Goal: Transaction & Acquisition: Book appointment/travel/reservation

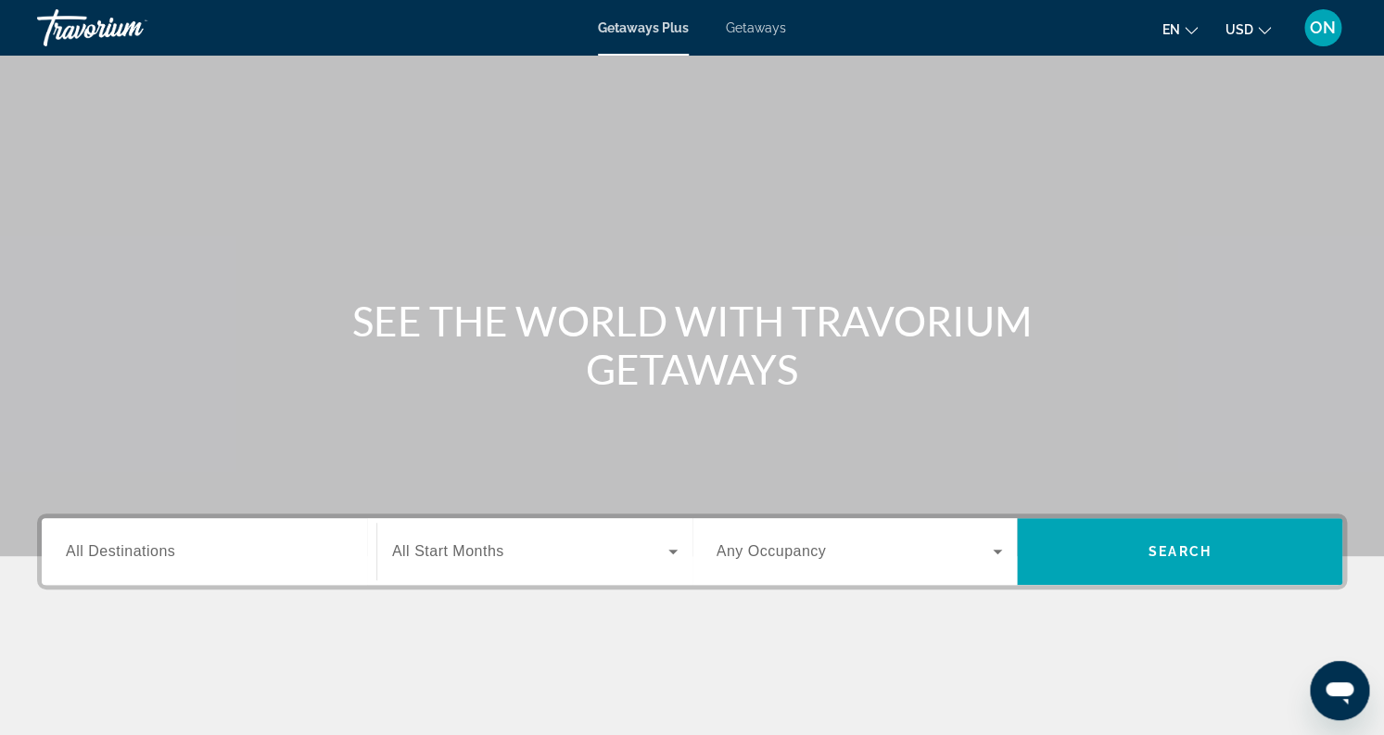
click at [144, 556] on span "All Destinations" at bounding box center [120, 551] width 109 height 16
click at [144, 556] on input "Destination All Destinations" at bounding box center [209, 552] width 286 height 22
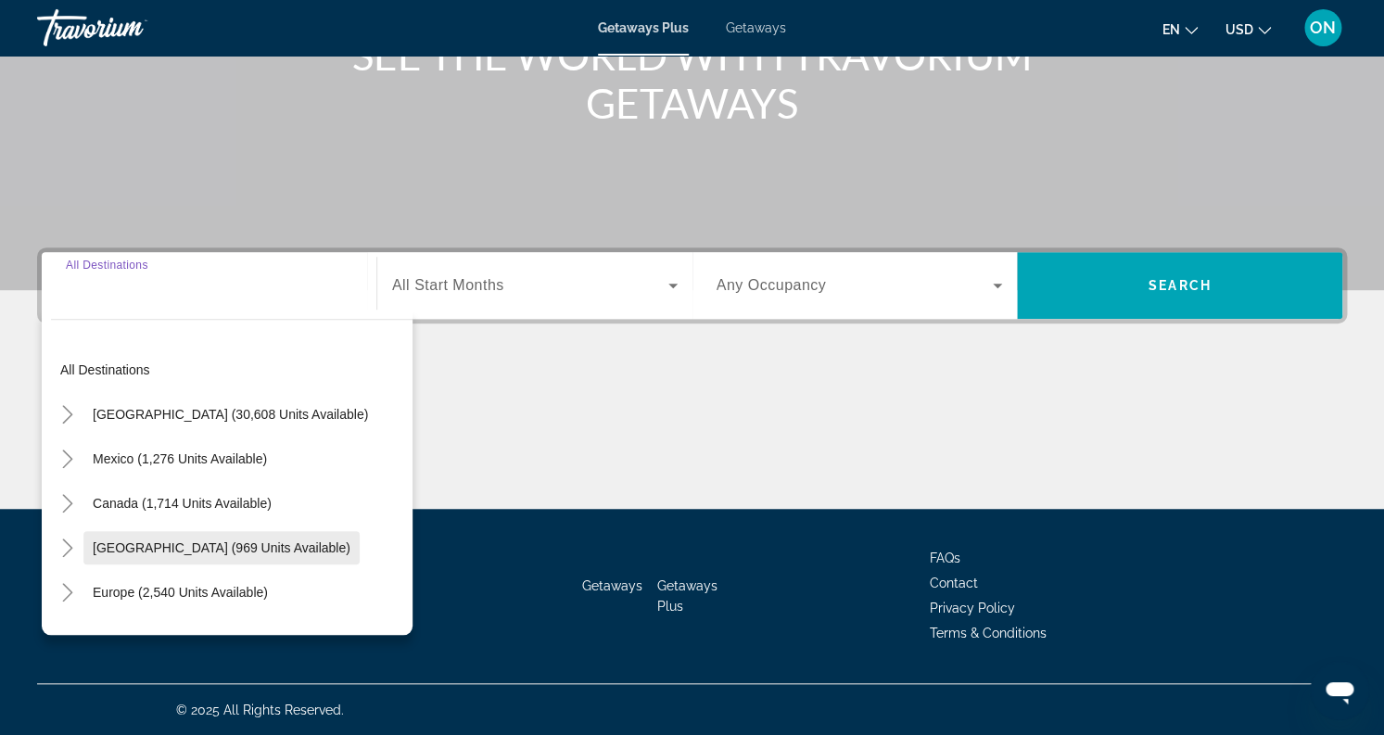
scroll to position [267, 0]
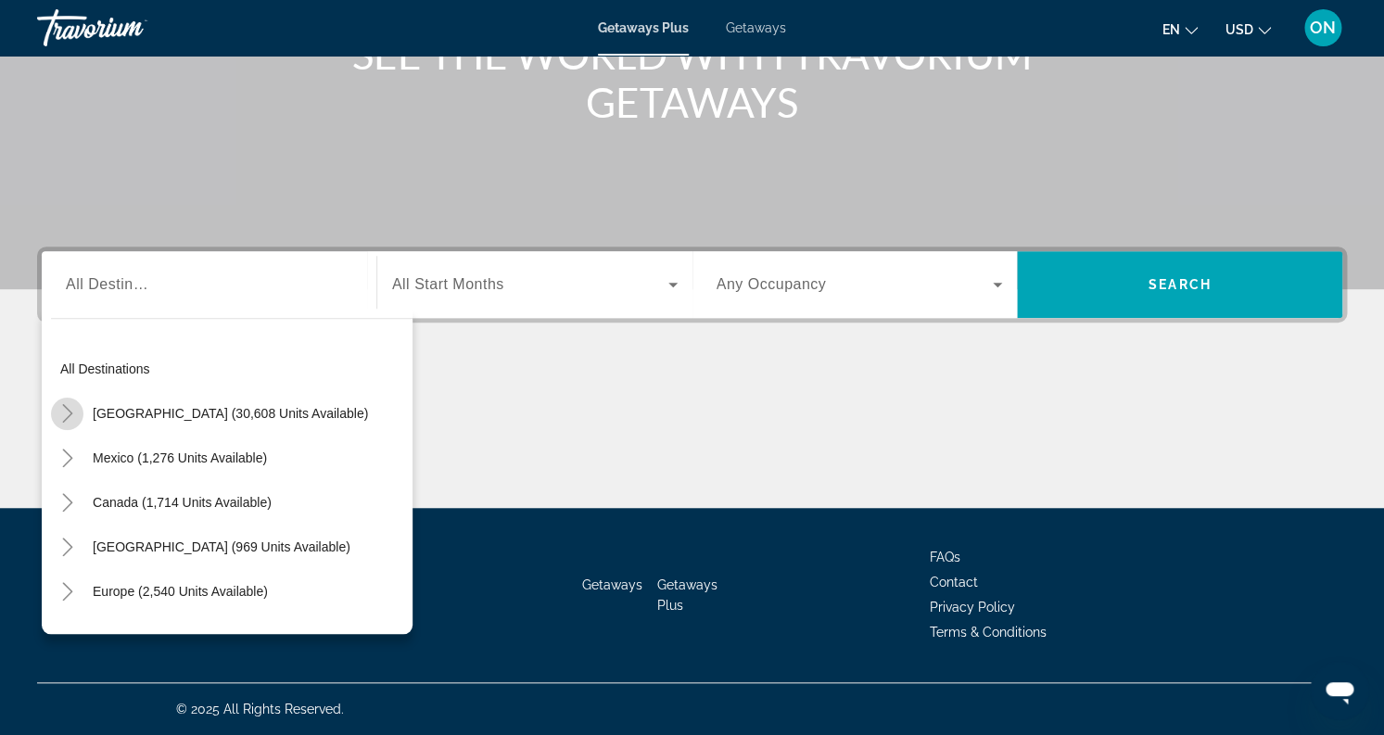
click at [72, 412] on icon "Toggle United States (30,608 units available)" at bounding box center [67, 413] width 19 height 19
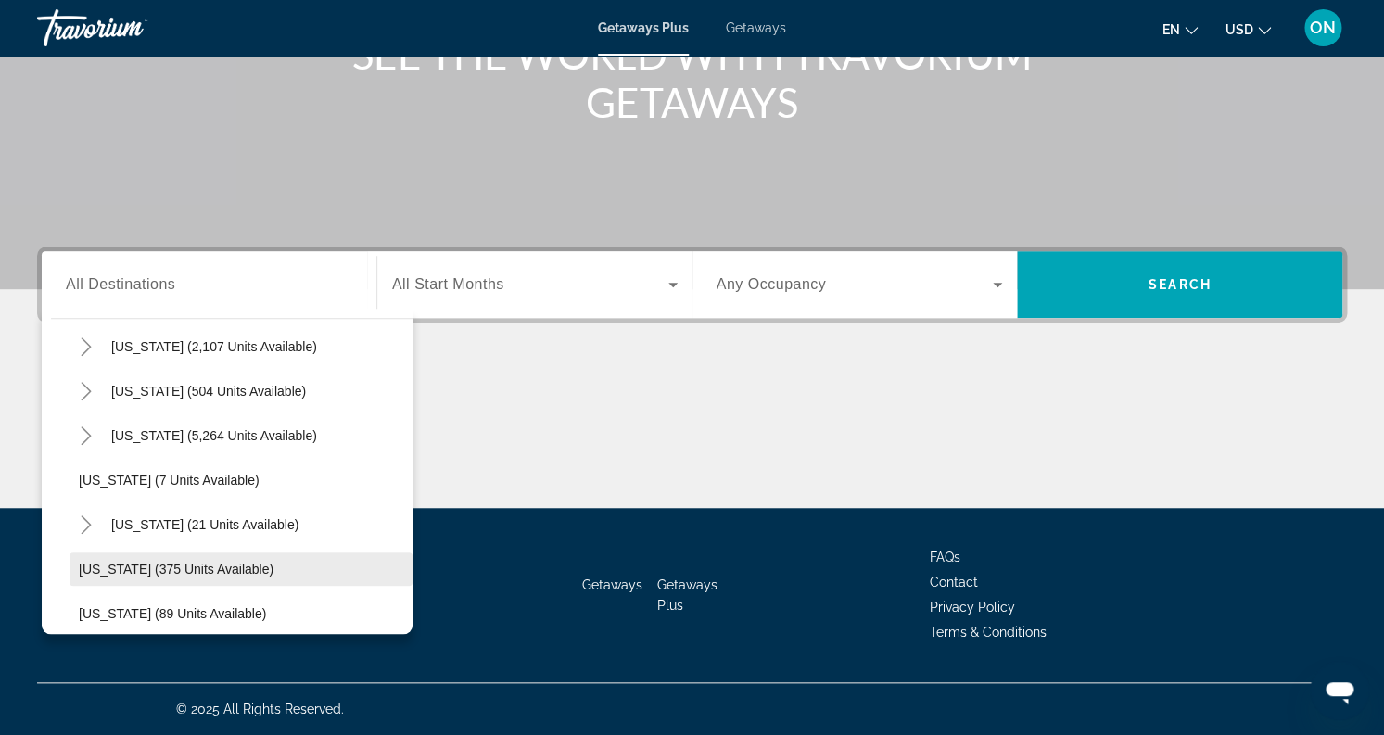
scroll to position [209, 0]
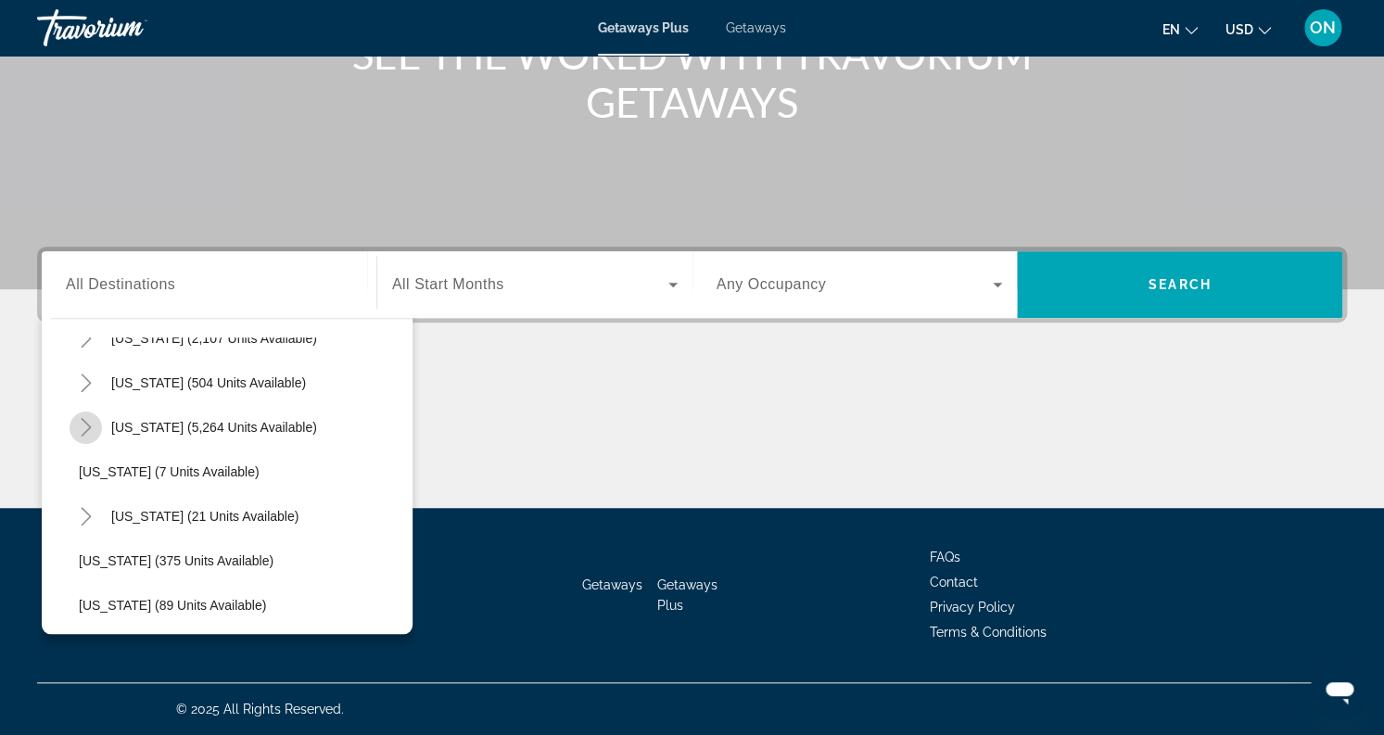
click at [88, 425] on icon "Toggle Florida (5,264 units available)" at bounding box center [86, 427] width 10 height 19
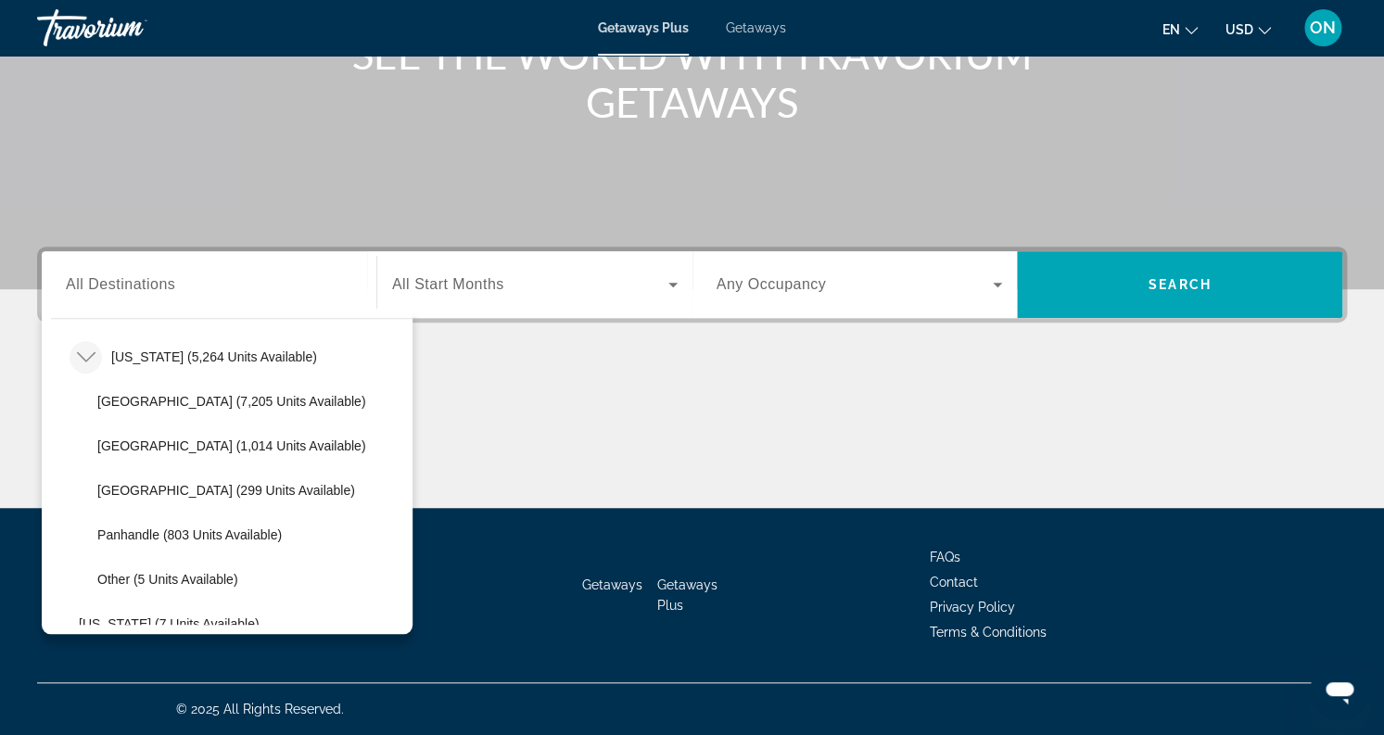
scroll to position [247, 0]
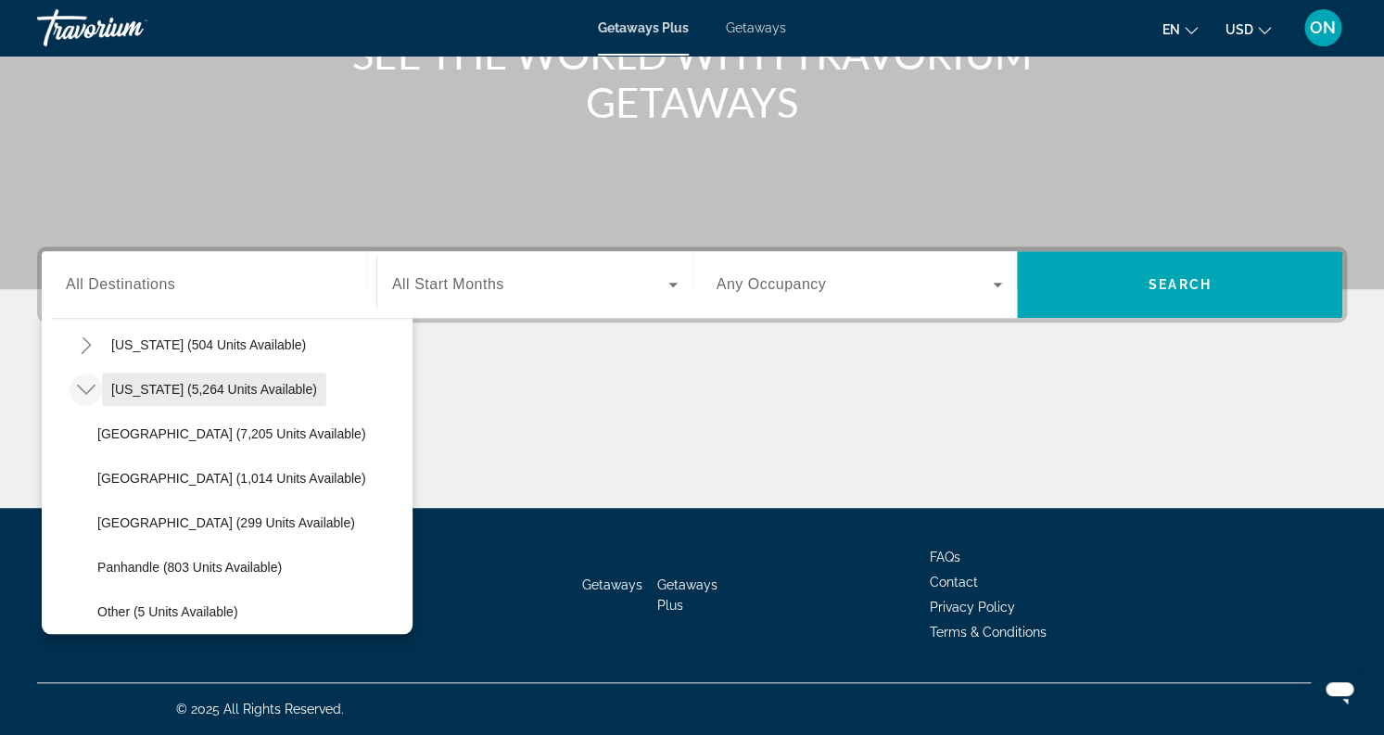
click at [161, 394] on span "[US_STATE] (5,264 units available)" at bounding box center [214, 389] width 206 height 15
type input "**********"
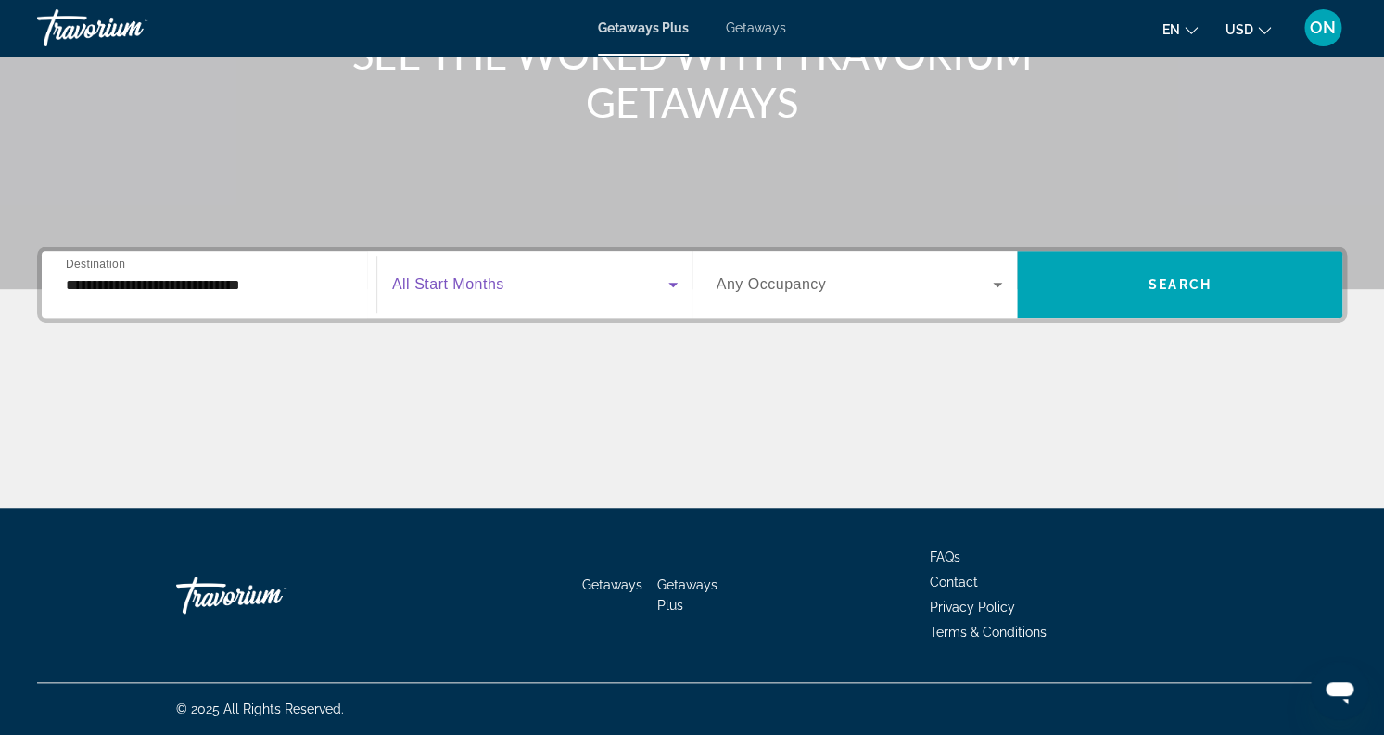
click at [667, 279] on icon "Search widget" at bounding box center [673, 284] width 22 height 22
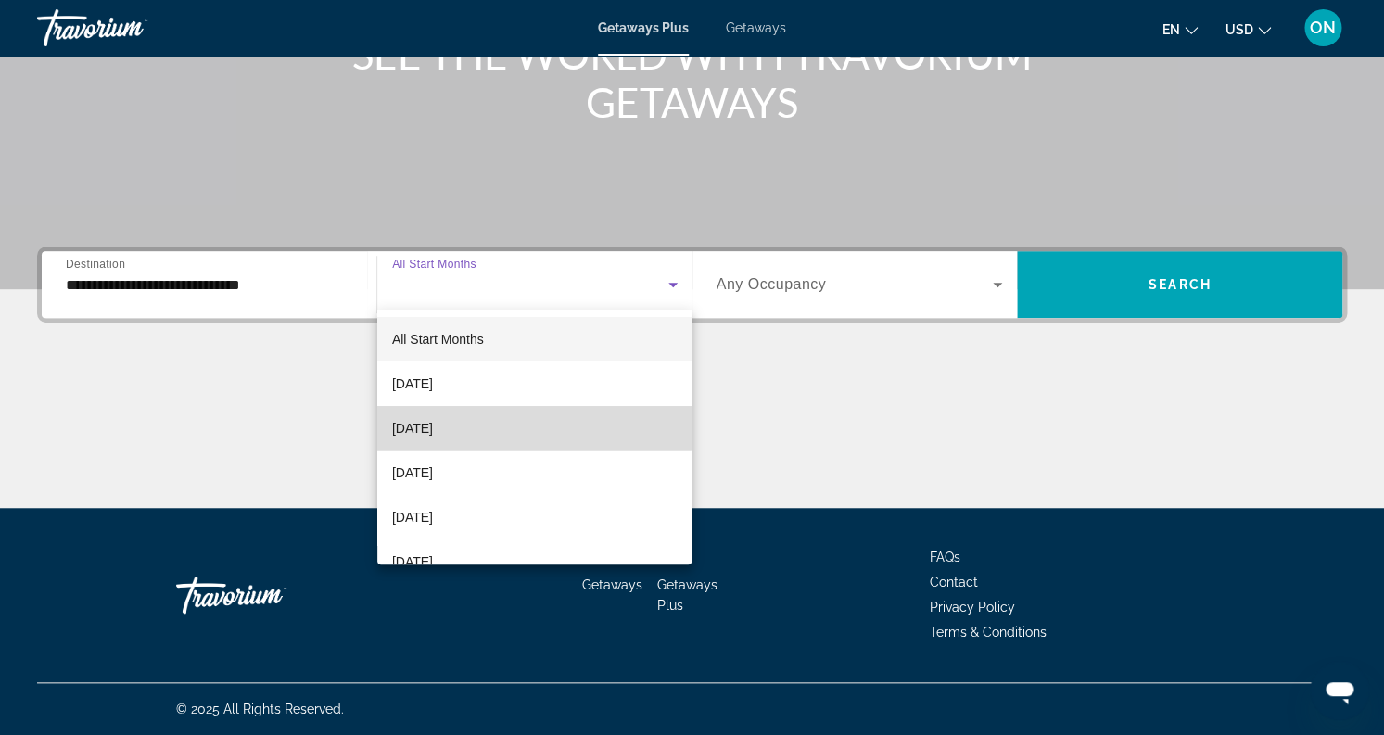
drag, startPoint x: 449, startPoint y: 427, endPoint x: 866, endPoint y: 360, distance: 422.6
click at [433, 427] on span "[DATE]" at bounding box center [412, 428] width 41 height 22
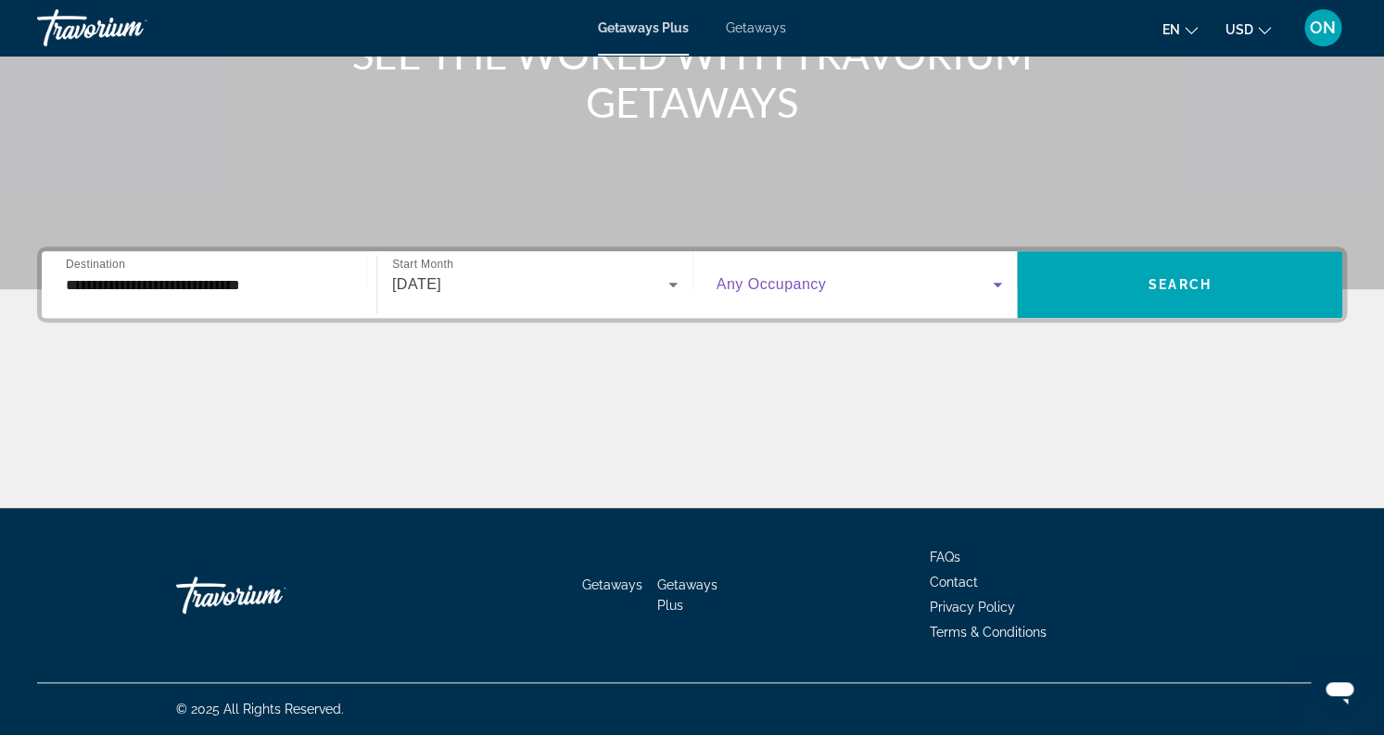
click at [995, 279] on icon "Search widget" at bounding box center [997, 284] width 22 height 22
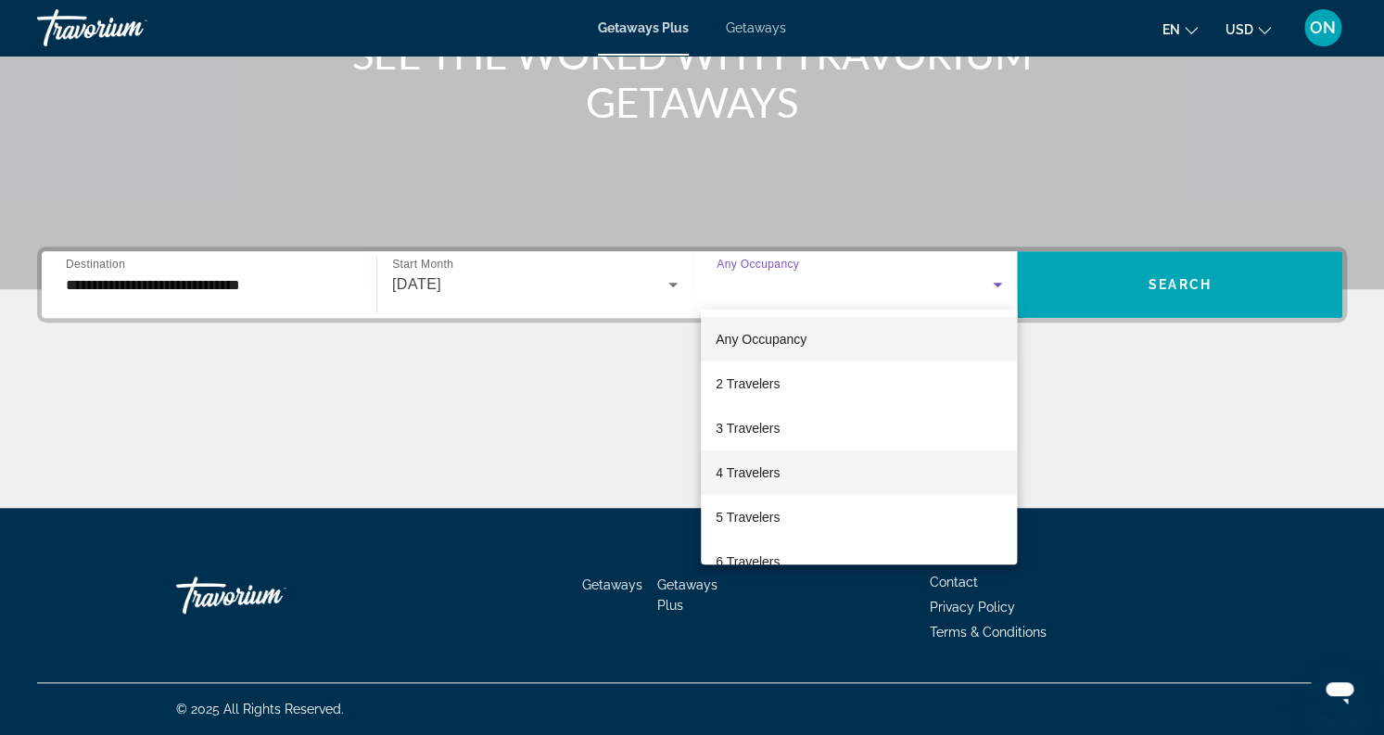
drag, startPoint x: 759, startPoint y: 432, endPoint x: 747, endPoint y: 458, distance: 28.6
click at [747, 458] on div "Any Occupancy 2 Travelers 3 Travelers 4 Travelers 5 Travelers 6 Travelers 7 Tra…" at bounding box center [859, 437] width 316 height 255
drag, startPoint x: 745, startPoint y: 468, endPoint x: 983, endPoint y: 408, distance: 244.8
click at [747, 468] on span "4 Travelers" at bounding box center [748, 473] width 64 height 22
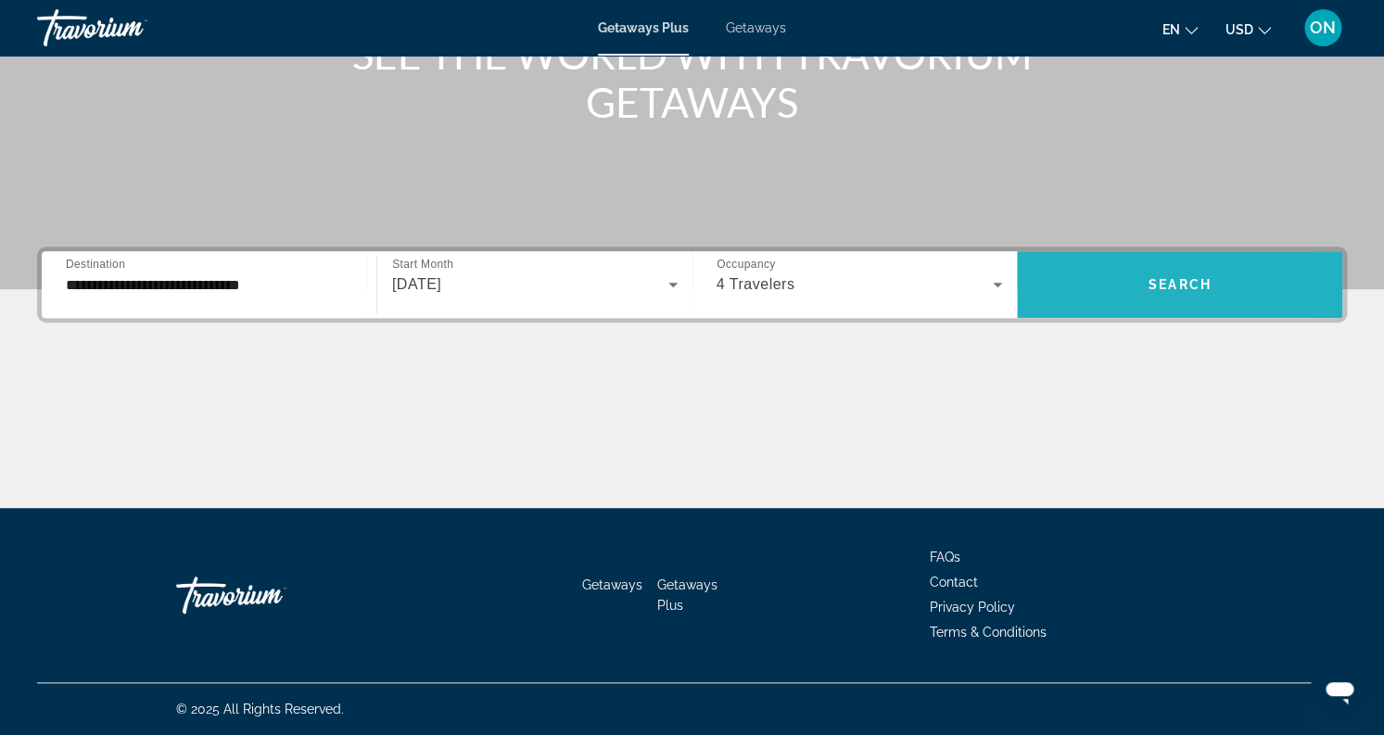
click at [1094, 281] on span "Search widget" at bounding box center [1179, 284] width 325 height 44
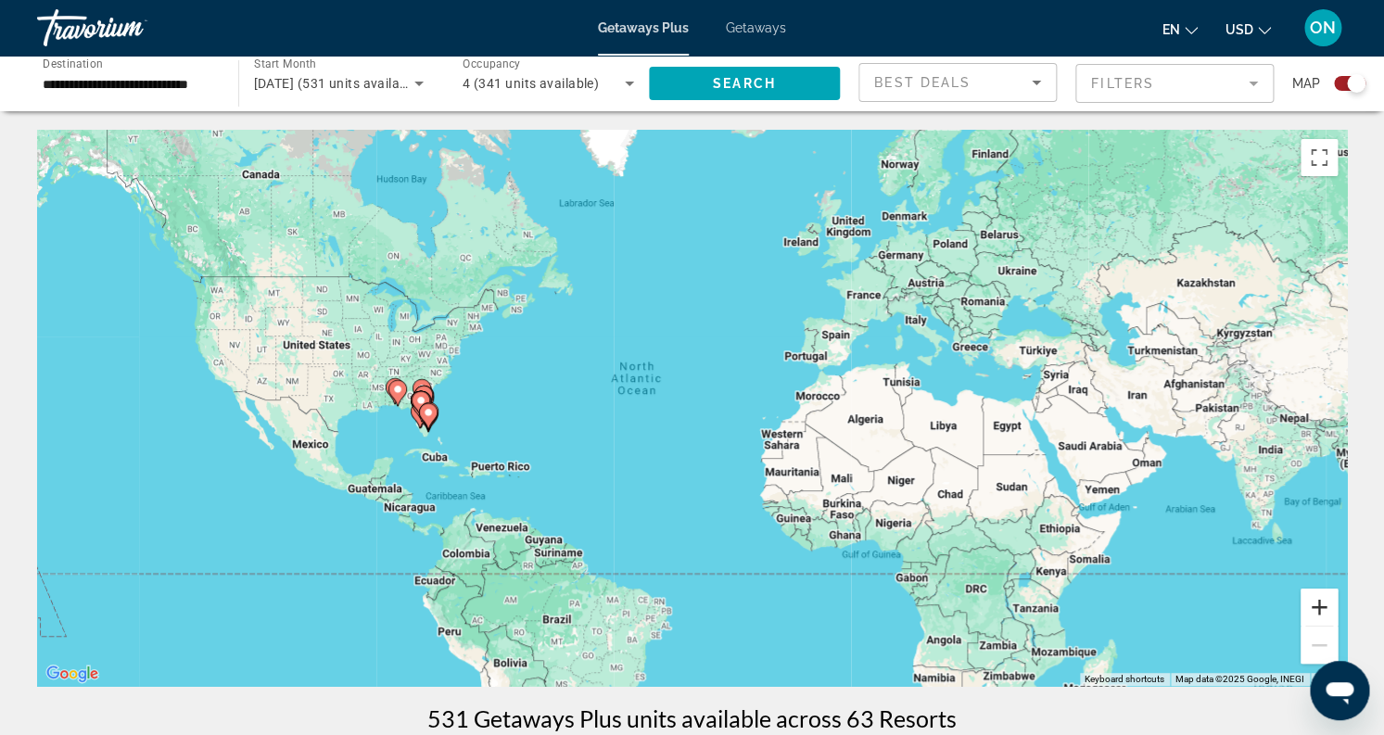
click at [1326, 606] on button "Zoom in" at bounding box center [1318, 607] width 37 height 37
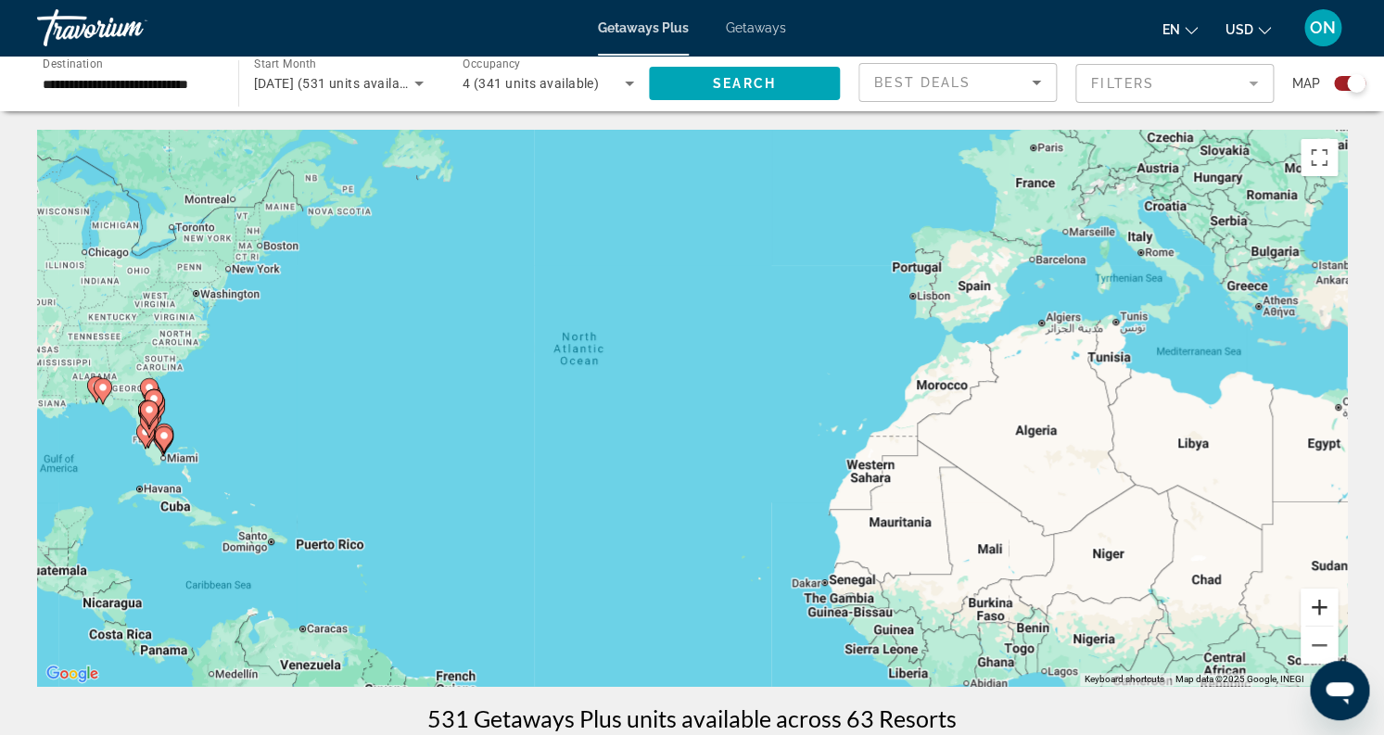
click at [1326, 606] on button "Zoom in" at bounding box center [1318, 607] width 37 height 37
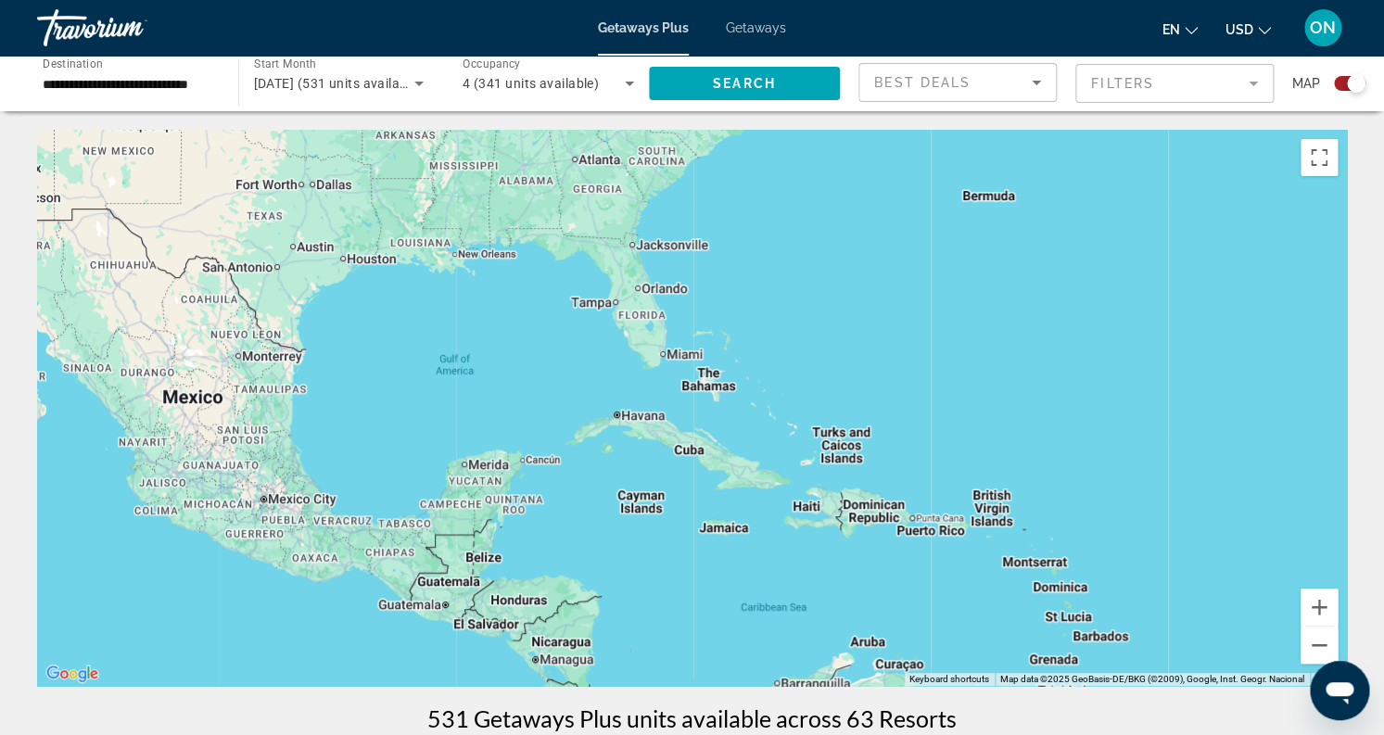
drag, startPoint x: 217, startPoint y: 478, endPoint x: 1248, endPoint y: 323, distance: 1042.3
click at [1248, 323] on div "Main content" at bounding box center [692, 408] width 1310 height 556
click at [1317, 607] on button "Zoom in" at bounding box center [1318, 607] width 37 height 37
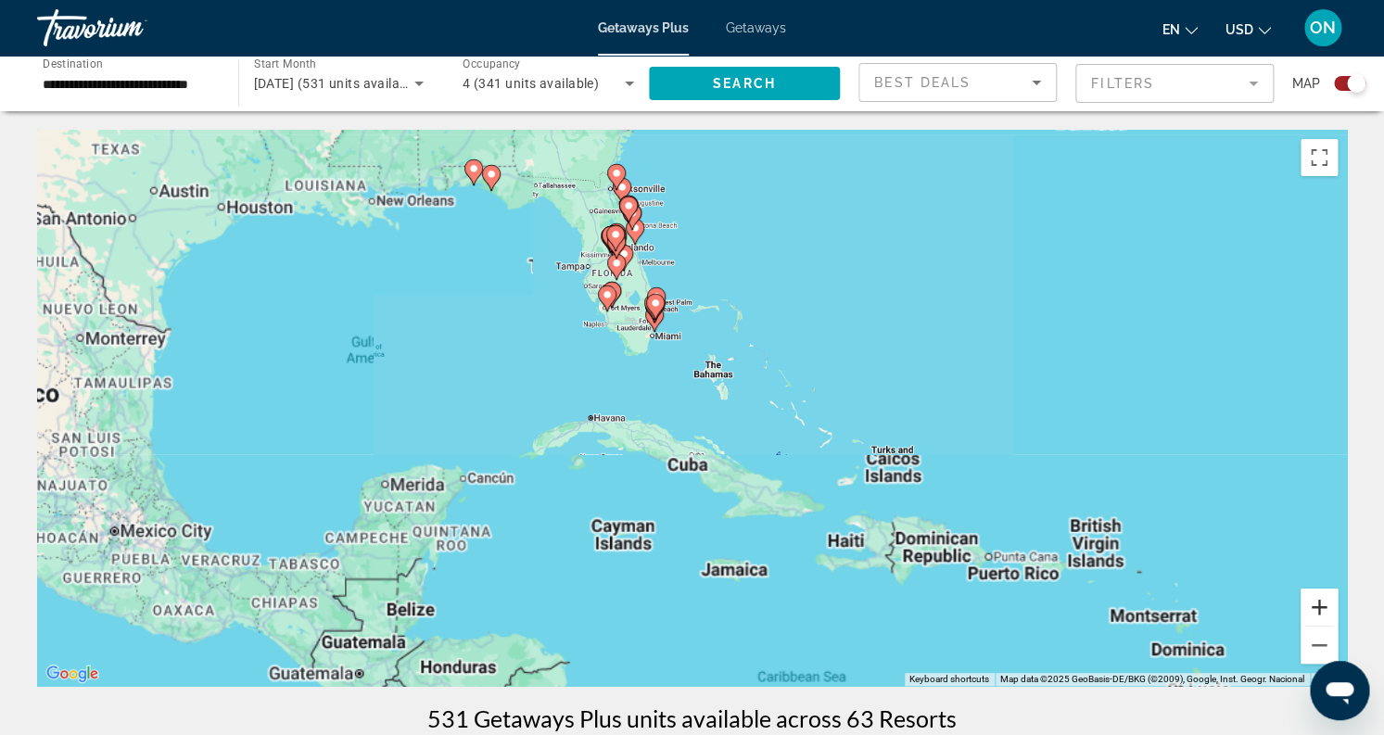
click at [1317, 607] on button "Zoom in" at bounding box center [1318, 607] width 37 height 37
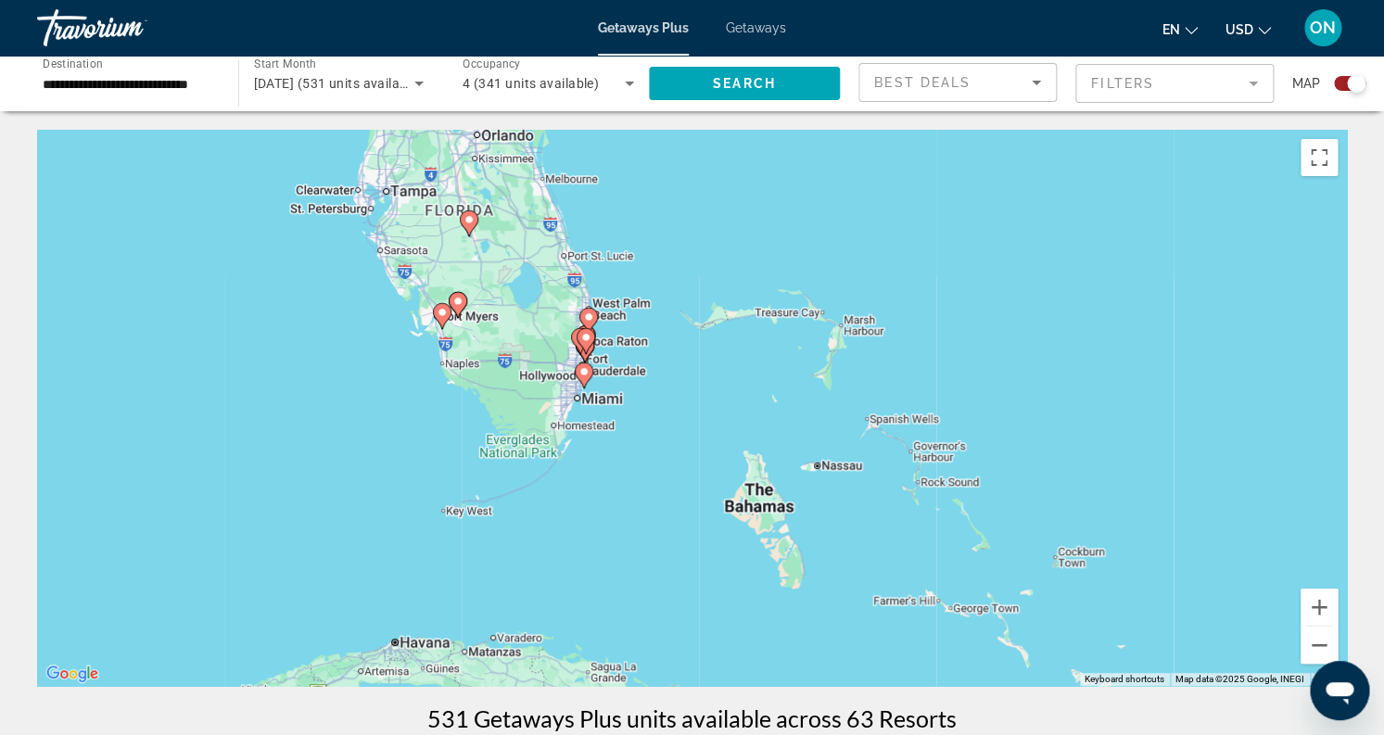
drag, startPoint x: 625, startPoint y: 338, endPoint x: 687, endPoint y: 566, distance: 236.3
click at [687, 566] on div "To activate drag with keyboard, press Alt + Enter. Once in keyboard drag state,…" at bounding box center [692, 408] width 1310 height 556
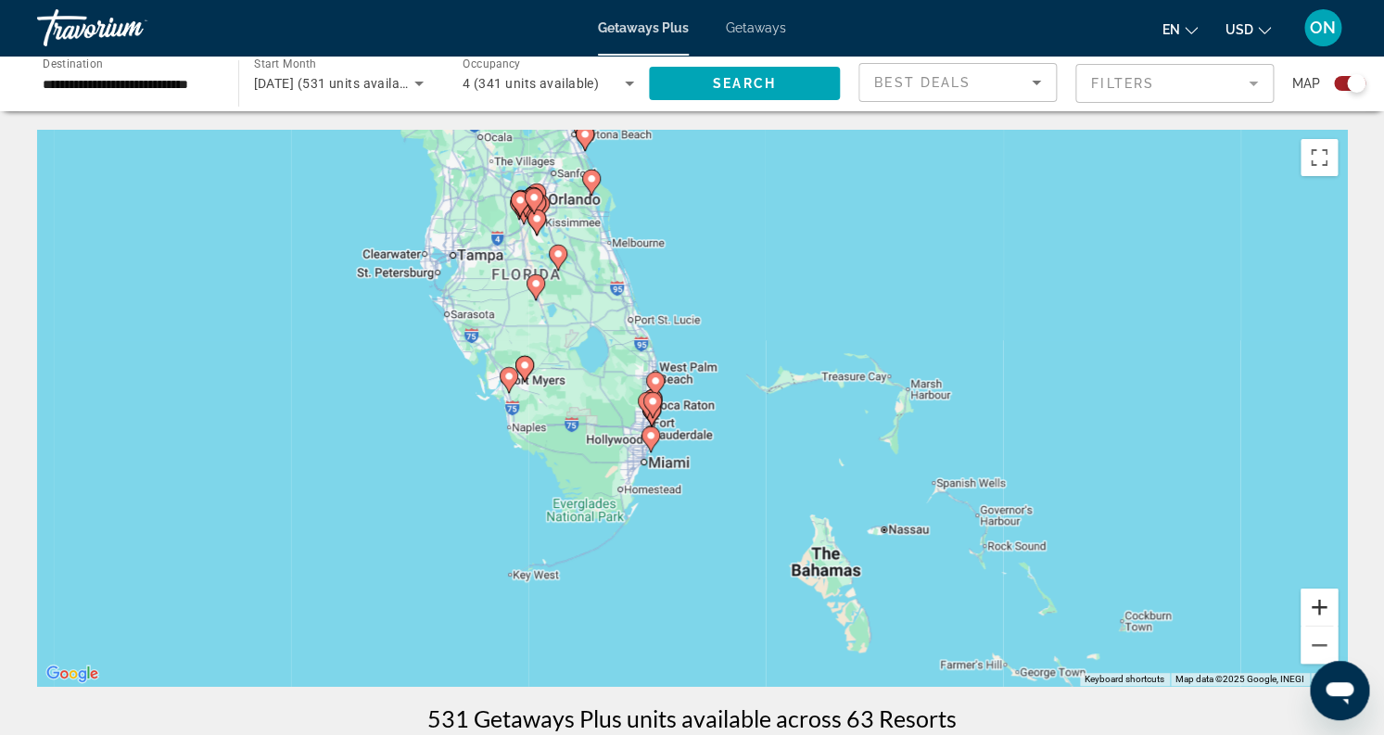
click at [1322, 606] on button "Zoom in" at bounding box center [1318, 607] width 37 height 37
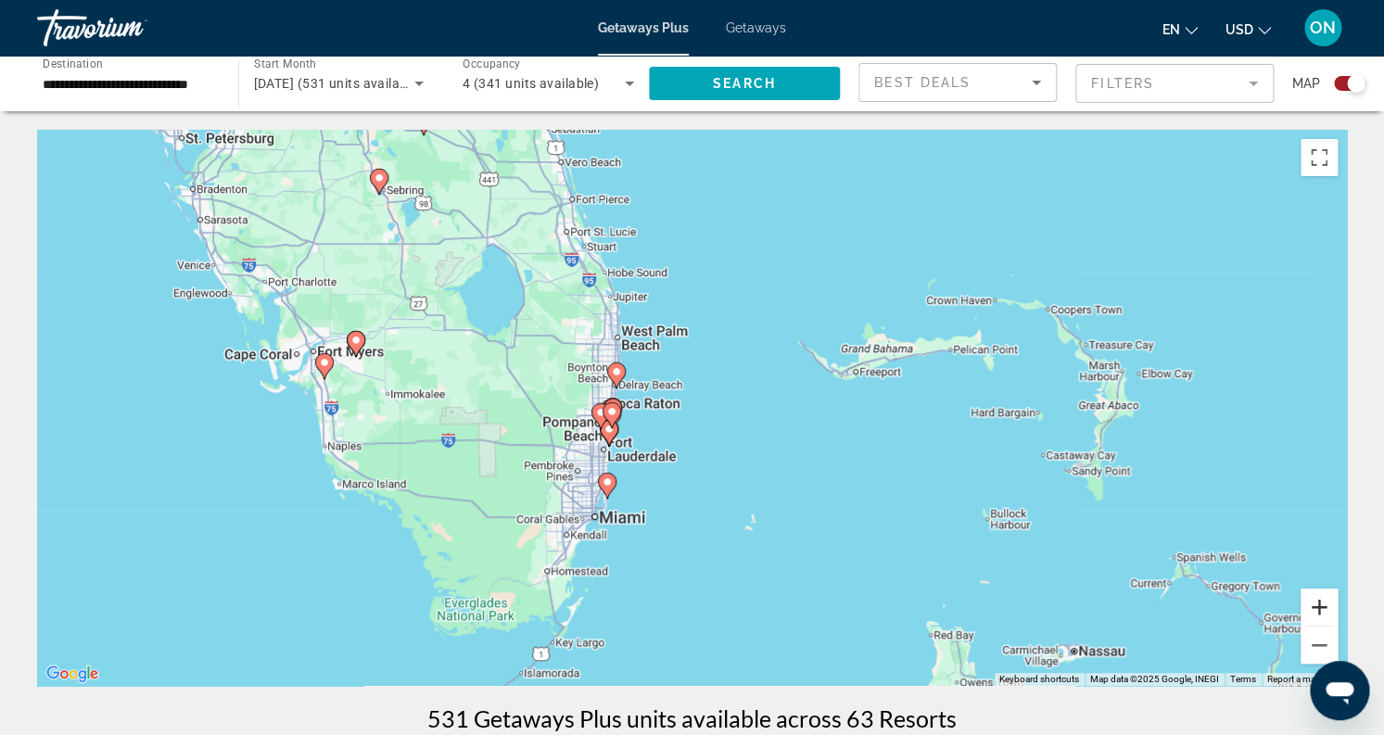
click at [1317, 606] on button "Zoom in" at bounding box center [1318, 607] width 37 height 37
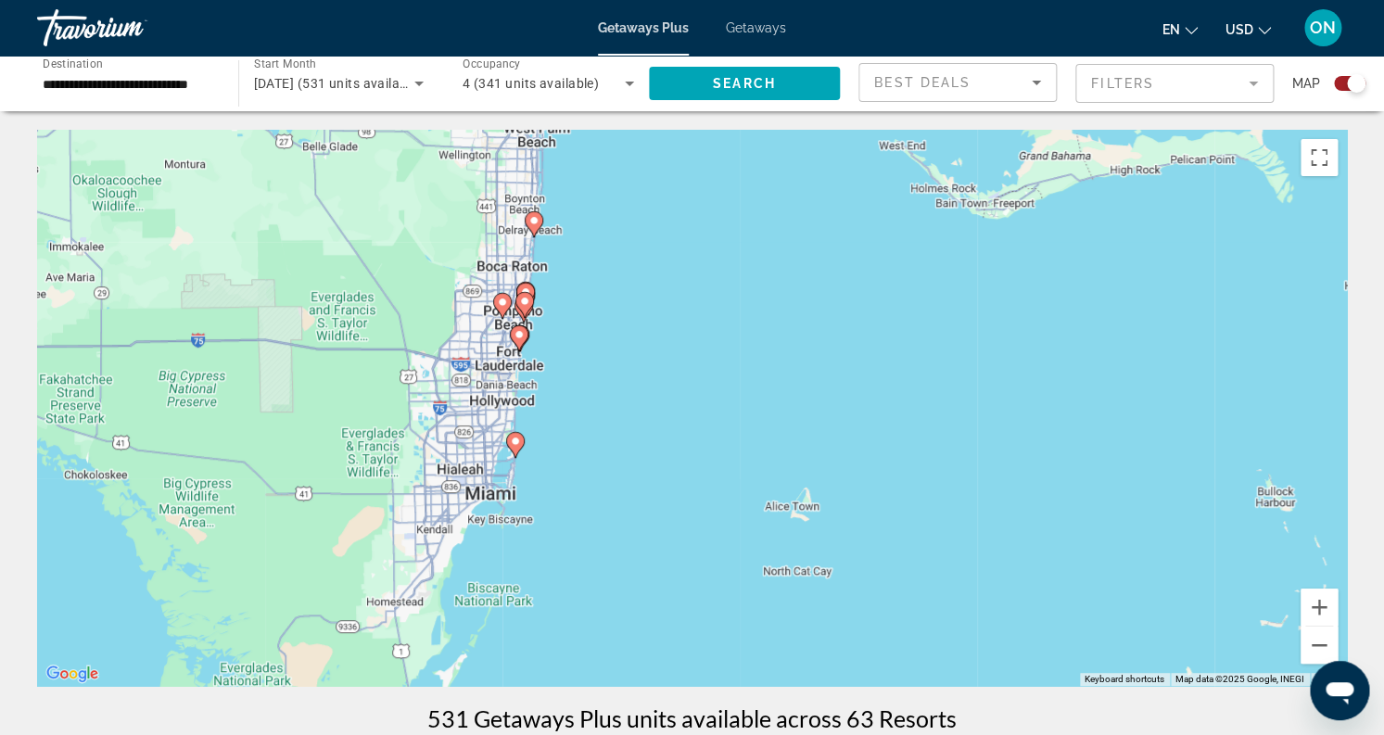
drag, startPoint x: 774, startPoint y: 552, endPoint x: 768, endPoint y: 418, distance: 133.6
click at [768, 418] on div "To activate drag with keyboard, press Alt + Enter. Once in keyboard drag state,…" at bounding box center [692, 408] width 1310 height 556
click at [1316, 611] on button "Zoom in" at bounding box center [1318, 607] width 37 height 37
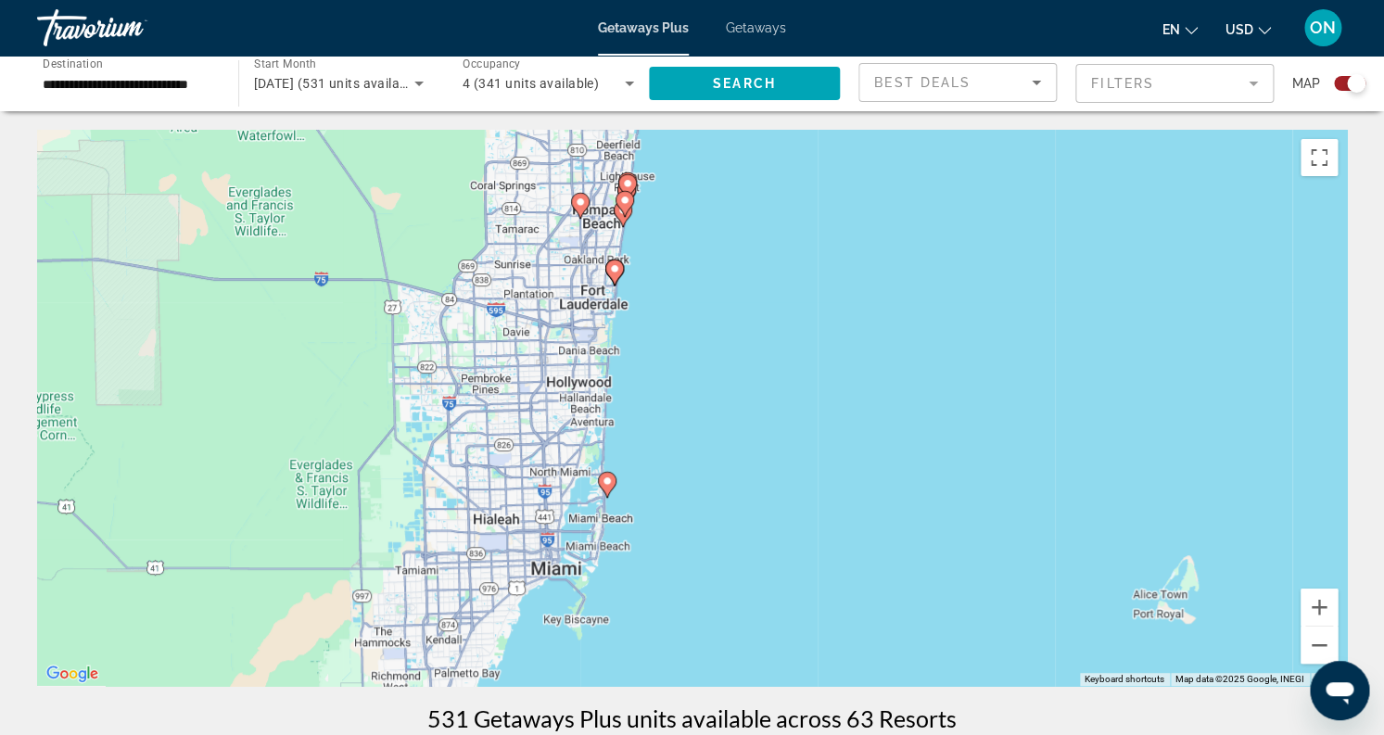
drag, startPoint x: 421, startPoint y: 520, endPoint x: 671, endPoint y: 513, distance: 250.4
click at [671, 513] on div "To activate drag with keyboard, press Alt + Enter. Once in keyboard drag state,…" at bounding box center [692, 408] width 1310 height 556
click at [603, 486] on image "Main content" at bounding box center [607, 481] width 11 height 11
type input "**********"
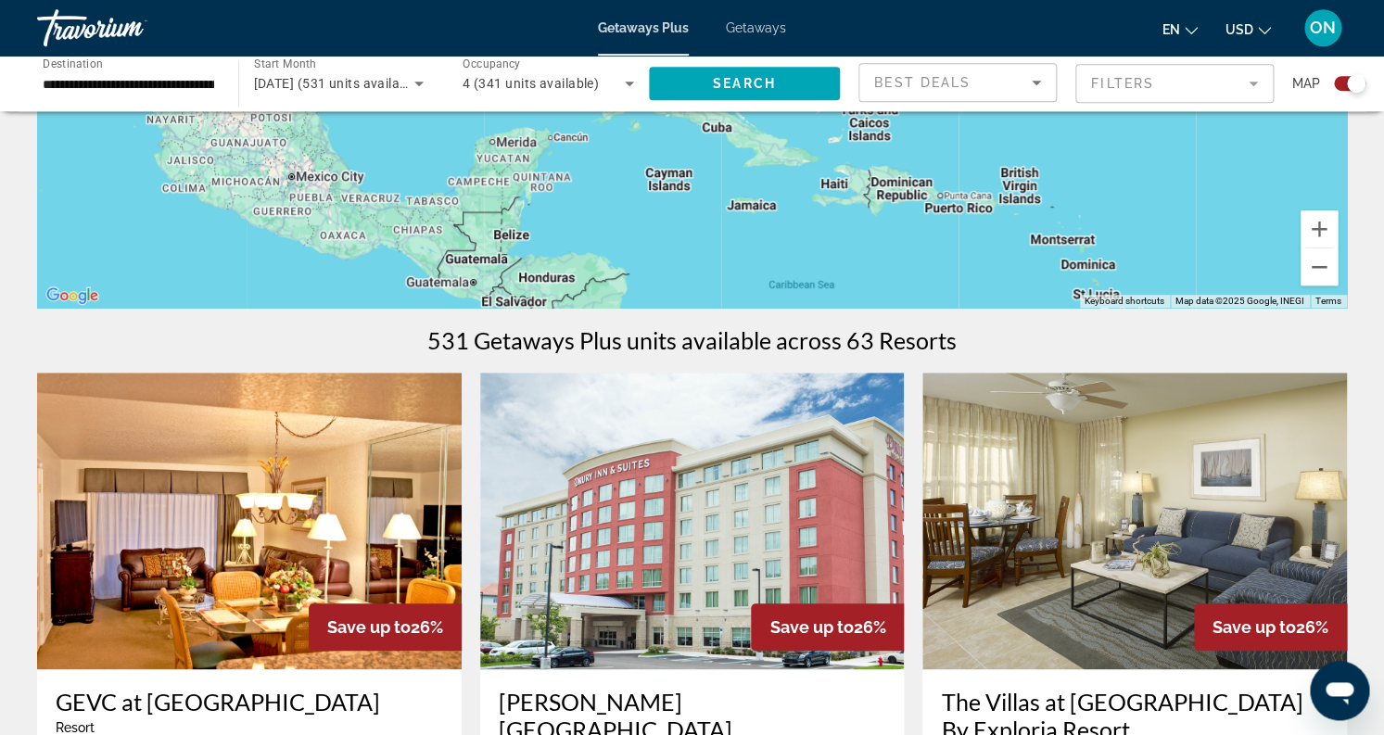
scroll to position [385, 0]
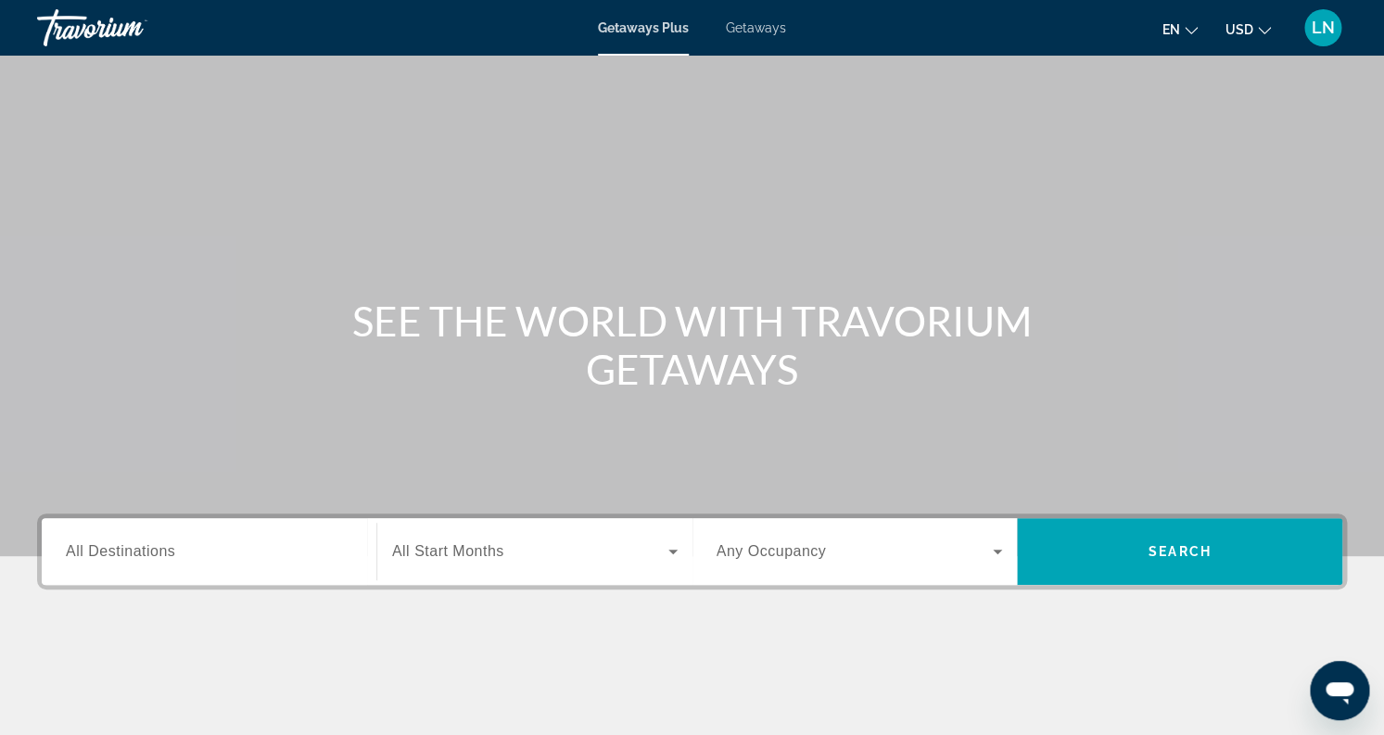
click at [172, 556] on span "All Destinations" at bounding box center [120, 551] width 109 height 16
click at [172, 556] on input "Destination All Destinations" at bounding box center [209, 552] width 286 height 22
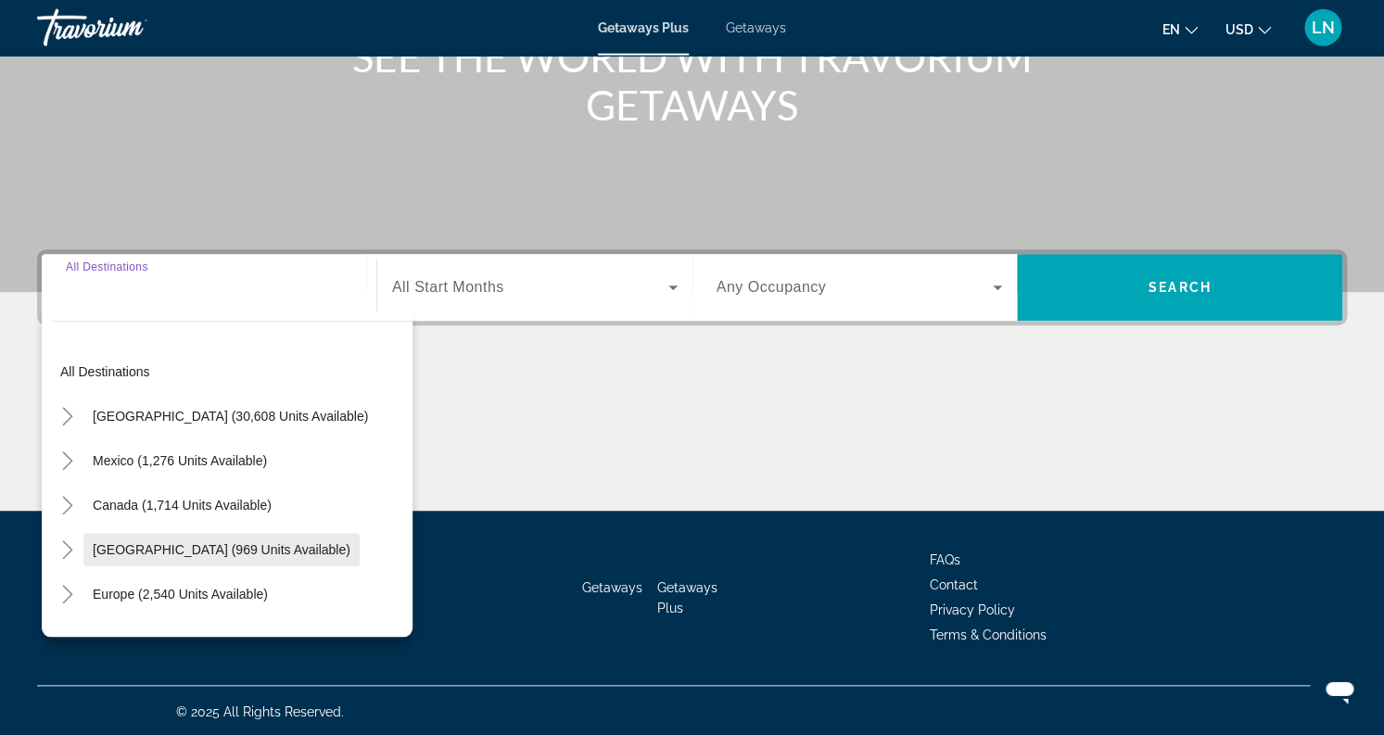
scroll to position [267, 0]
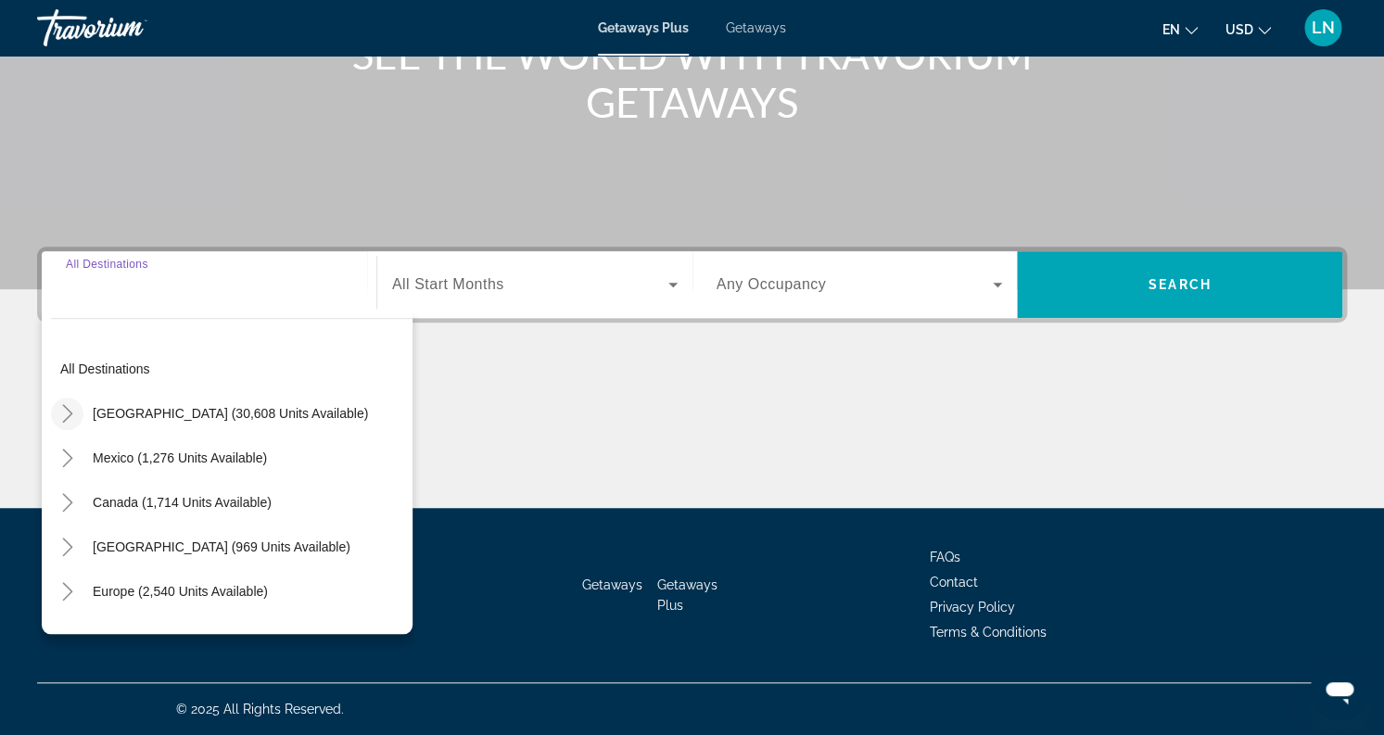
click at [69, 409] on icon "Toggle United States (30,608 units available)" at bounding box center [67, 413] width 19 height 19
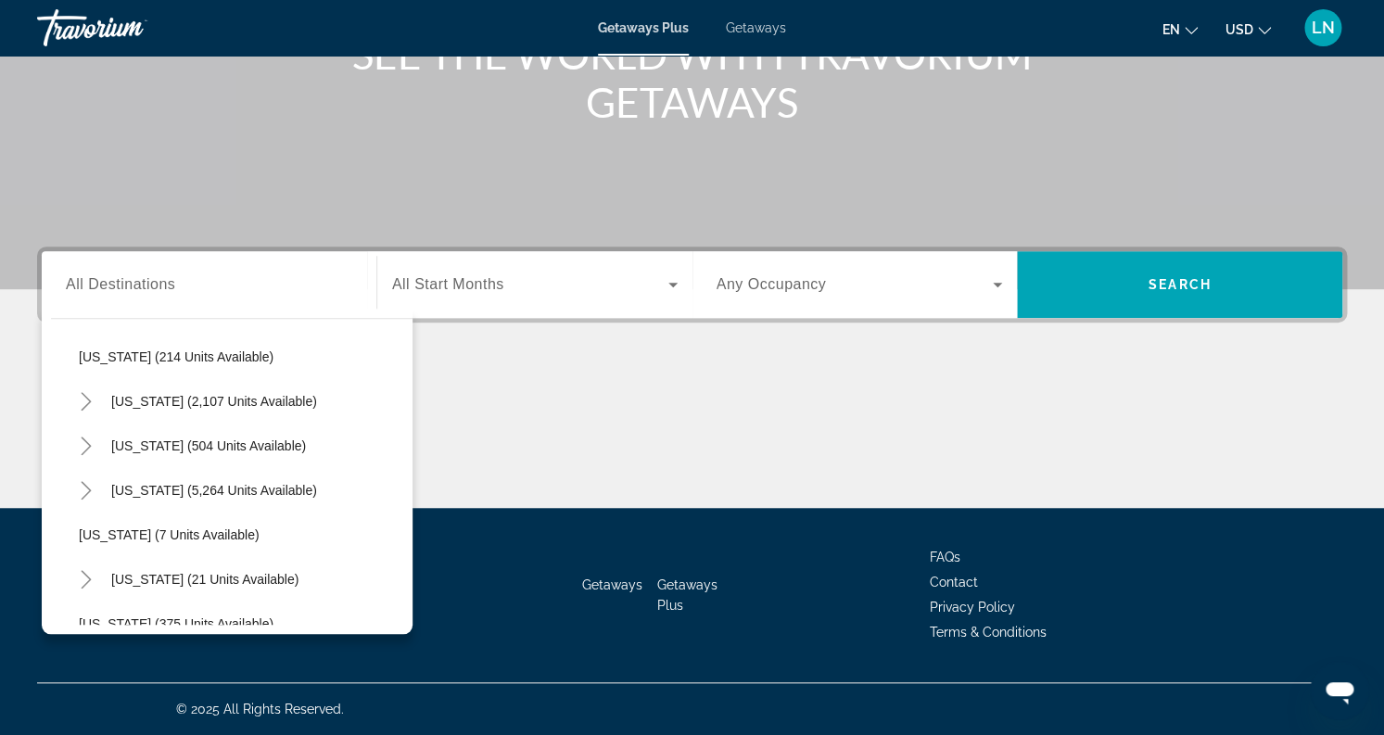
scroll to position [185, 0]
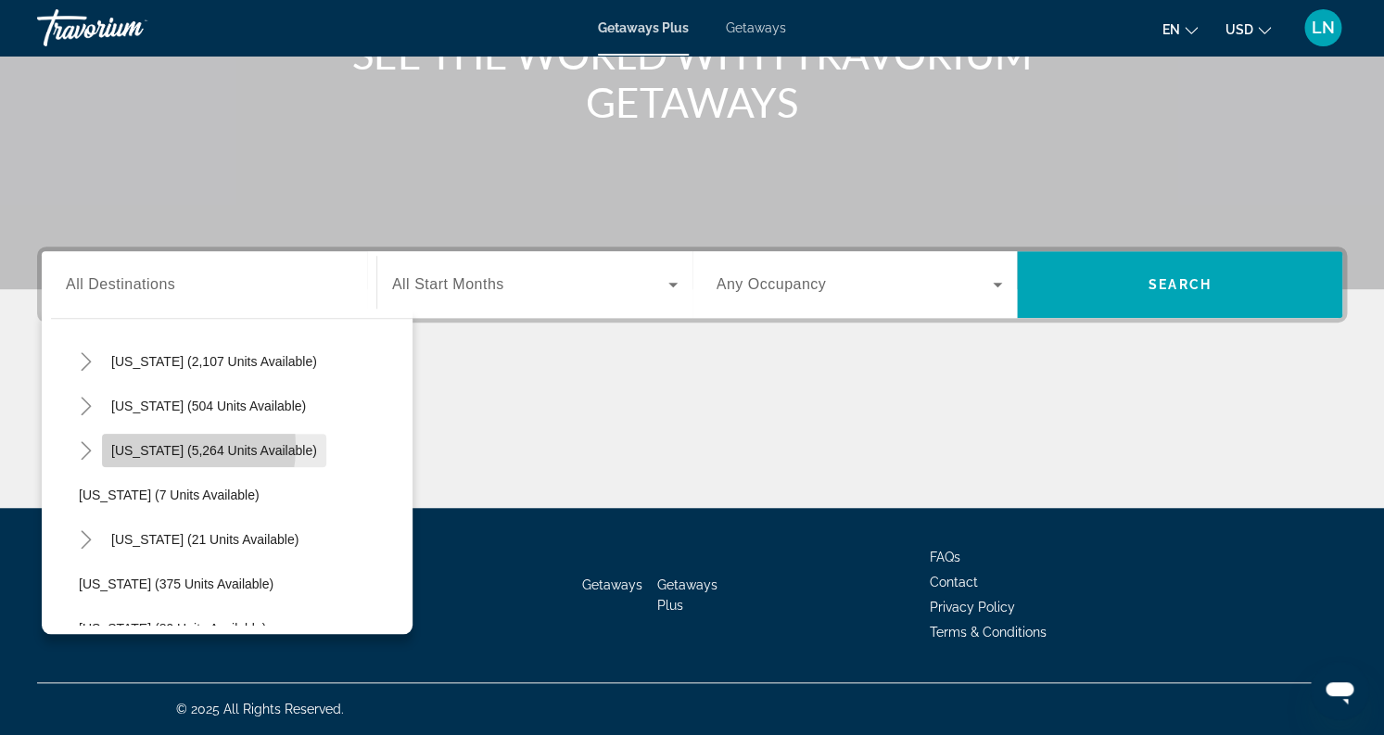
click at [133, 445] on span "[US_STATE] (5,264 units available)" at bounding box center [214, 450] width 206 height 15
type input "**********"
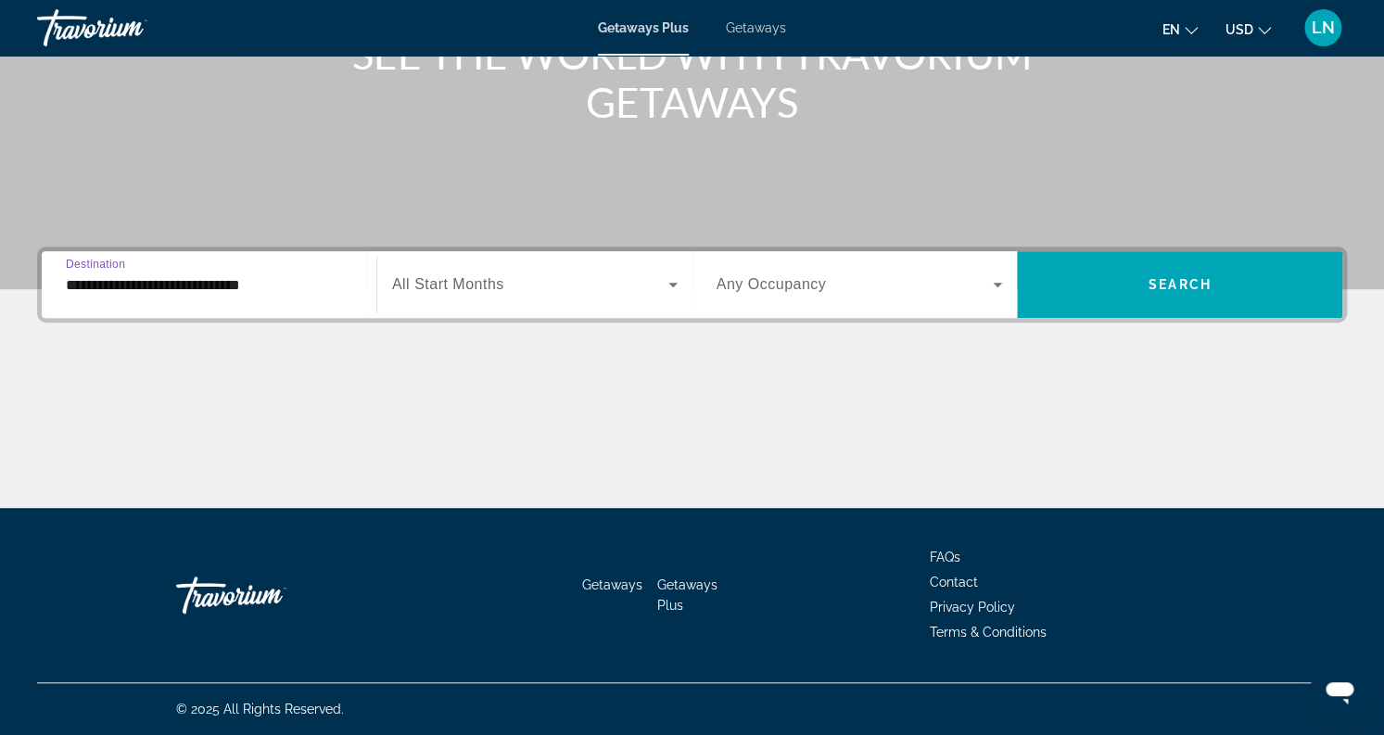
click at [592, 282] on span "Search widget" at bounding box center [530, 284] width 276 height 22
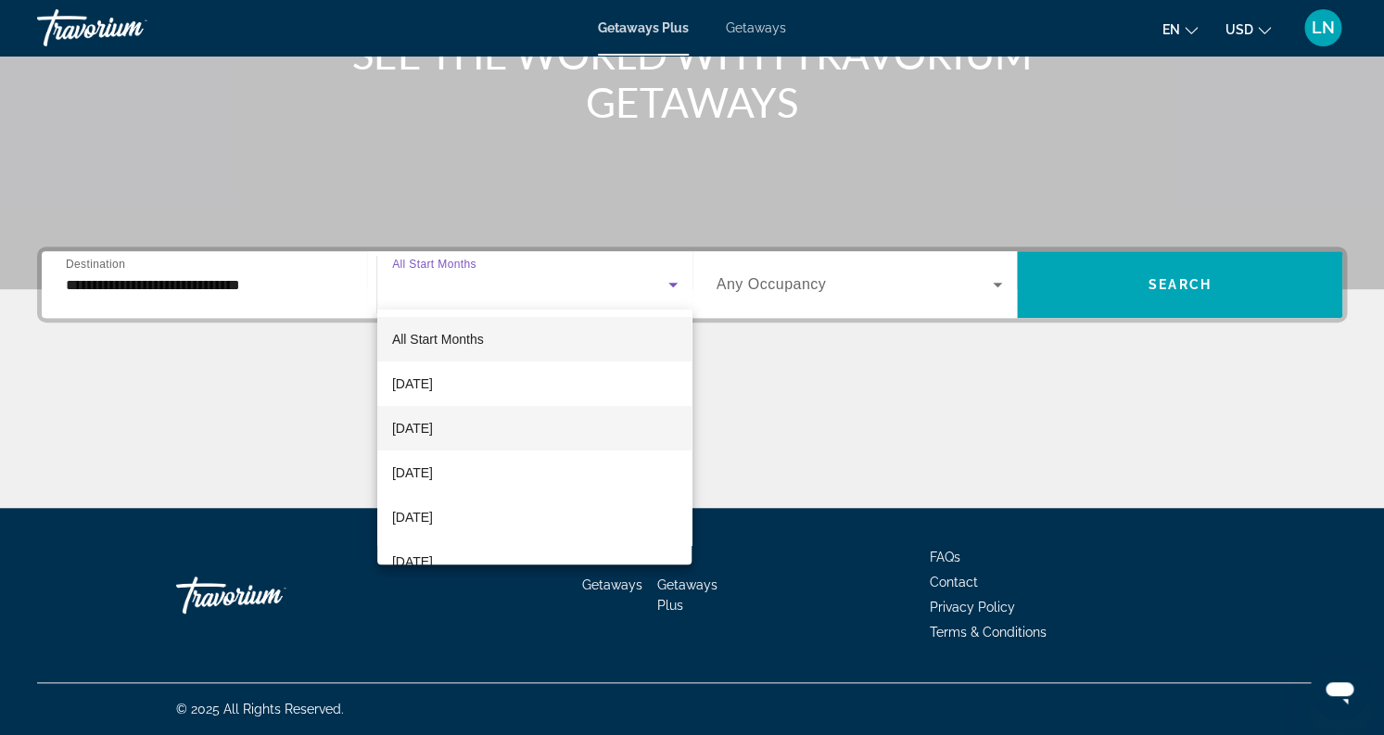
click at [433, 418] on span "[DATE]" at bounding box center [412, 428] width 41 height 22
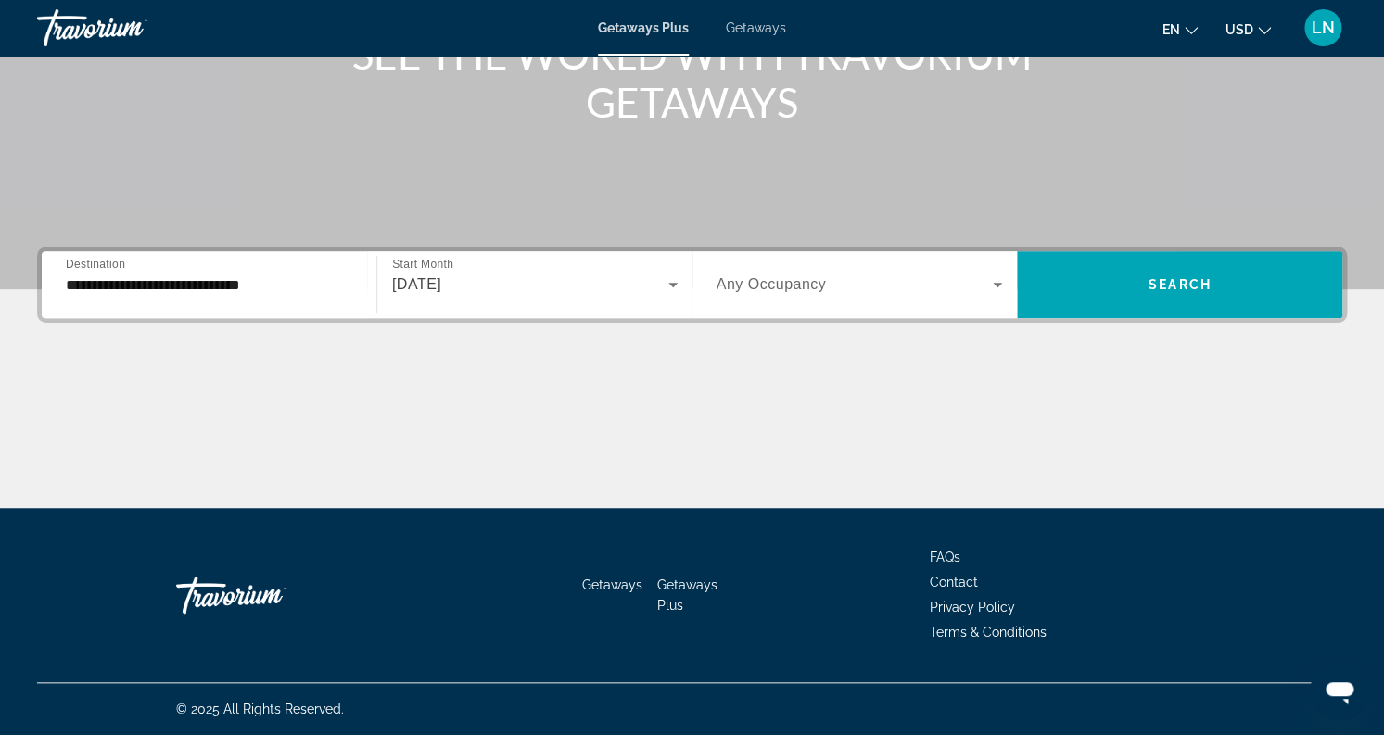
click at [803, 278] on span "Any Occupancy" at bounding box center [772, 284] width 110 height 16
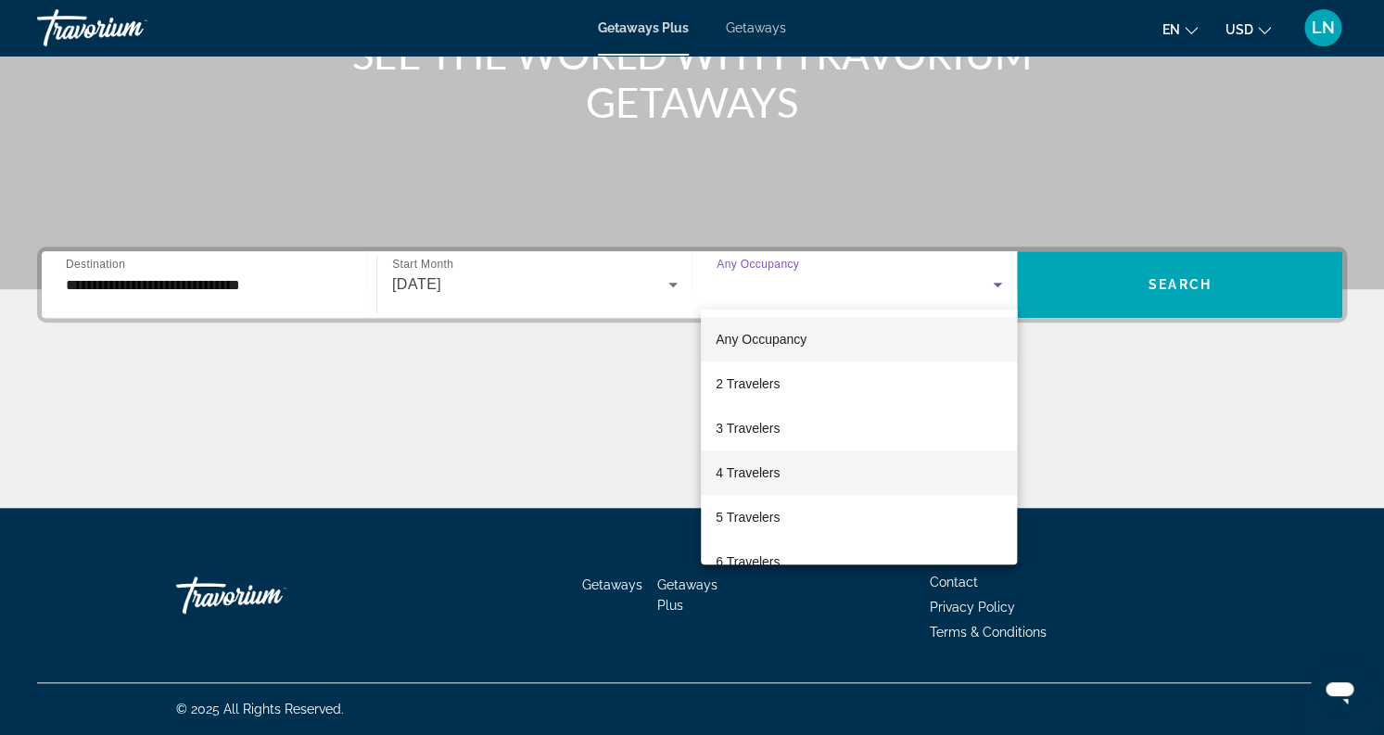
click at [745, 476] on span "4 Travelers" at bounding box center [748, 473] width 64 height 22
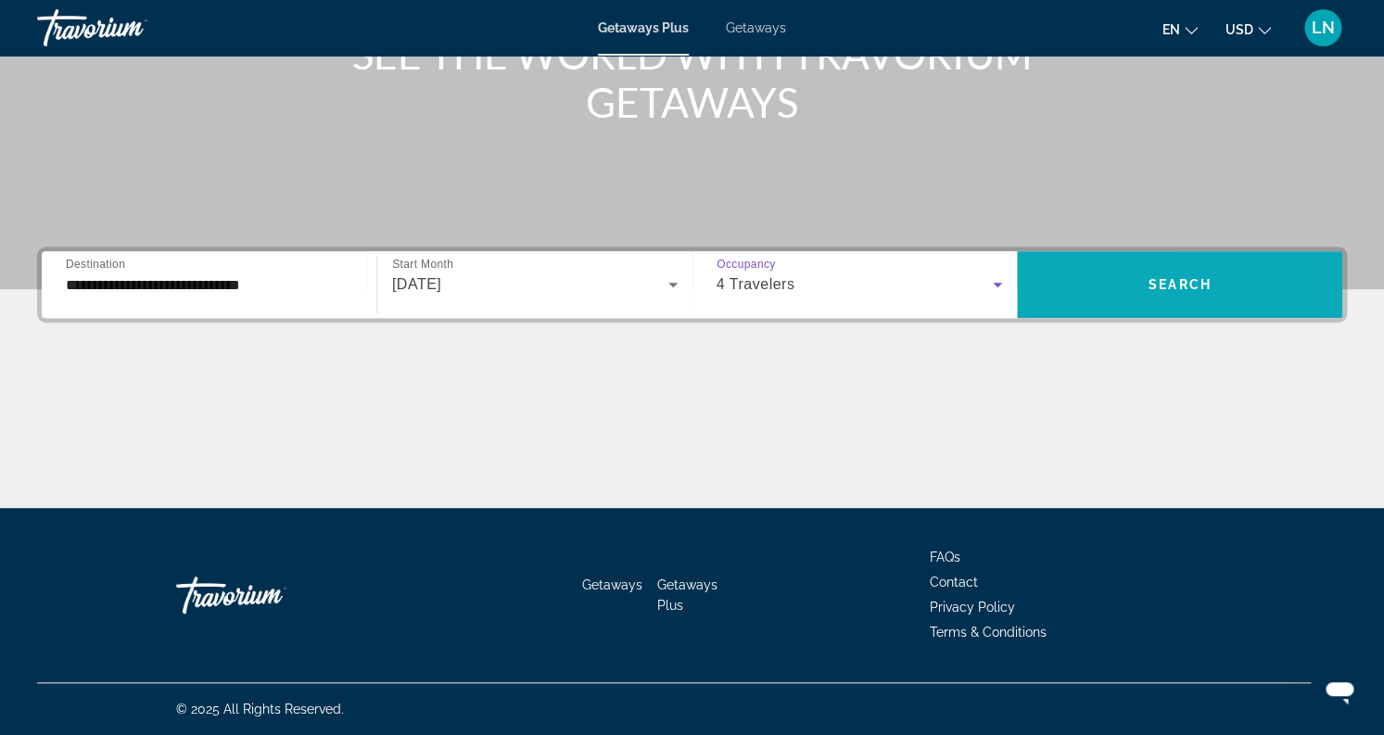
click at [1135, 282] on span "Search widget" at bounding box center [1179, 284] width 325 height 44
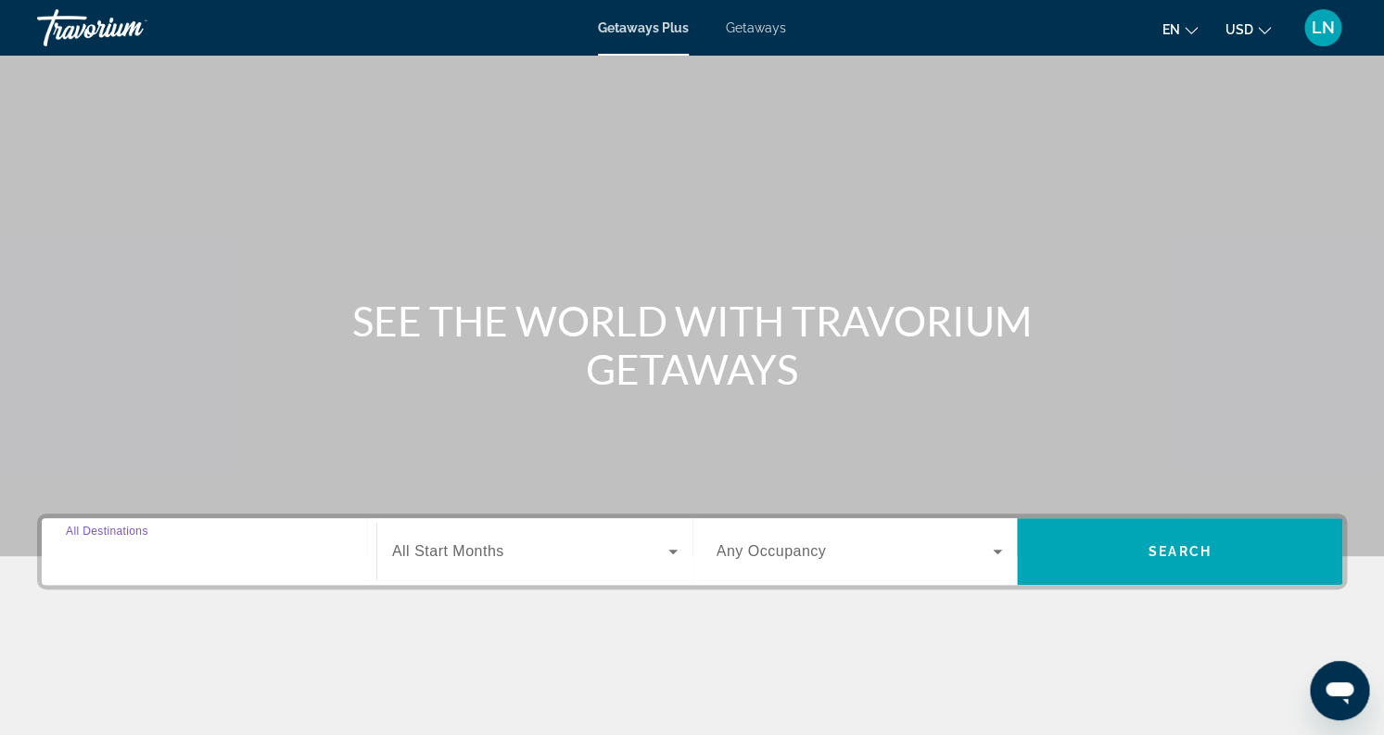
click at [205, 552] on input "Destination All Destinations" at bounding box center [209, 552] width 286 height 22
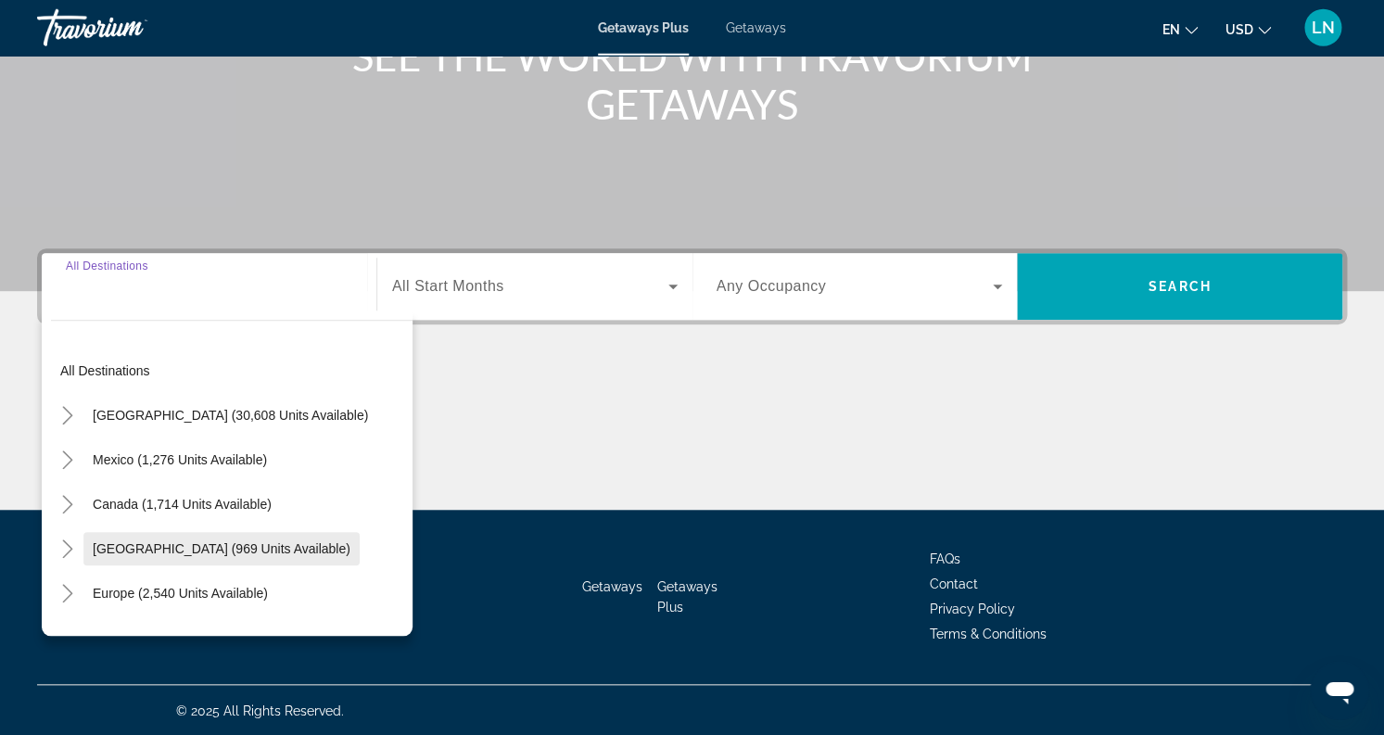
scroll to position [267, 0]
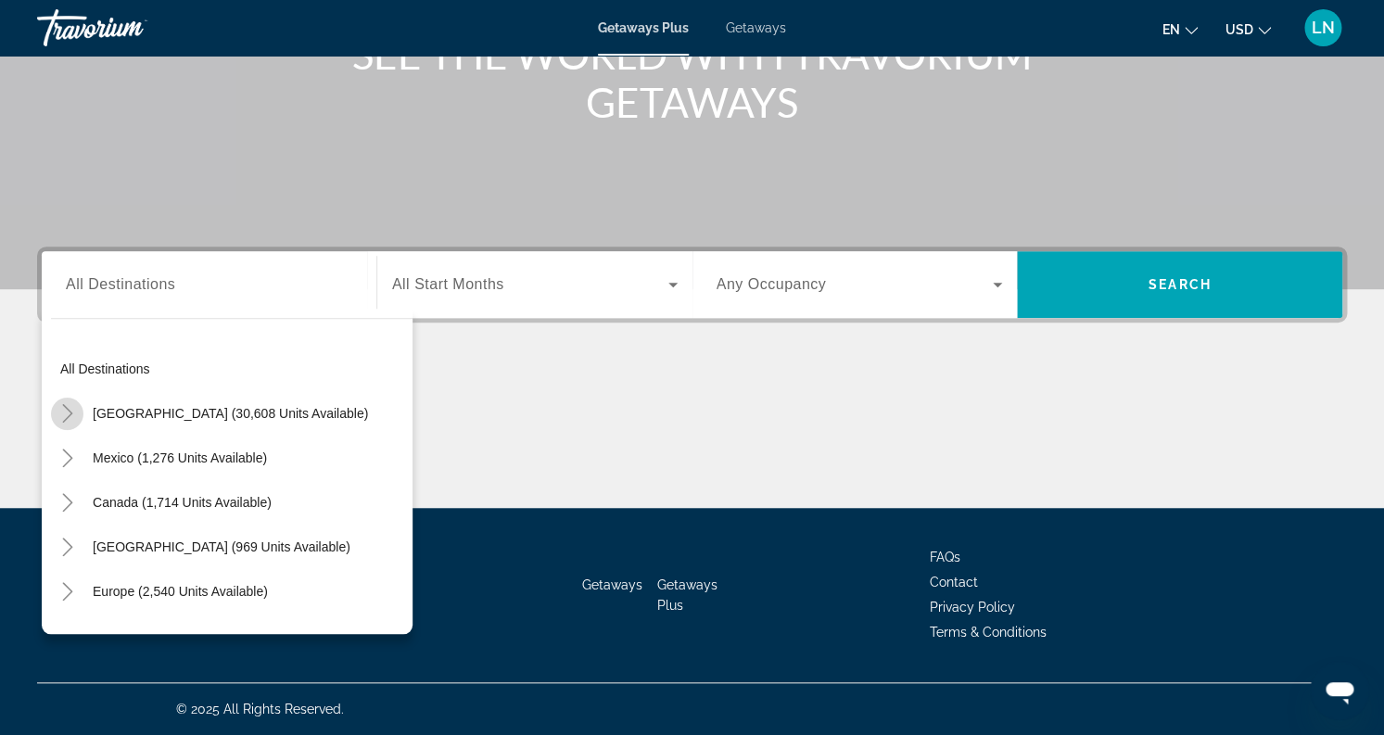
click at [73, 412] on icon "Toggle United States (30,608 units available)" at bounding box center [67, 413] width 19 height 19
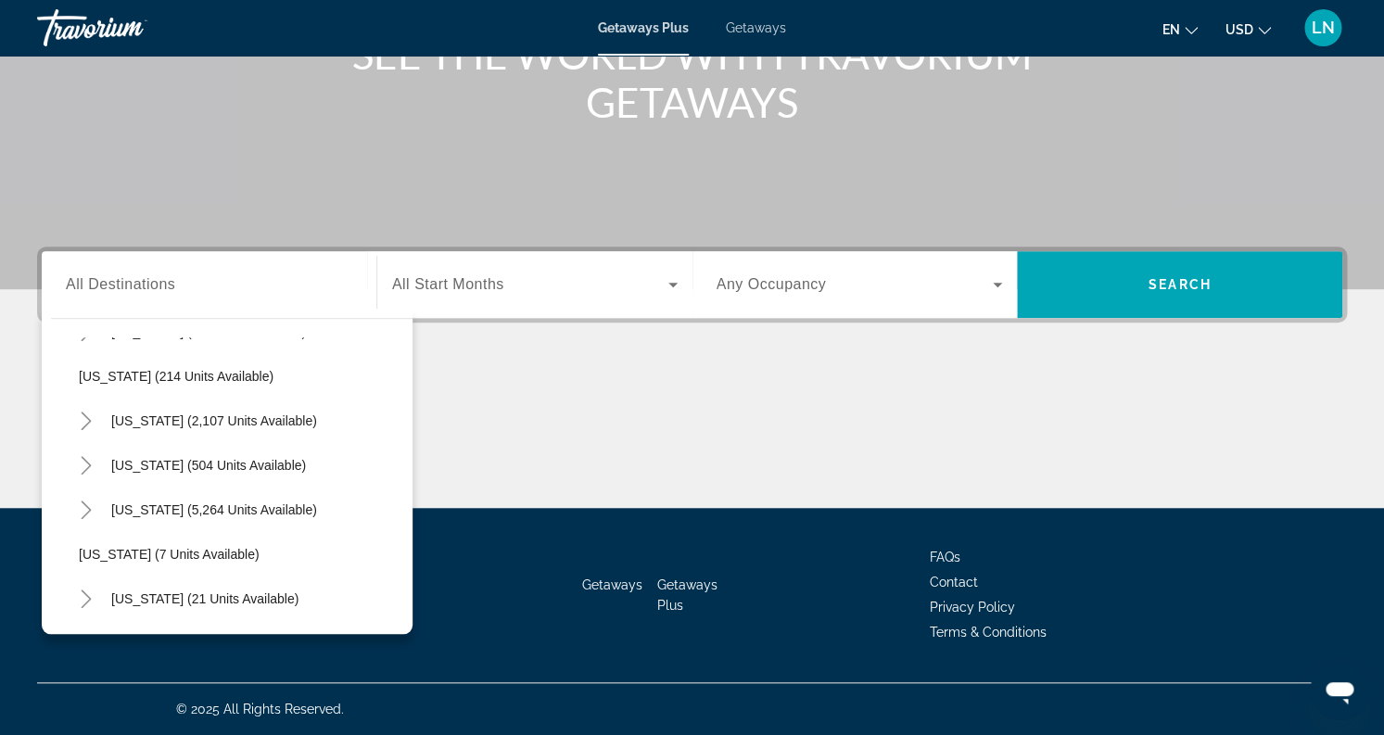
scroll to position [214, 0]
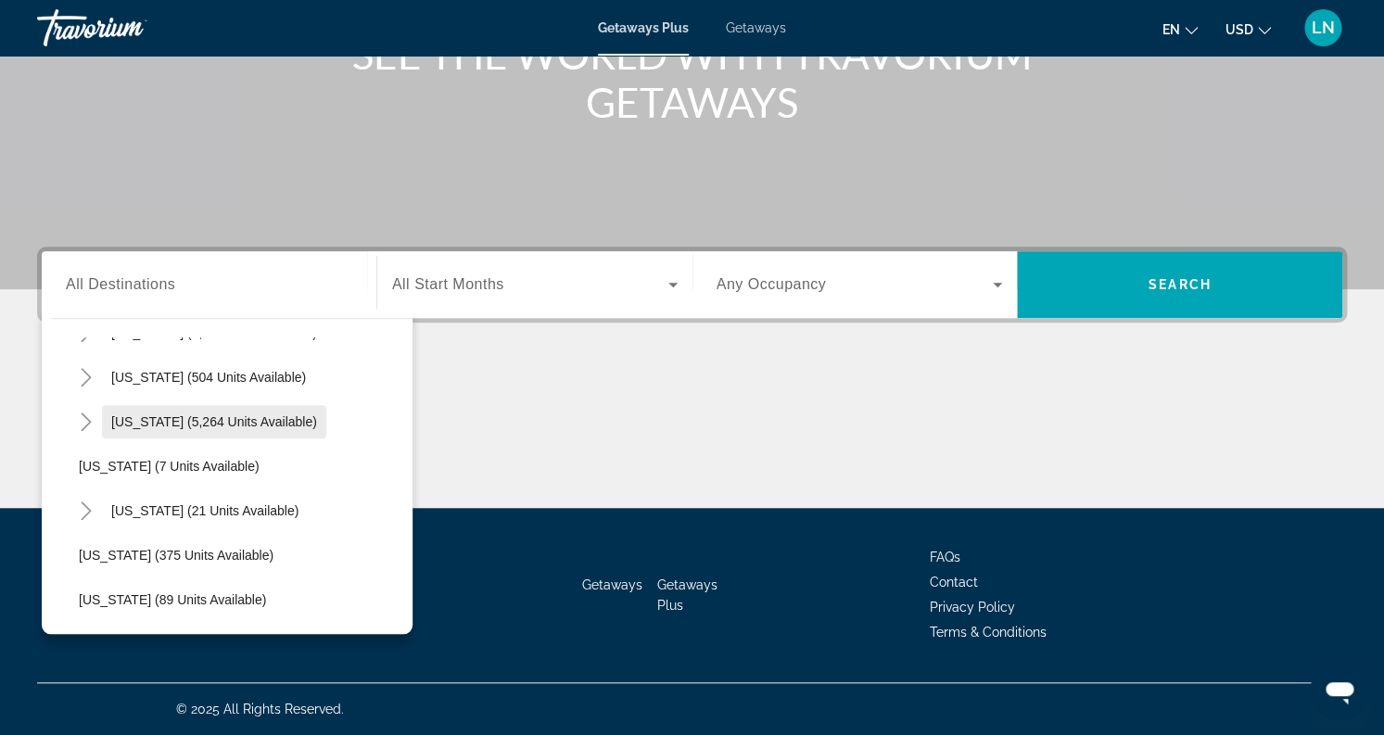
click at [143, 419] on span "[US_STATE] (5,264 units available)" at bounding box center [214, 421] width 206 height 15
type input "**********"
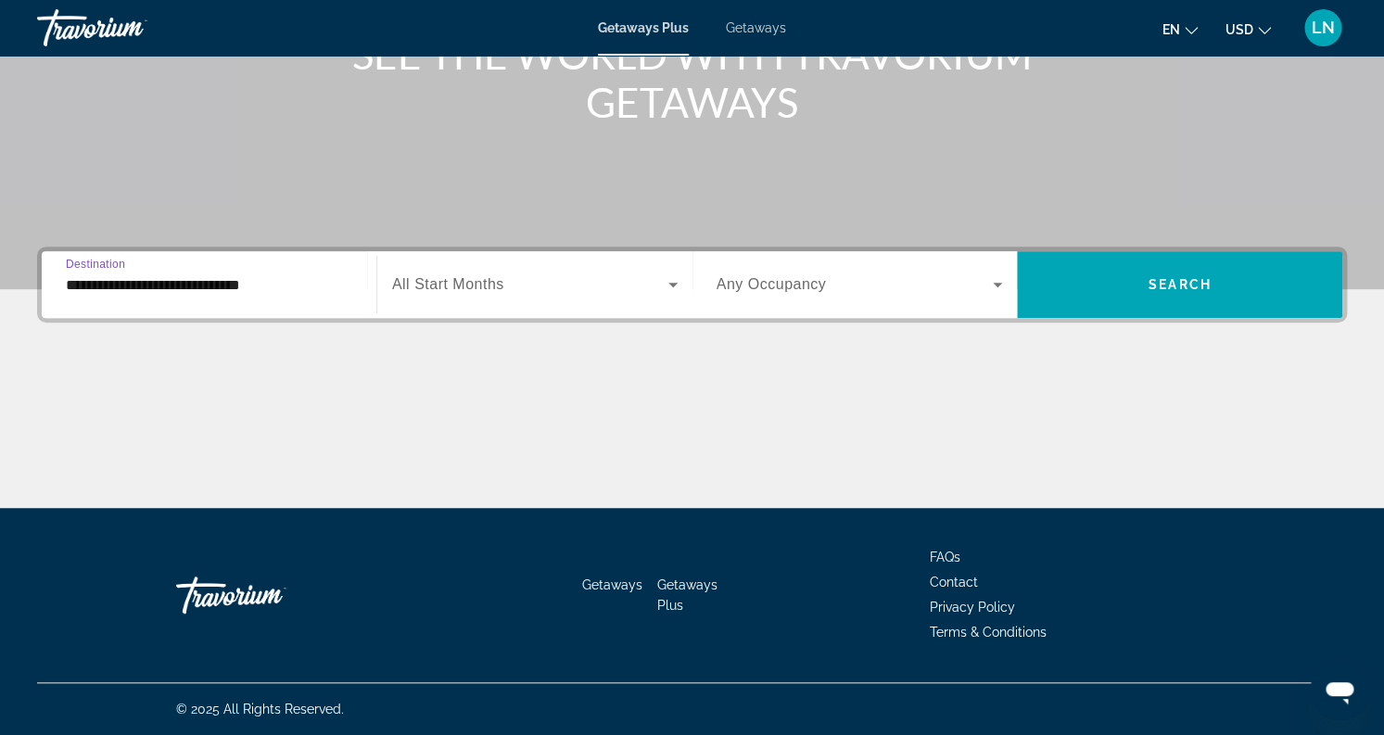
click at [538, 284] on span "Search widget" at bounding box center [530, 284] width 276 height 22
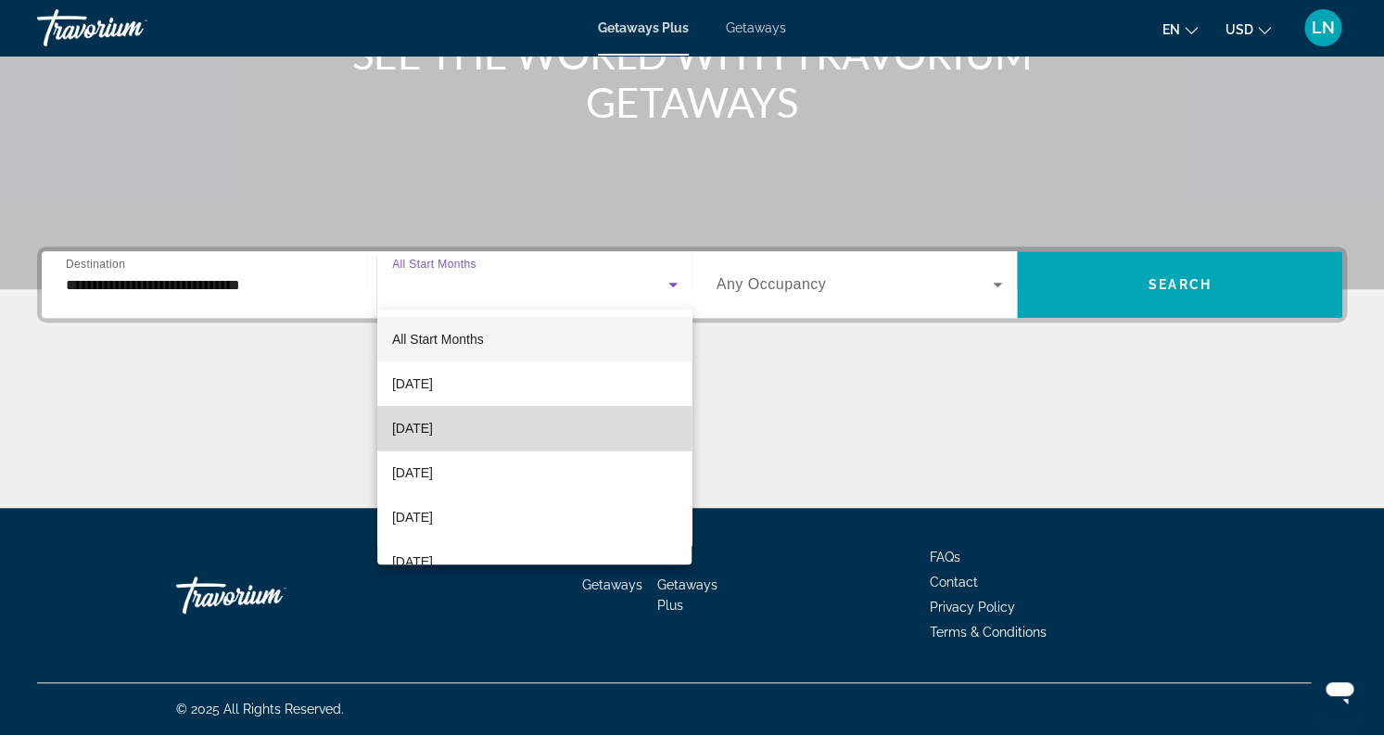
drag, startPoint x: 420, startPoint y: 436, endPoint x: 509, endPoint y: 401, distance: 95.4
click at [421, 436] on span "[DATE]" at bounding box center [412, 428] width 41 height 22
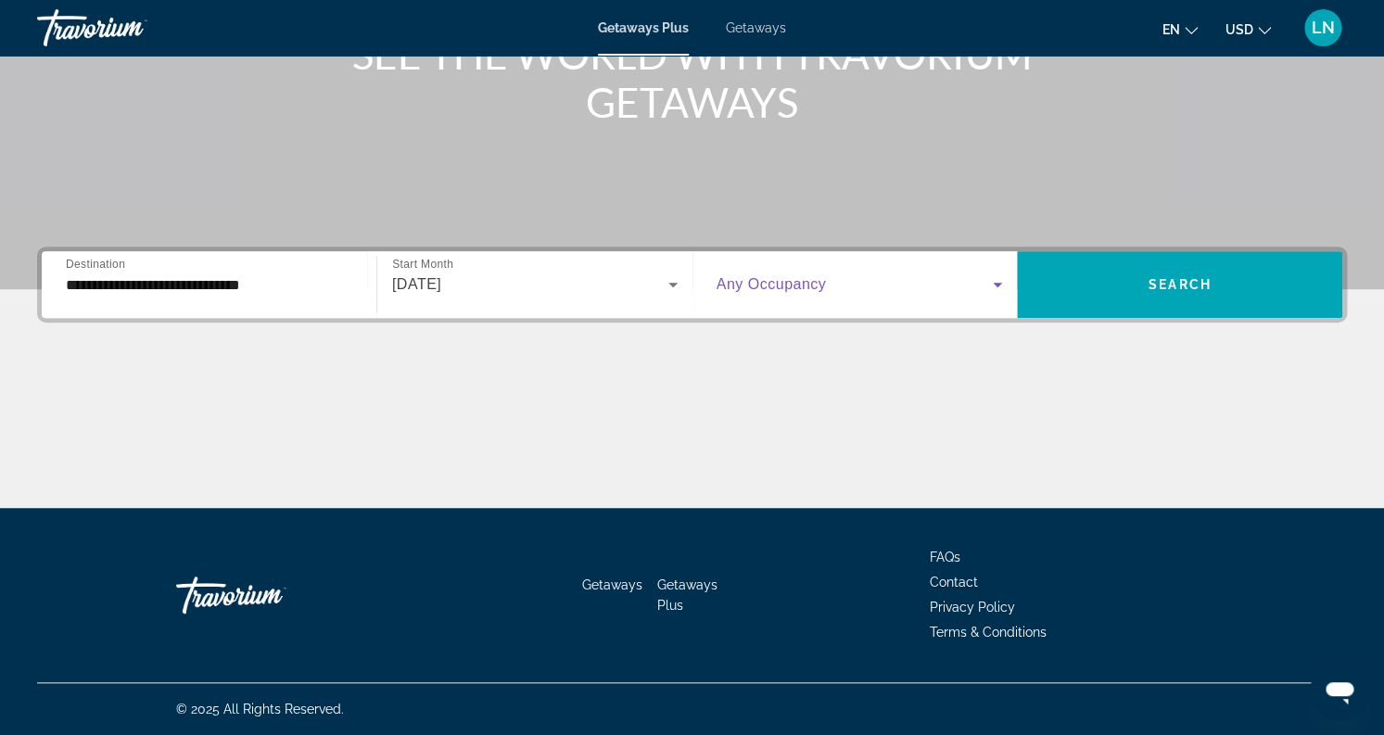
click at [831, 279] on span "Search widget" at bounding box center [855, 284] width 277 height 22
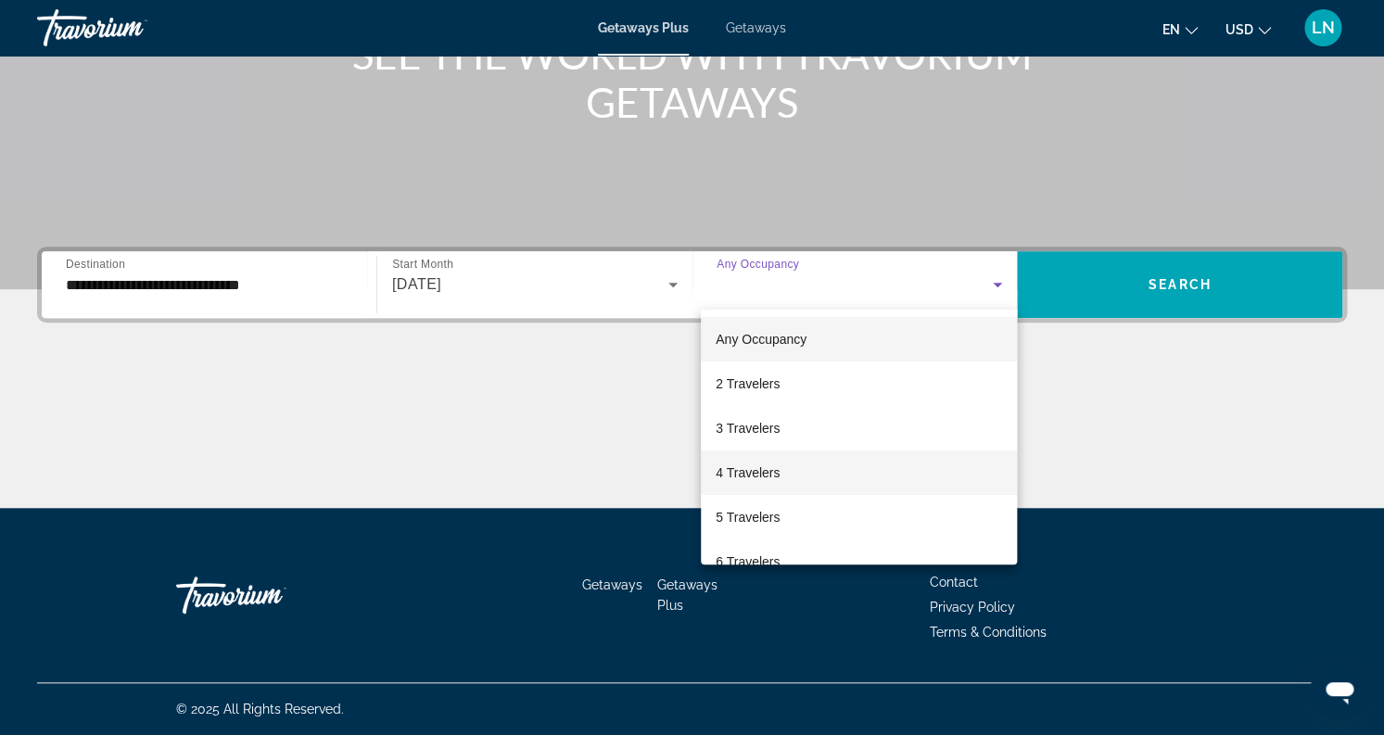
click at [773, 469] on span "4 Travelers" at bounding box center [748, 473] width 64 height 22
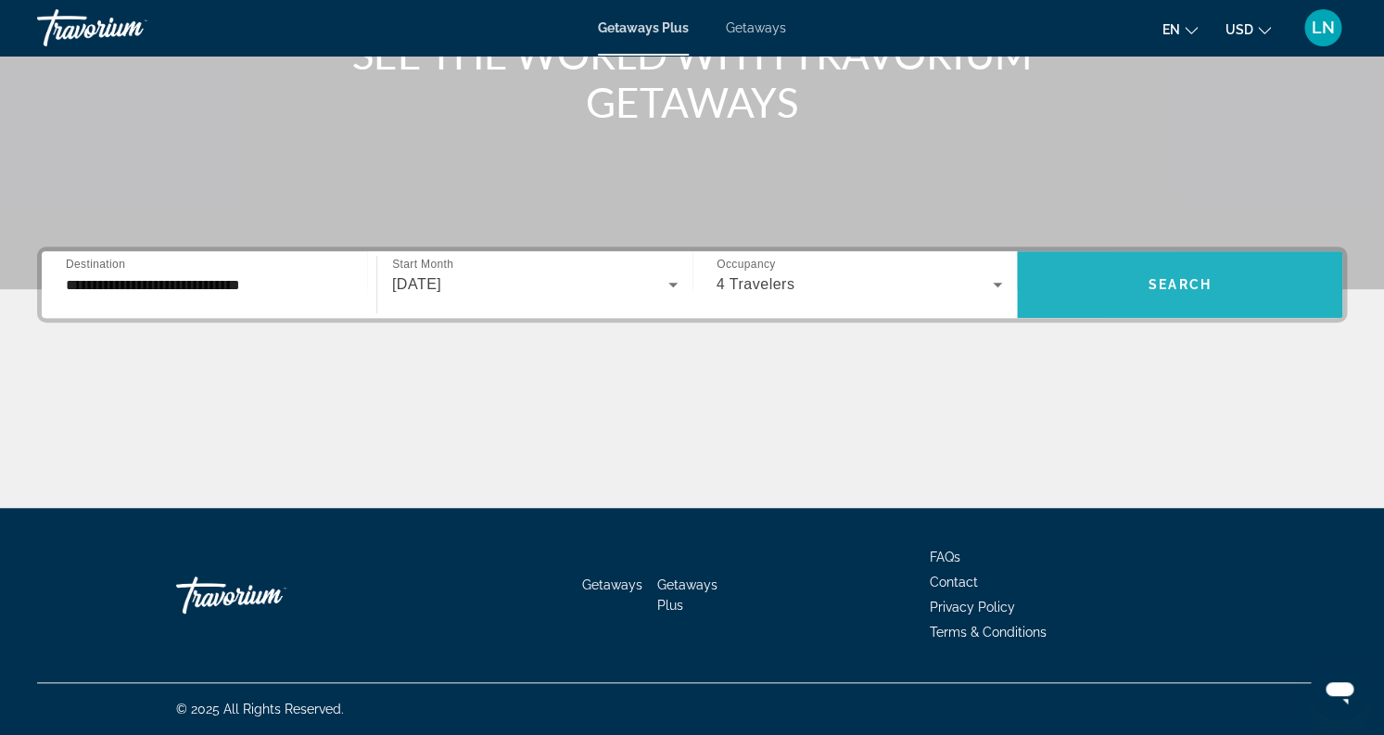
click at [1109, 273] on span "Search widget" at bounding box center [1179, 284] width 325 height 44
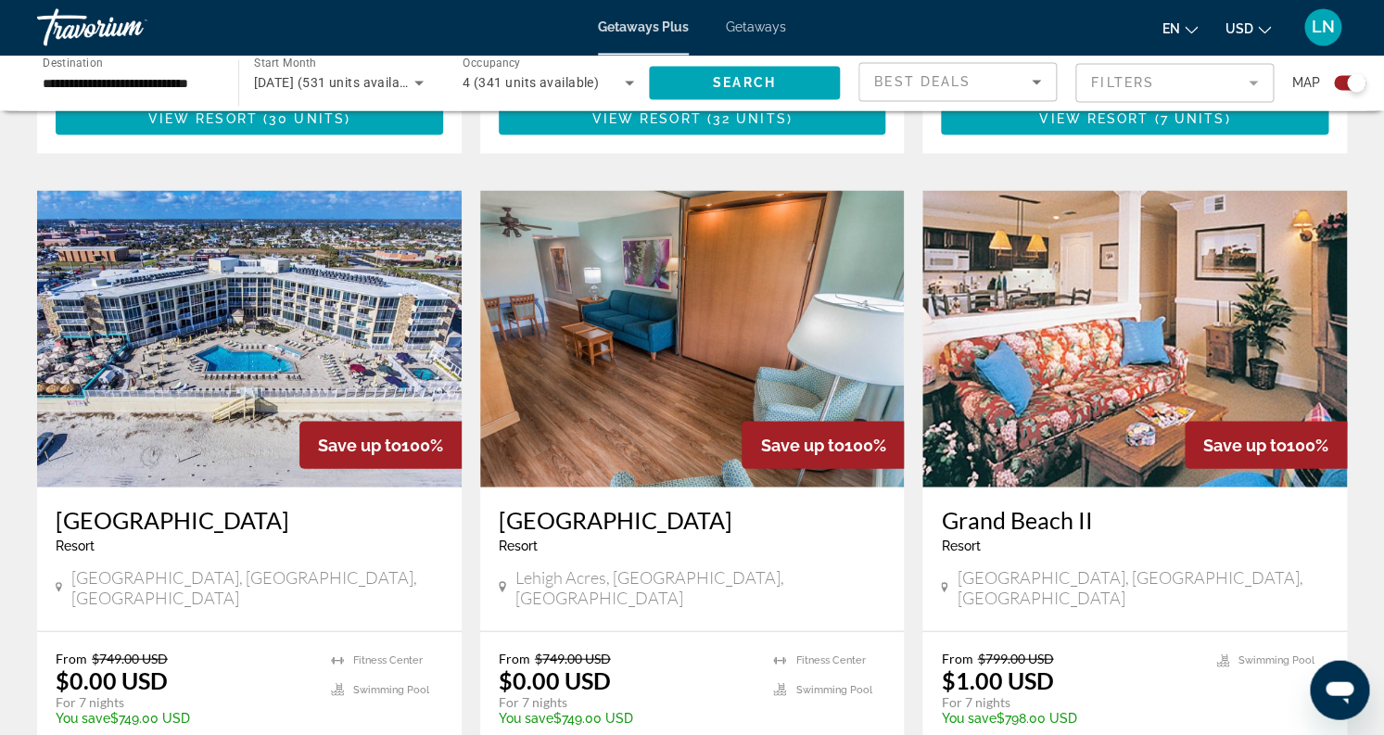
scroll to position [1265, 0]
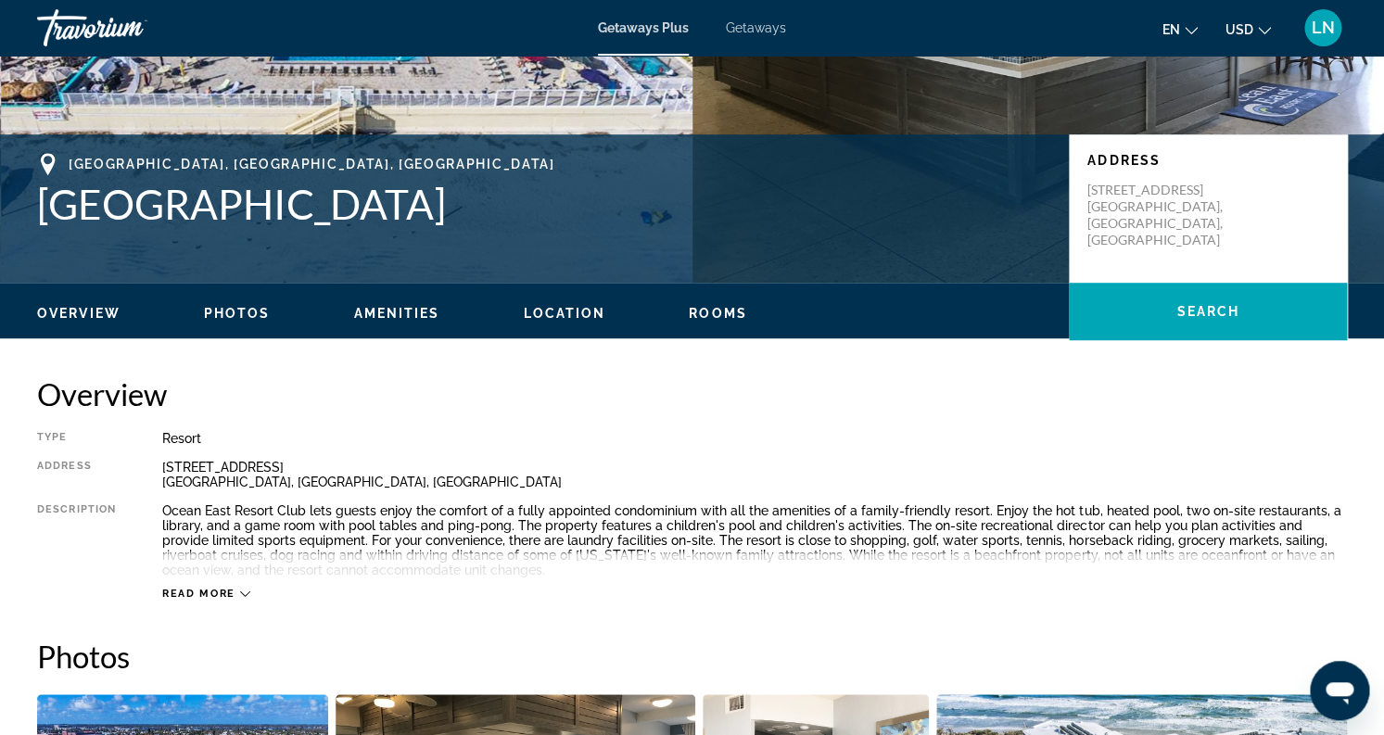
scroll to position [97, 0]
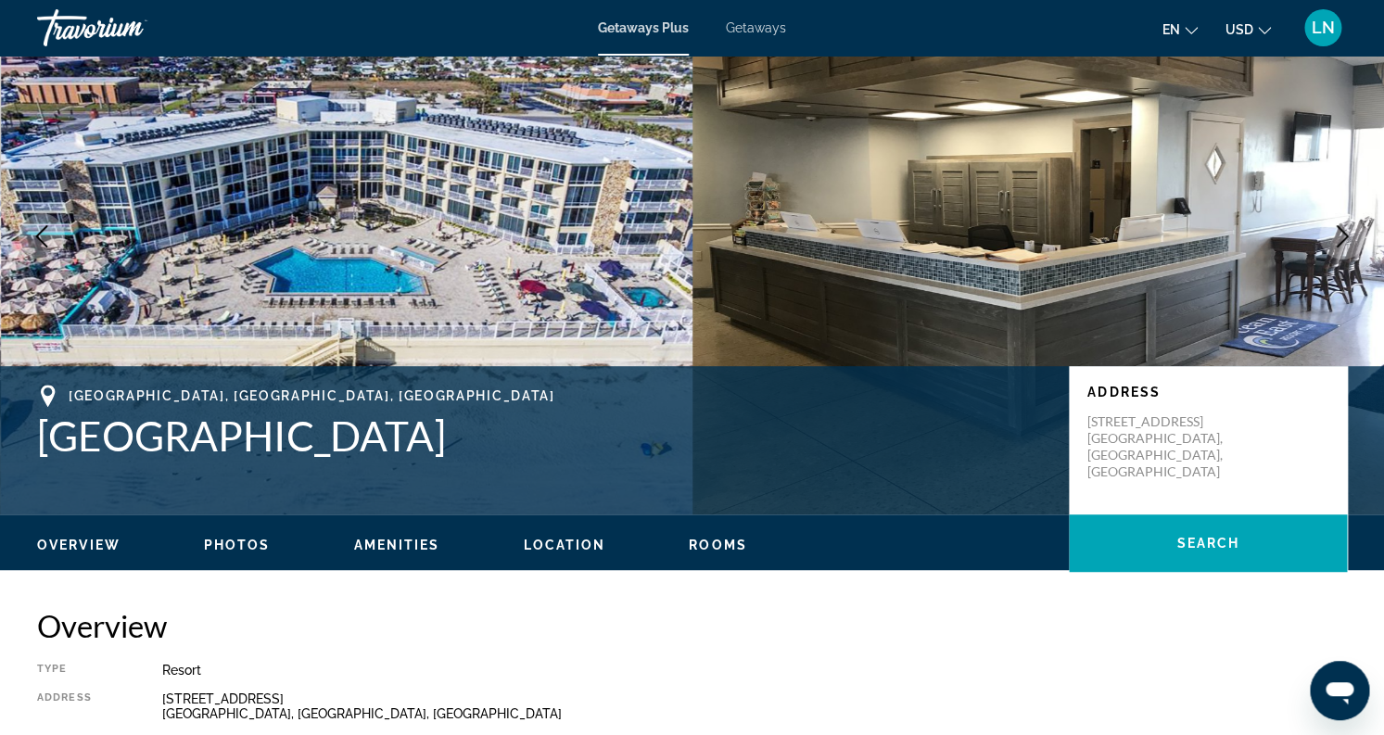
click at [1342, 235] on icon "Next image" at bounding box center [1342, 236] width 22 height 22
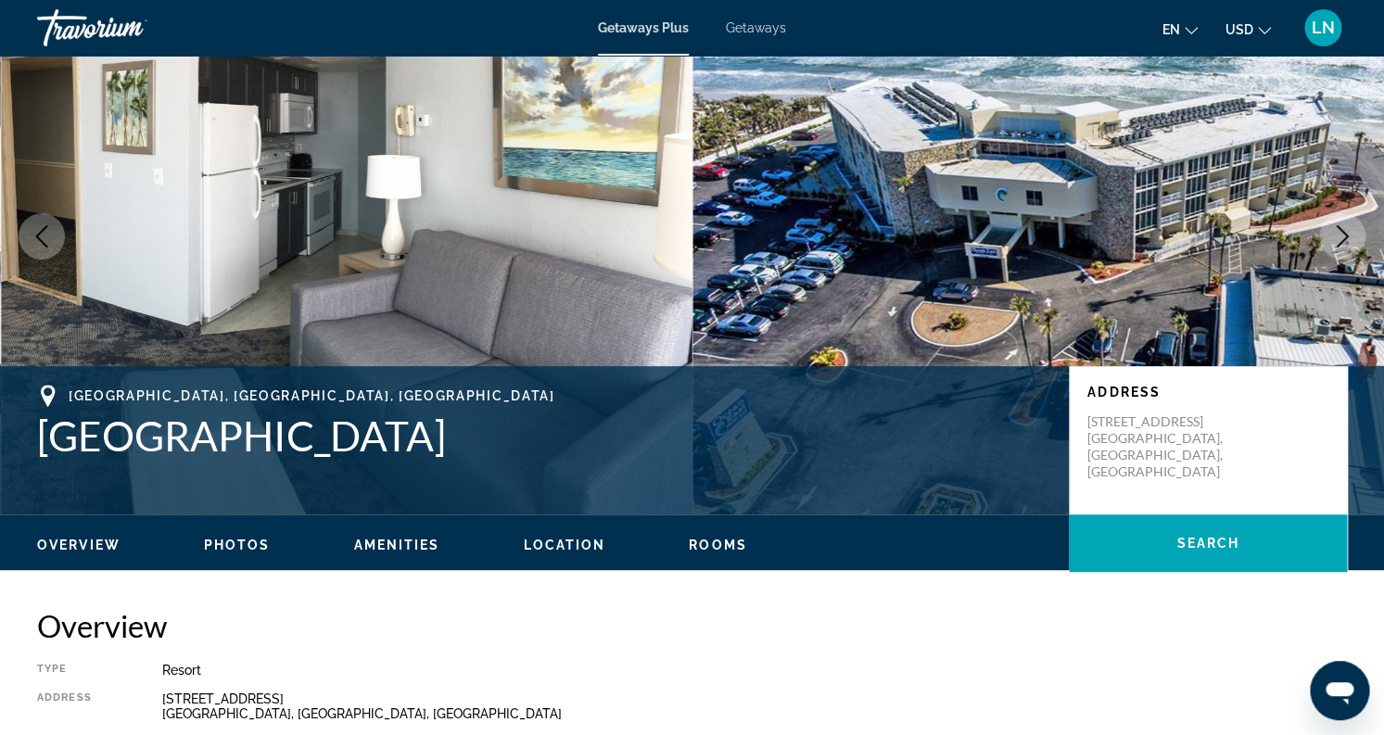
click at [1331, 239] on icon "Next image" at bounding box center [1342, 236] width 22 height 22
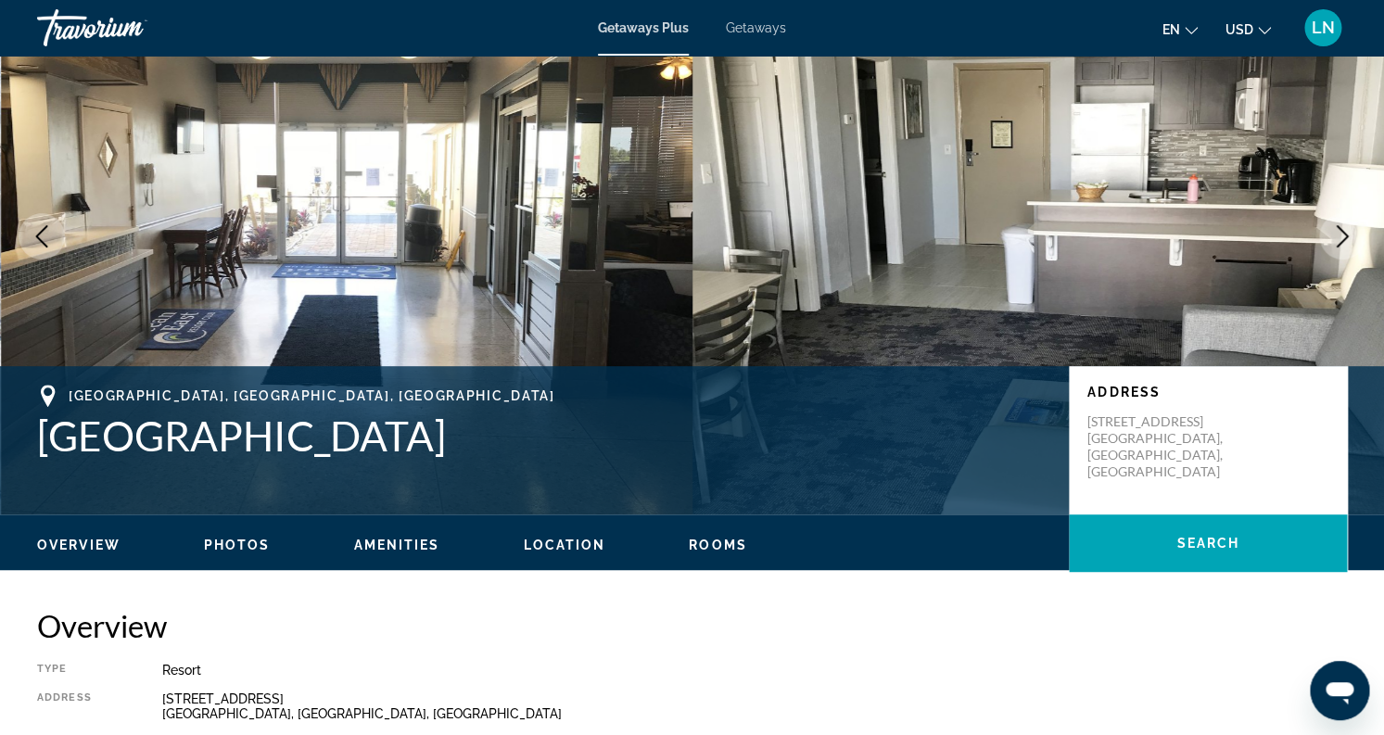
click at [1331, 239] on icon "Next image" at bounding box center [1342, 236] width 22 height 22
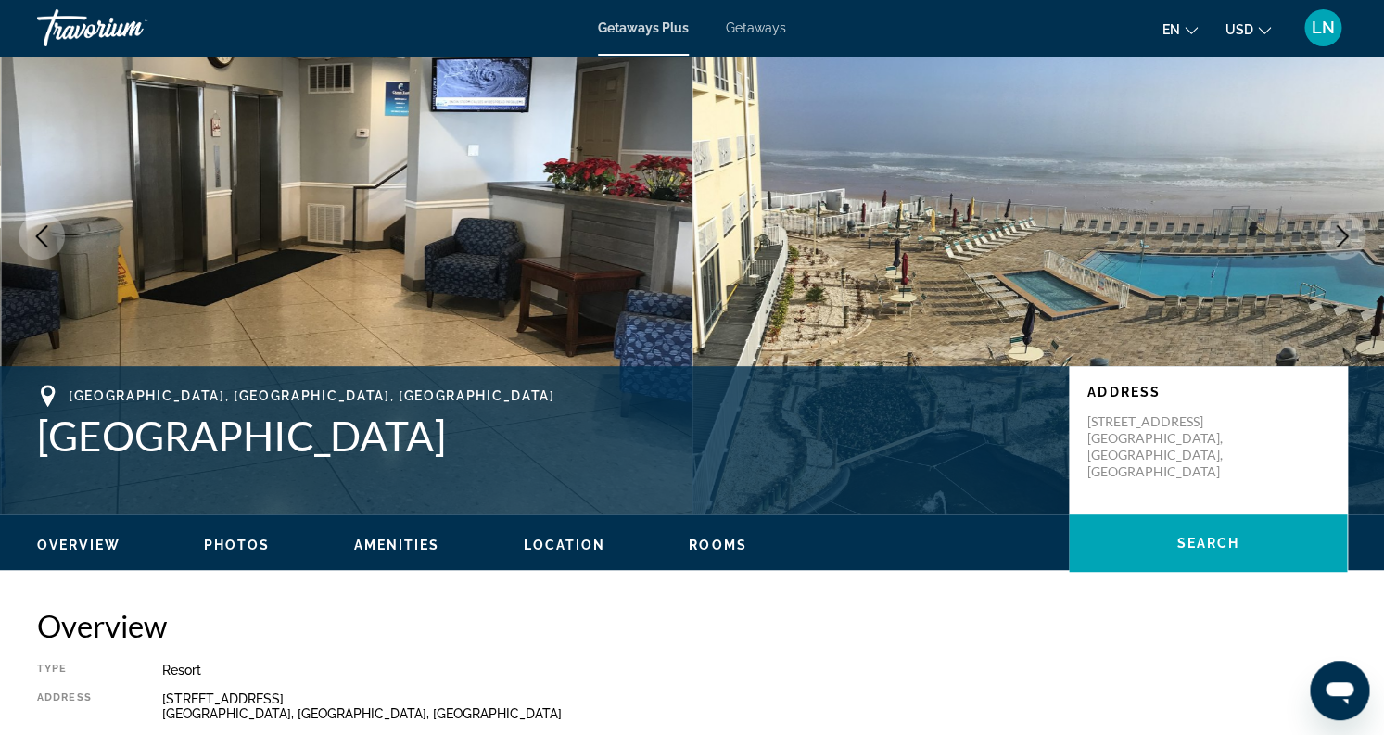
click at [1331, 239] on icon "Next image" at bounding box center [1342, 236] width 22 height 22
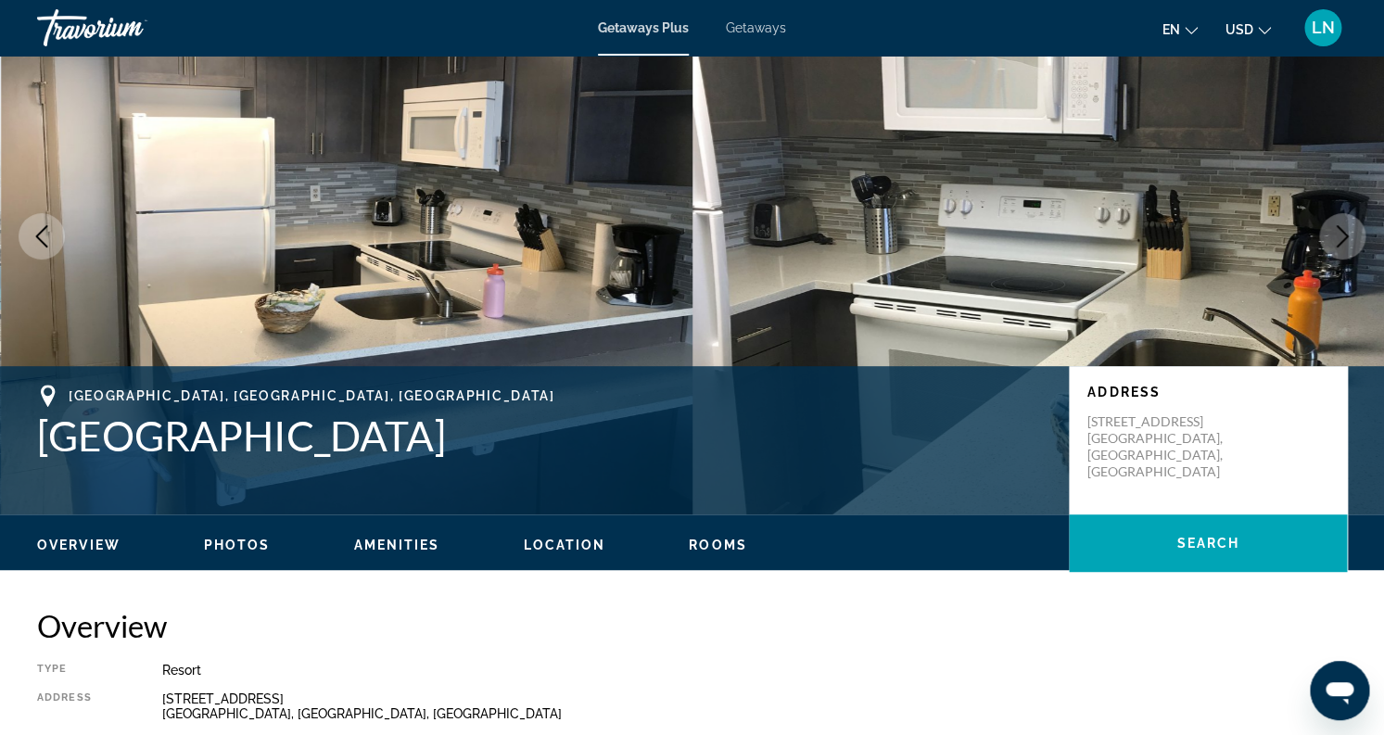
click at [1331, 239] on icon "Next image" at bounding box center [1342, 236] width 22 height 22
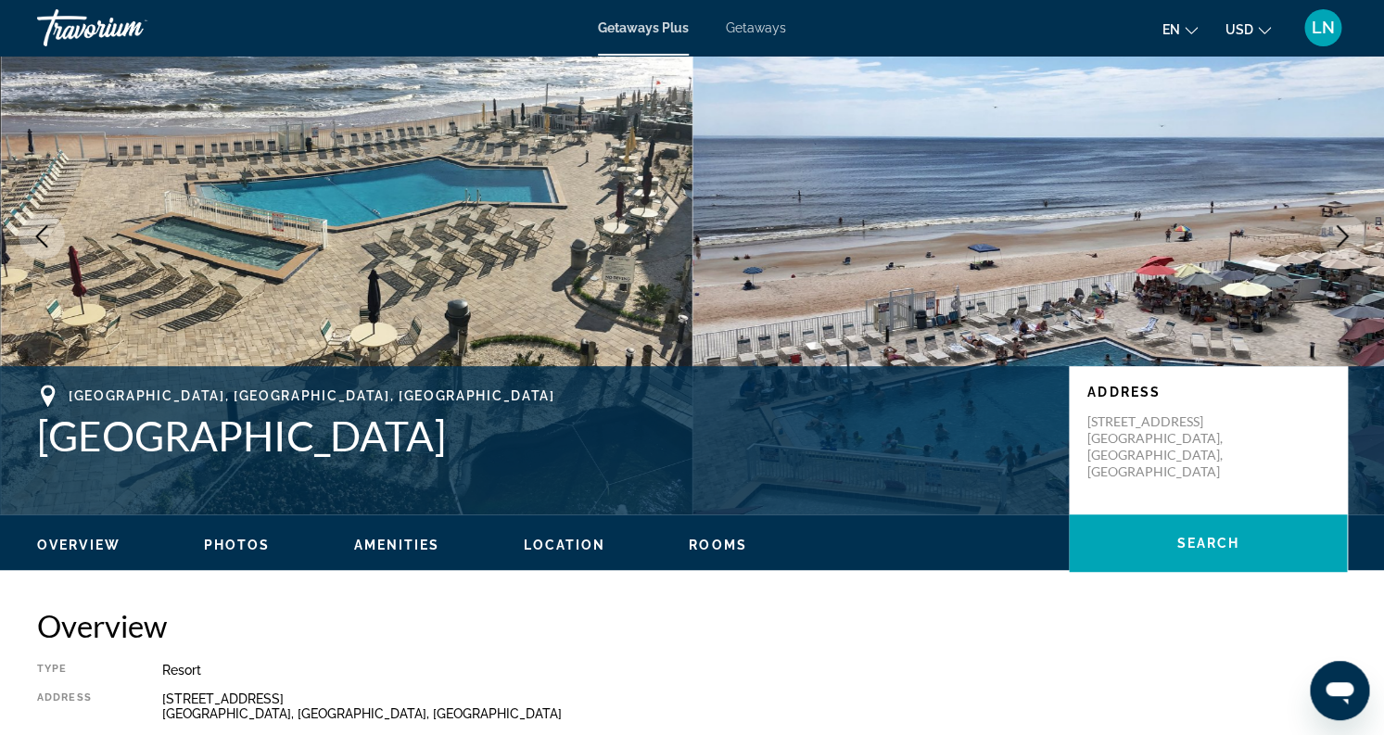
click at [1331, 239] on icon "Next image" at bounding box center [1342, 236] width 22 height 22
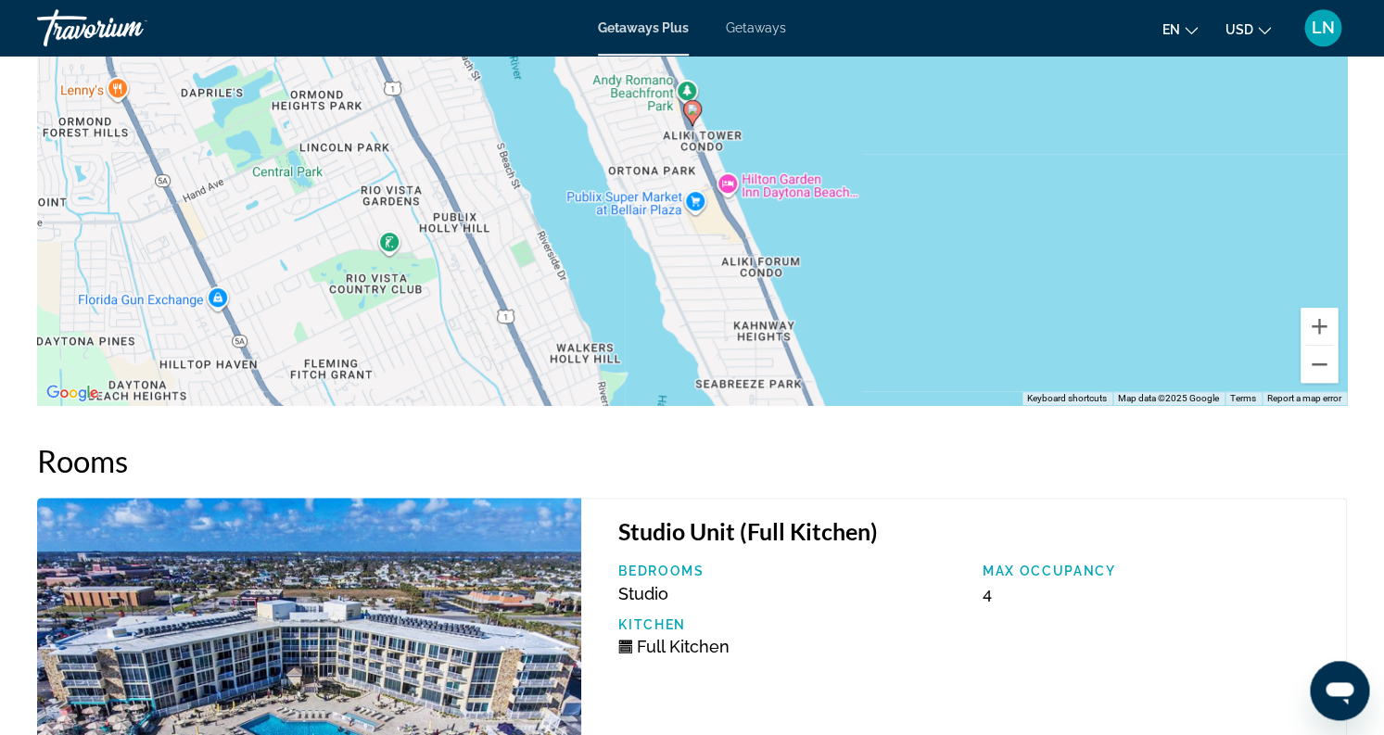
scroll to position [2782, 0]
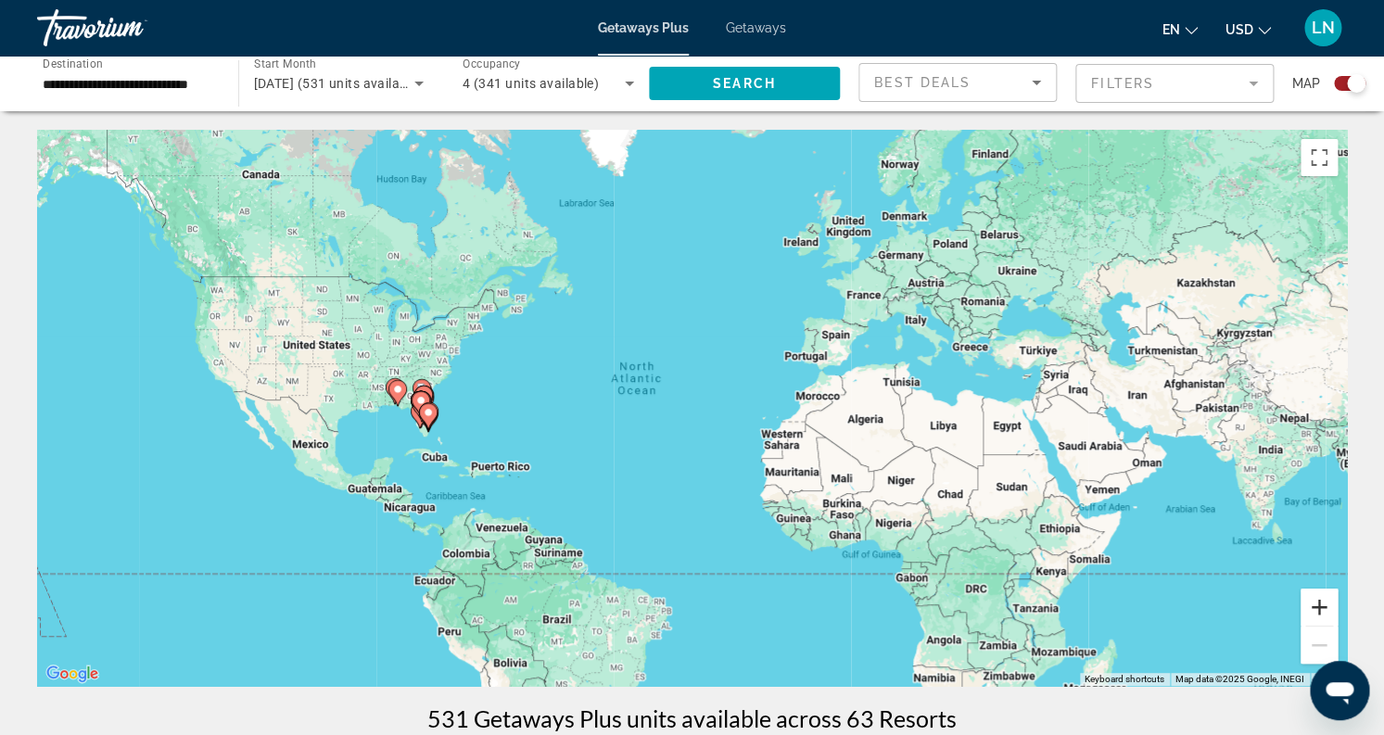
click at [1310, 615] on button "Zoom in" at bounding box center [1318, 607] width 37 height 37
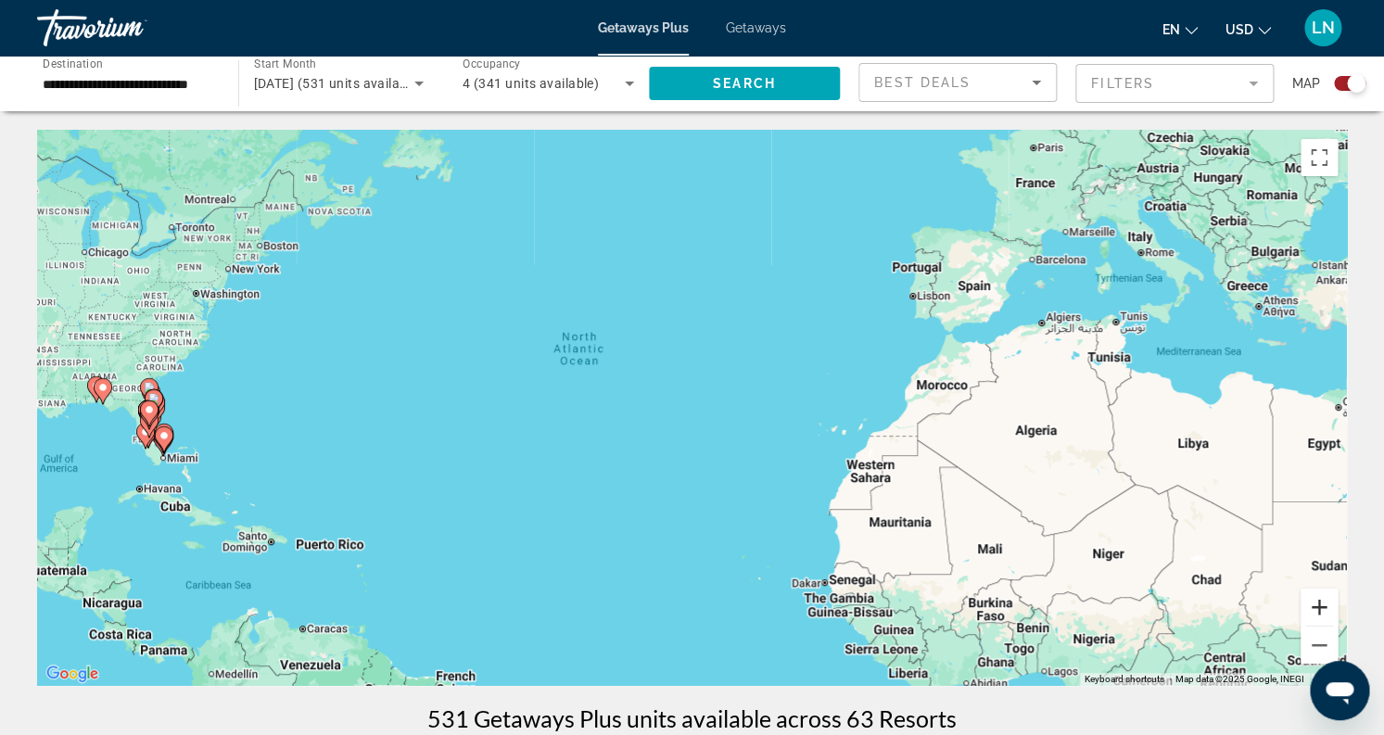
click at [1310, 615] on button "Zoom in" at bounding box center [1318, 607] width 37 height 37
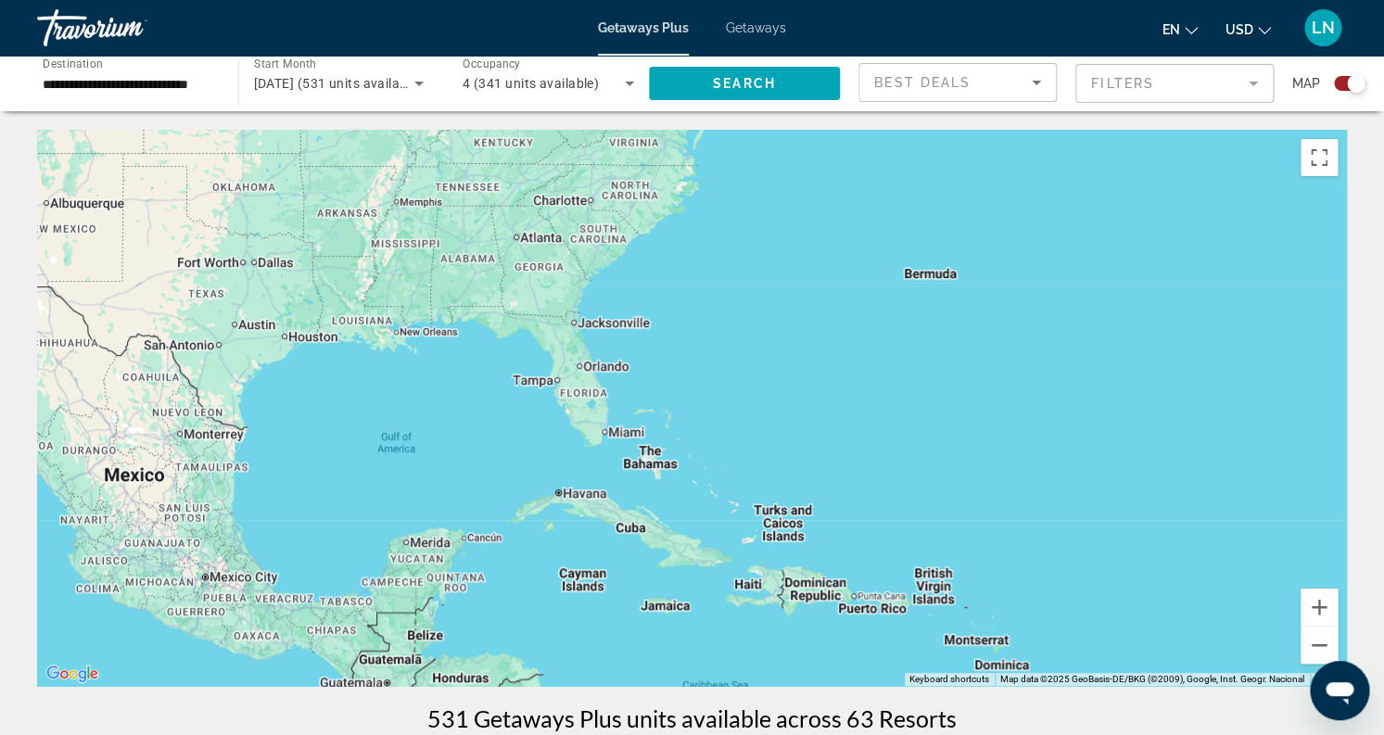
drag, startPoint x: 170, startPoint y: 483, endPoint x: 1190, endPoint y: 403, distance: 1023.7
click at [1190, 403] on div "Main content" at bounding box center [692, 408] width 1310 height 556
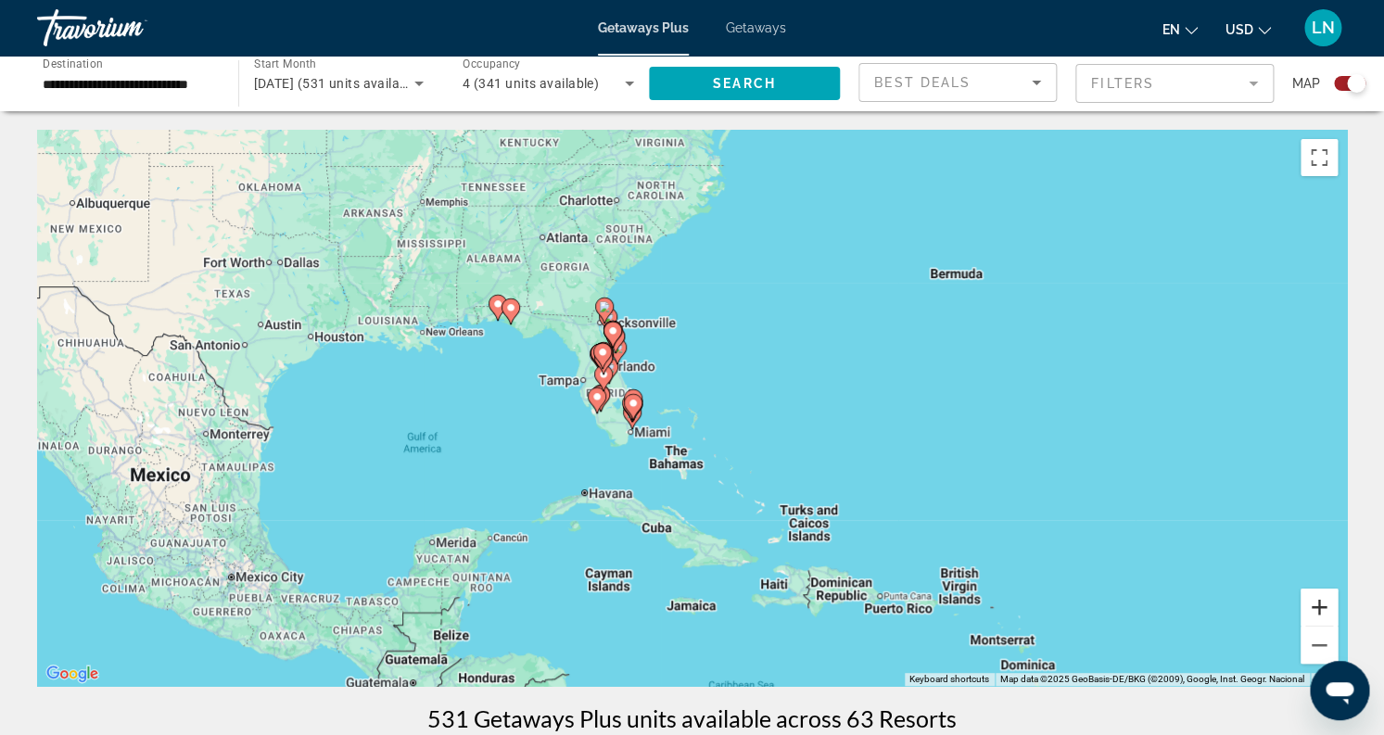
click at [1322, 606] on button "Zoom in" at bounding box center [1318, 607] width 37 height 37
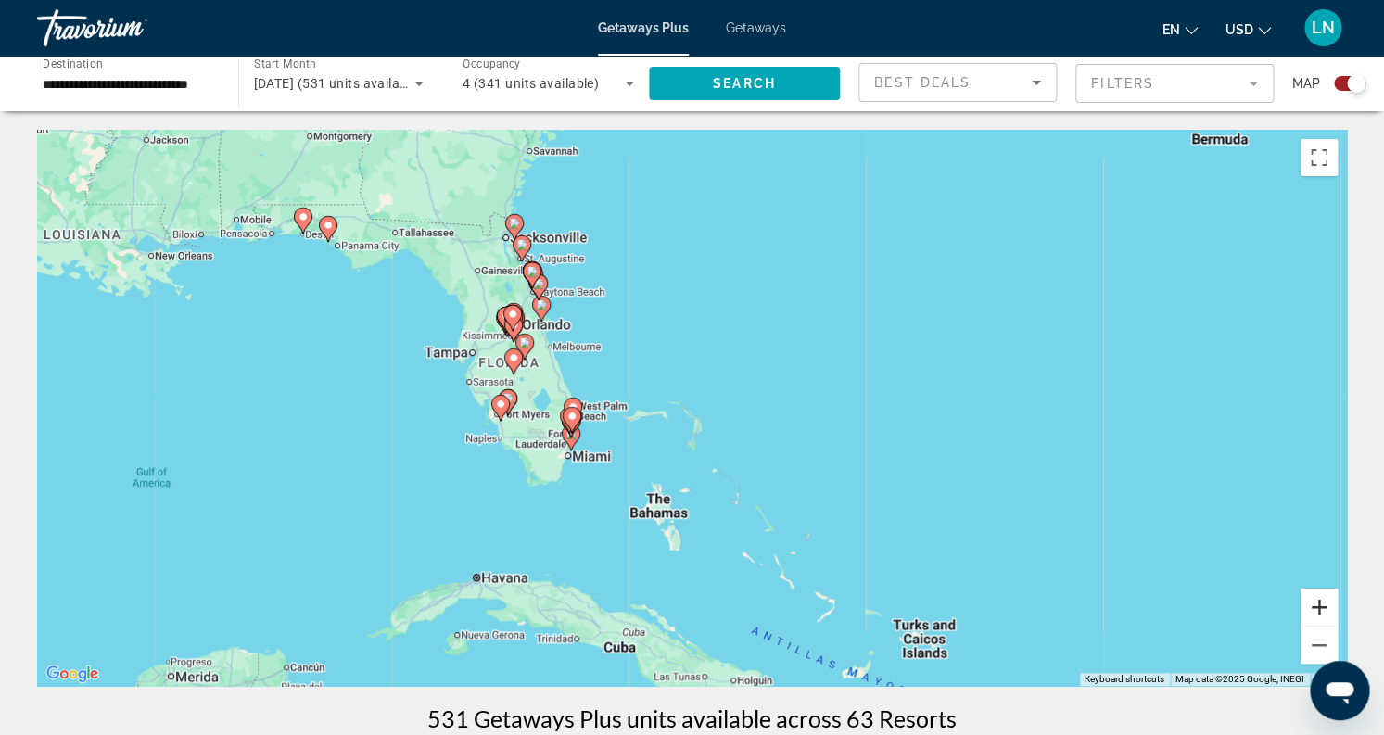
click at [1322, 606] on button "Zoom in" at bounding box center [1318, 607] width 37 height 37
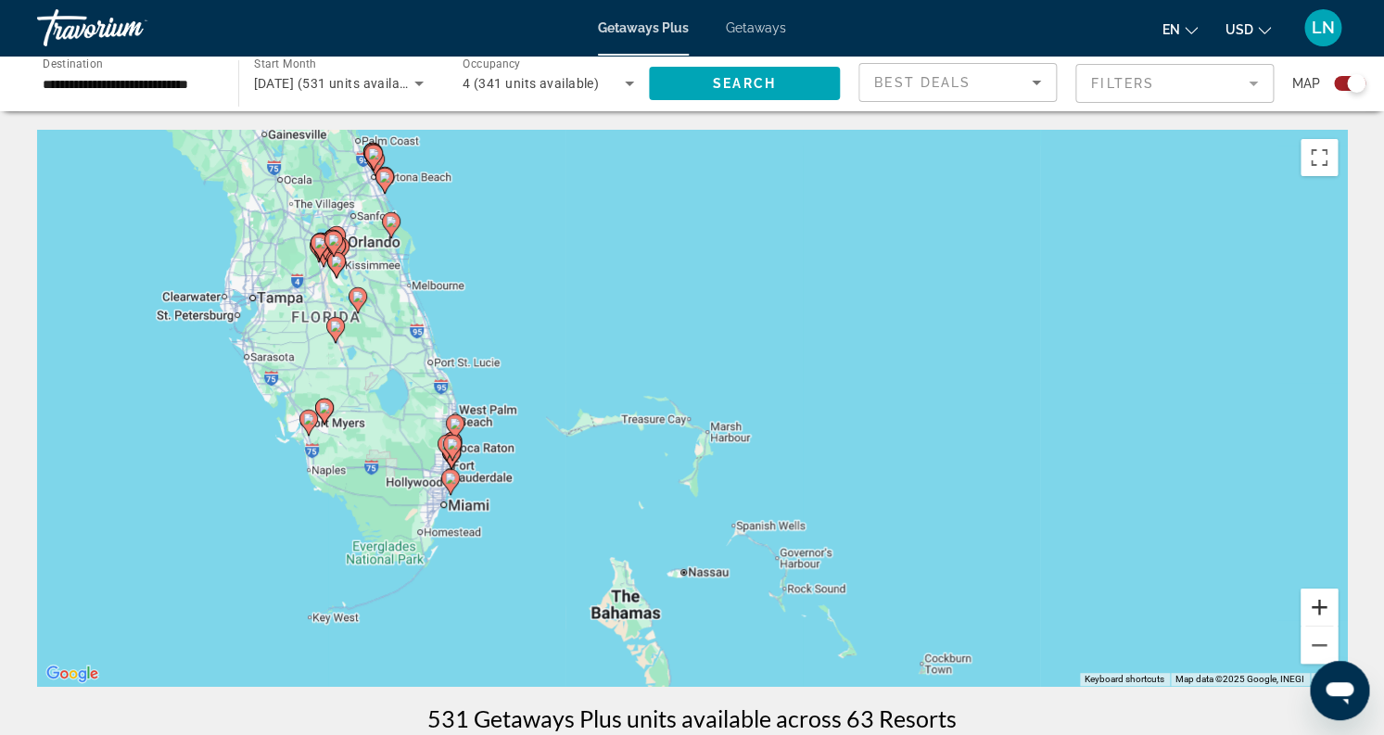
click at [1322, 606] on button "Zoom in" at bounding box center [1318, 607] width 37 height 37
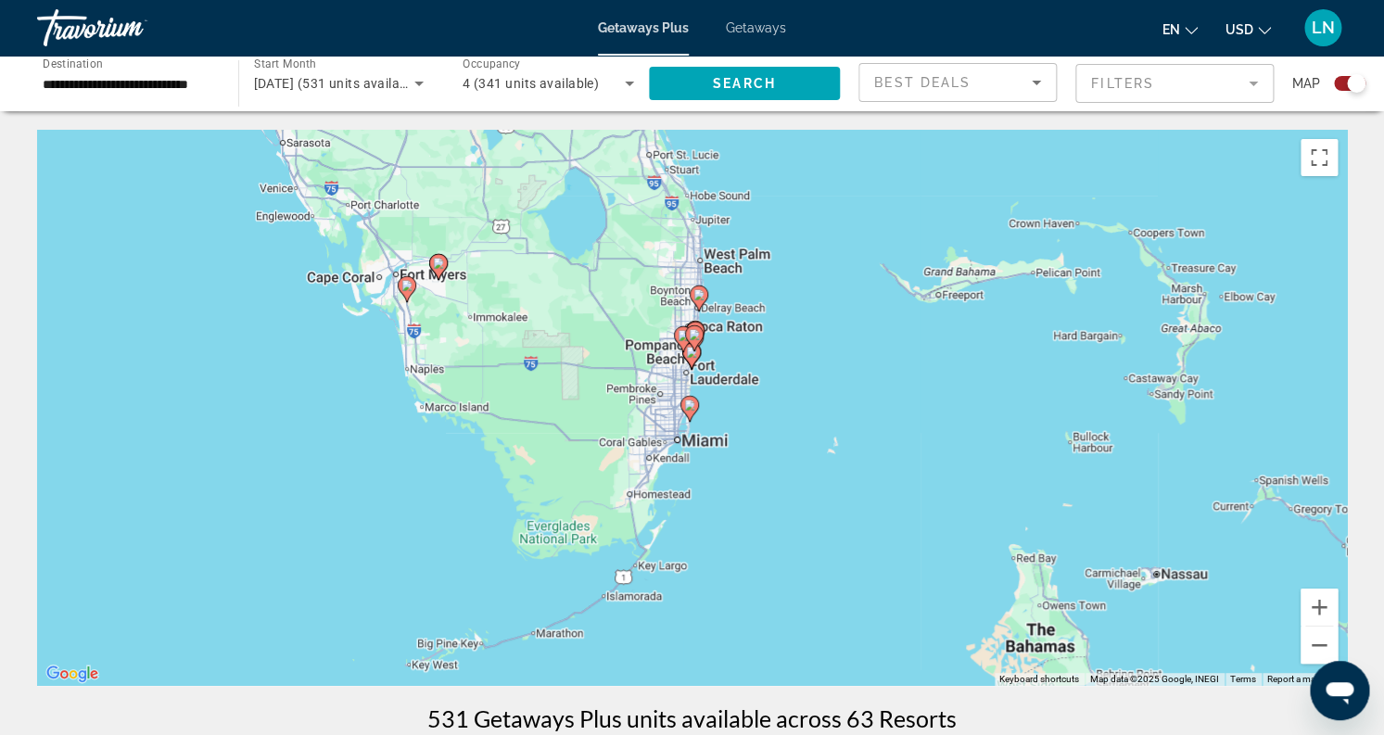
drag, startPoint x: 380, startPoint y: 526, endPoint x: 852, endPoint y: 370, distance: 497.1
click at [852, 370] on div "To activate drag with keyboard, press Alt + Enter. Once in keyboard drag state,…" at bounding box center [692, 408] width 1310 height 556
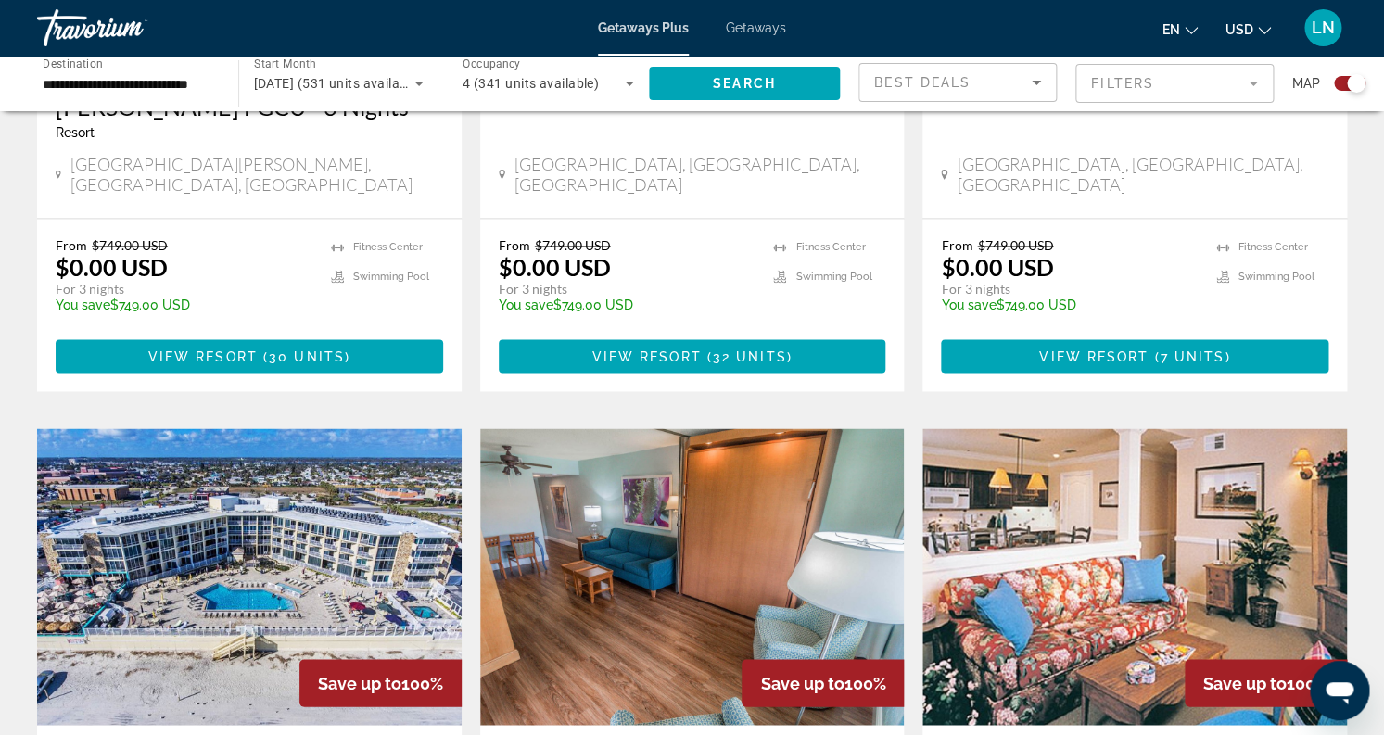
scroll to position [1299, 0]
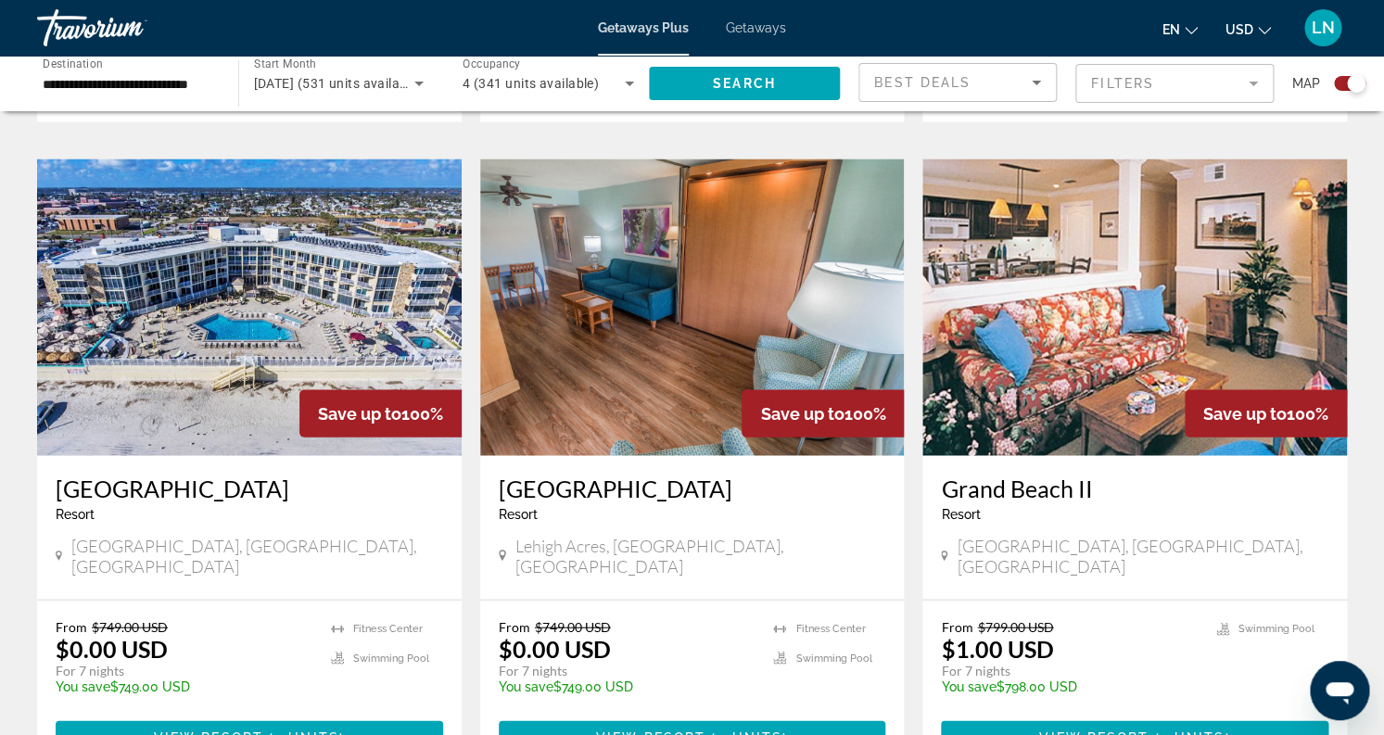
drag, startPoint x: 960, startPoint y: 364, endPoint x: 1055, endPoint y: 431, distance: 115.7
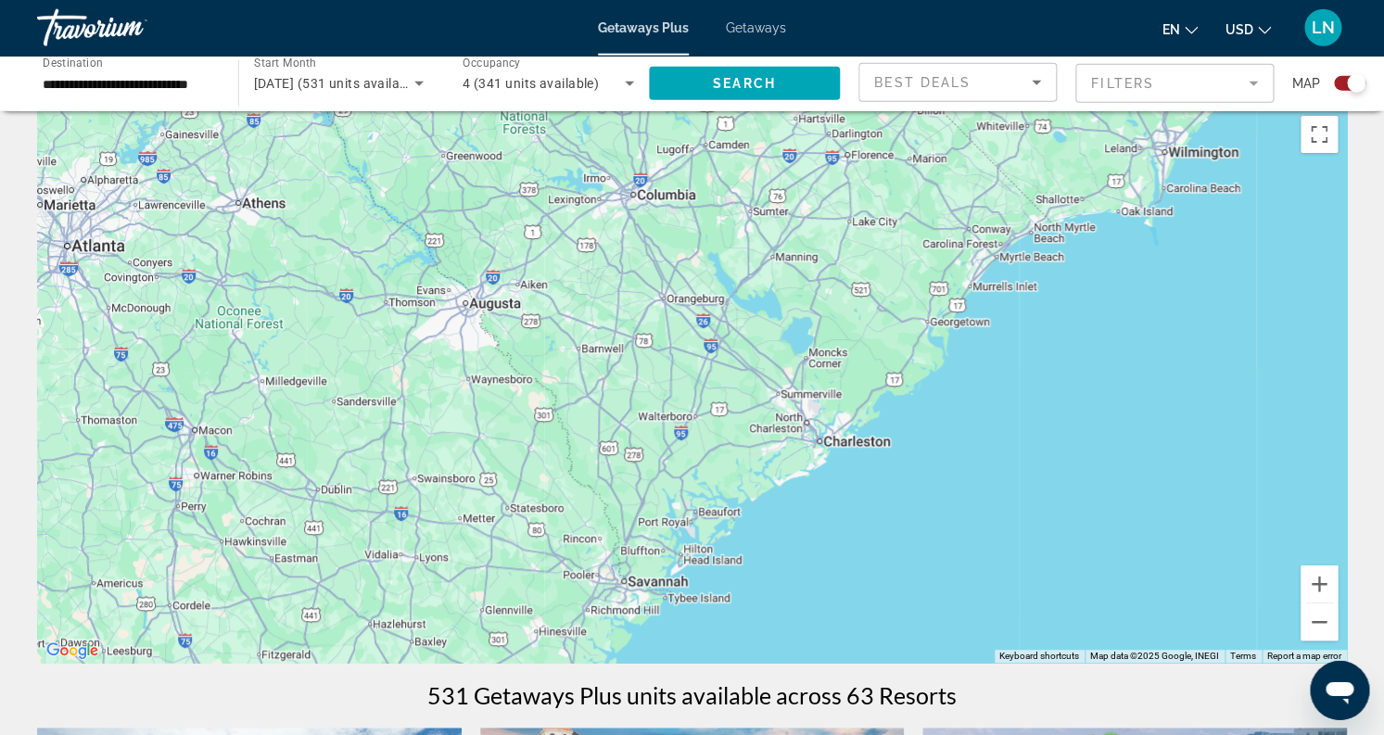
scroll to position [0, 0]
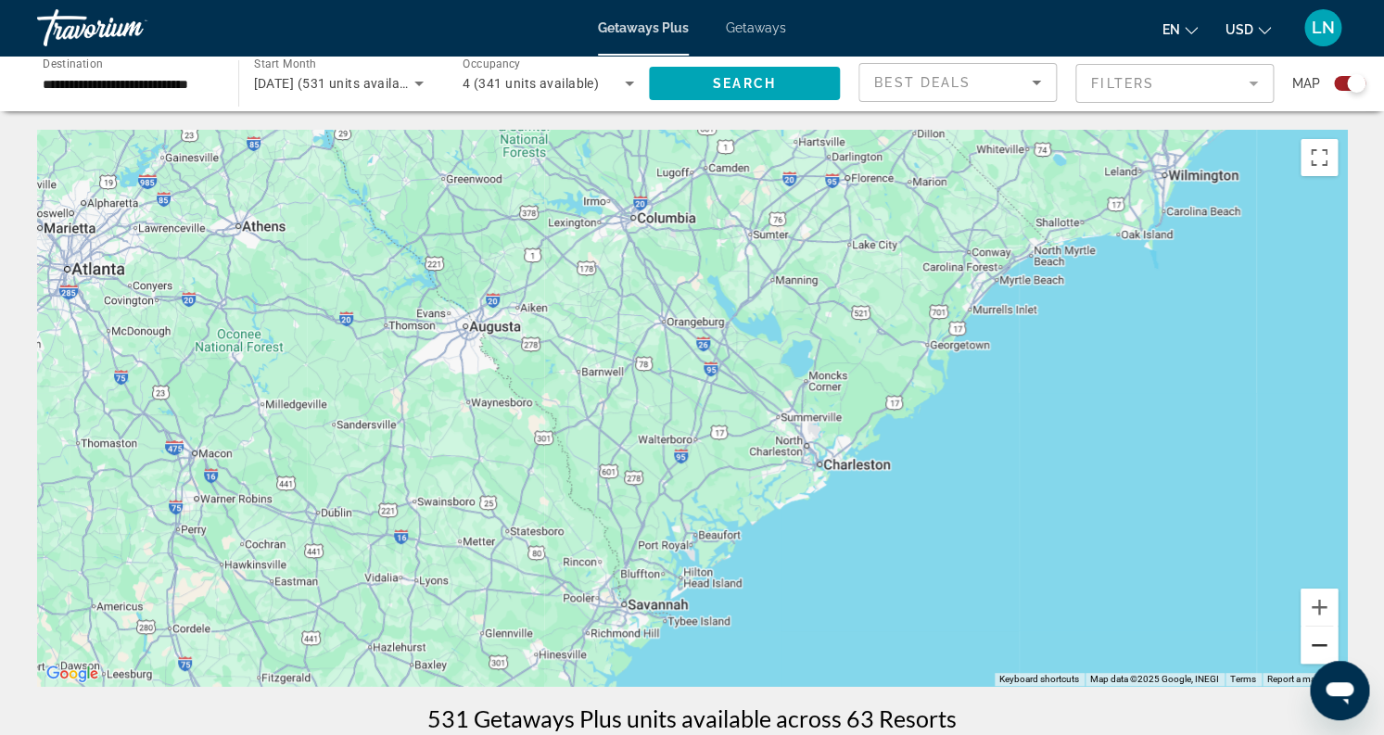
click at [1310, 649] on button "Zoom out" at bounding box center [1318, 645] width 37 height 37
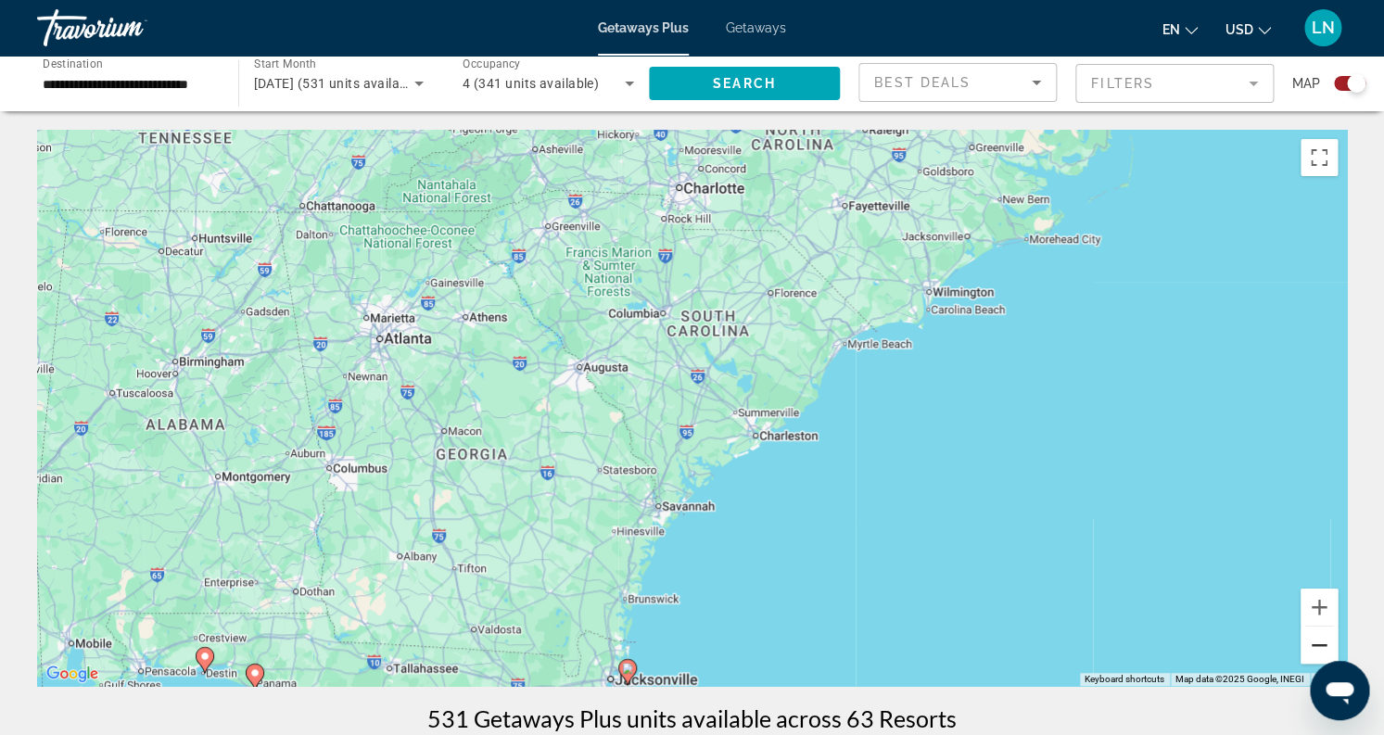
click at [1310, 649] on button "Zoom out" at bounding box center [1318, 645] width 37 height 37
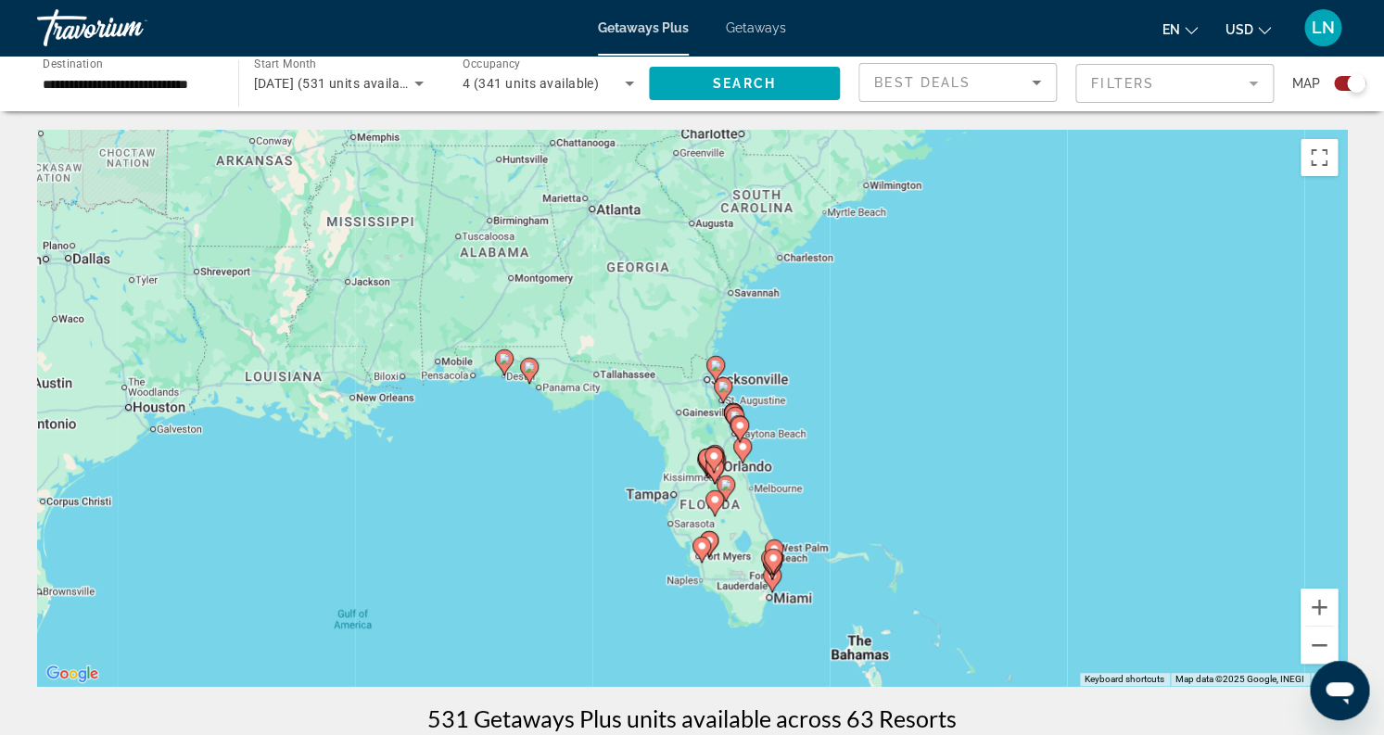
drag, startPoint x: 823, startPoint y: 569, endPoint x: 875, endPoint y: 455, distance: 125.3
click at [875, 455] on div "To activate drag with keyboard, press Alt + Enter. Once in keyboard drag state,…" at bounding box center [692, 408] width 1310 height 556
click at [1320, 603] on button "Zoom in" at bounding box center [1318, 607] width 37 height 37
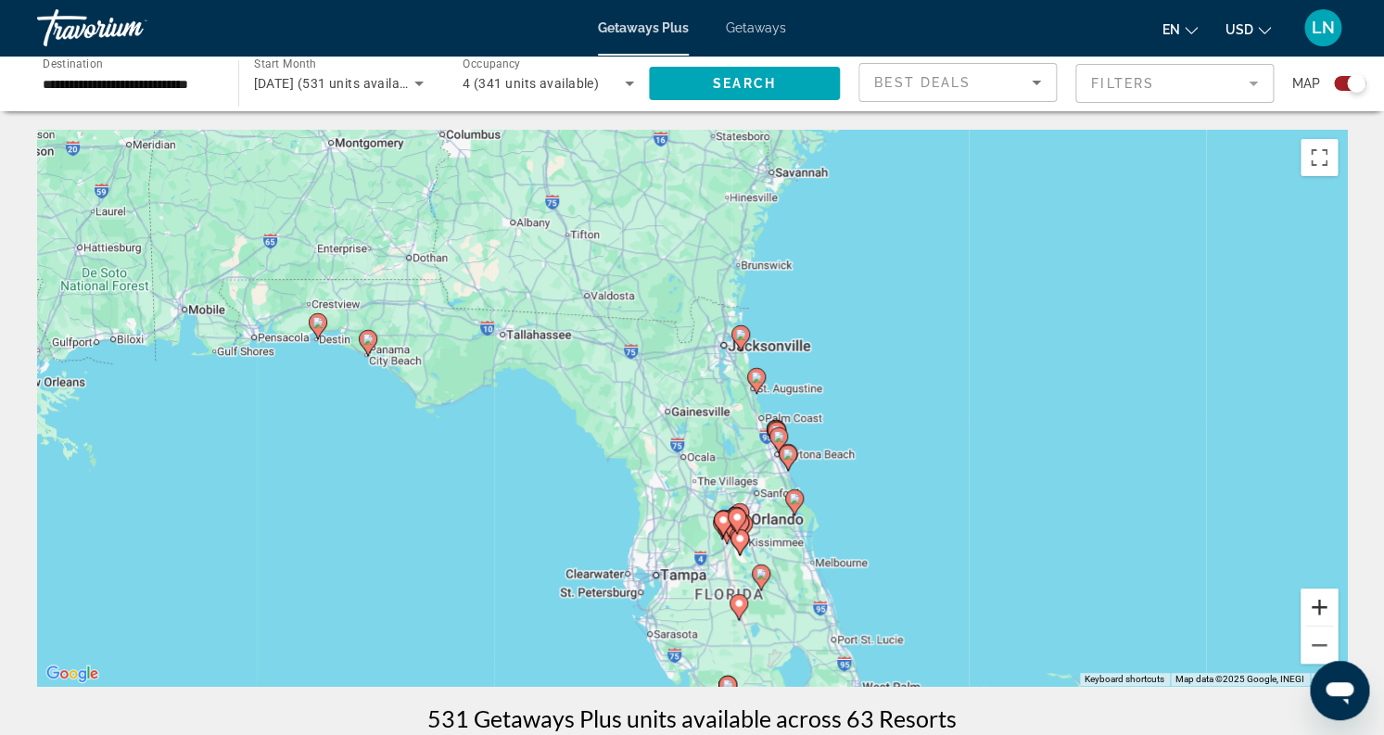
click at [1320, 603] on button "Zoom in" at bounding box center [1318, 607] width 37 height 37
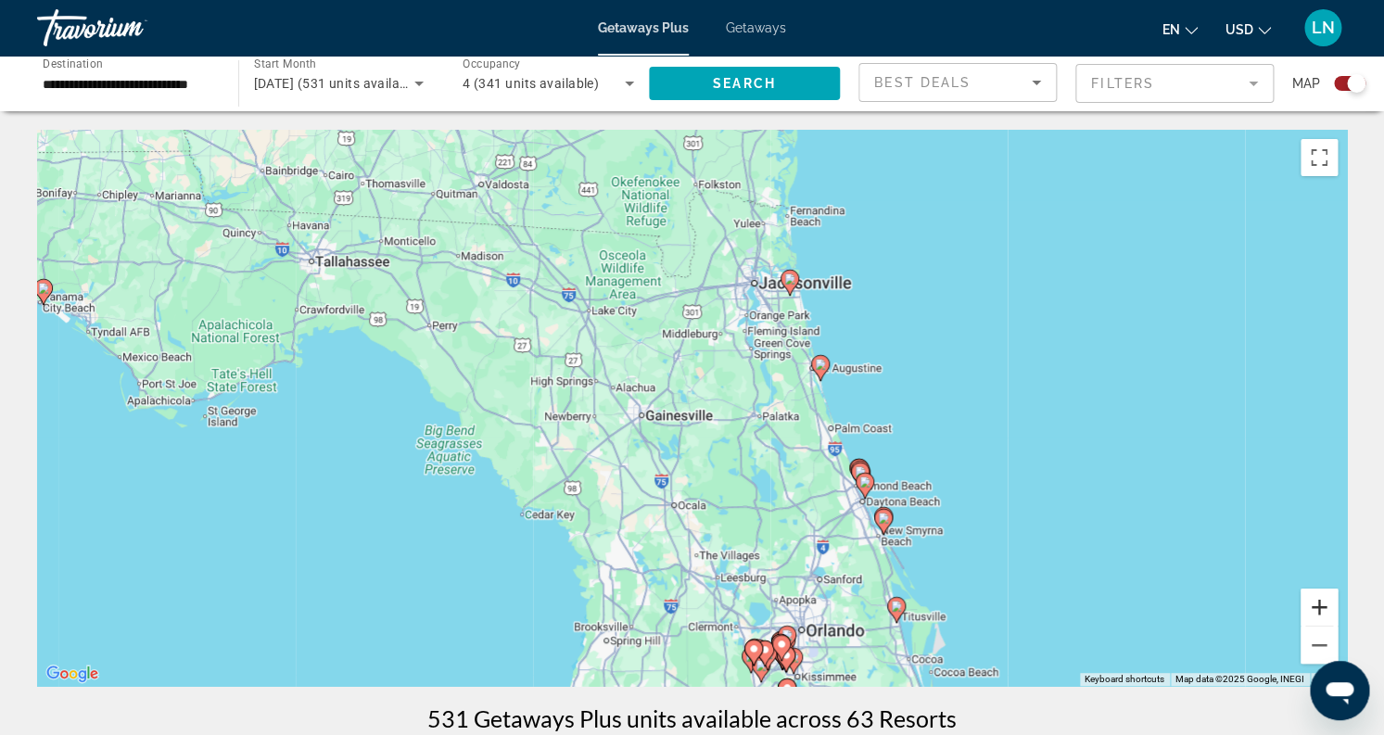
click at [1320, 603] on button "Zoom in" at bounding box center [1318, 607] width 37 height 37
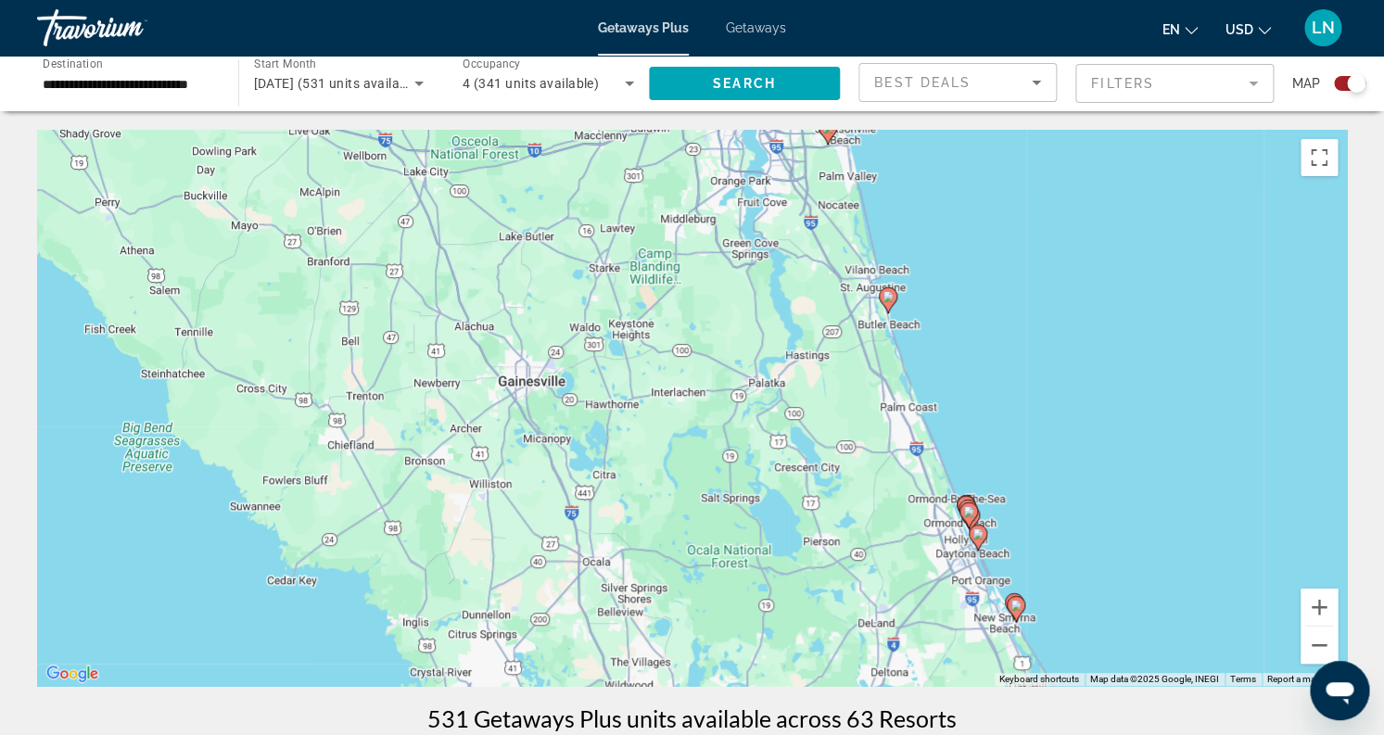
drag, startPoint x: 1158, startPoint y: 571, endPoint x: 1097, endPoint y: 529, distance: 73.3
click at [1097, 529] on div "To activate drag with keyboard, press Alt + Enter. Once in keyboard drag state,…" at bounding box center [692, 408] width 1310 height 556
click at [891, 310] on gmp-advanced-marker "Main content" at bounding box center [888, 300] width 19 height 28
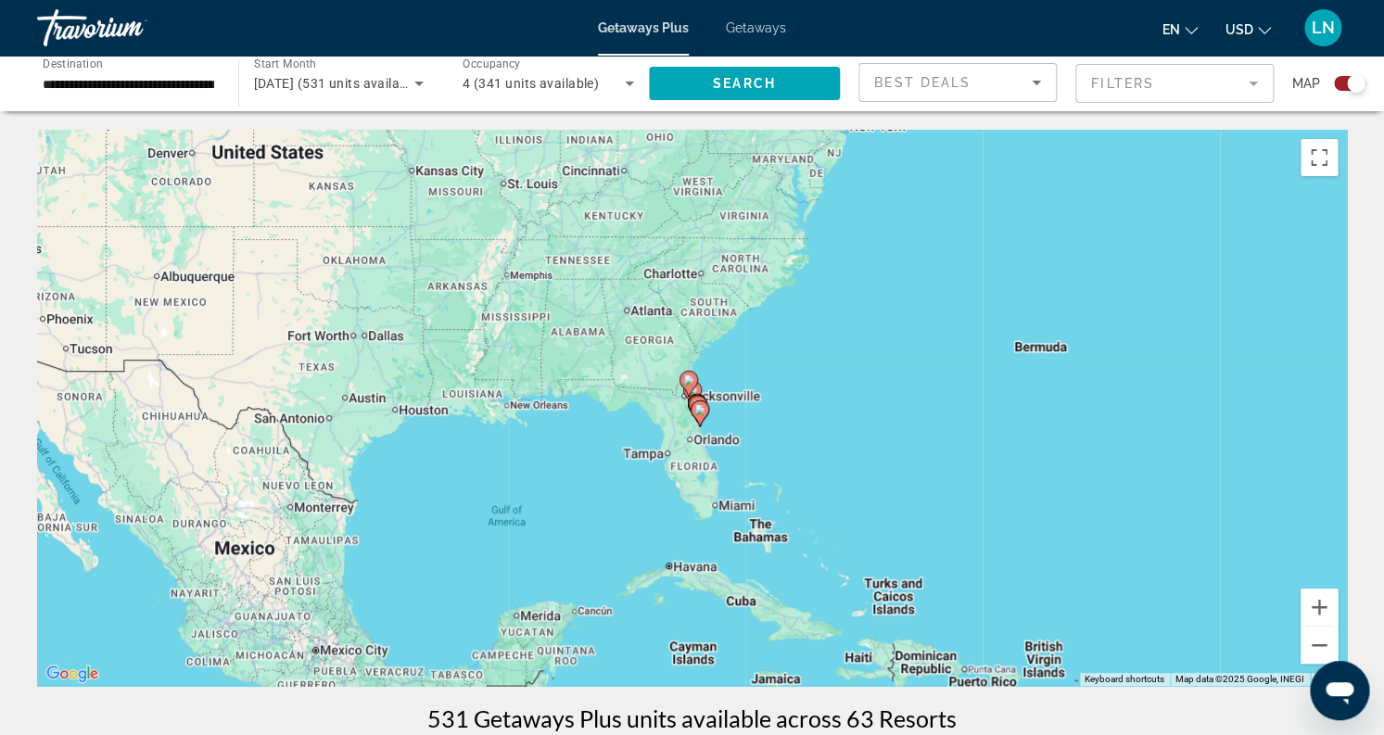
click at [695, 390] on gmp-advanced-marker "Main content" at bounding box center [688, 384] width 19 height 28
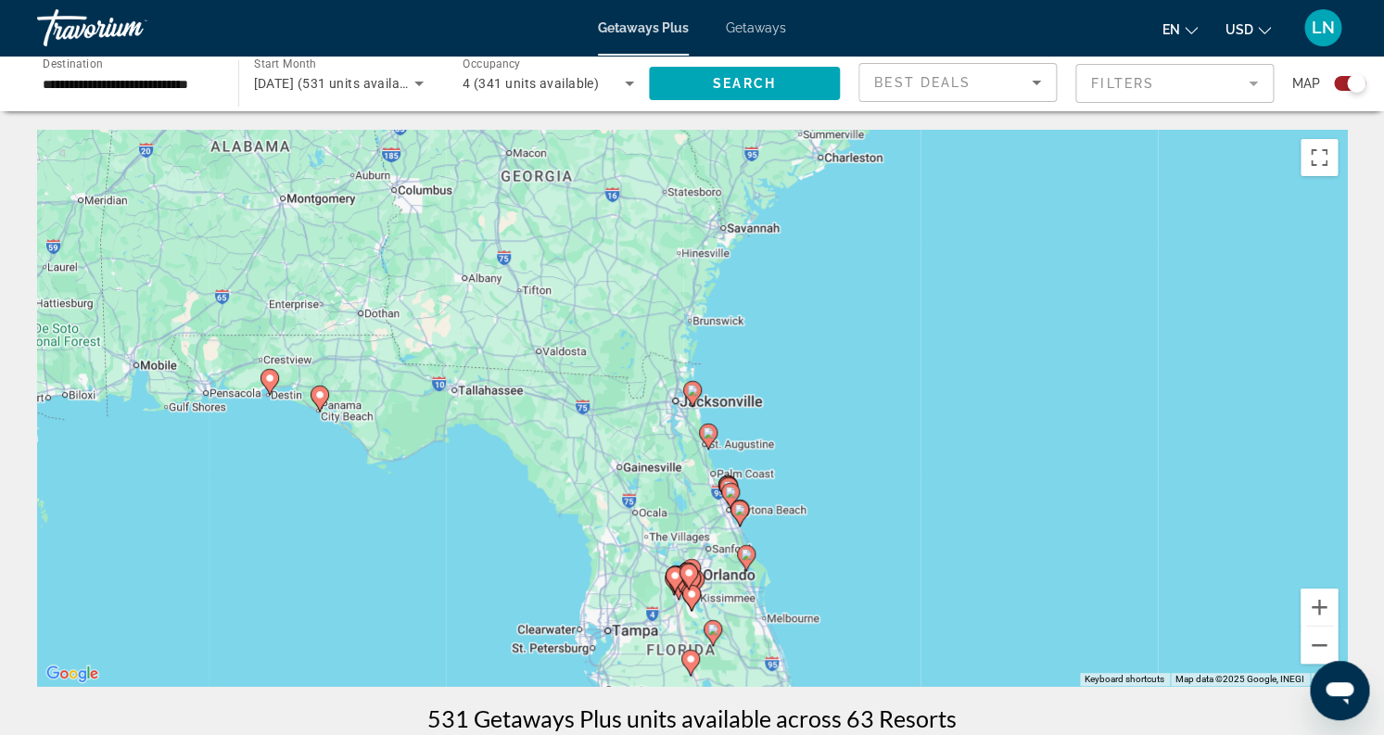
click at [712, 436] on image "Main content" at bounding box center [708, 432] width 11 height 11
type input "**********"
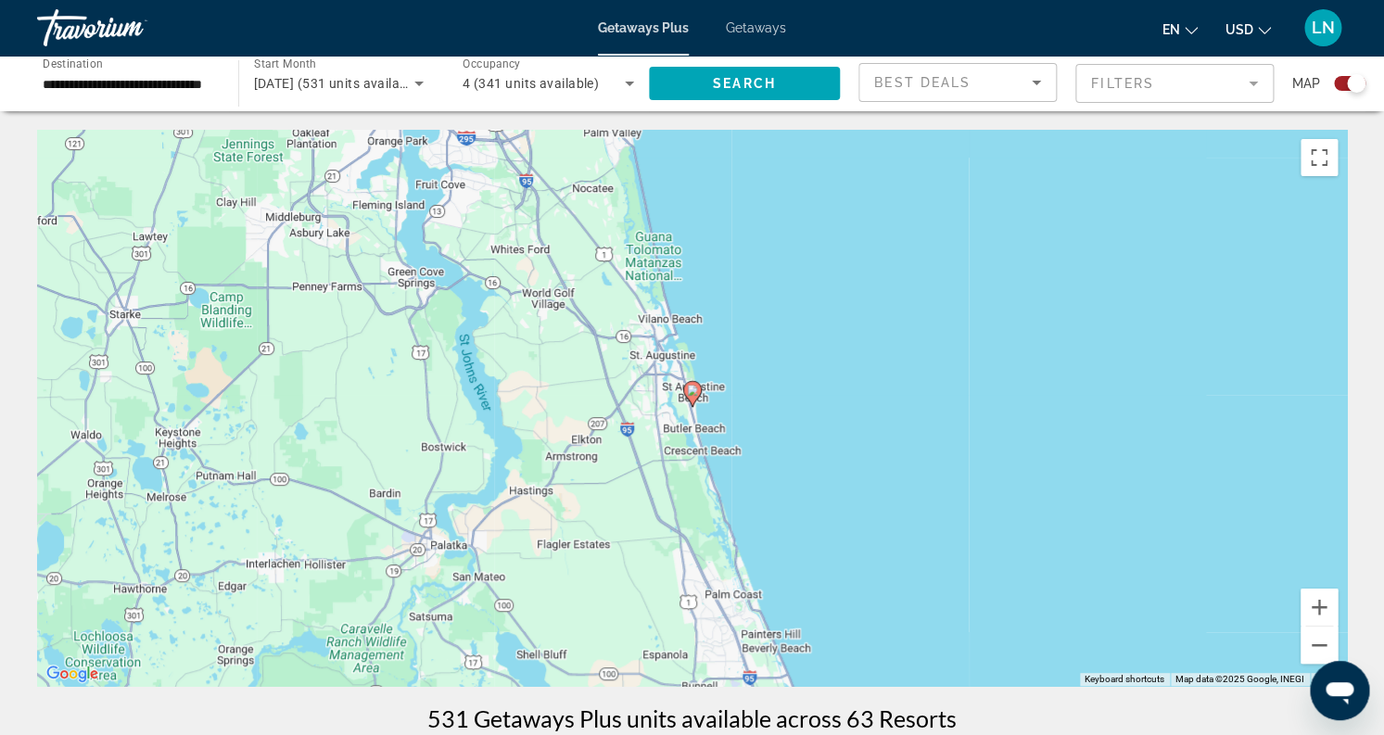
click at [691, 401] on icon "Main content" at bounding box center [691, 394] width 17 height 24
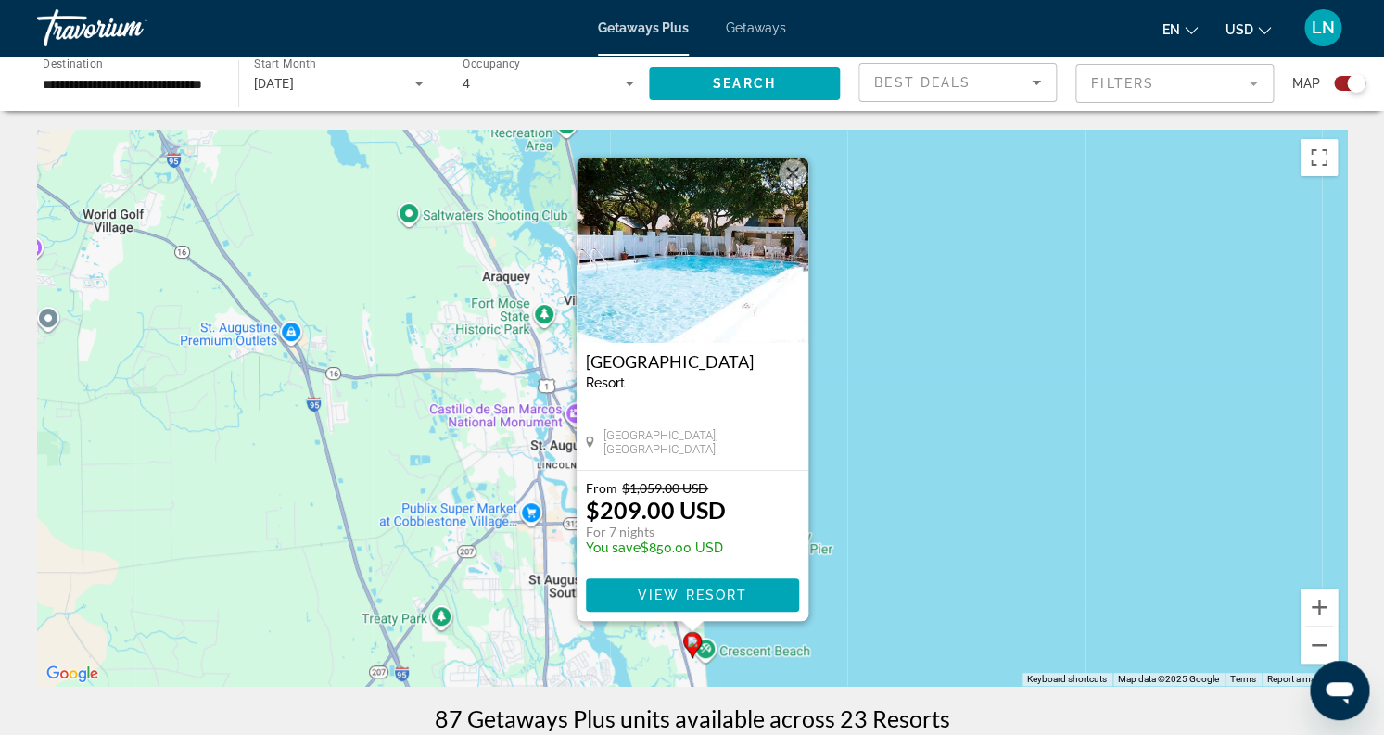
click at [690, 644] on image "Main content" at bounding box center [692, 641] width 11 height 11
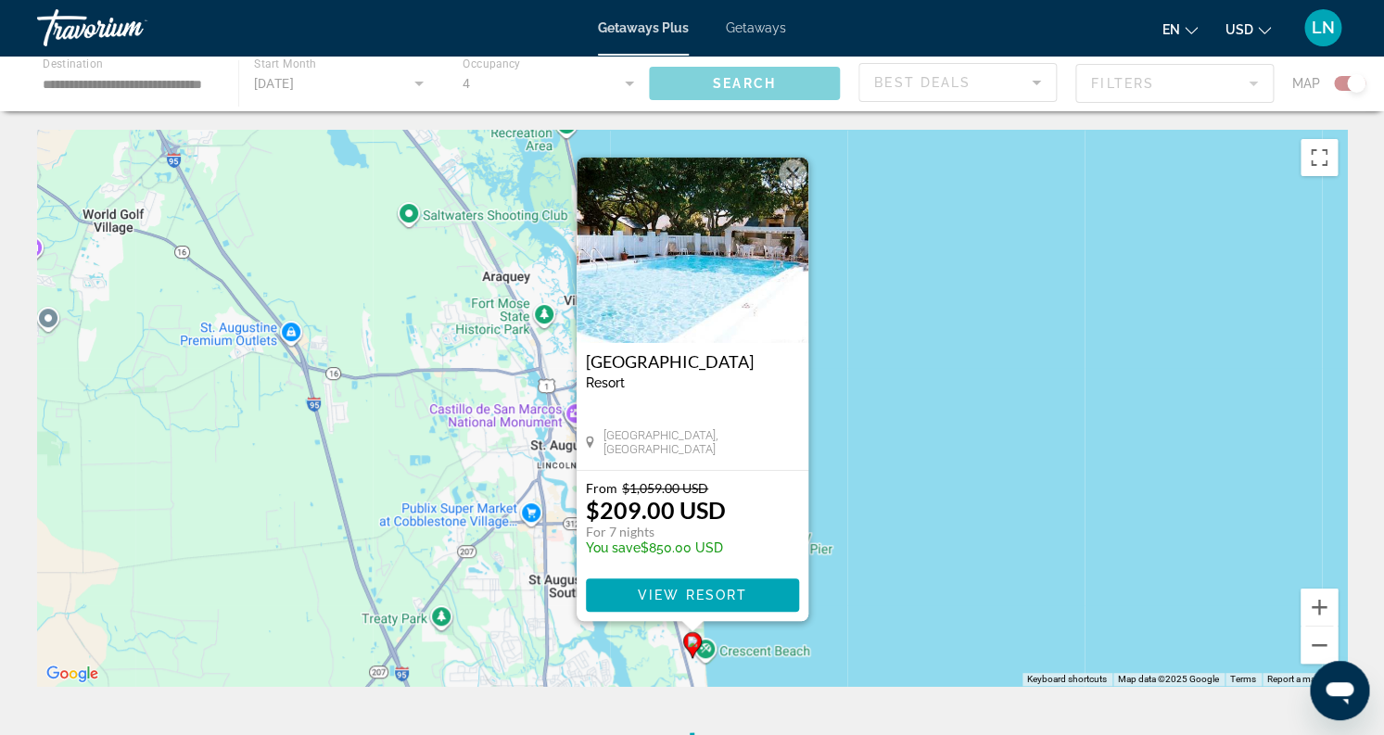
click at [690, 644] on image "Main content" at bounding box center [692, 641] width 11 height 11
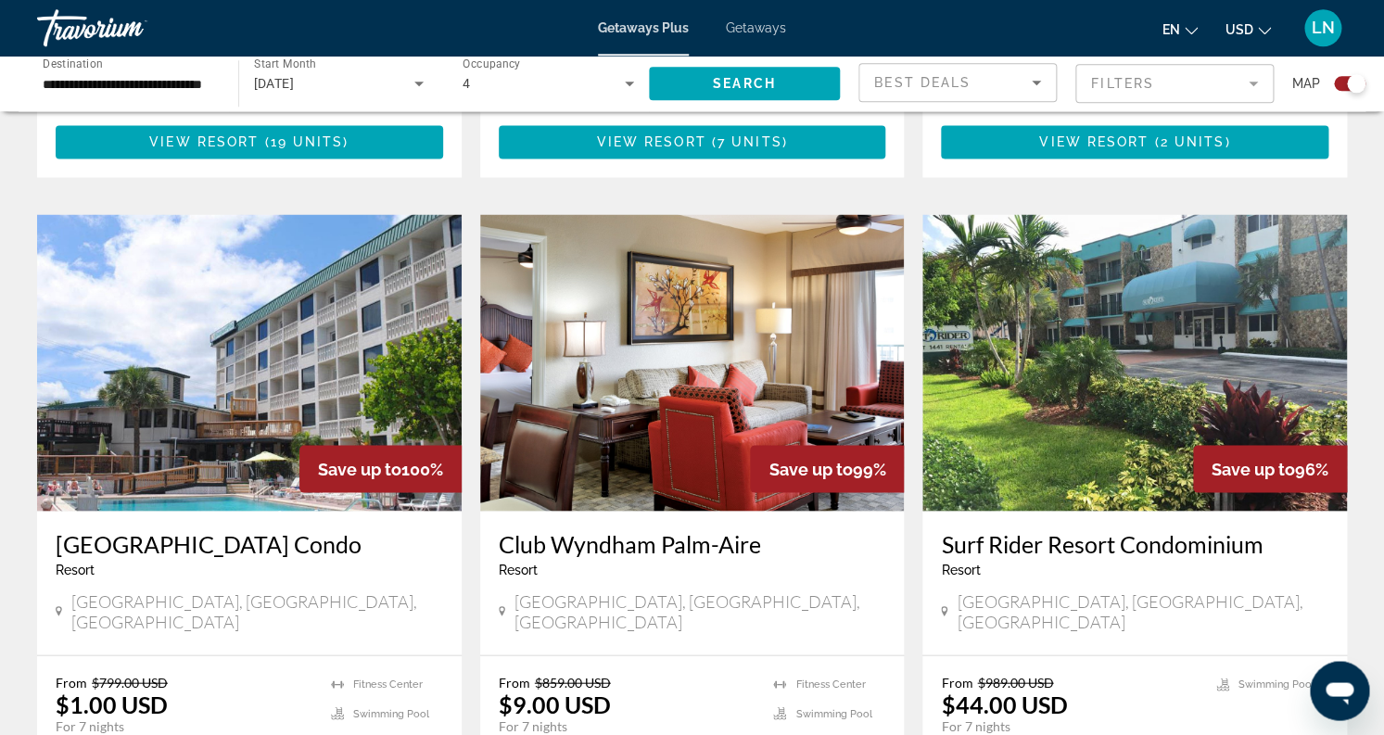
scroll to position [1168, 0]
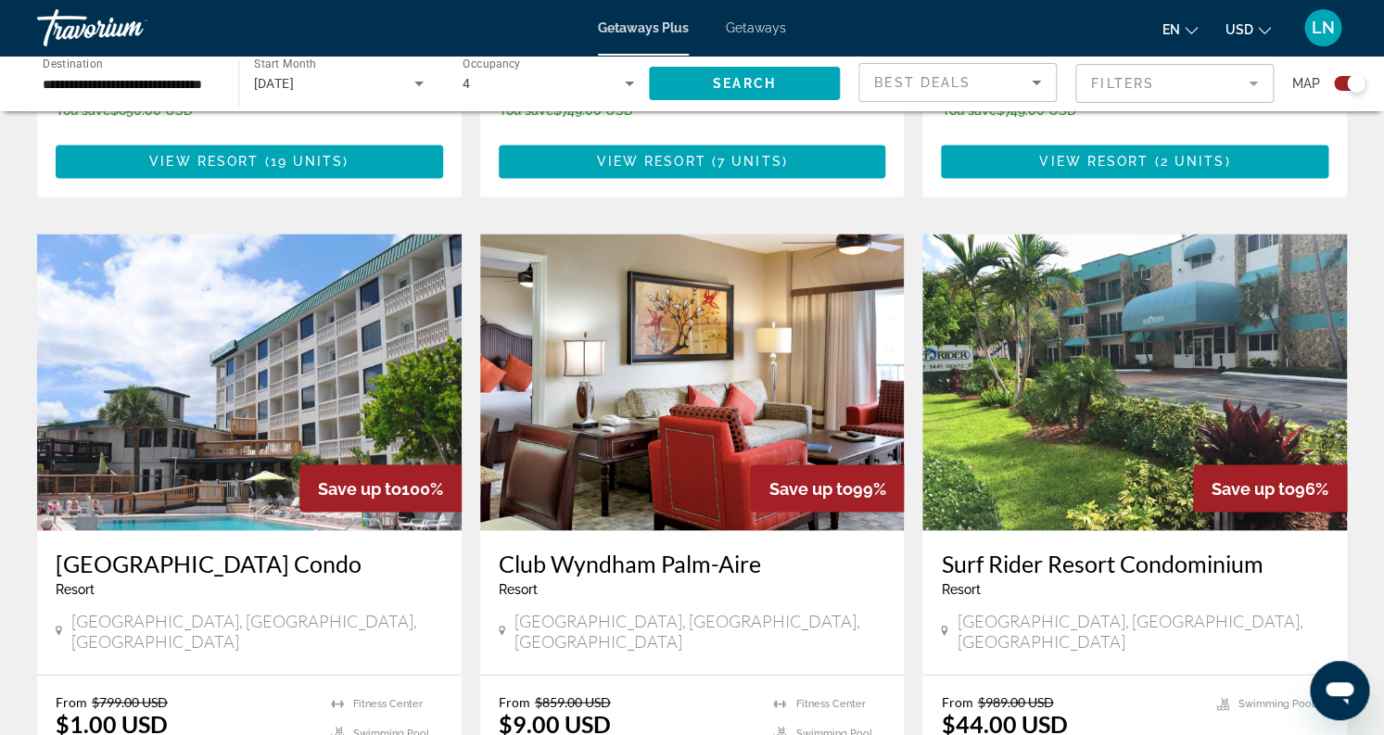
click at [809, 568] on h3 "Club Wyndham Palm-Aire" at bounding box center [692, 563] width 387 height 28
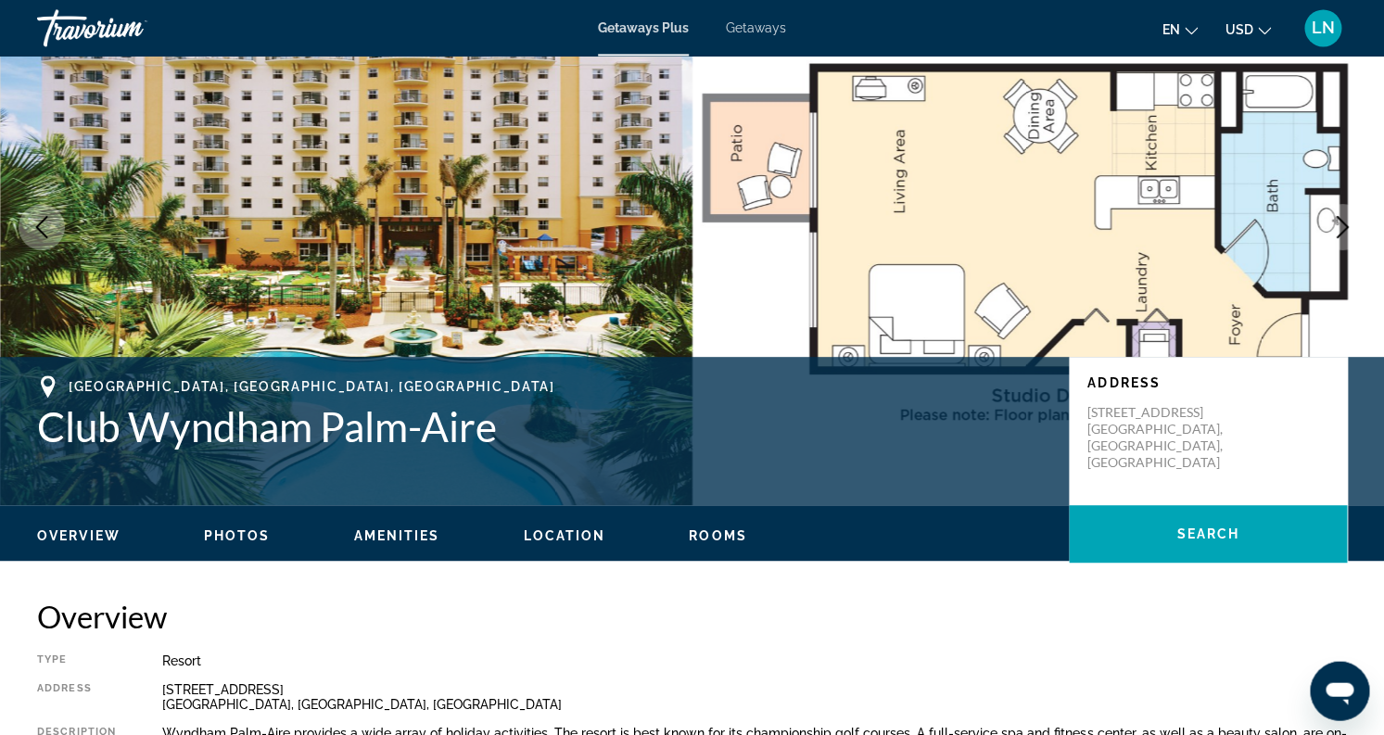
scroll to position [97, 0]
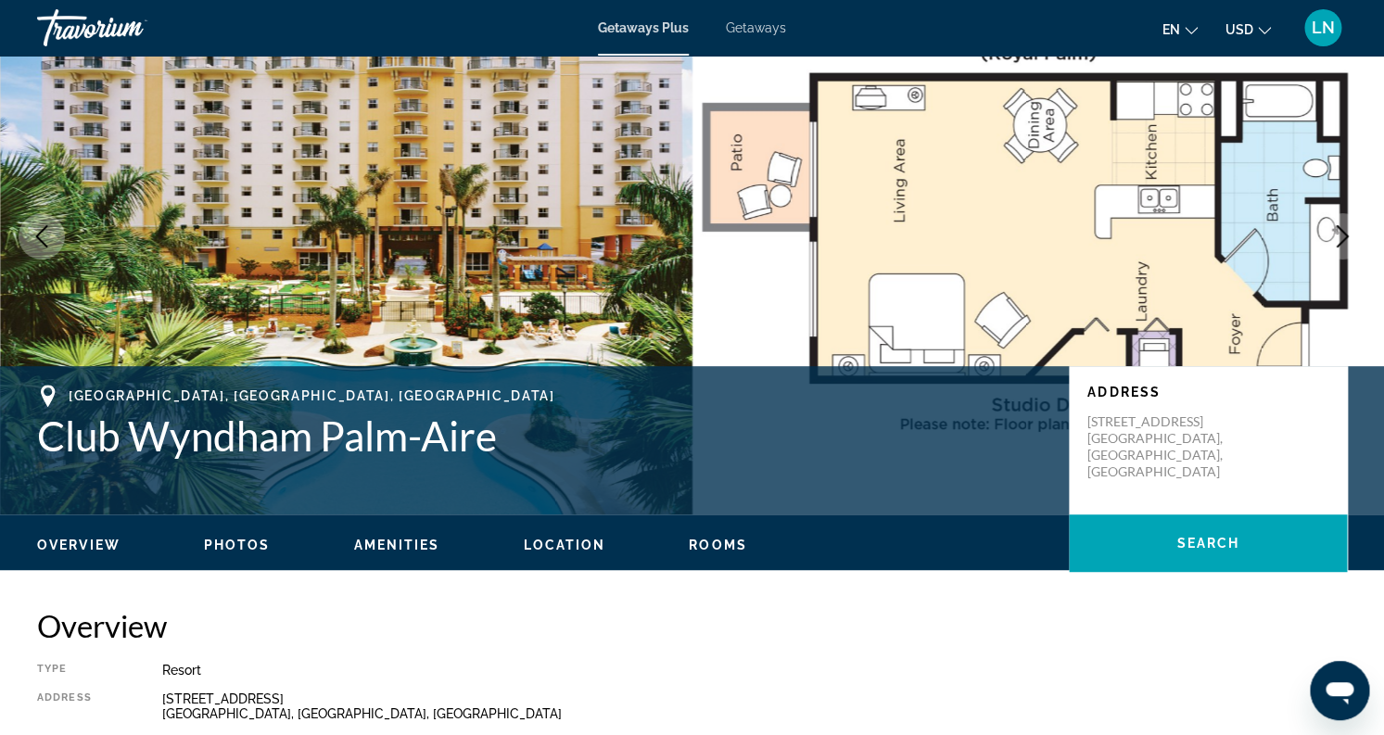
click at [1338, 189] on img "Main content" at bounding box center [1038, 236] width 692 height 556
click at [1322, 204] on img "Main content" at bounding box center [1038, 236] width 692 height 556
click at [1331, 233] on button "Next image" at bounding box center [1342, 236] width 46 height 46
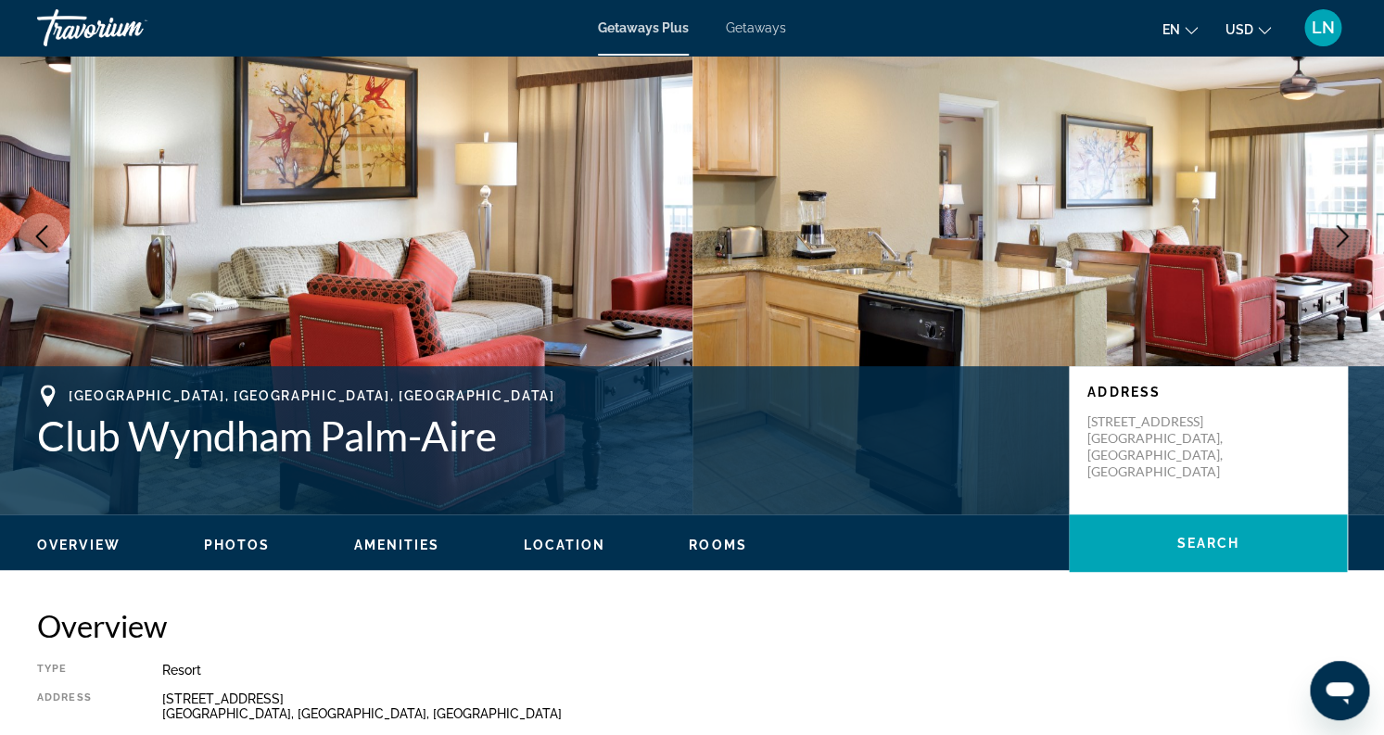
click at [1335, 233] on icon "Next image" at bounding box center [1342, 236] width 22 height 22
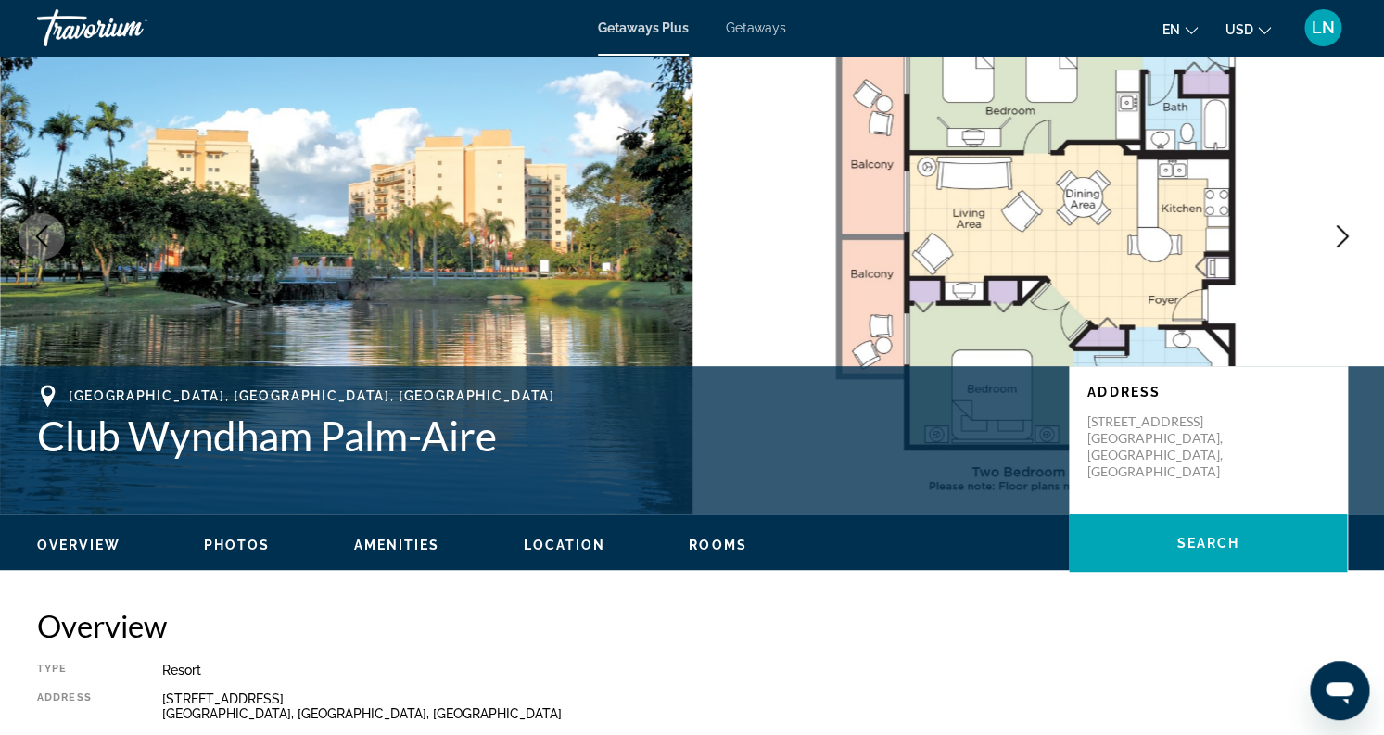
click at [1331, 244] on icon "Next image" at bounding box center [1342, 236] width 22 height 22
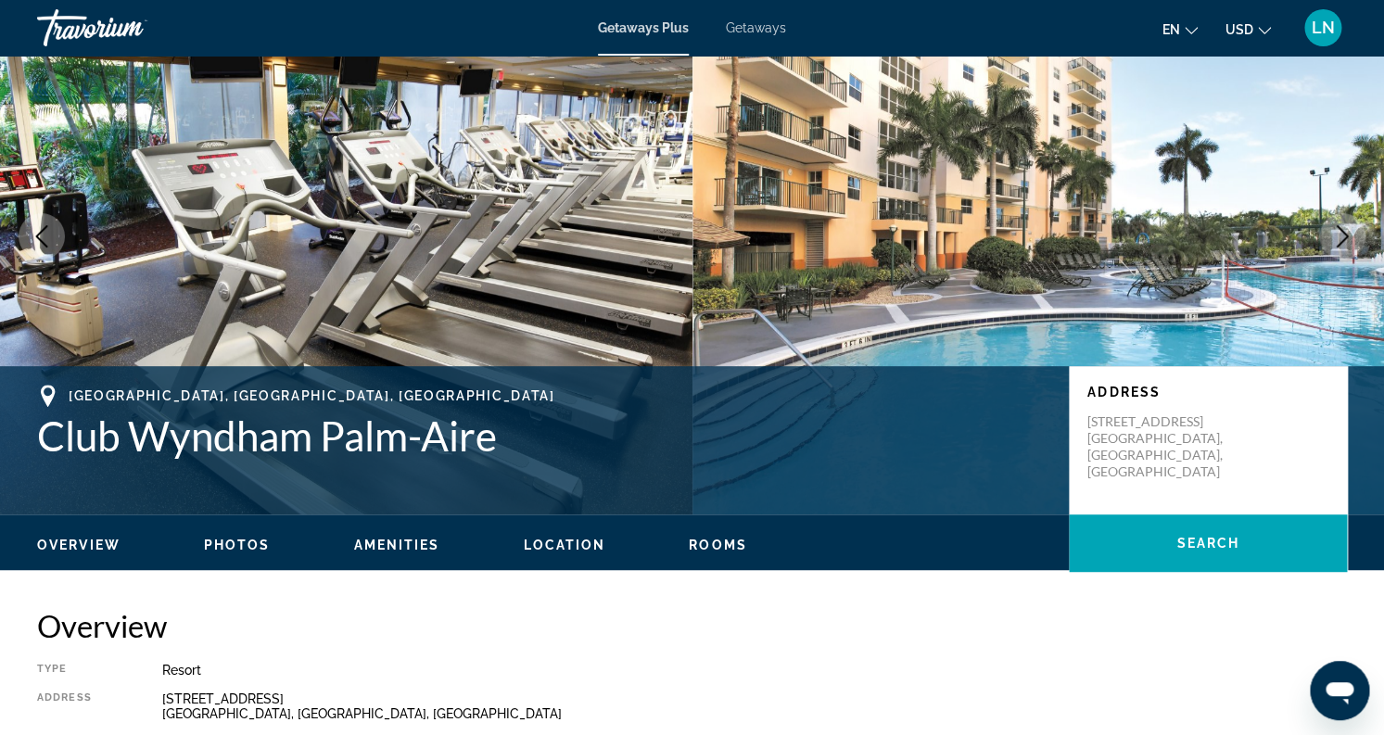
click at [1331, 244] on icon "Next image" at bounding box center [1342, 236] width 22 height 22
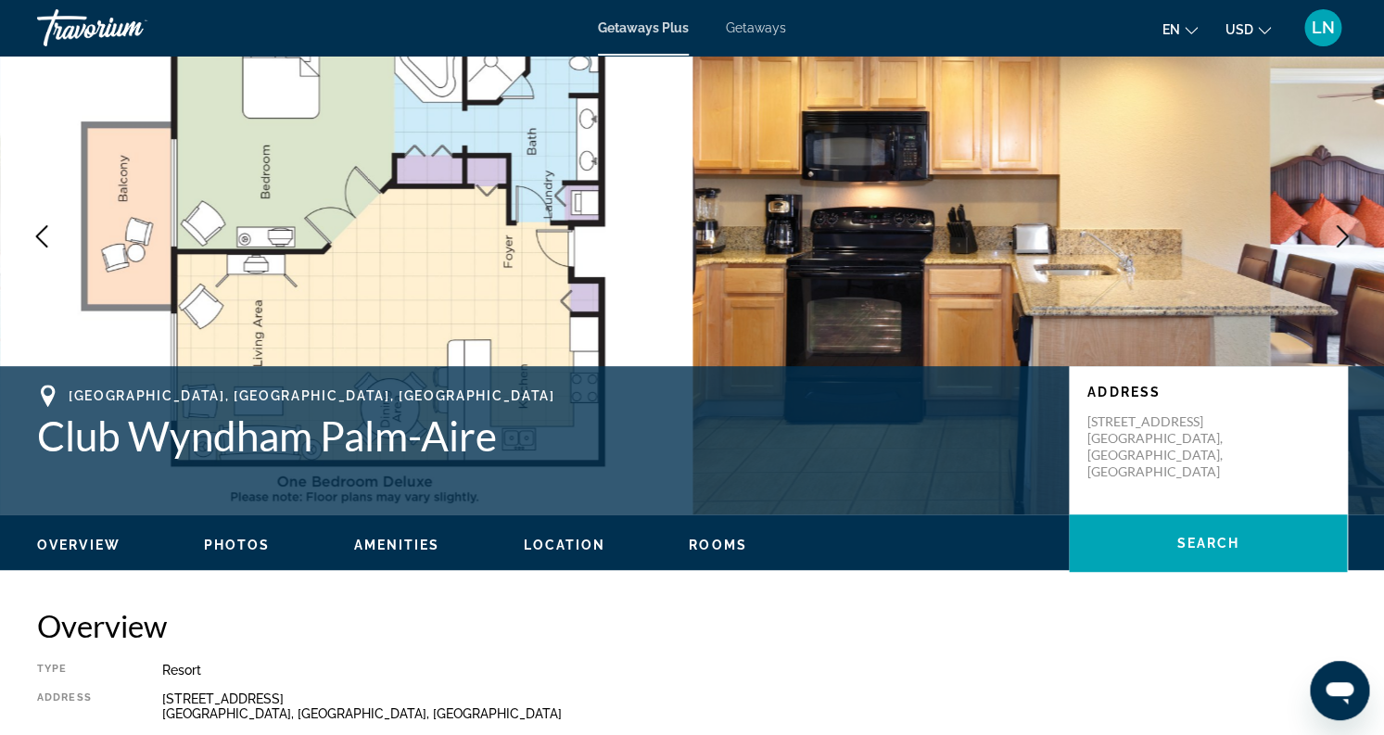
click at [1331, 244] on icon "Next image" at bounding box center [1342, 236] width 22 height 22
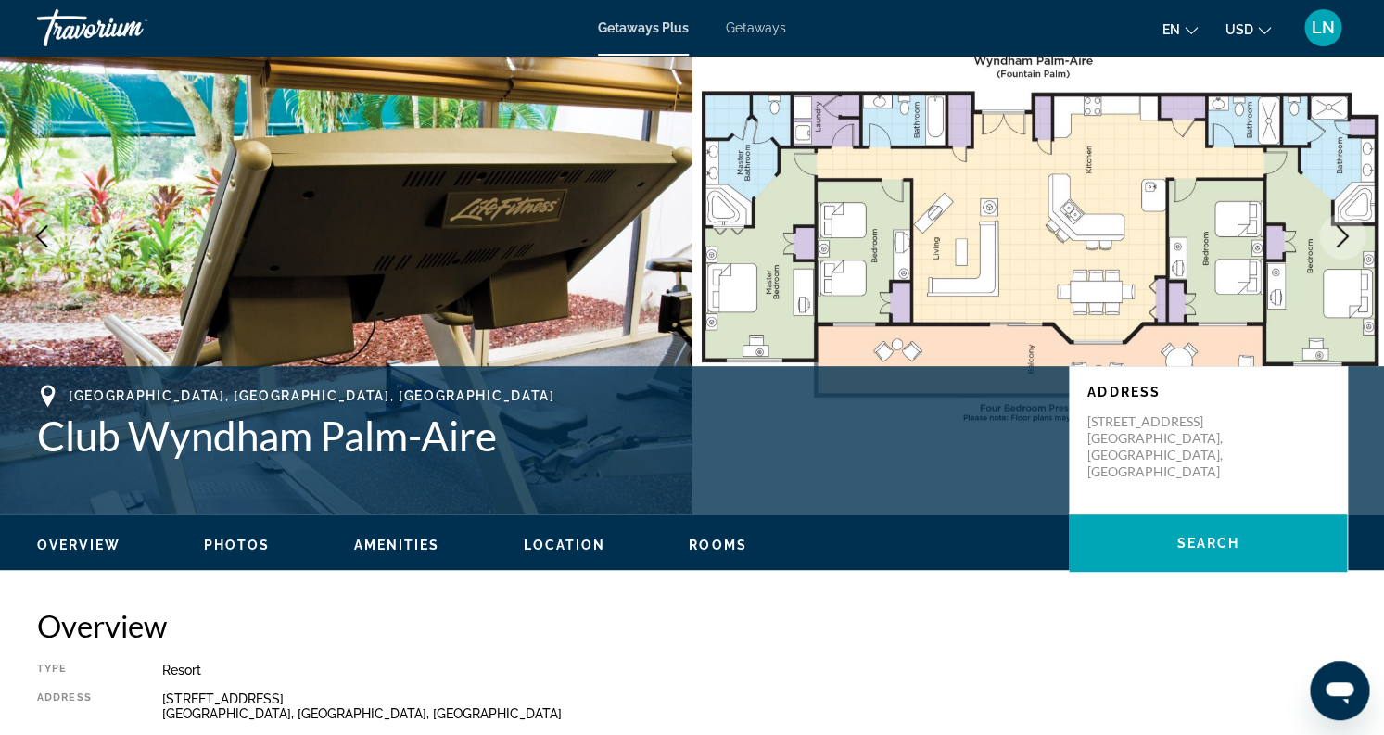
click at [1331, 244] on icon "Next image" at bounding box center [1342, 236] width 22 height 22
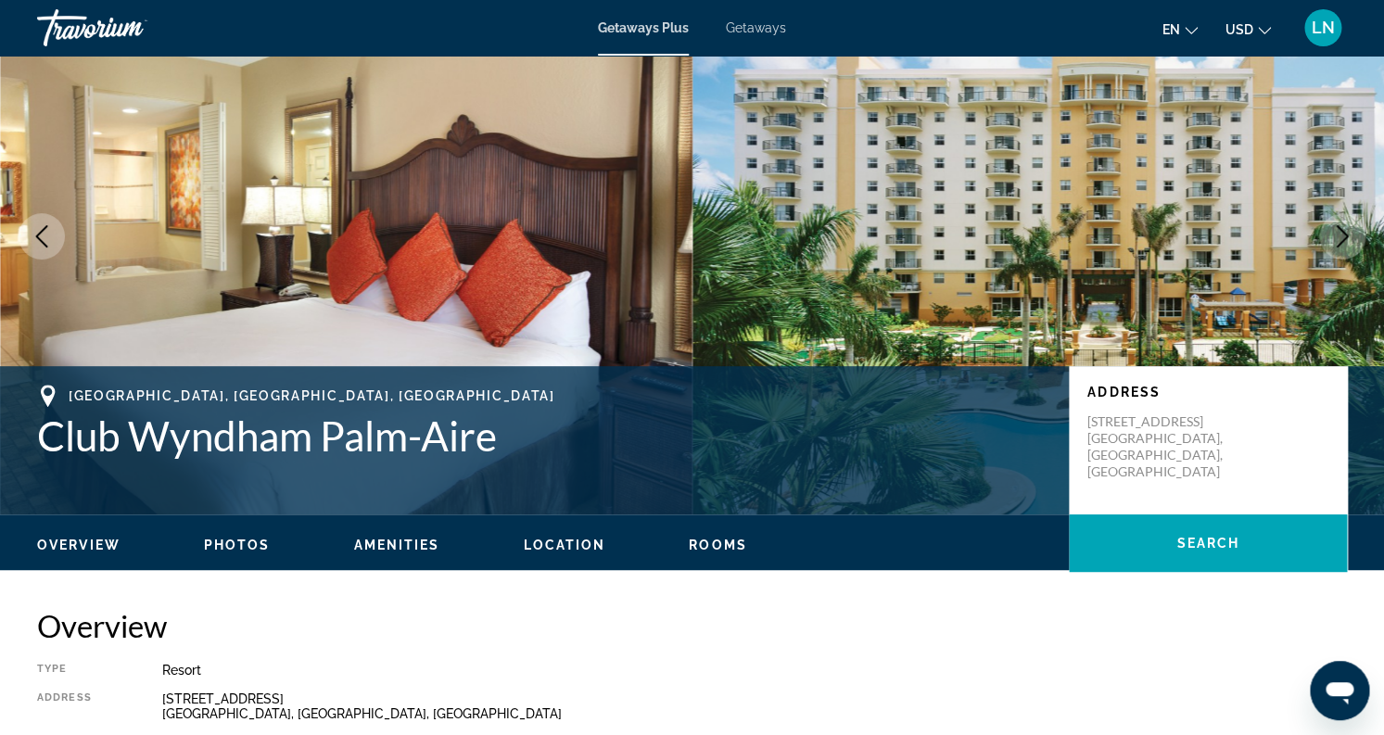
drag, startPoint x: 861, startPoint y: 631, endPoint x: 959, endPoint y: 616, distance: 99.4
click at [863, 631] on h2 "Overview" at bounding box center [692, 625] width 1310 height 37
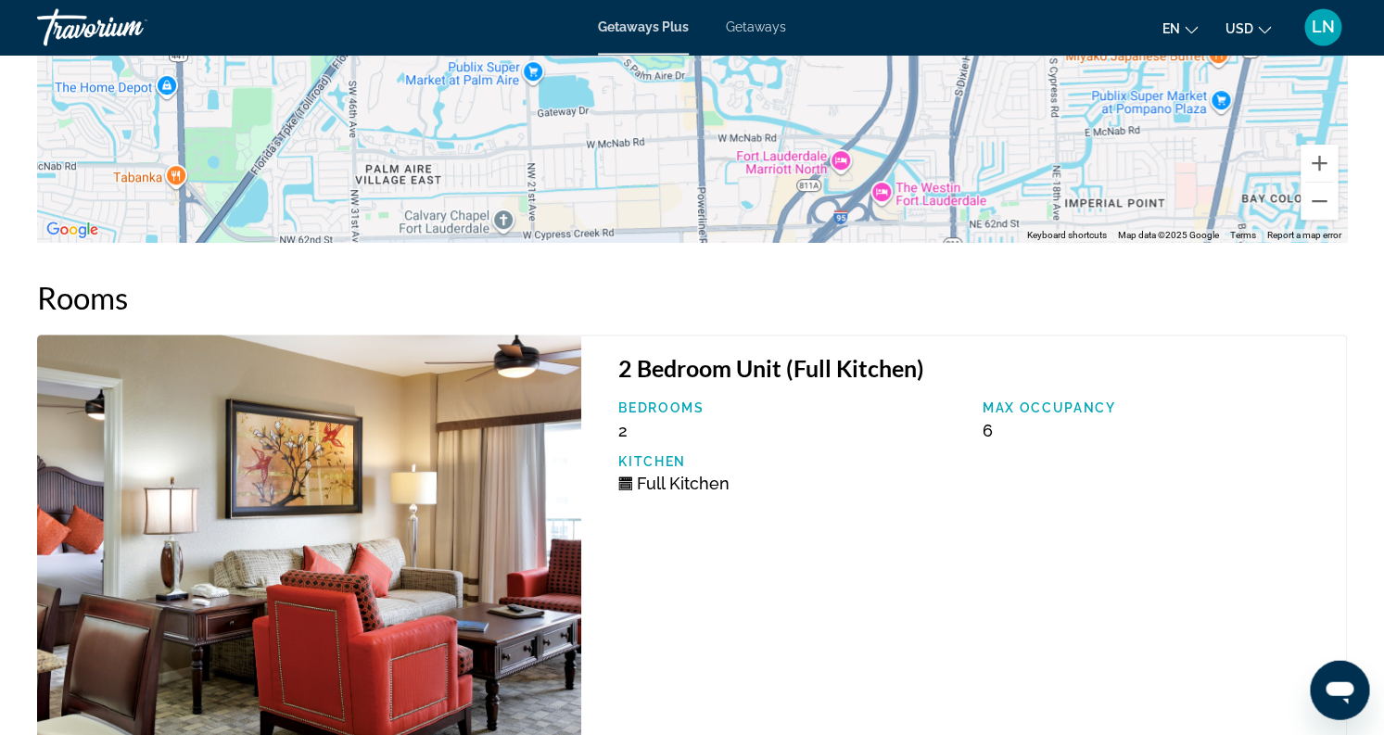
scroll to position [3041, 0]
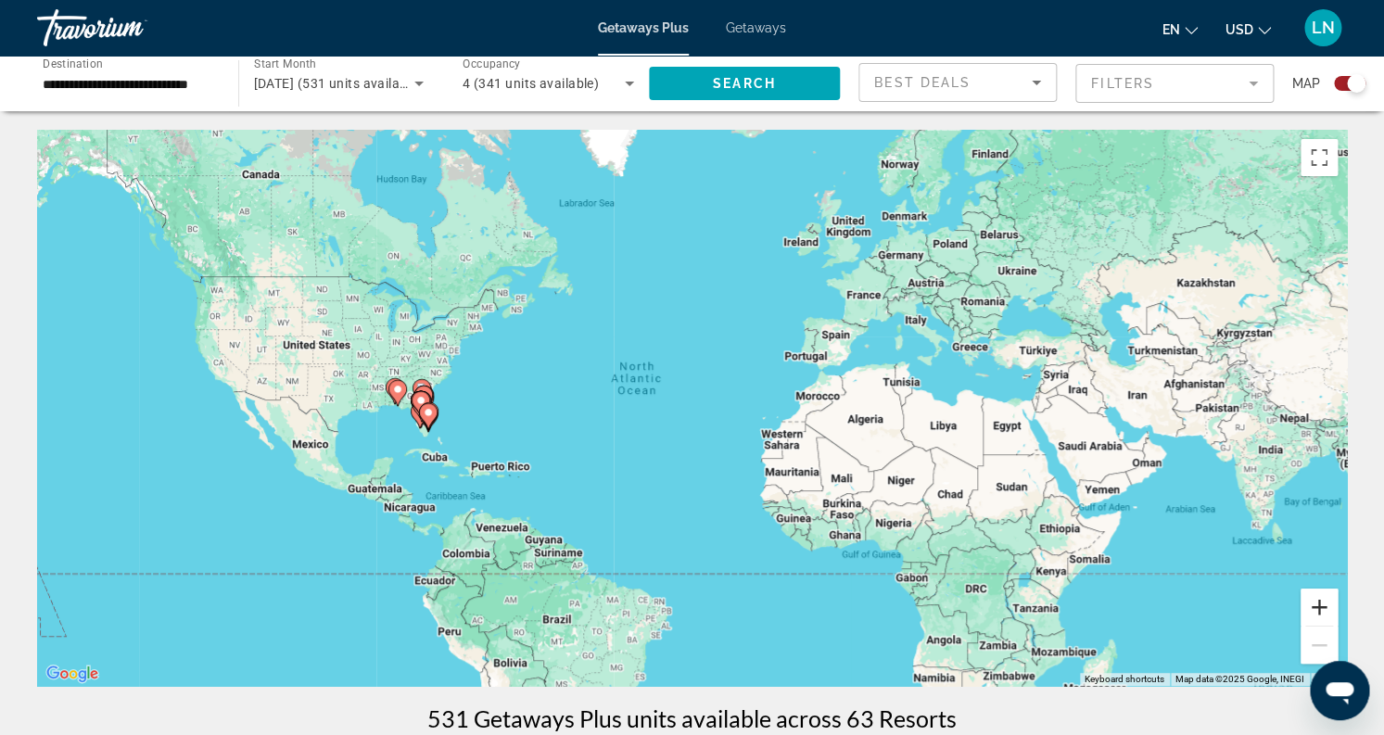
click at [1314, 613] on button "Zoom in" at bounding box center [1318, 607] width 37 height 37
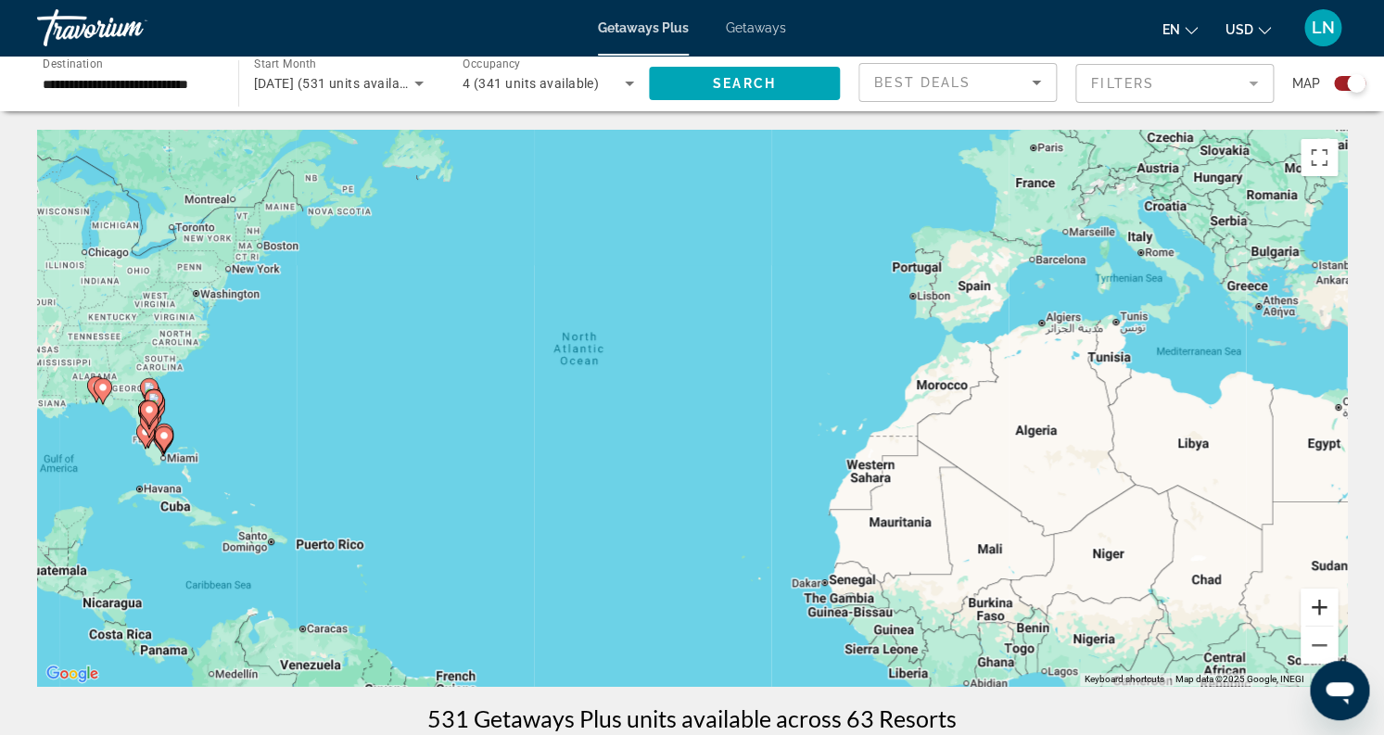
click at [1314, 613] on button "Zoom in" at bounding box center [1318, 607] width 37 height 37
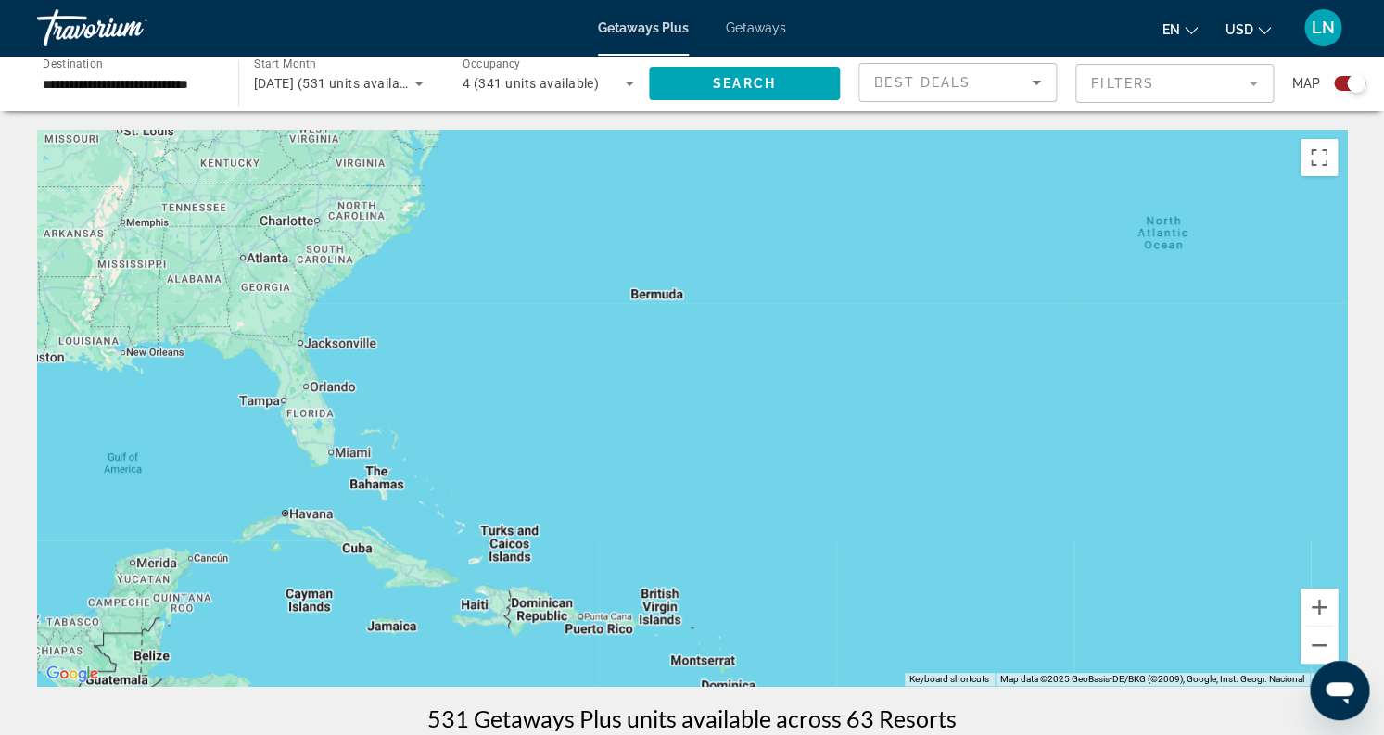
drag, startPoint x: 151, startPoint y: 457, endPoint x: 886, endPoint y: 399, distance: 737.4
click at [886, 399] on div "Main content" at bounding box center [692, 408] width 1310 height 556
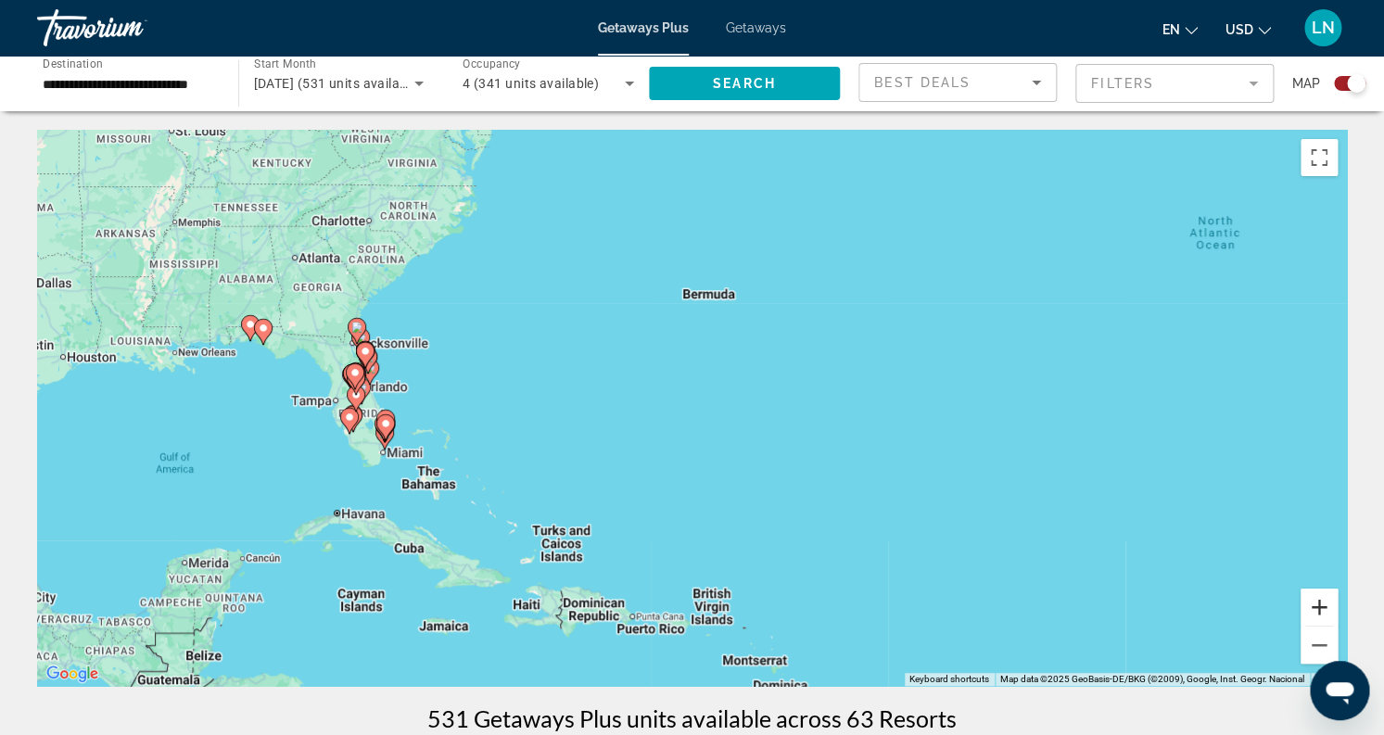
click at [1316, 603] on button "Zoom in" at bounding box center [1318, 607] width 37 height 37
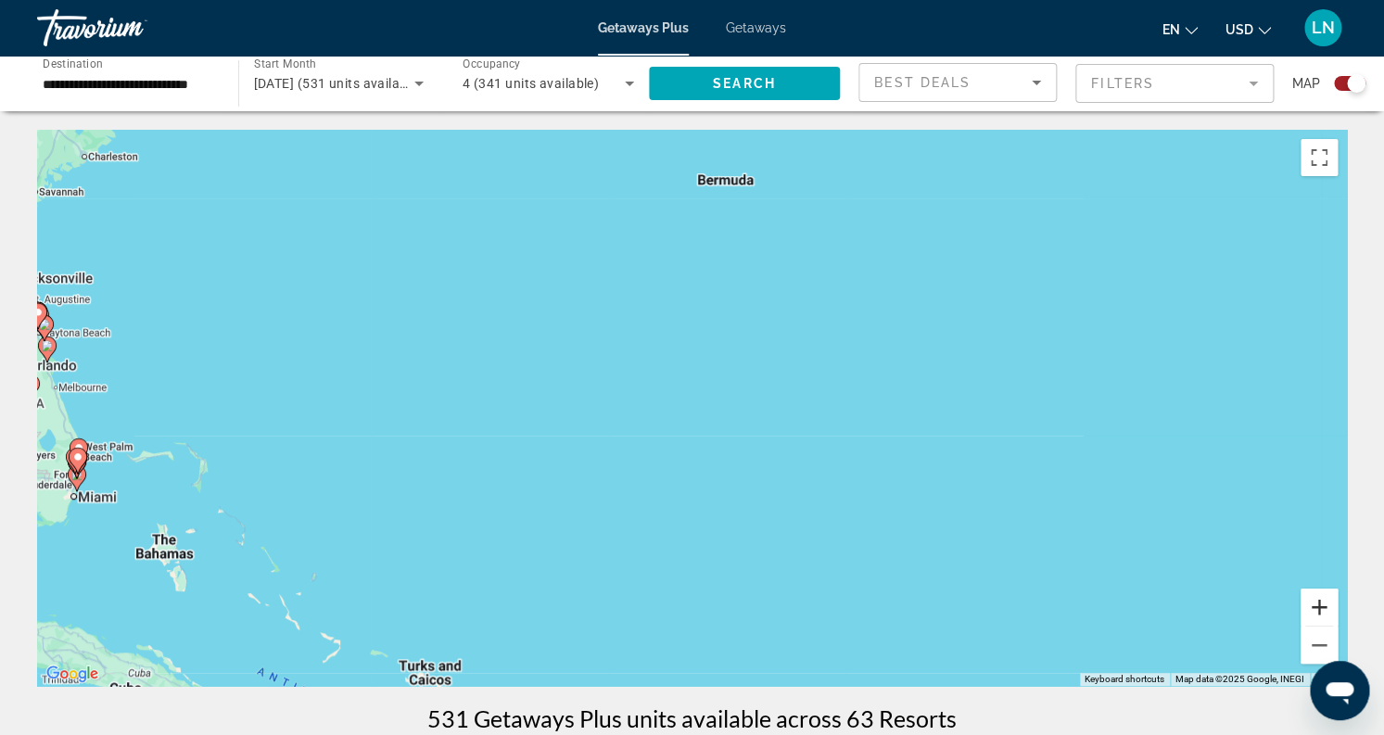
click at [1316, 603] on button "Zoom in" at bounding box center [1318, 607] width 37 height 37
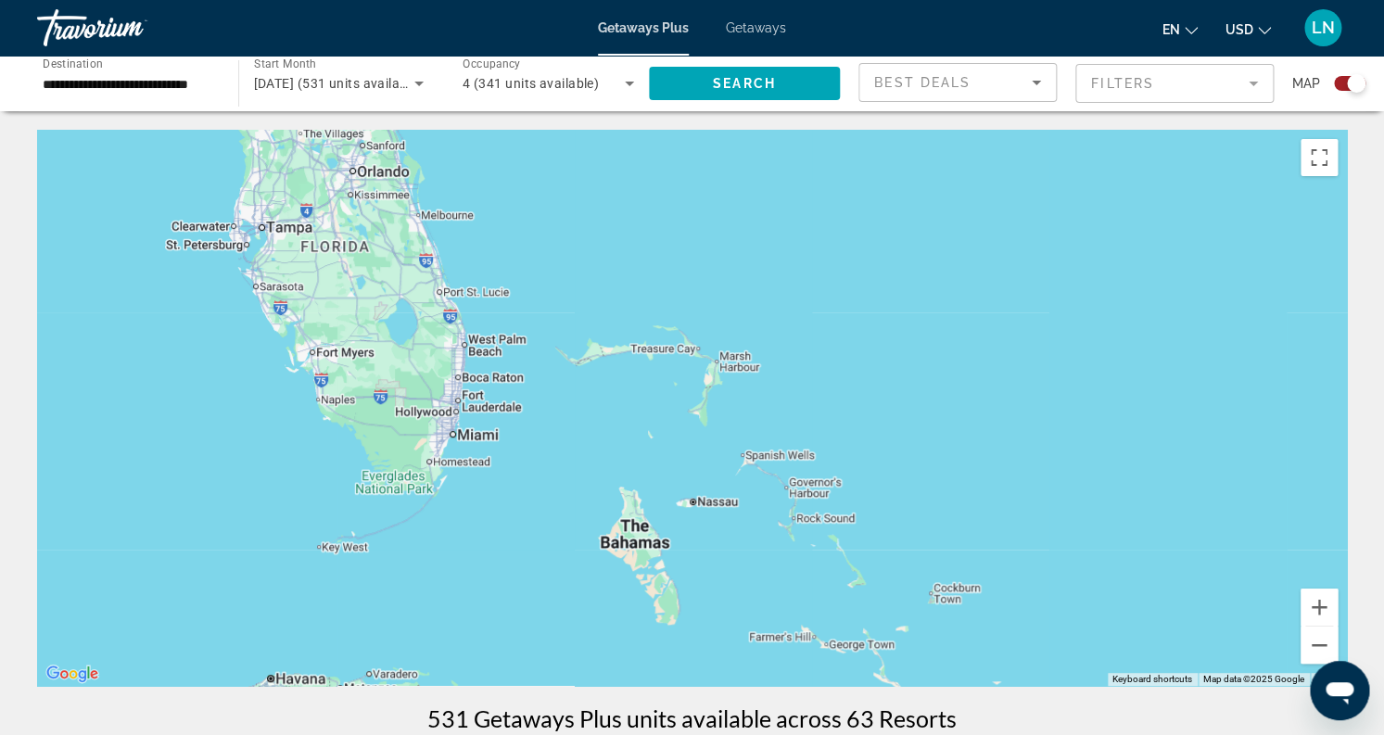
drag, startPoint x: 195, startPoint y: 440, endPoint x: 1197, endPoint y: 287, distance: 1013.6
click at [1197, 287] on div "Main content" at bounding box center [692, 408] width 1310 height 556
click at [1320, 606] on button "Zoom in" at bounding box center [1318, 607] width 37 height 37
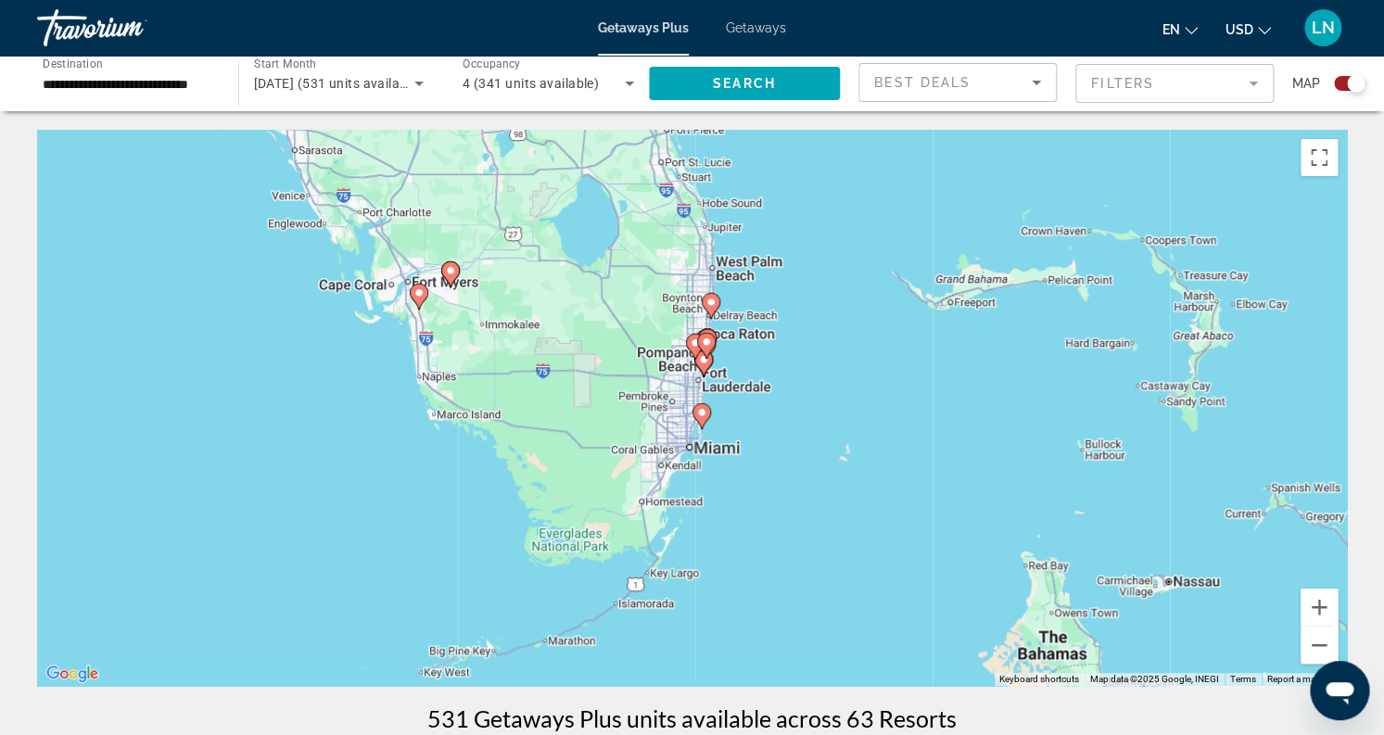
drag, startPoint x: 431, startPoint y: 452, endPoint x: 914, endPoint y: 440, distance: 483.1
click at [914, 440] on div "To activate drag with keyboard, press Alt + Enter. Once in keyboard drag state,…" at bounding box center [692, 408] width 1310 height 556
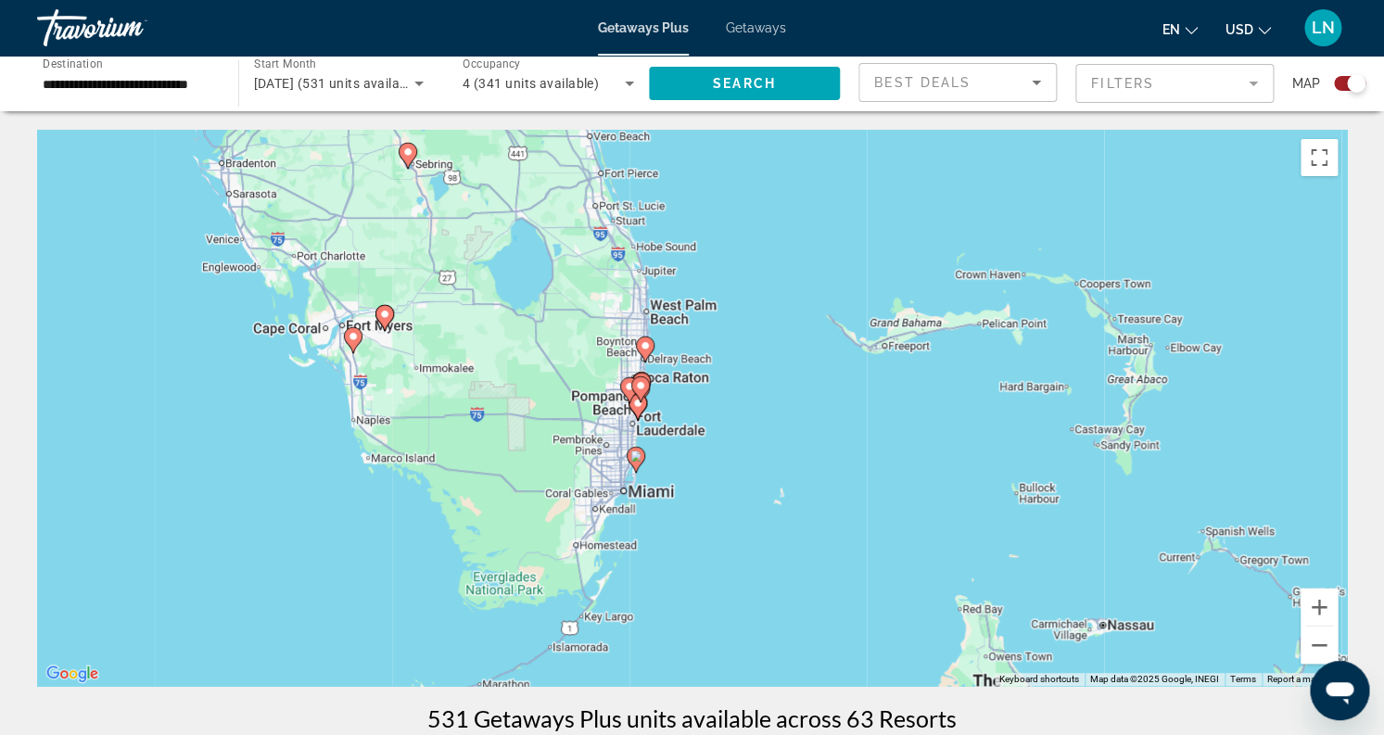
drag, startPoint x: 668, startPoint y: 372, endPoint x: 599, endPoint y: 416, distance: 82.5
click at [599, 416] on div "To activate drag with keyboard, press Alt + Enter. Once in keyboard drag state,…" at bounding box center [692, 408] width 1310 height 556
click at [1324, 615] on button "Zoom in" at bounding box center [1318, 607] width 37 height 37
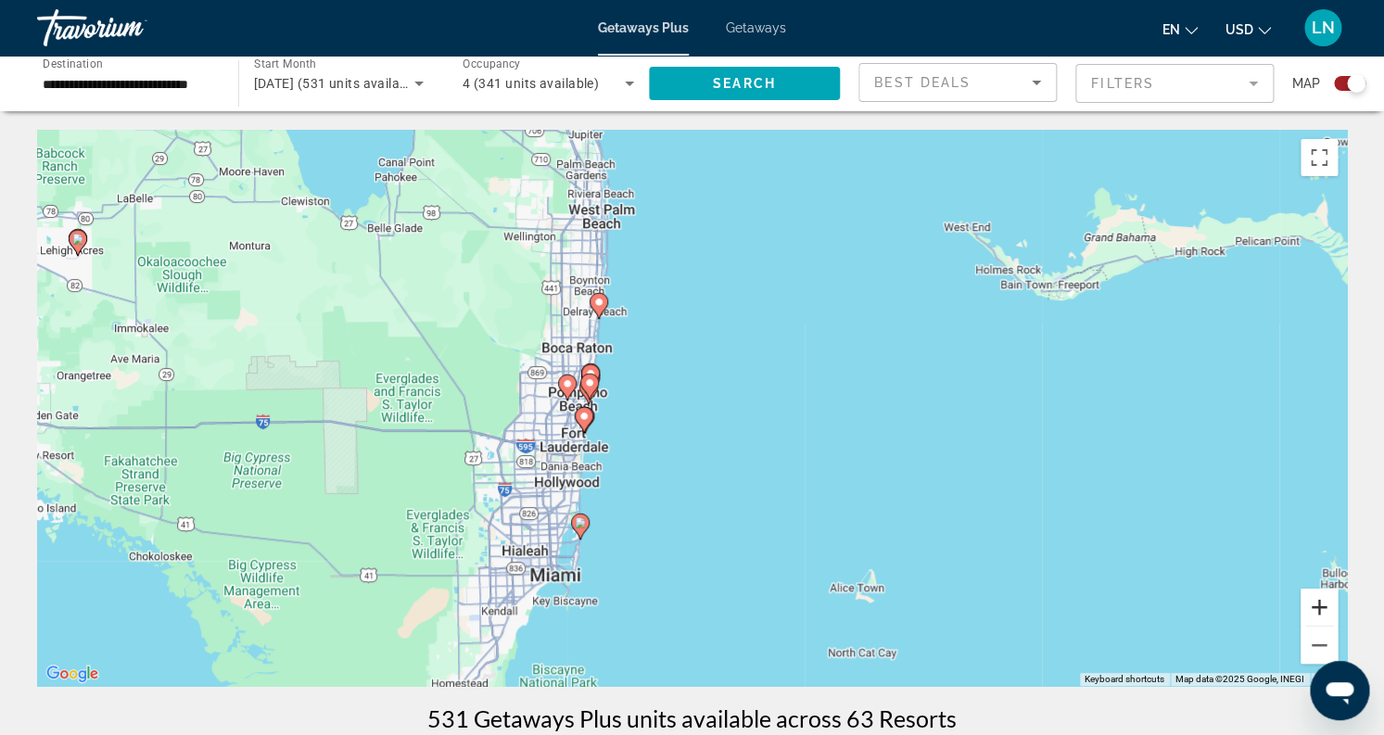
click at [1322, 615] on button "Zoom in" at bounding box center [1318, 607] width 37 height 37
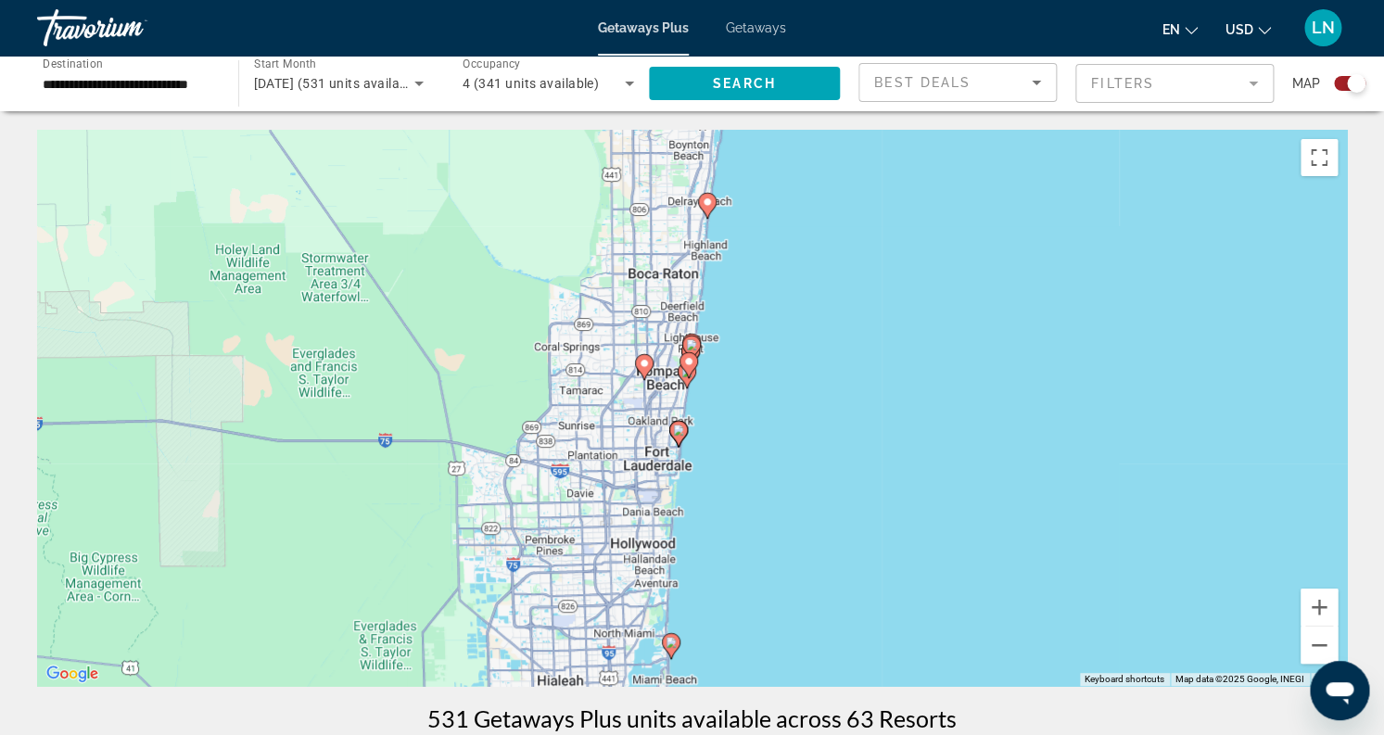
drag, startPoint x: 557, startPoint y: 532, endPoint x: 817, endPoint y: 522, distance: 259.7
click at [772, 518] on div "To activate drag with keyboard, press Alt + Enter. Once in keyboard drag state,…" at bounding box center [692, 408] width 1310 height 556
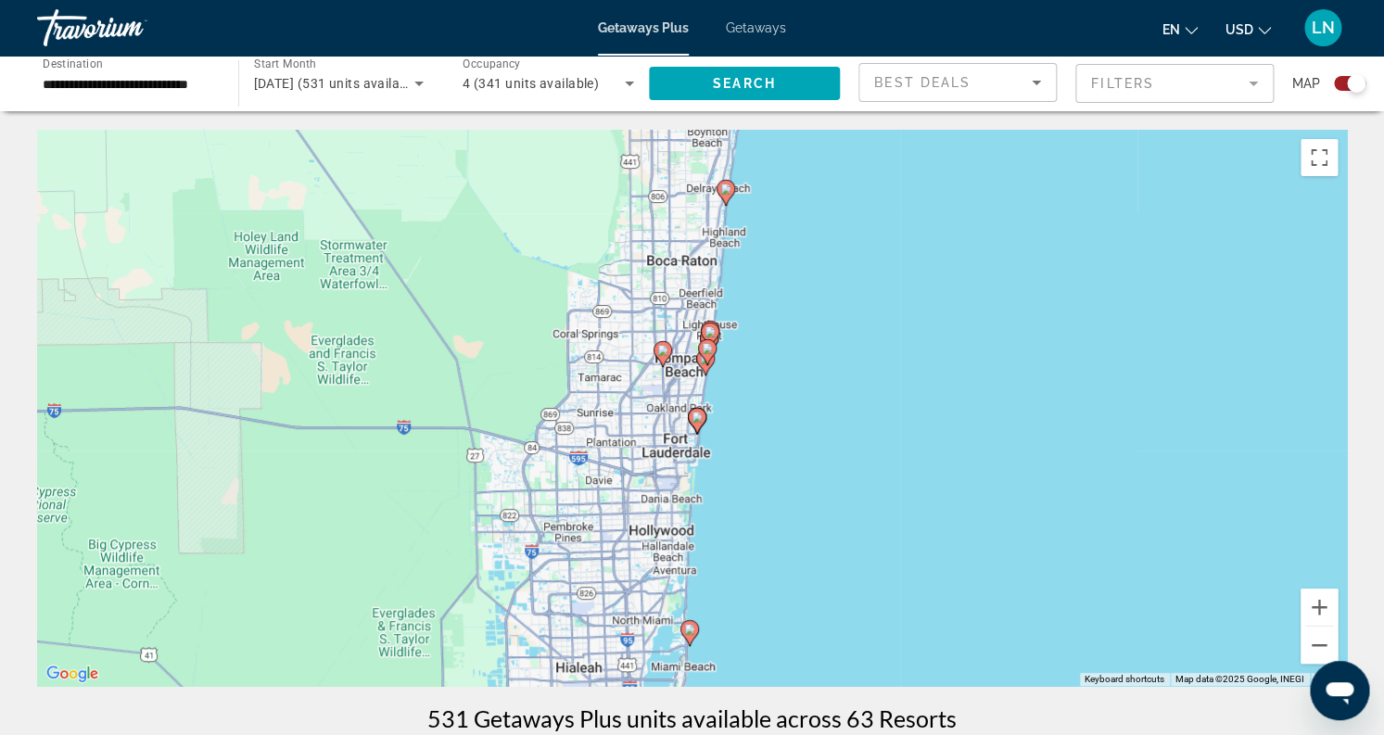
drag, startPoint x: 955, startPoint y: 589, endPoint x: 959, endPoint y: 575, distance: 14.7
click at [959, 575] on div "To activate drag with keyboard, press Alt + Enter. Once in keyboard drag state,…" at bounding box center [692, 408] width 1310 height 556
click at [1324, 608] on button "Zoom in" at bounding box center [1318, 607] width 37 height 37
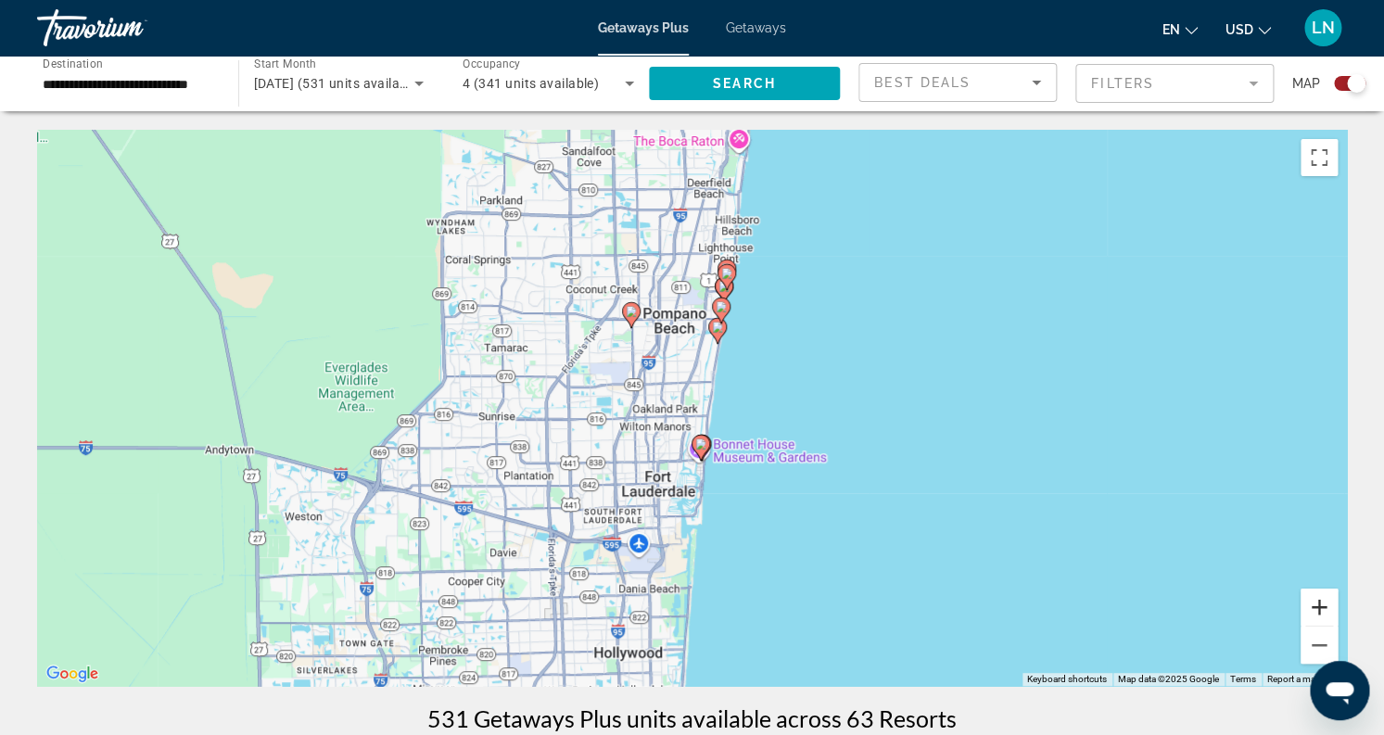
click at [1324, 608] on button "Zoom in" at bounding box center [1318, 607] width 37 height 37
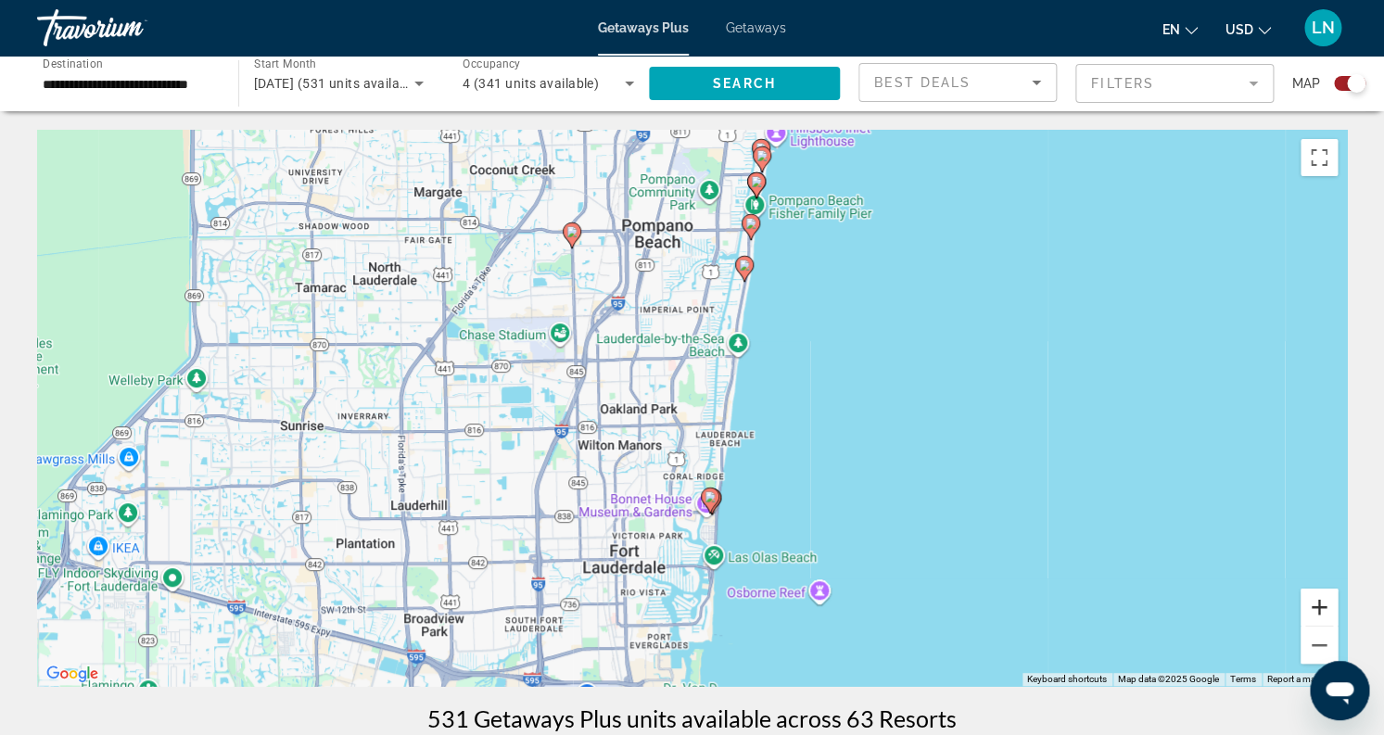
click at [1324, 608] on button "Zoom in" at bounding box center [1318, 607] width 37 height 37
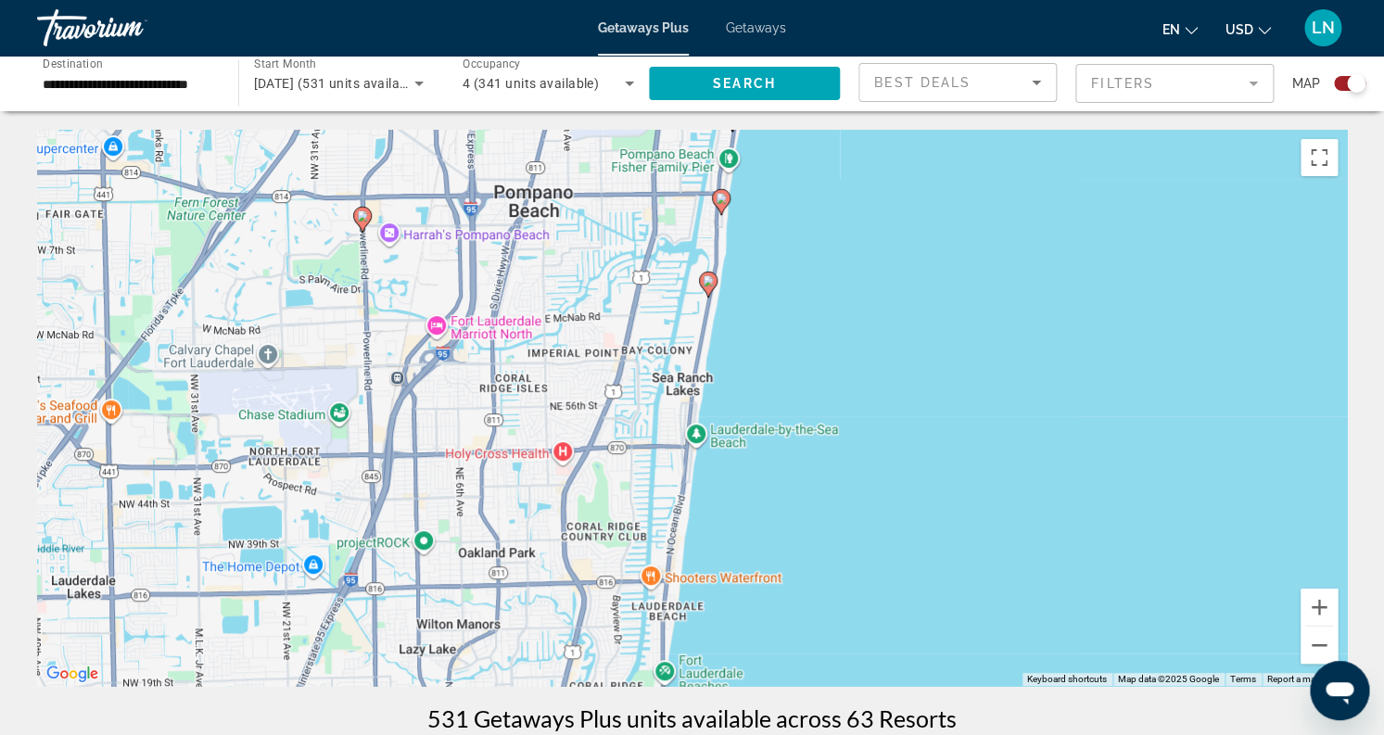
drag, startPoint x: 1061, startPoint y: 565, endPoint x: 972, endPoint y: 704, distance: 165.1
click at [972, 686] on div "To activate drag with keyboard, press Alt + Enter. Once in keyboard drag state,…" at bounding box center [692, 408] width 1310 height 556
click at [721, 209] on icon "Main content" at bounding box center [720, 202] width 17 height 24
type input "**********"
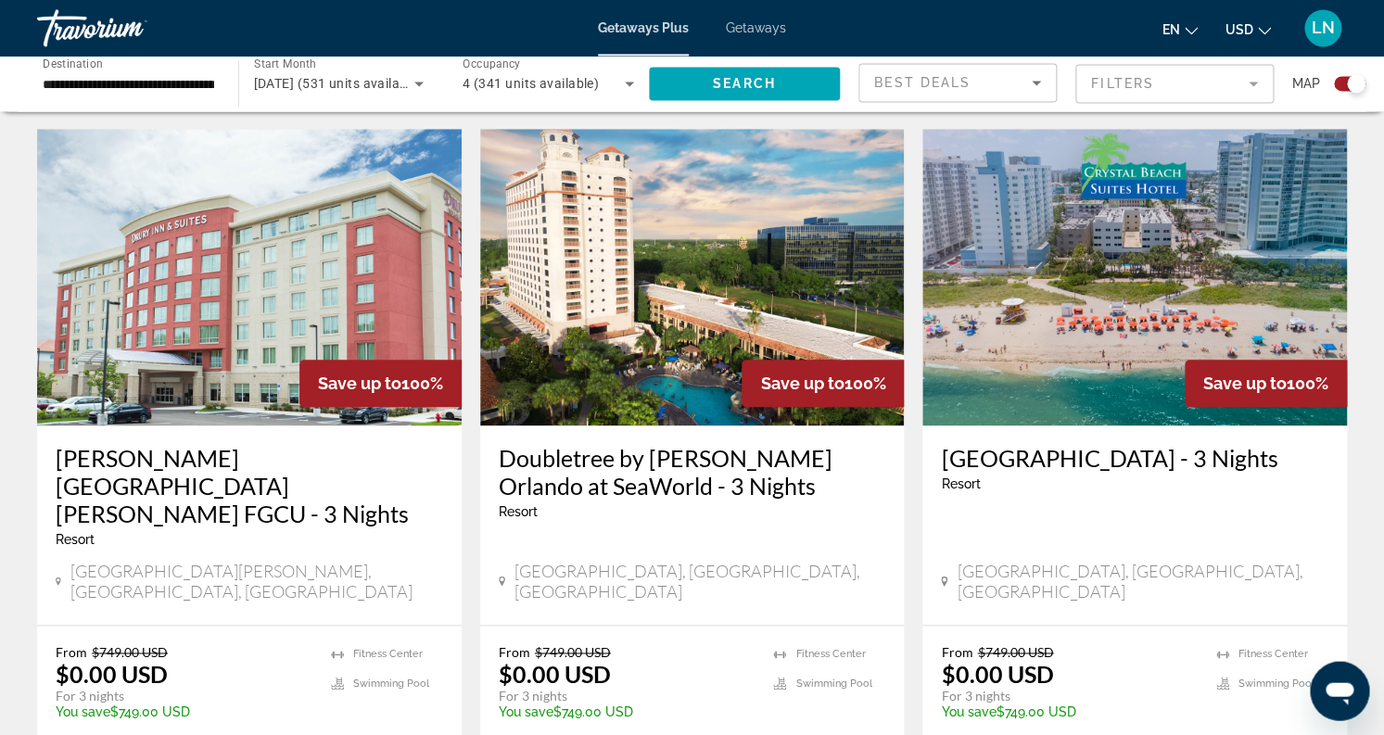
scroll to position [681, 0]
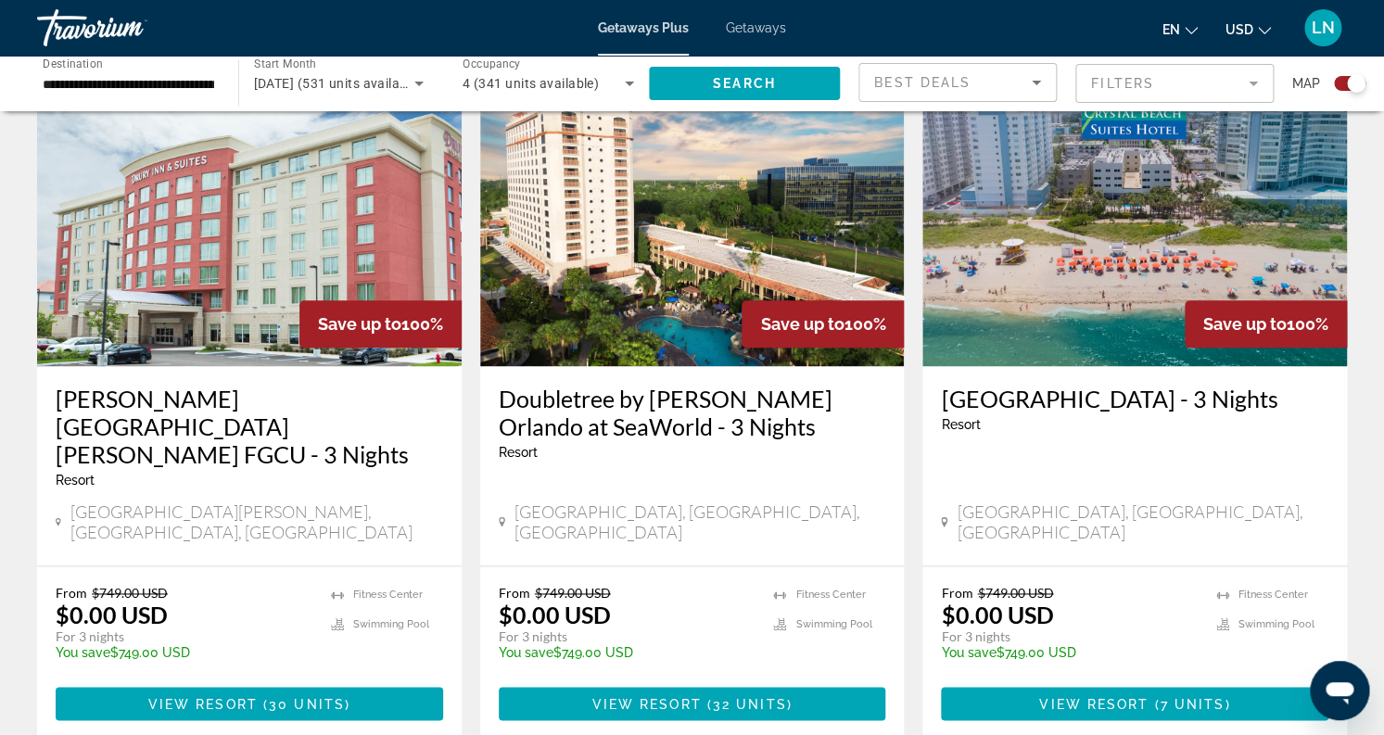
click at [635, 395] on h3 "Doubletree by [PERSON_NAME] Orlando at SeaWorld - 3 Nights" at bounding box center [692, 413] width 387 height 56
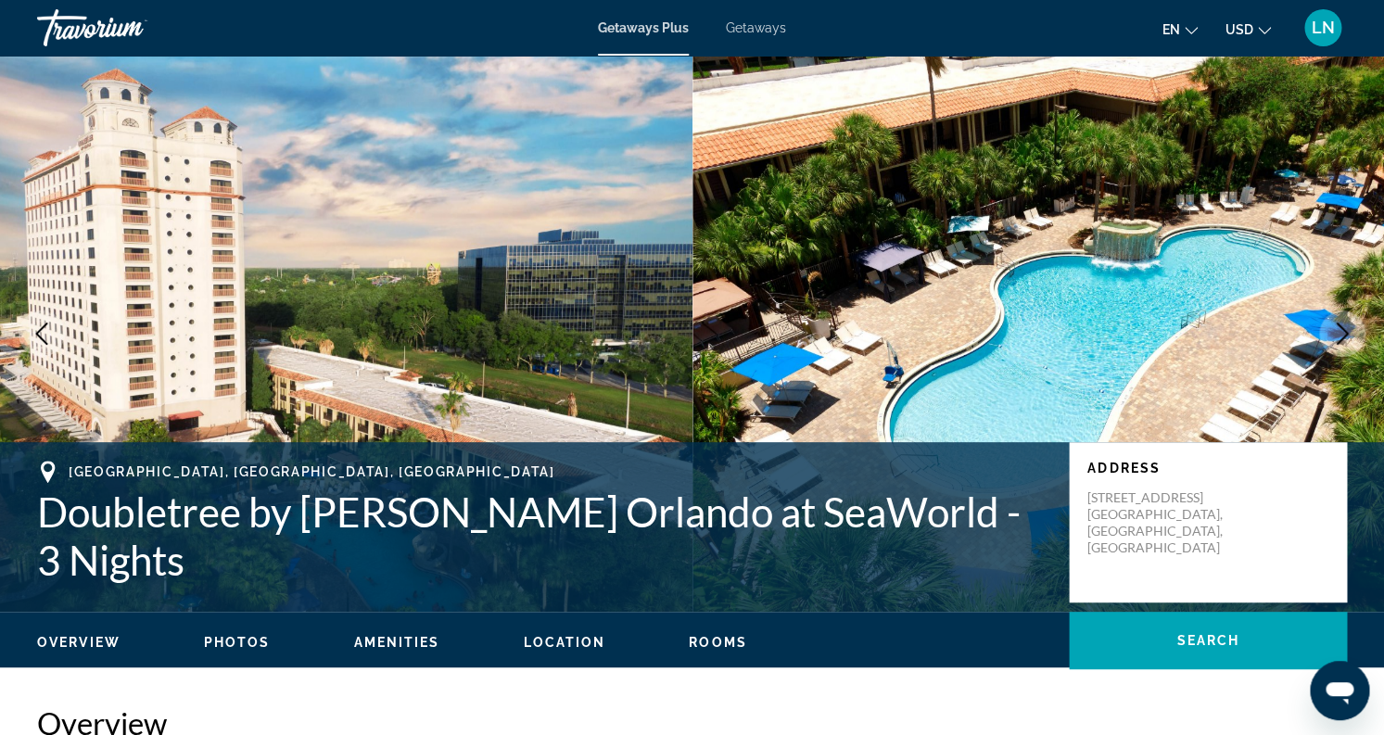
click at [1352, 250] on img "Main content" at bounding box center [1038, 334] width 692 height 556
click at [1361, 297] on img "Main content" at bounding box center [1038, 334] width 692 height 556
click at [1336, 327] on icon "Next image" at bounding box center [1342, 334] width 22 height 22
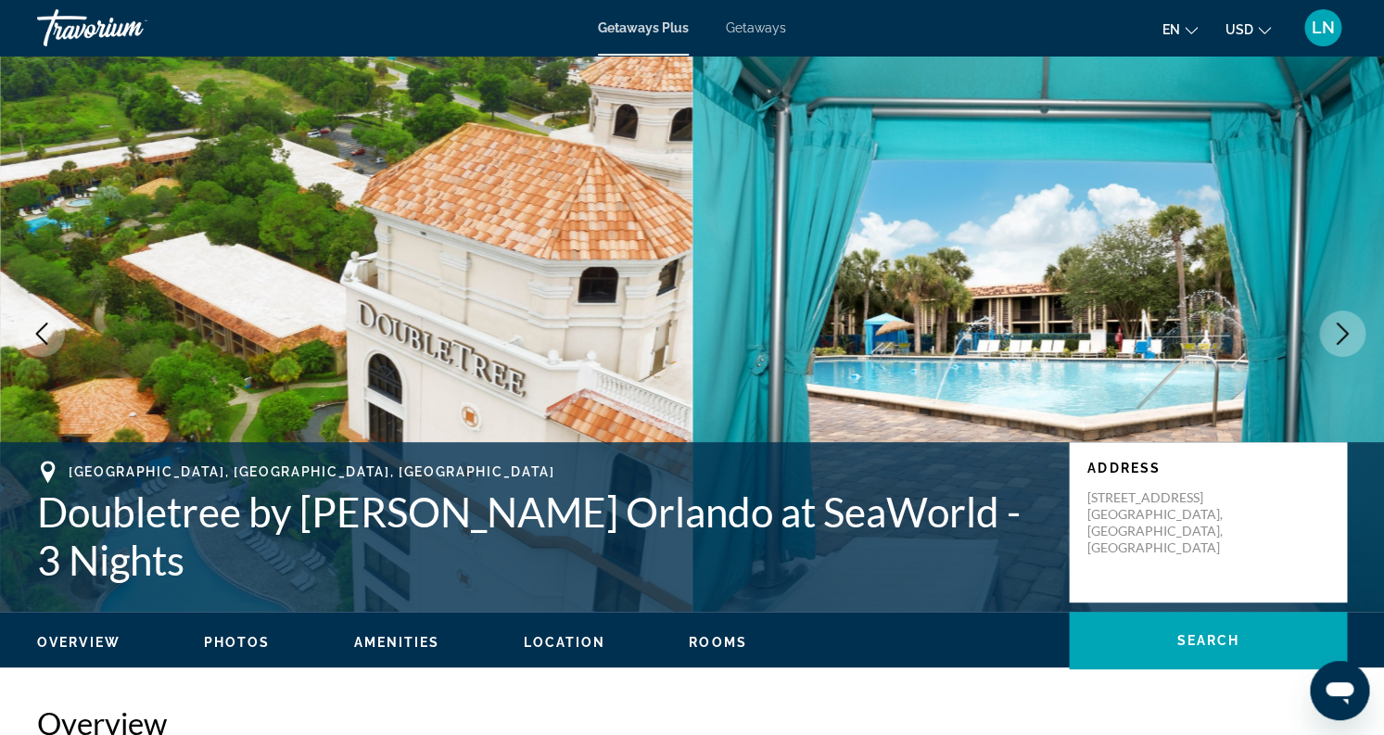
click at [1345, 323] on button "Next image" at bounding box center [1342, 334] width 46 height 46
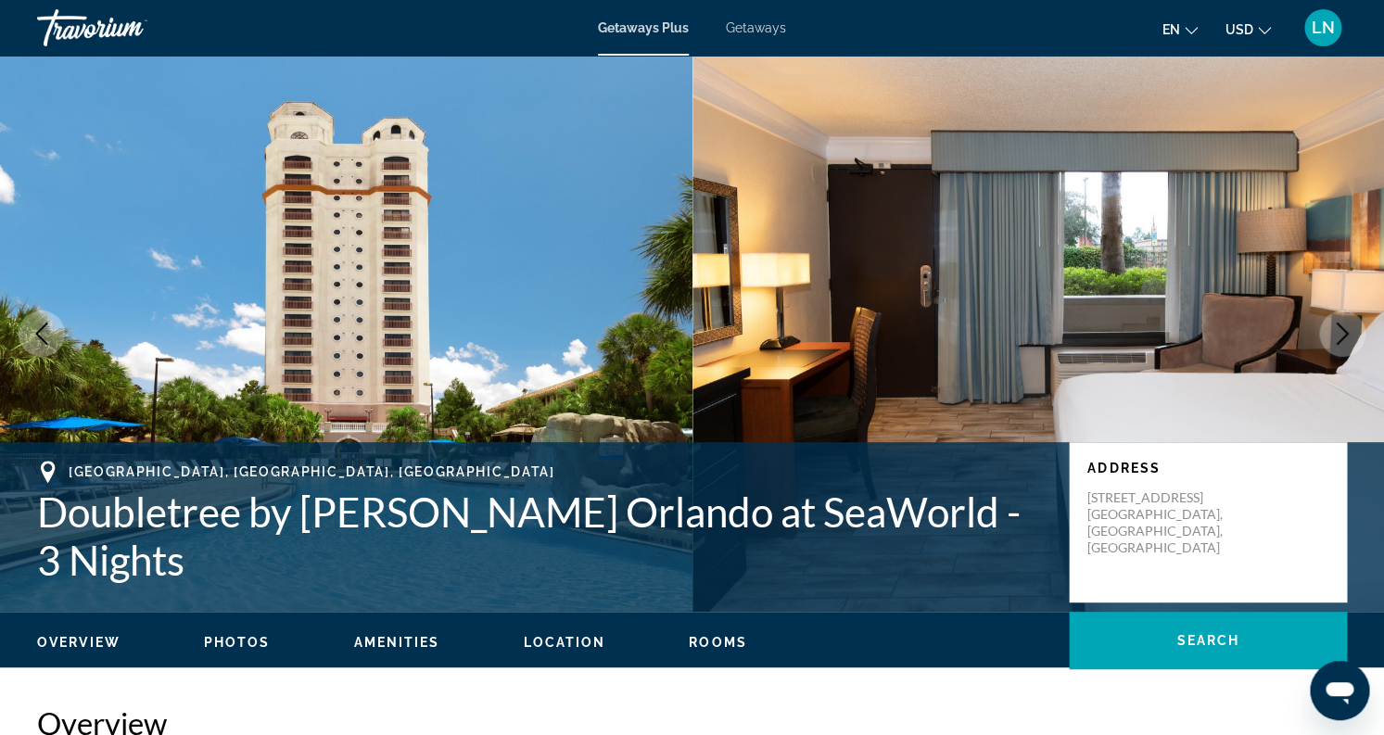
click at [1345, 323] on button "Next image" at bounding box center [1342, 334] width 46 height 46
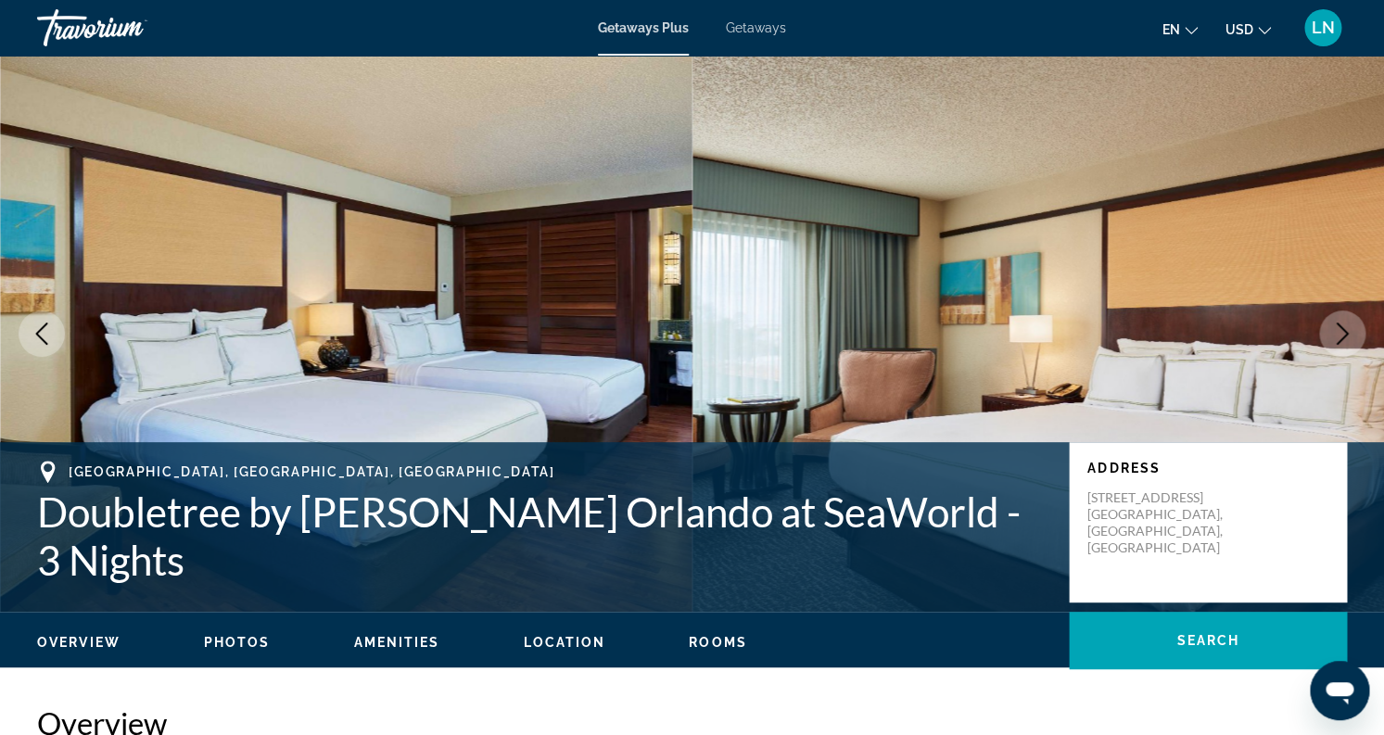
click at [1345, 323] on button "Next image" at bounding box center [1342, 334] width 46 height 46
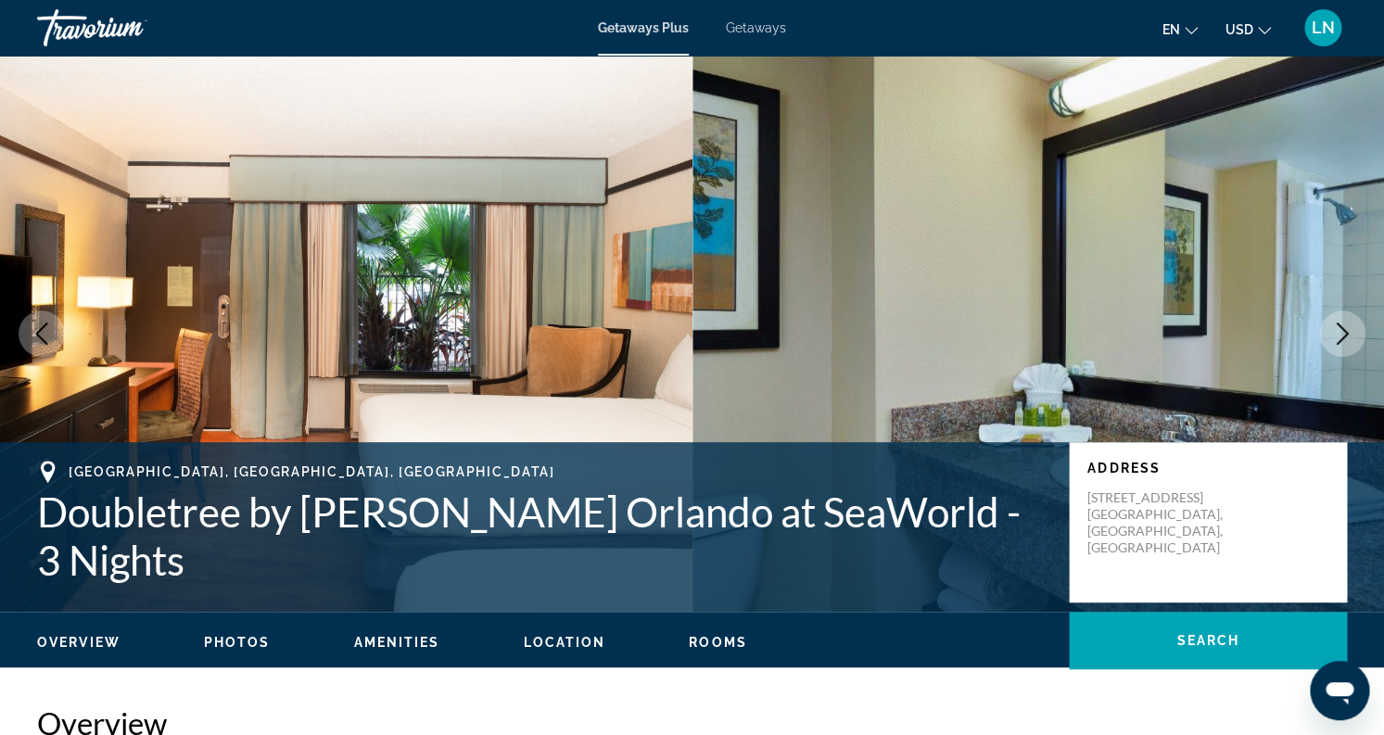
click at [1345, 323] on button "Next image" at bounding box center [1342, 334] width 46 height 46
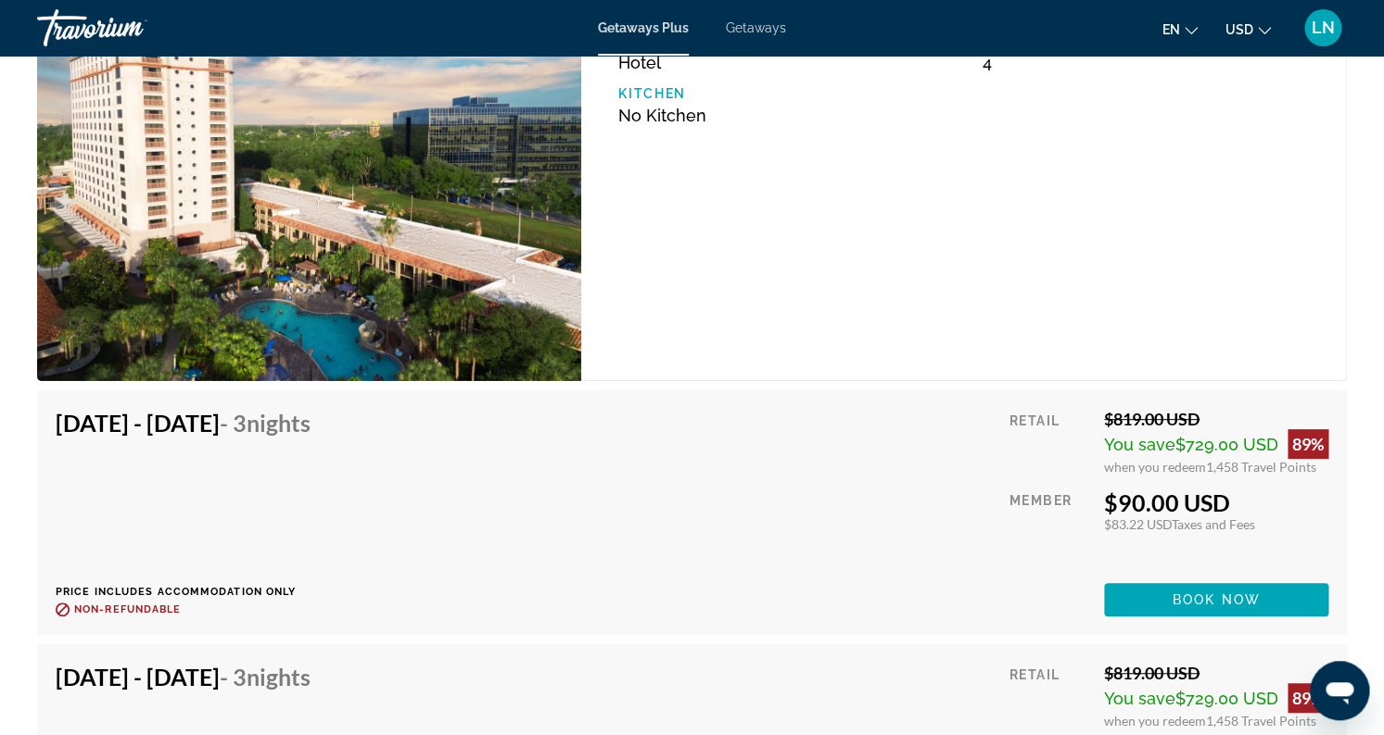
scroll to position [2628, 0]
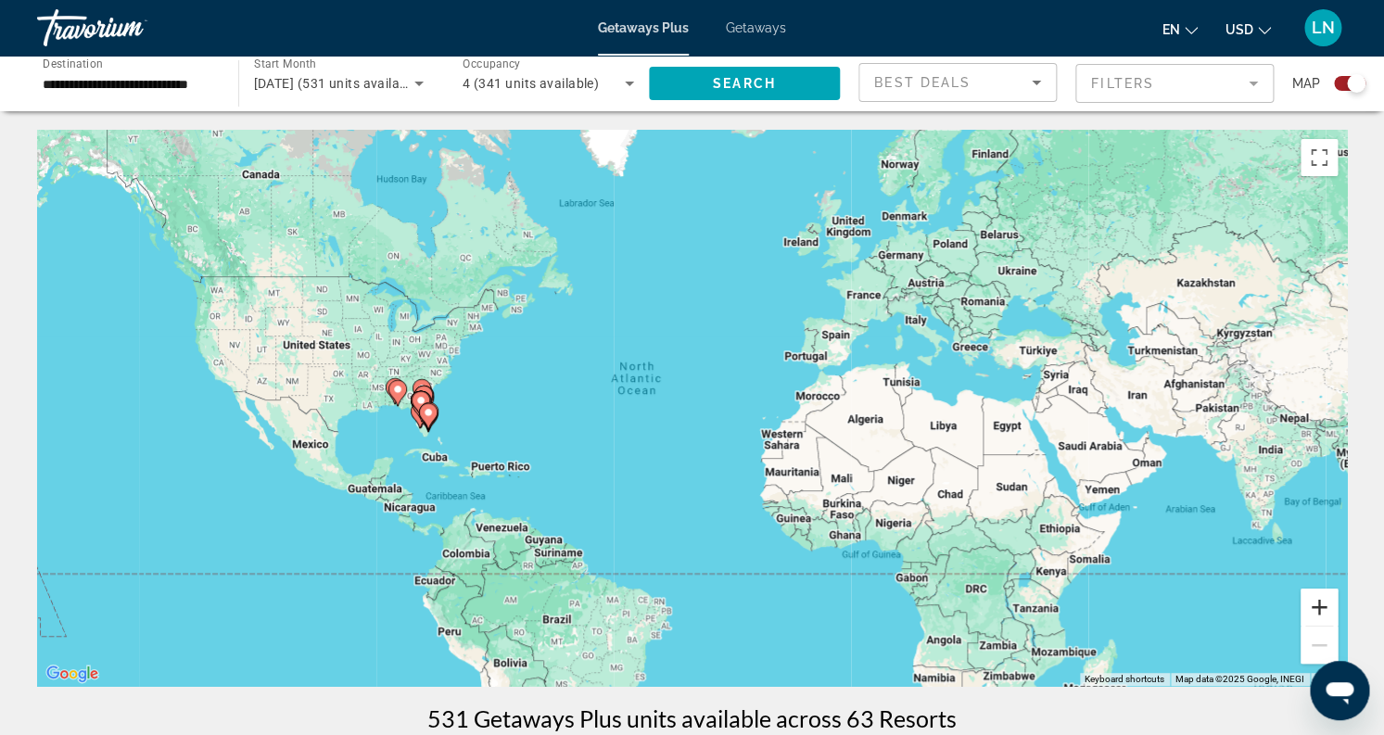
click at [1314, 607] on button "Zoom in" at bounding box center [1318, 607] width 37 height 37
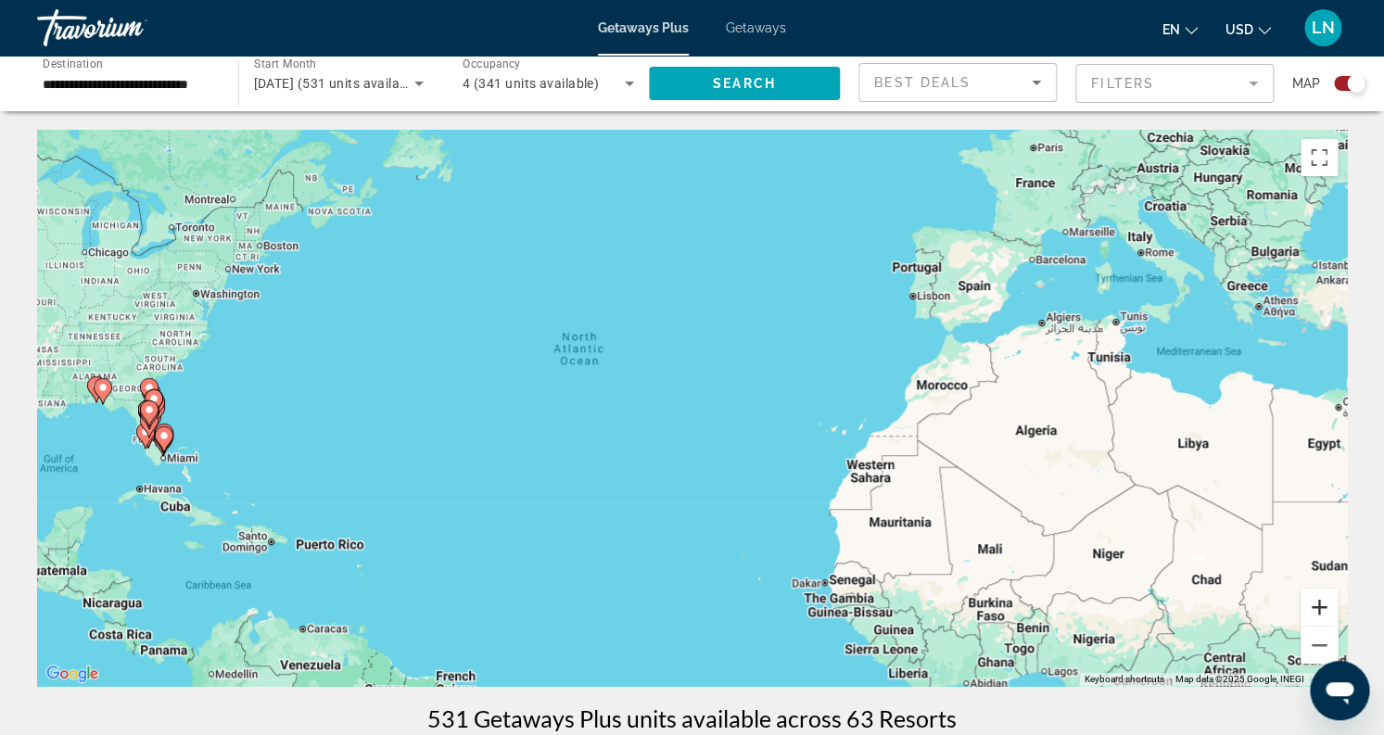
click at [1329, 608] on button "Zoom in" at bounding box center [1318, 607] width 37 height 37
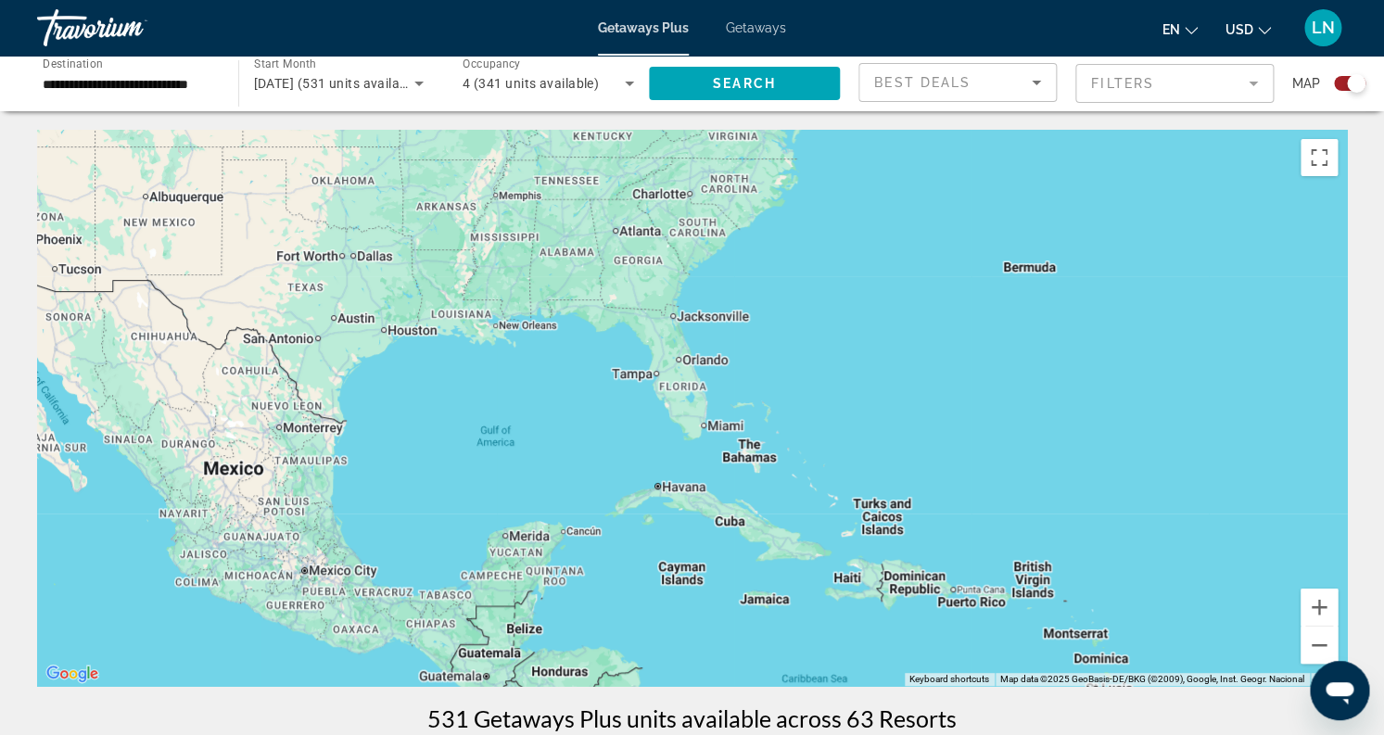
drag, startPoint x: 221, startPoint y: 477, endPoint x: 1275, endPoint y: 397, distance: 1057.0
click at [1275, 397] on div "Main content" at bounding box center [692, 408] width 1310 height 556
click at [1320, 611] on button "Zoom in" at bounding box center [1318, 607] width 37 height 37
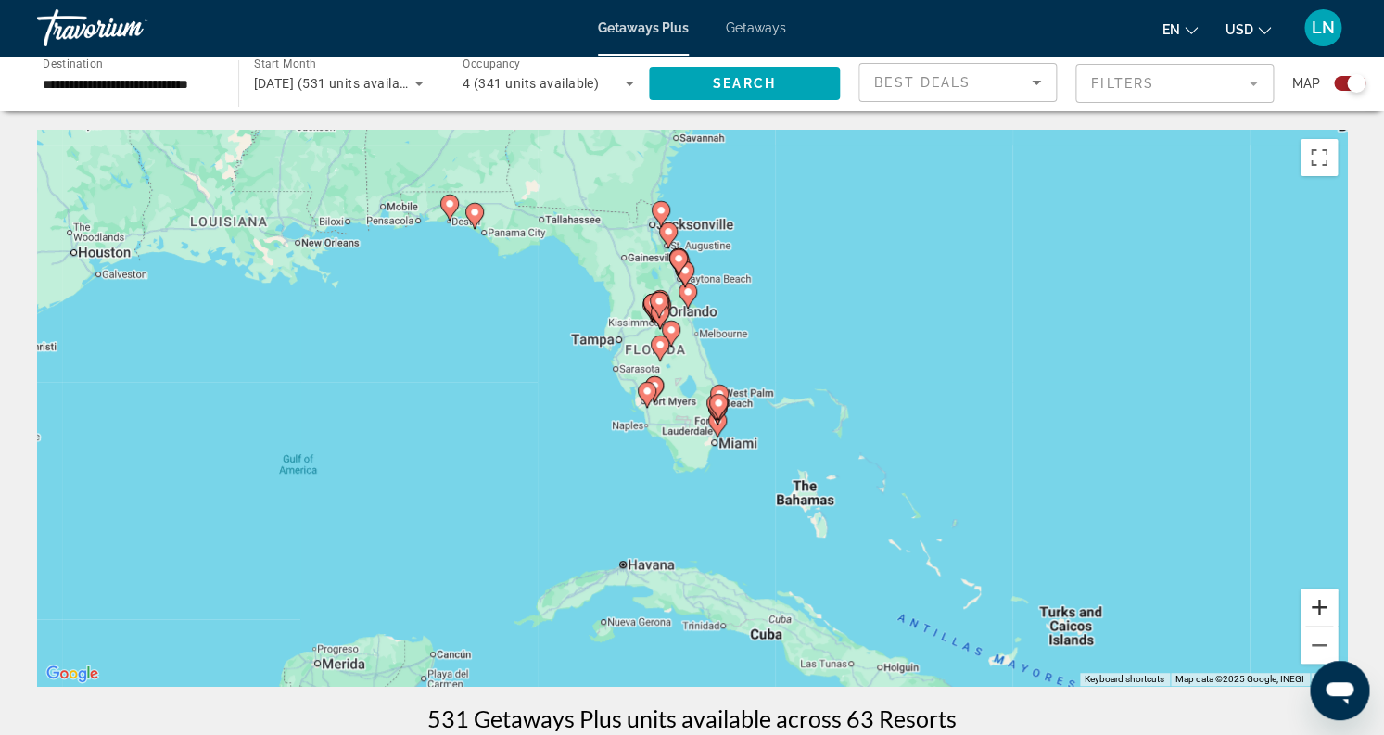
click at [1320, 611] on button "Zoom in" at bounding box center [1318, 607] width 37 height 37
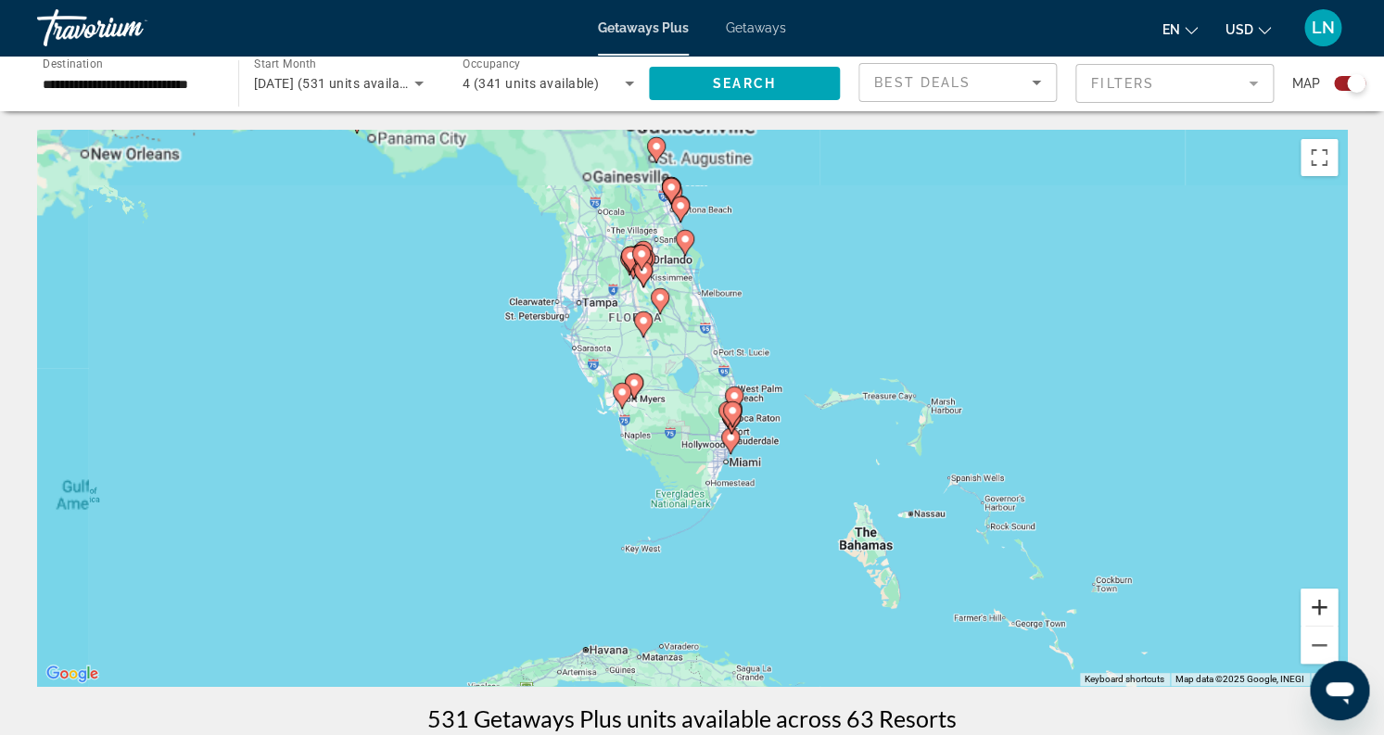
click at [1320, 611] on button "Zoom in" at bounding box center [1318, 607] width 37 height 37
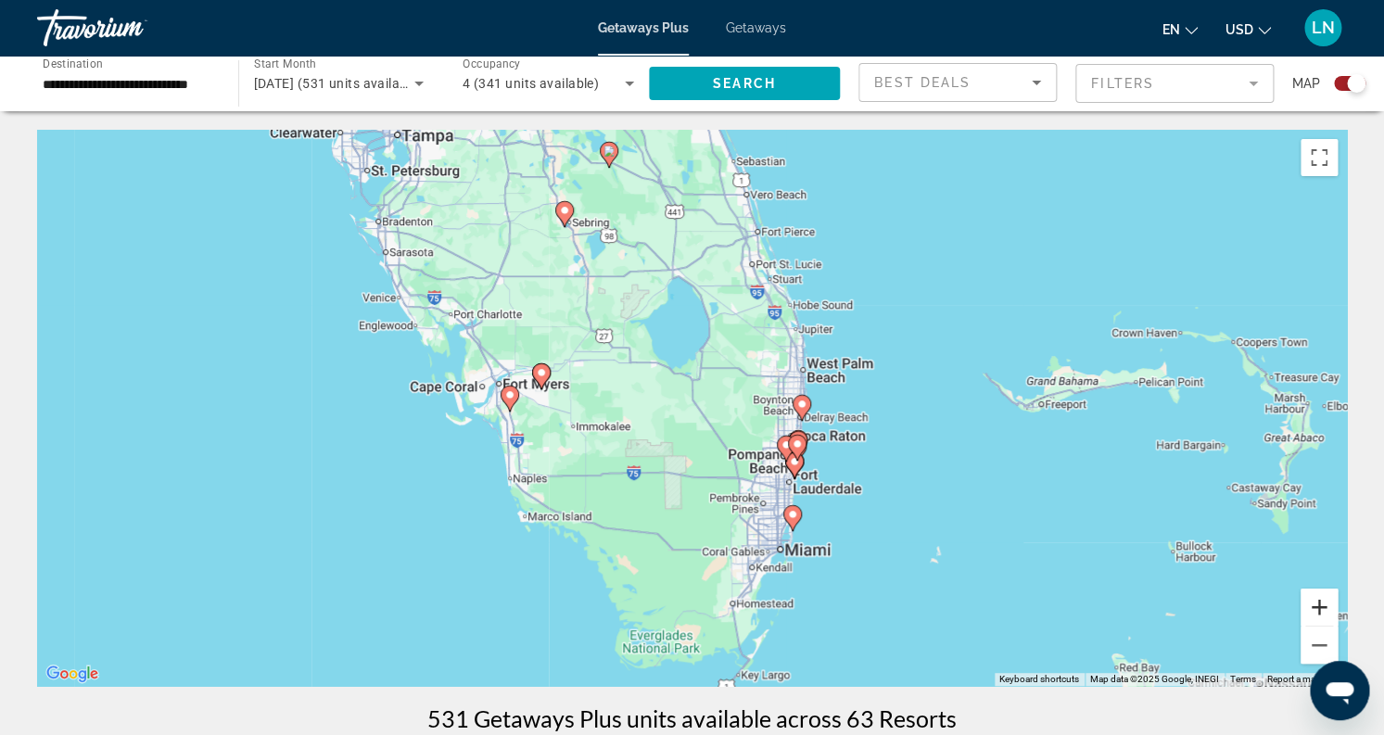
click at [1320, 611] on button "Zoom in" at bounding box center [1318, 607] width 37 height 37
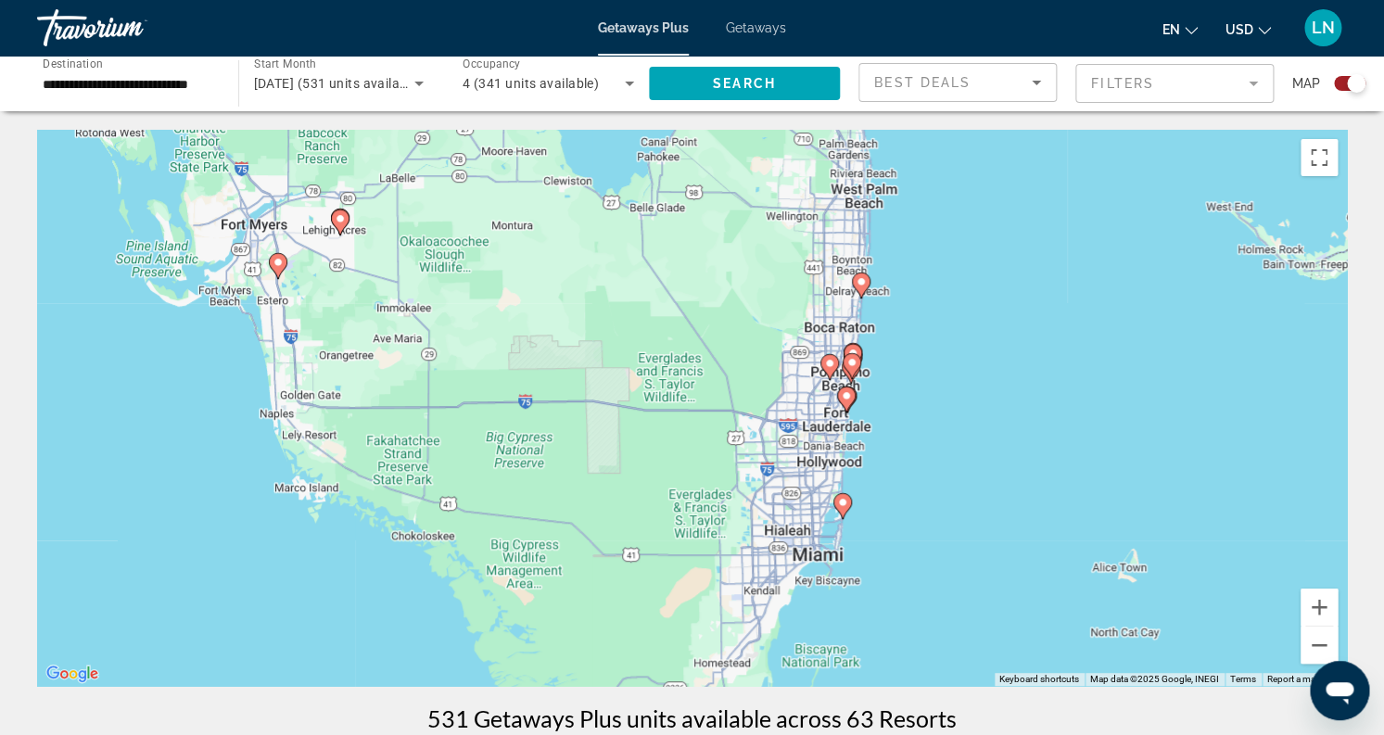
drag, startPoint x: 1127, startPoint y: 571, endPoint x: 1074, endPoint y: 432, distance: 148.7
click at [1074, 432] on div "To activate drag with keyboard, press Alt + Enter. Once in keyboard drag state,…" at bounding box center [692, 408] width 1310 height 556
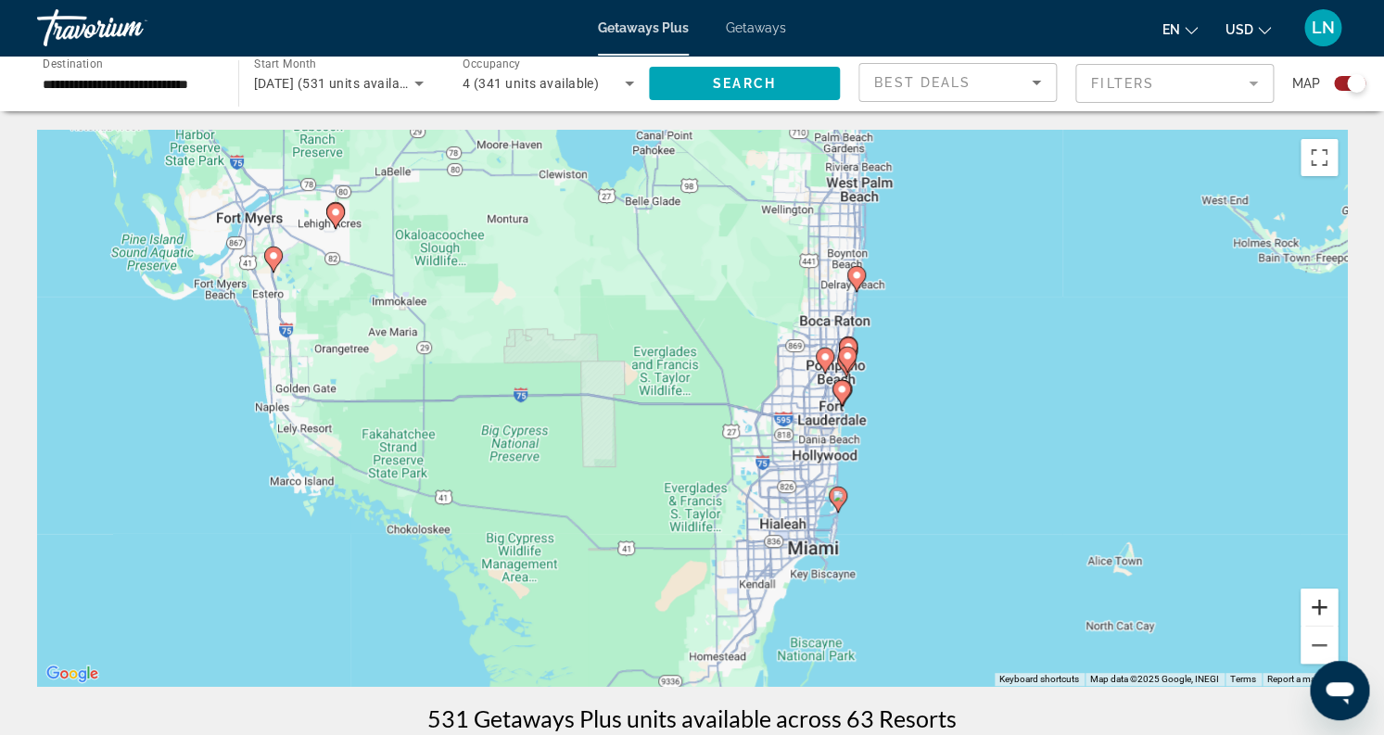
click at [1322, 611] on button "Zoom in" at bounding box center [1318, 607] width 37 height 37
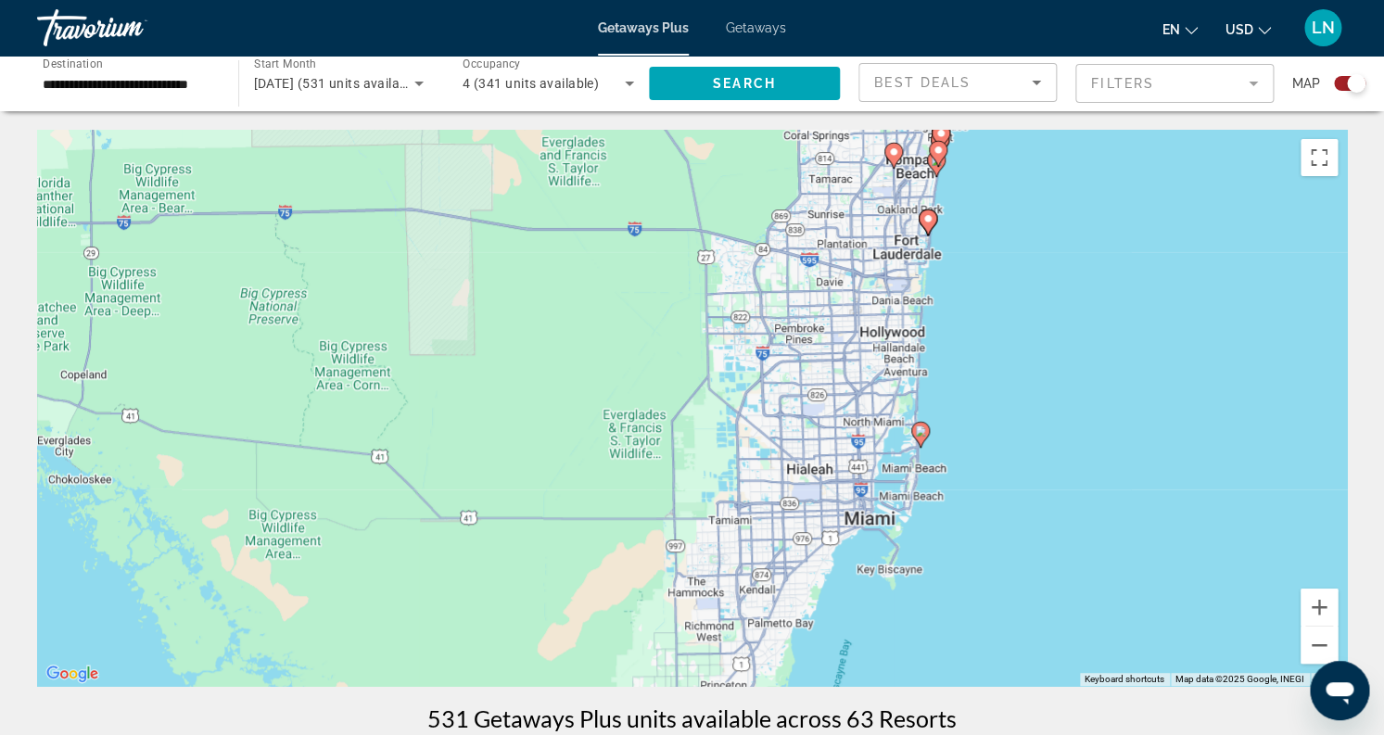
drag, startPoint x: 1141, startPoint y: 503, endPoint x: 1097, endPoint y: 329, distance: 179.9
click at [1078, 313] on div "To activate drag with keyboard, press Alt + Enter. Once in keyboard drag state,…" at bounding box center [692, 408] width 1310 height 556
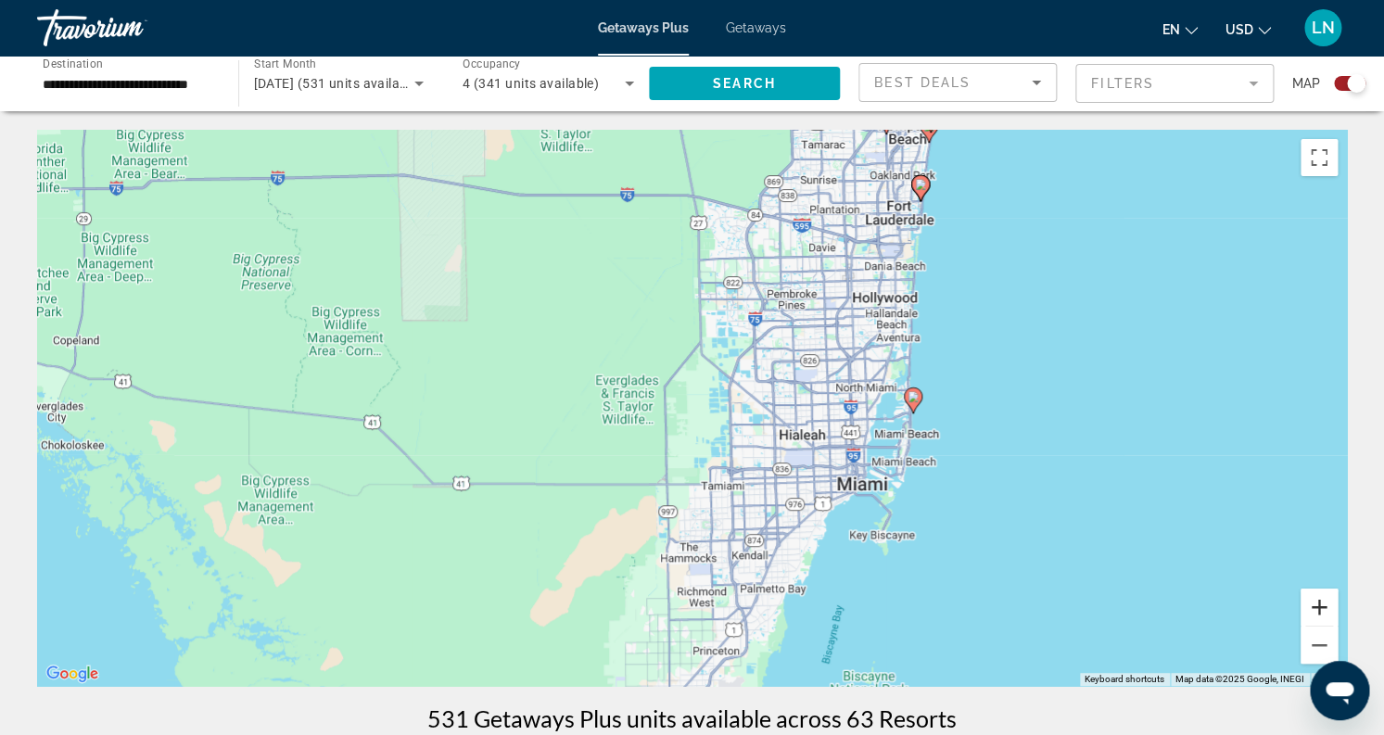
click at [1315, 611] on button "Zoom in" at bounding box center [1318, 607] width 37 height 37
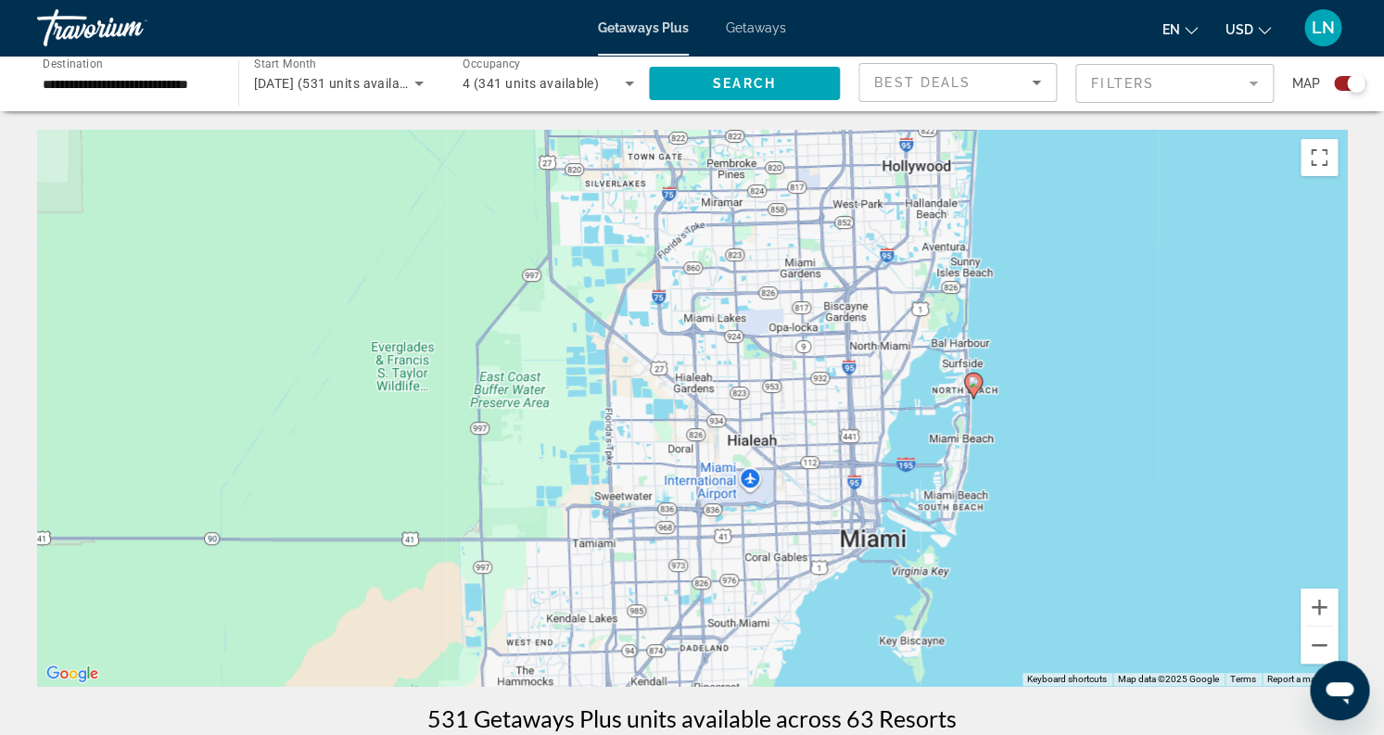
drag, startPoint x: 1195, startPoint y: 578, endPoint x: 1038, endPoint y: 560, distance: 157.7
click at [1038, 560] on div "To activate drag with keyboard, press Alt + Enter. Once in keyboard drag state,…" at bounding box center [692, 408] width 1310 height 556
click at [1326, 607] on button "Zoom in" at bounding box center [1318, 607] width 37 height 37
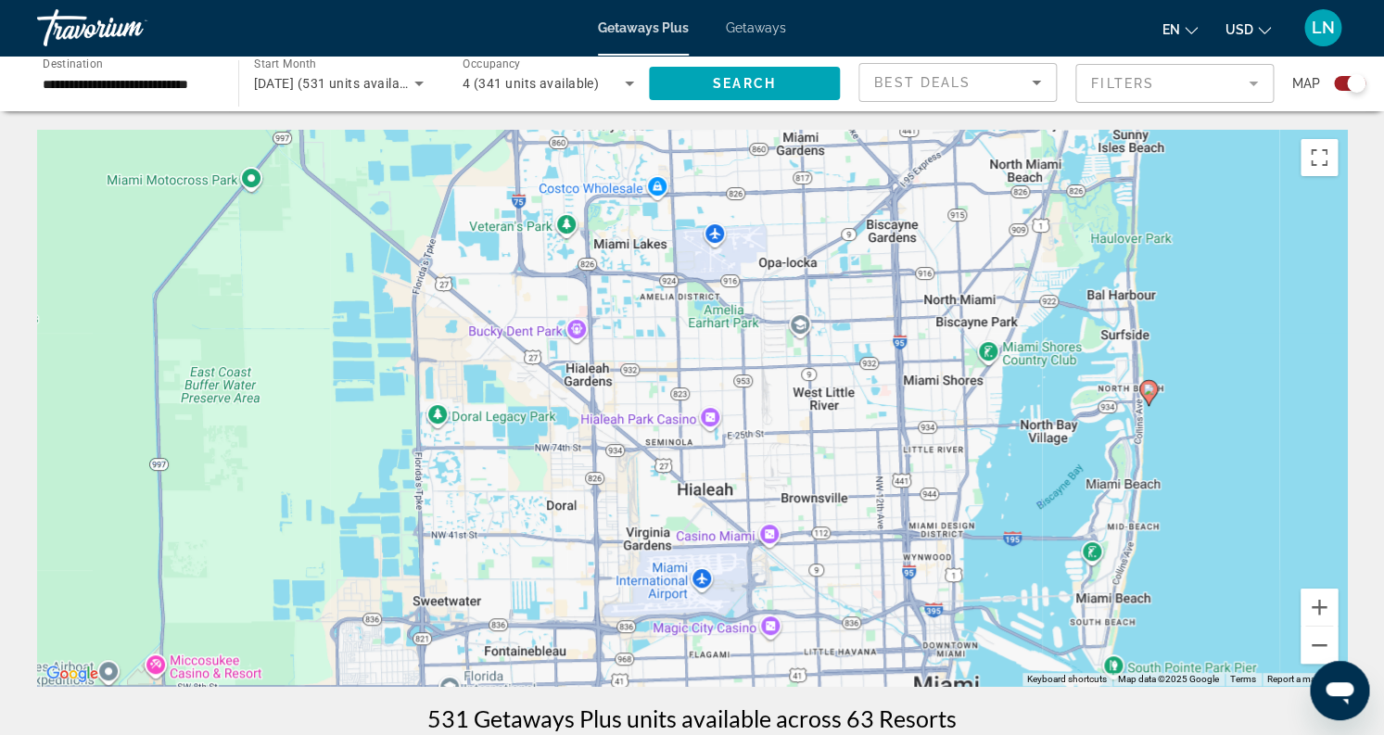
drag, startPoint x: 1140, startPoint y: 483, endPoint x: 997, endPoint y: 505, distance: 144.5
click at [997, 505] on div "To activate drag with keyboard, press Alt + Enter. Once in keyboard drag state,…" at bounding box center [692, 408] width 1310 height 556
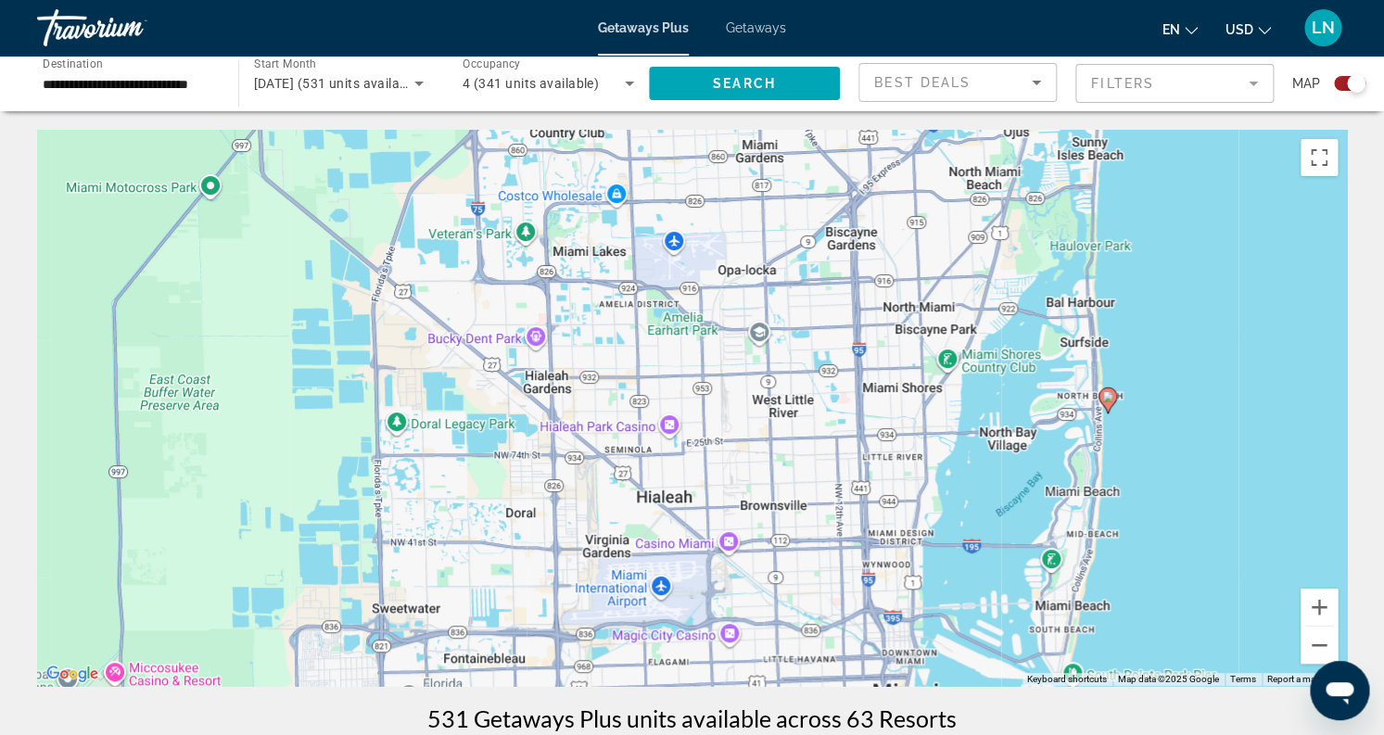
click at [1106, 401] on image "Main content" at bounding box center [1107, 396] width 11 height 11
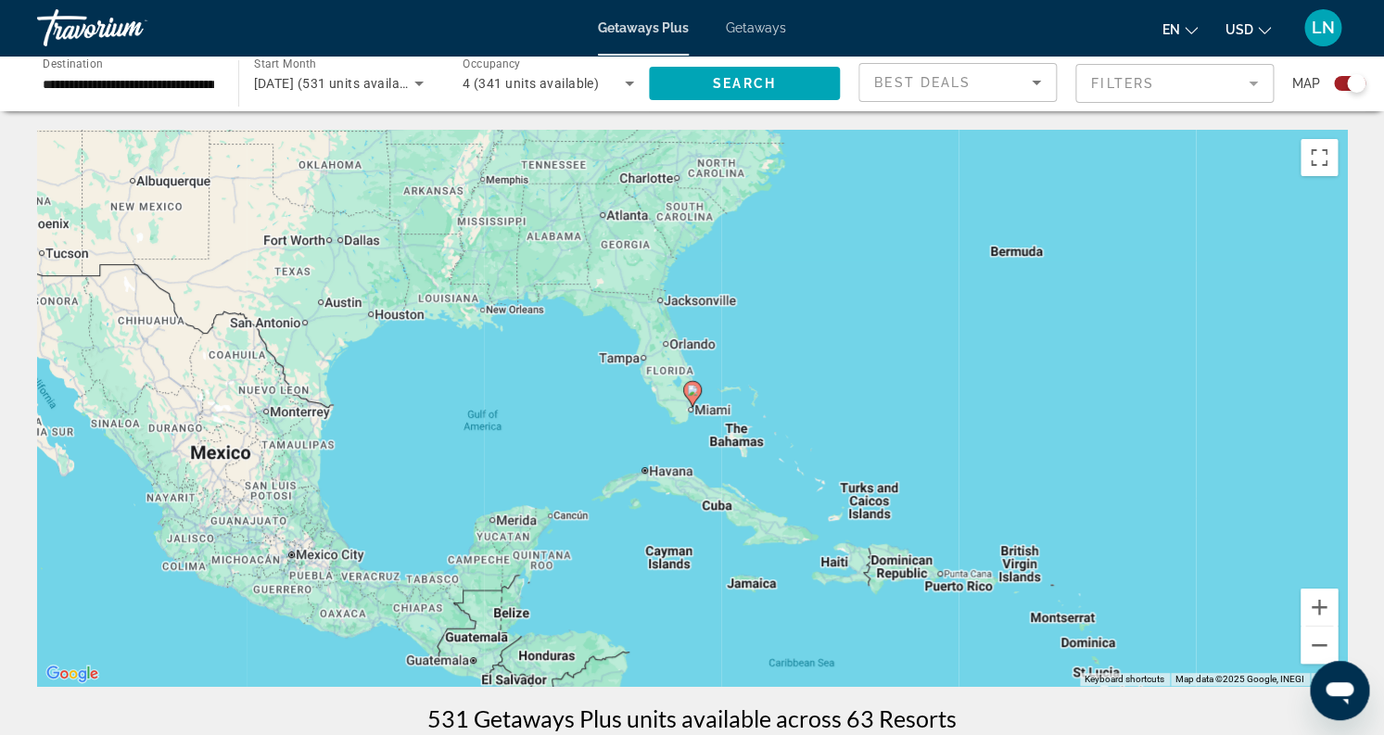
click at [693, 397] on icon "Main content" at bounding box center [691, 394] width 17 height 24
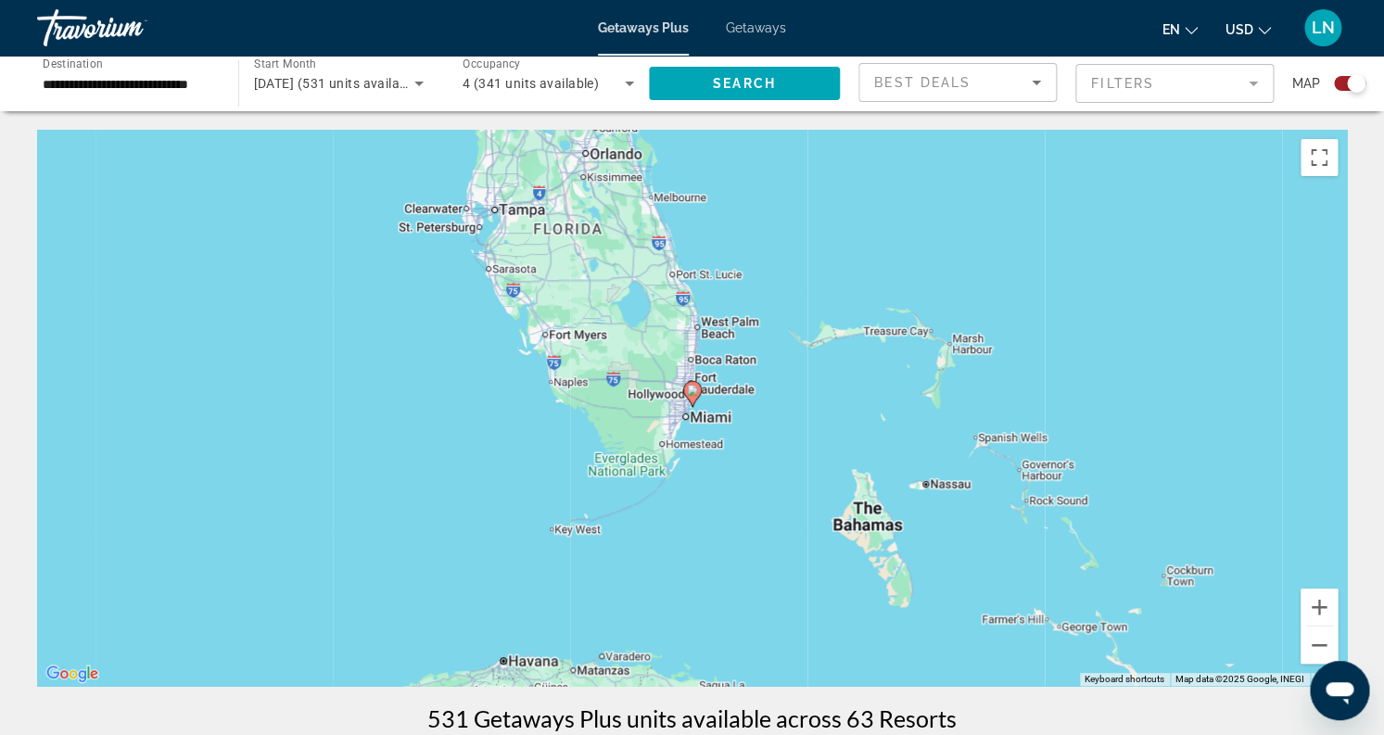
click at [693, 397] on icon "Main content" at bounding box center [691, 394] width 17 height 24
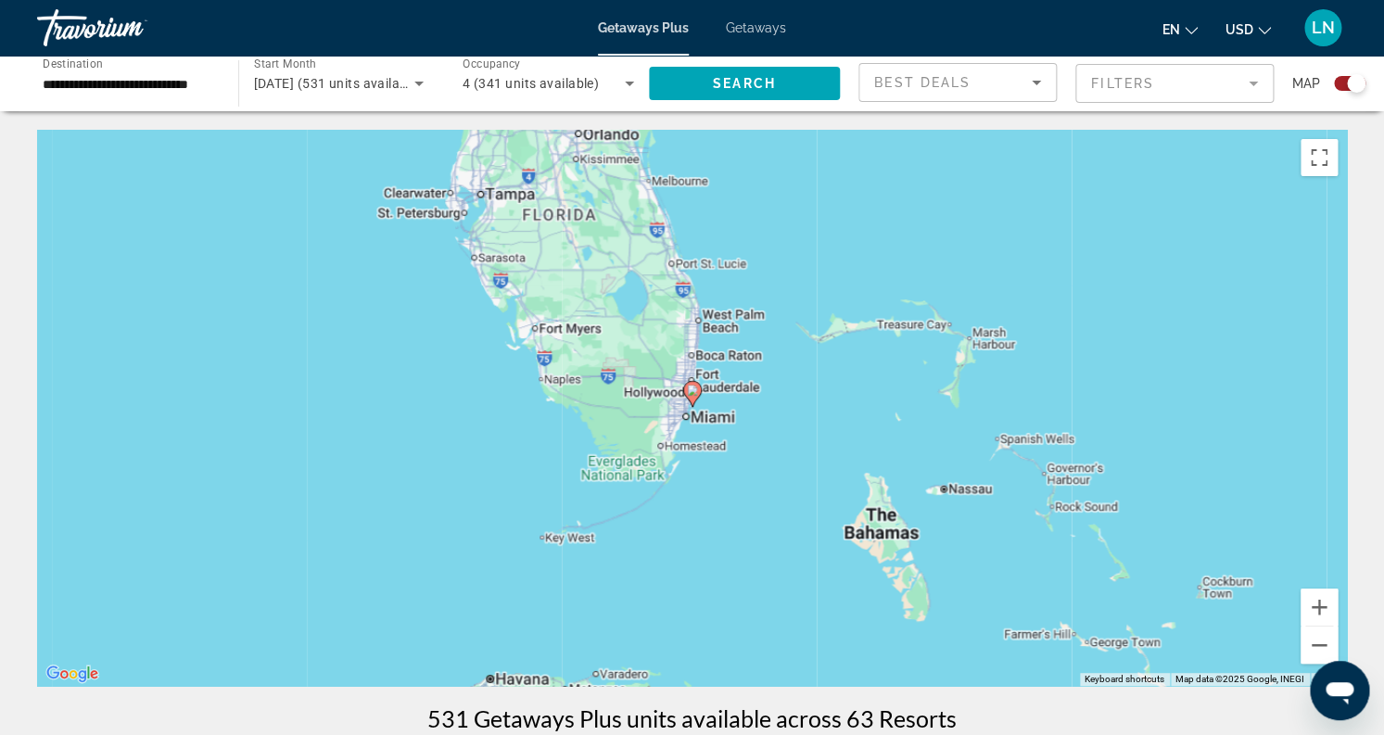
type input "**********"
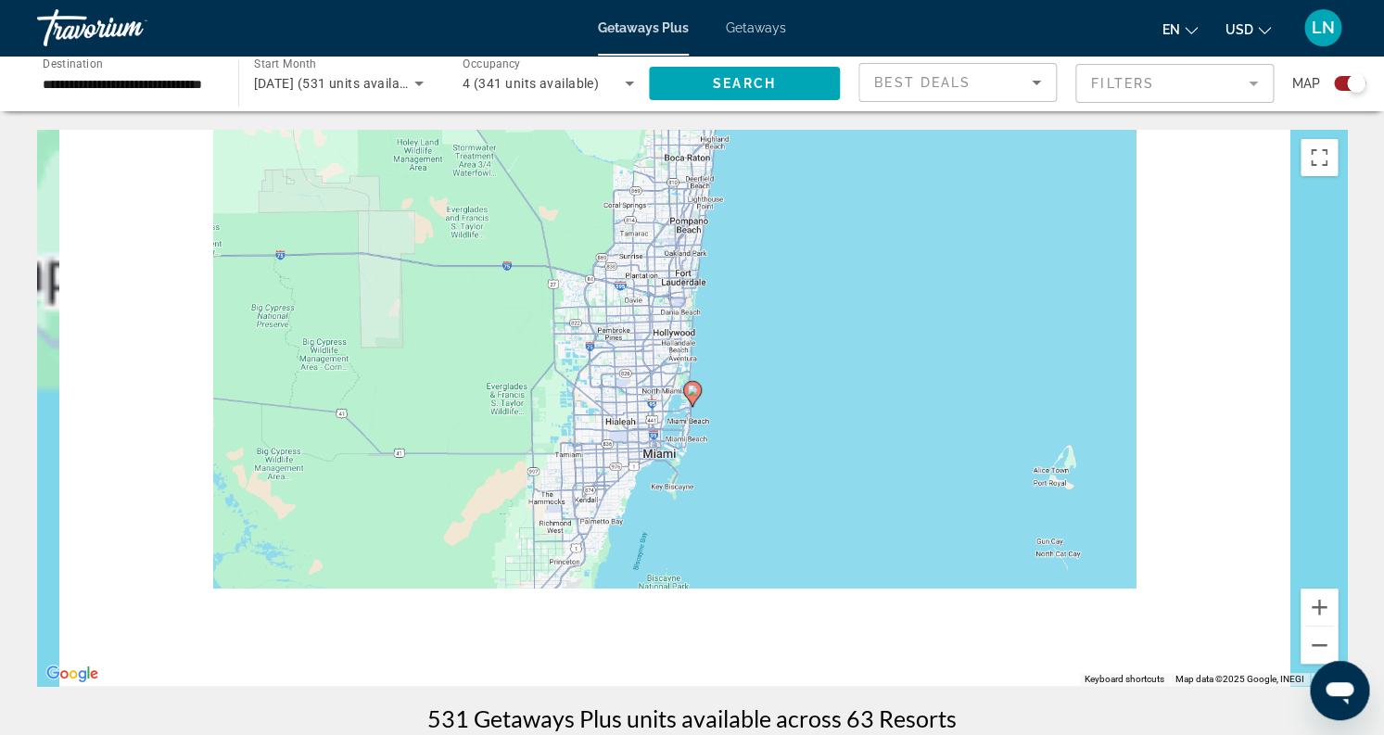
click at [693, 398] on icon "Main content" at bounding box center [691, 394] width 17 height 24
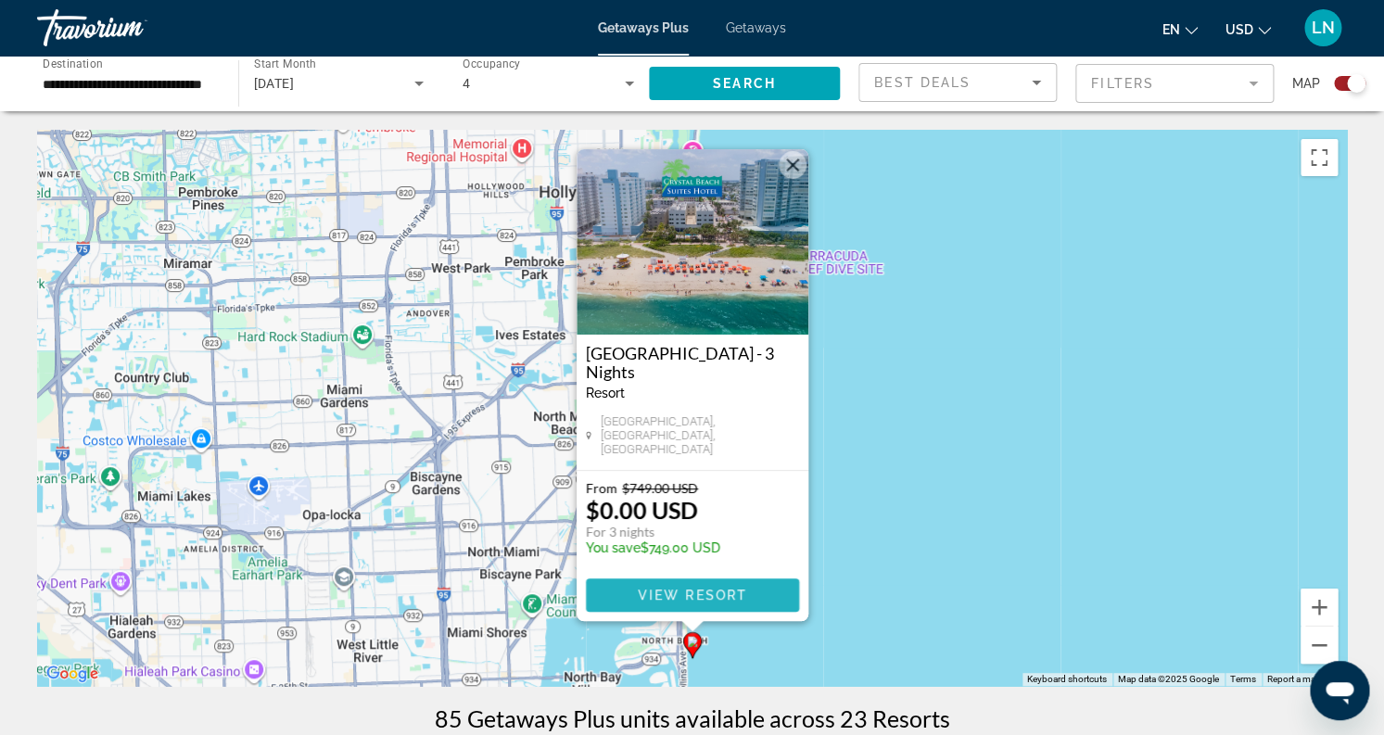
click at [735, 597] on span "View Resort" at bounding box center [691, 595] width 109 height 15
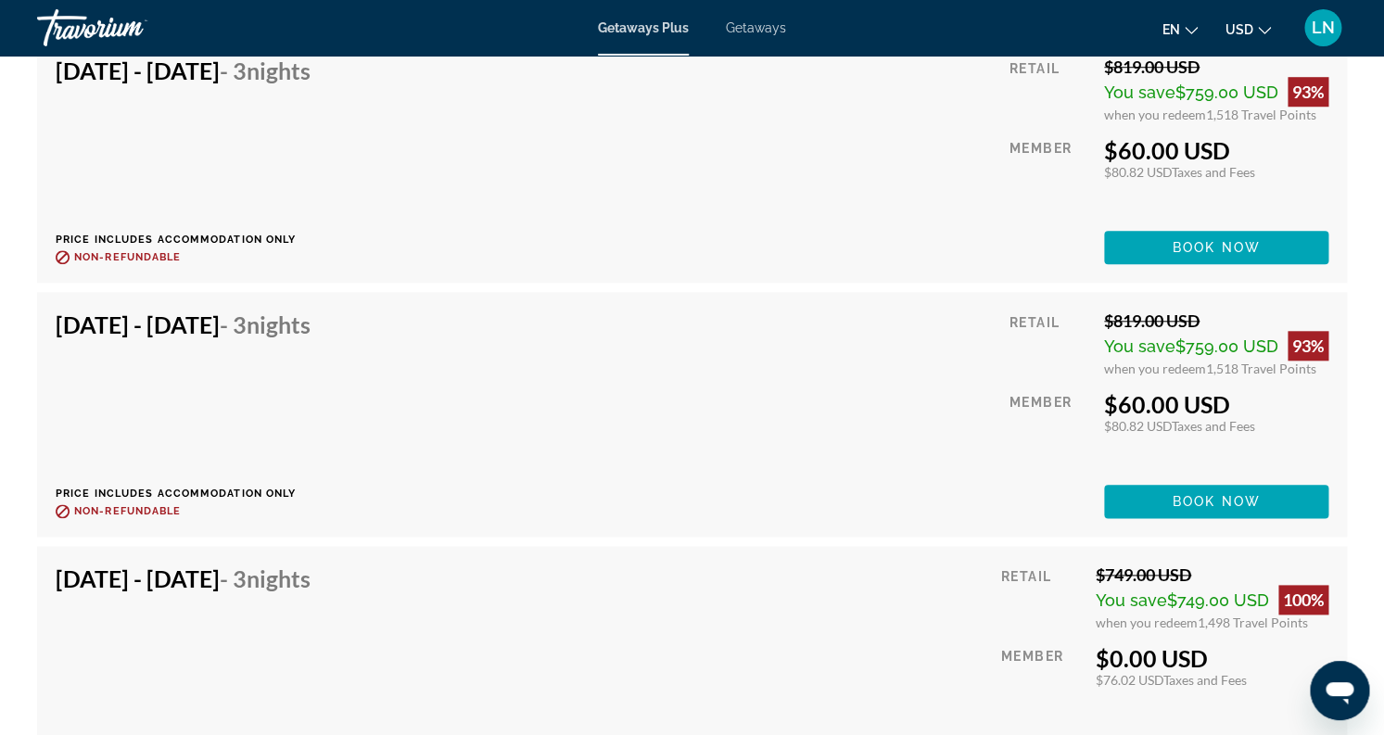
scroll to position [3255, 0]
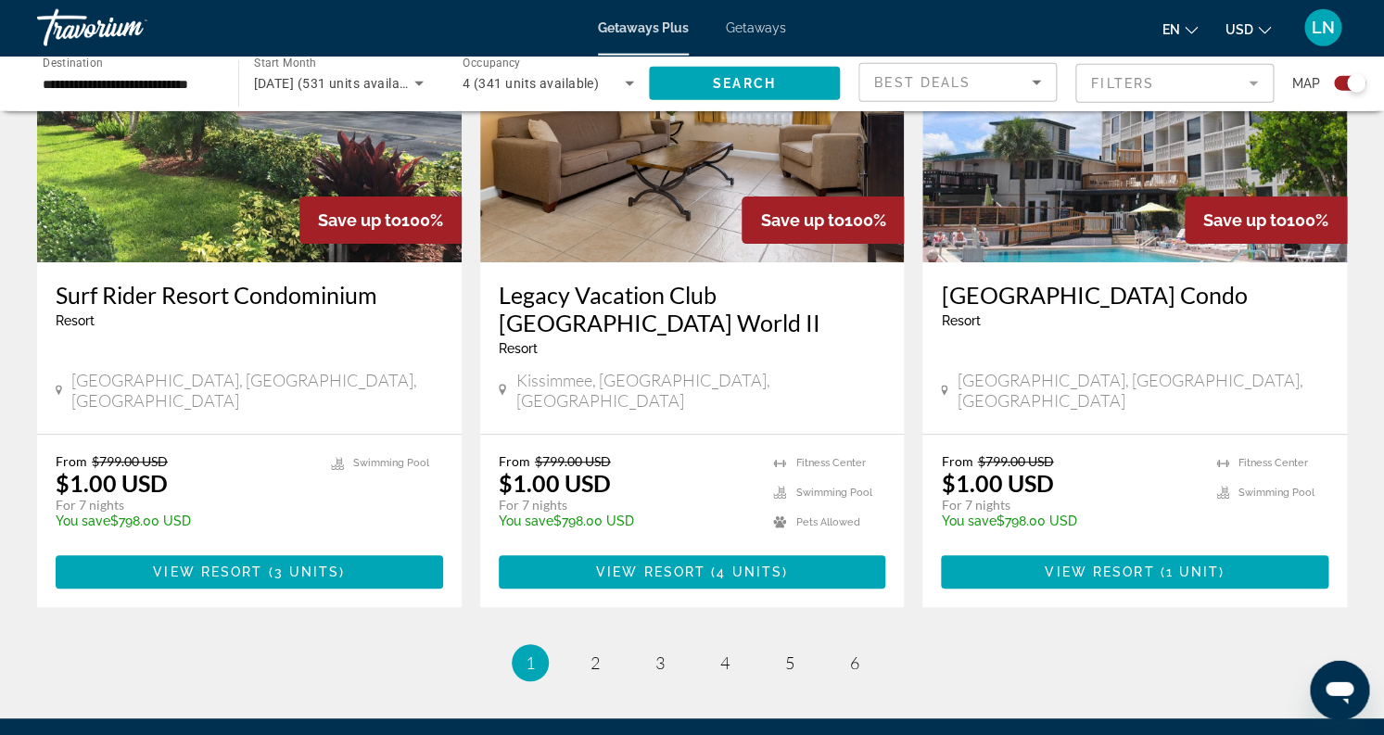
scroll to position [2823, 0]
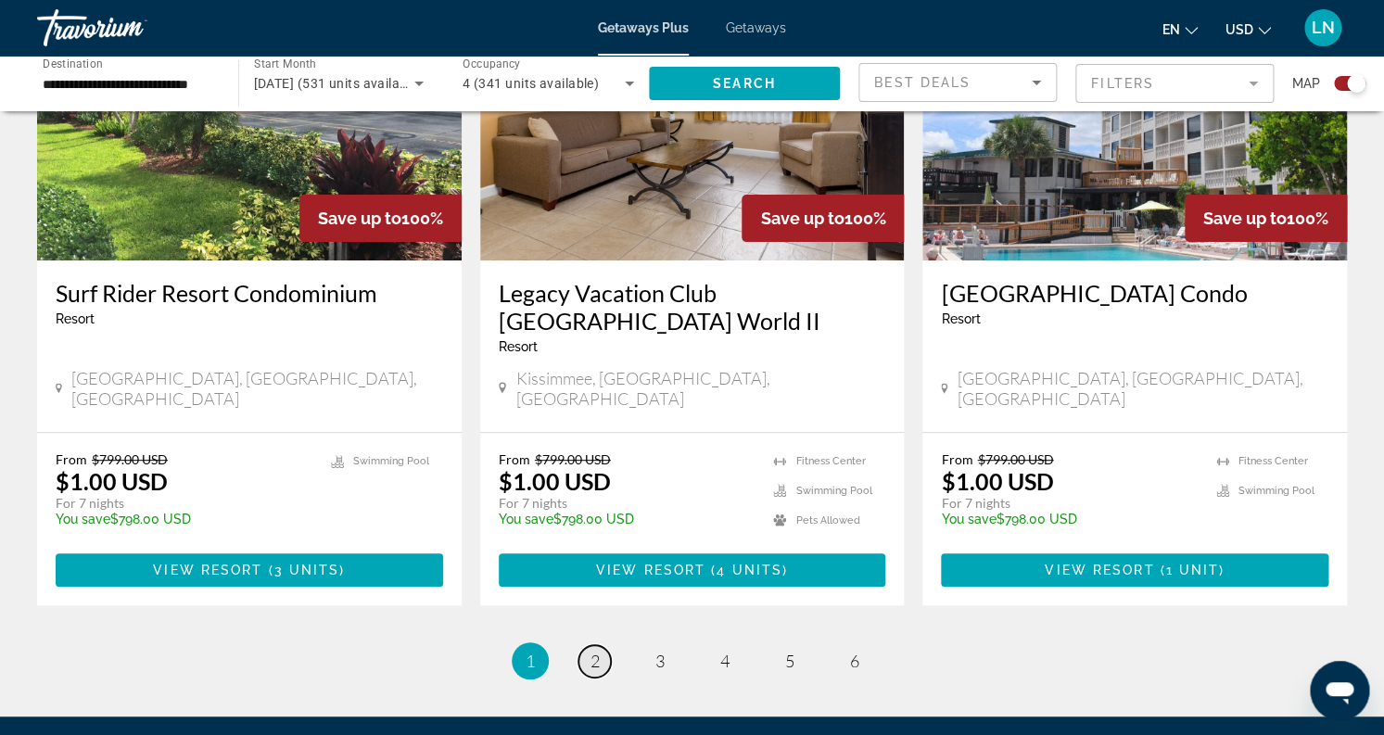
click at [588, 645] on link "page 2" at bounding box center [594, 661] width 32 height 32
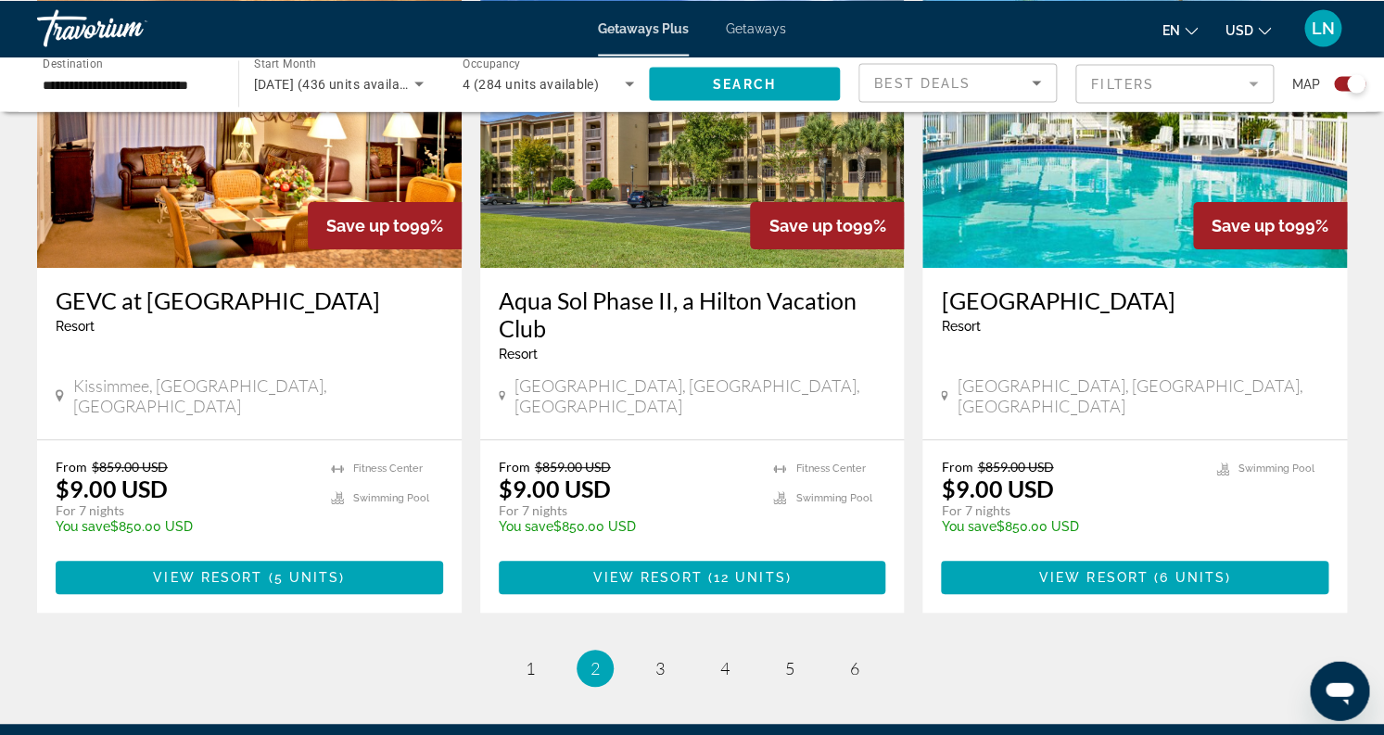
scroll to position [2799, 0]
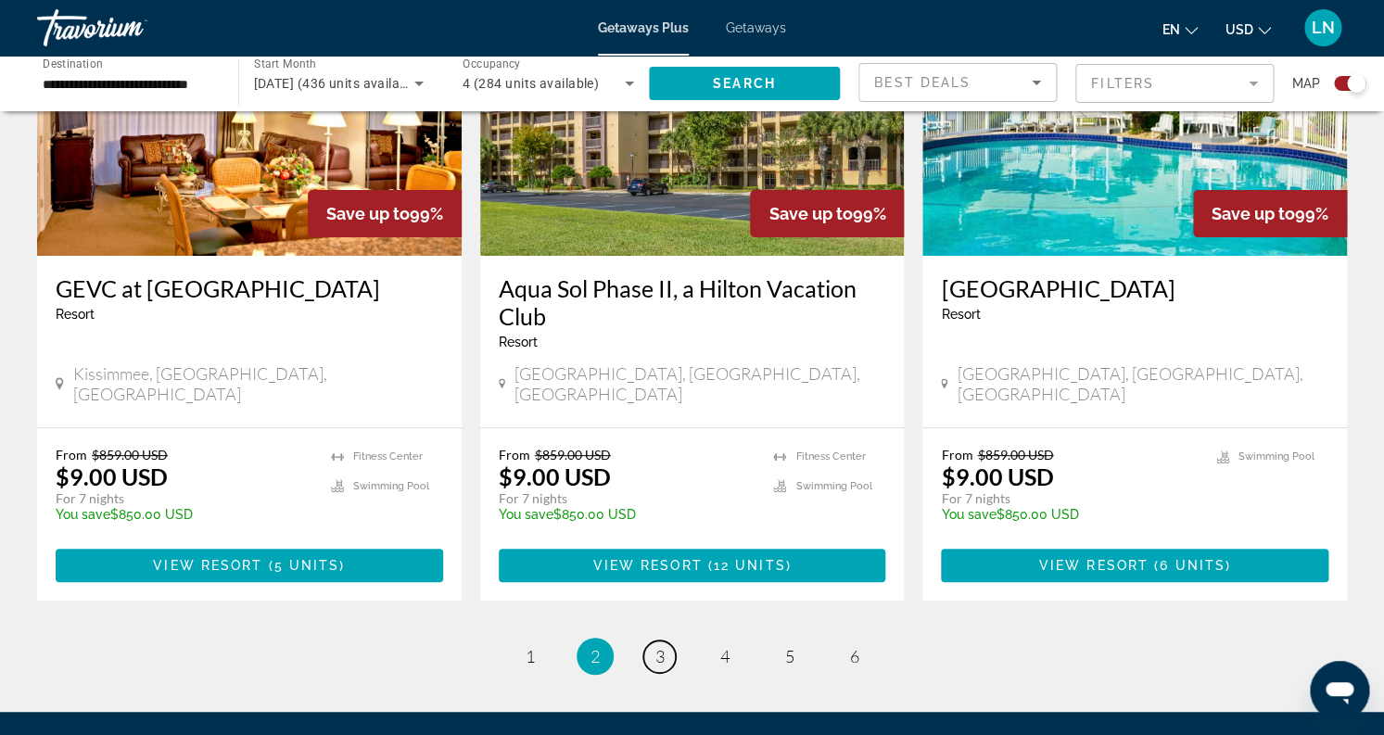
click at [664, 646] on span "3" at bounding box center [659, 656] width 9 height 20
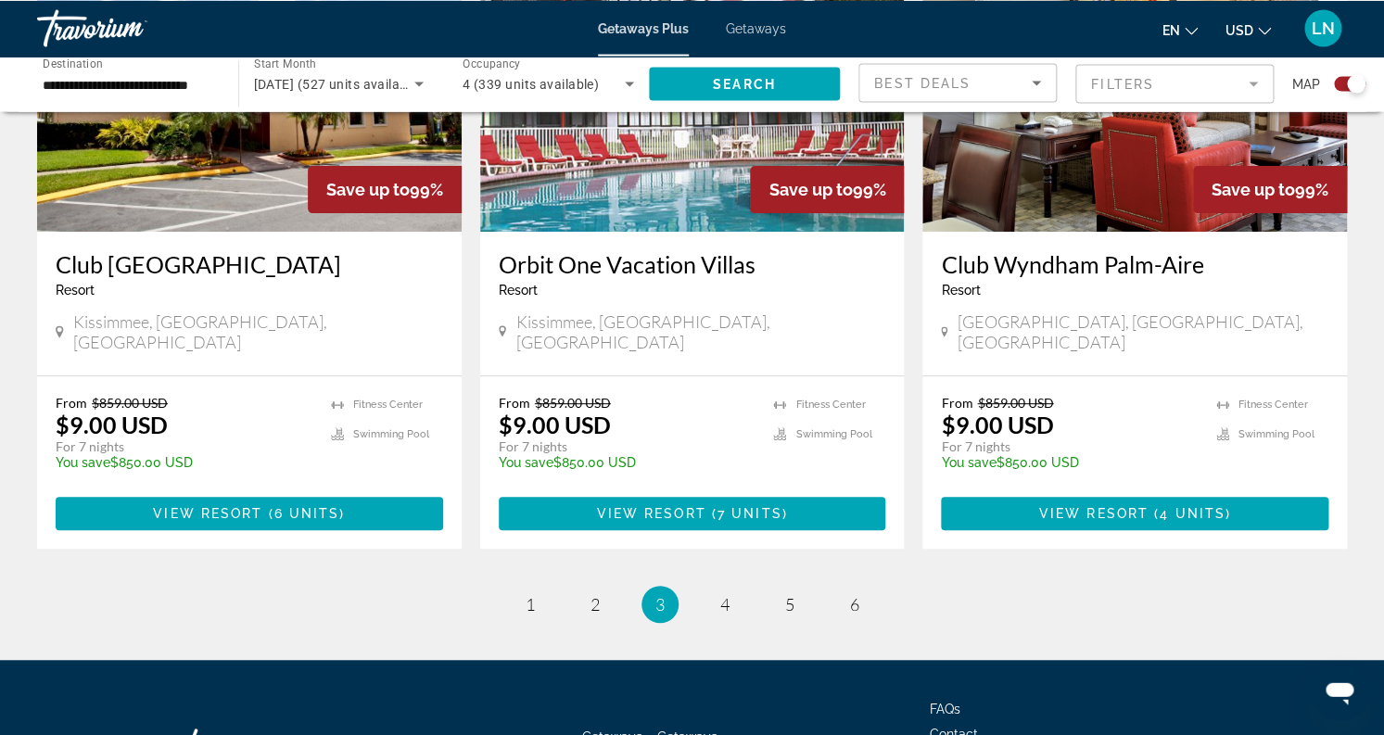
scroll to position [2895, 0]
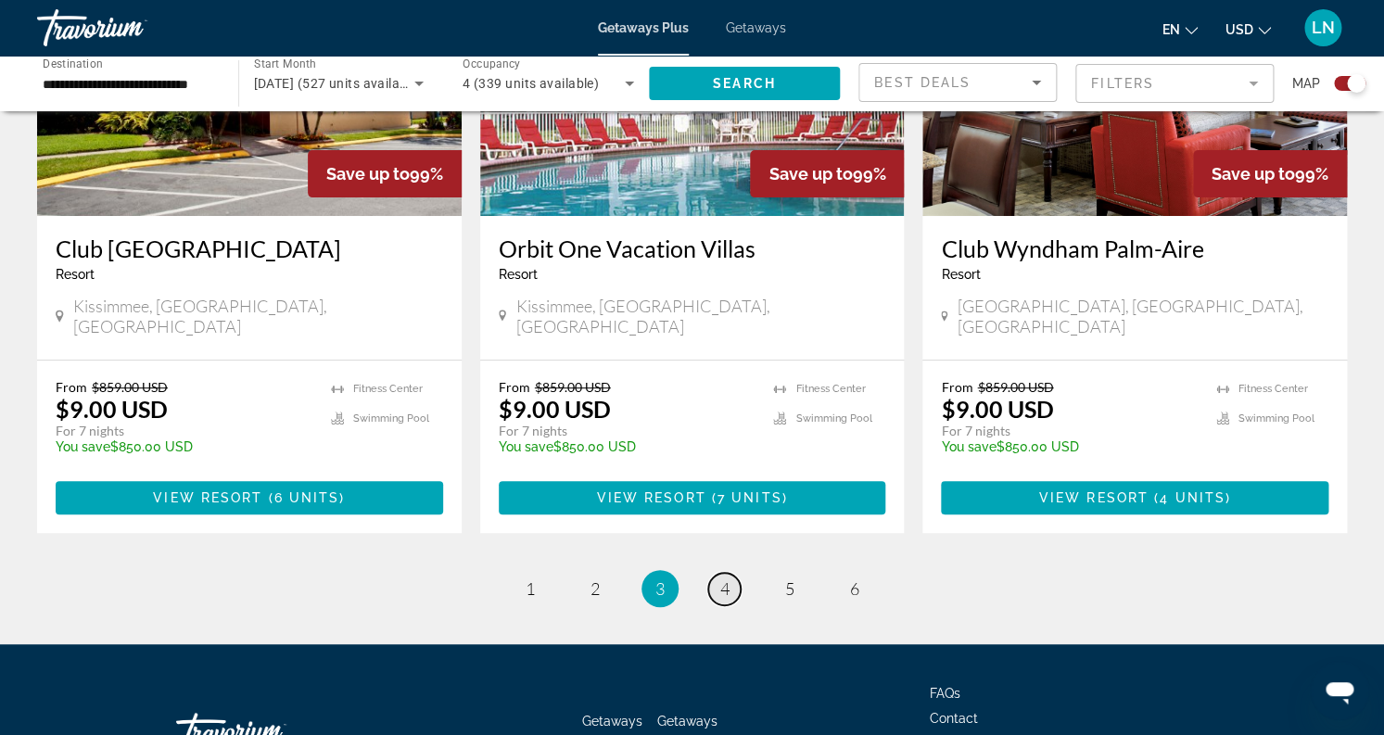
click at [730, 573] on link "page 4" at bounding box center [724, 589] width 32 height 32
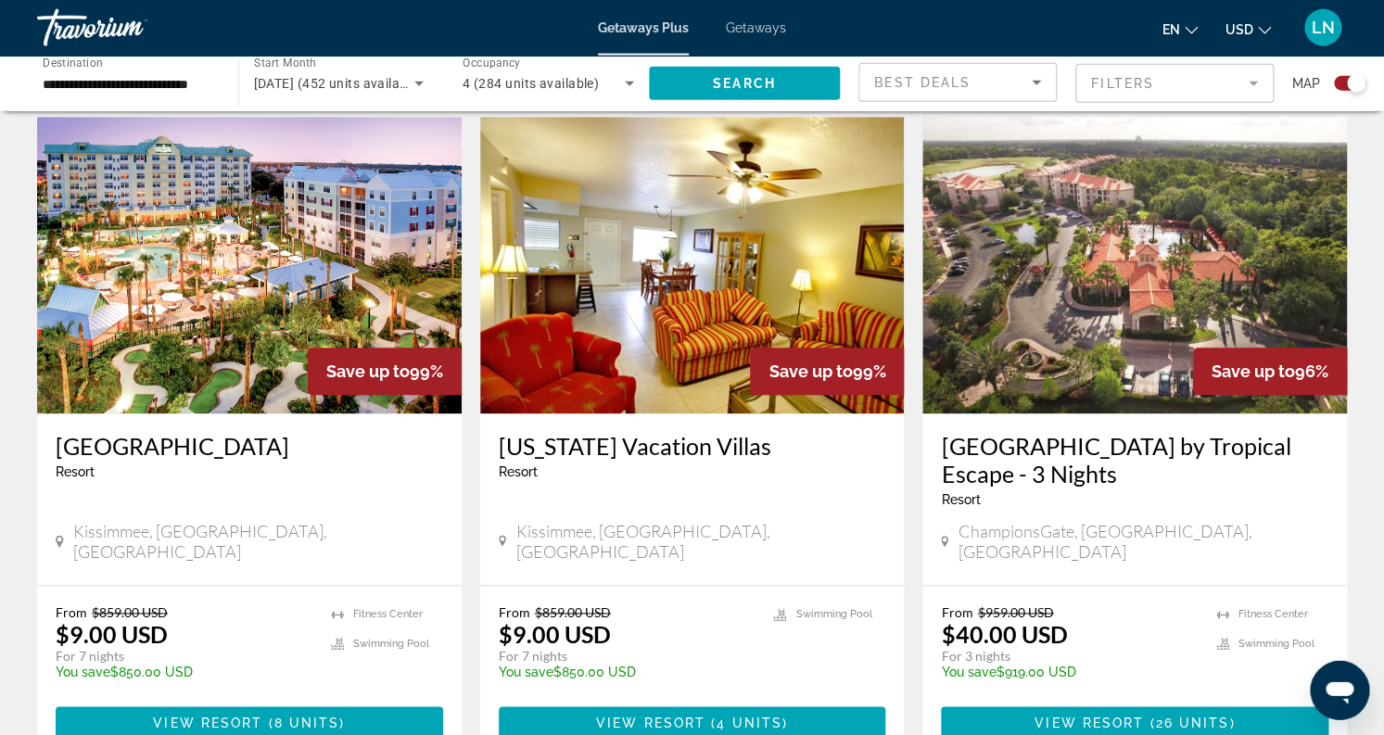
scroll to position [658, 0]
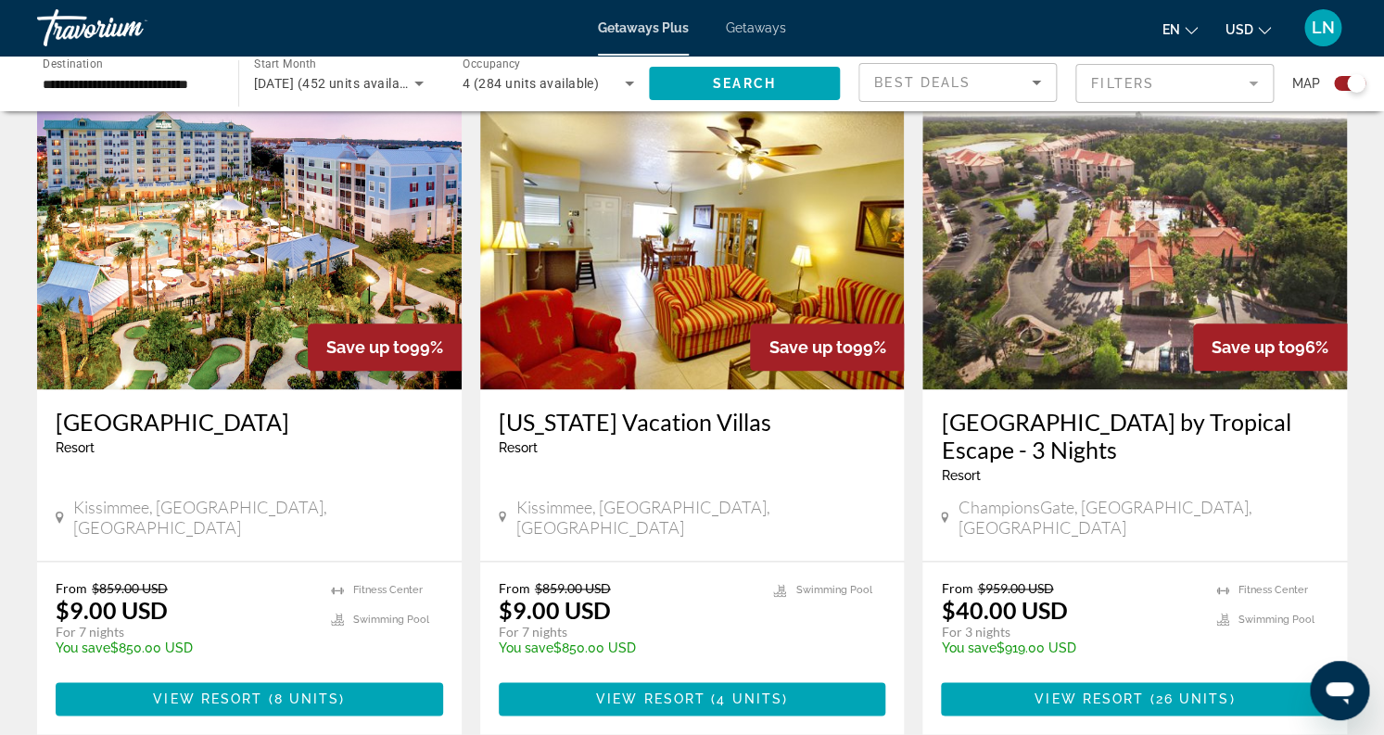
click at [264, 341] on img "Main content" at bounding box center [249, 241] width 425 height 297
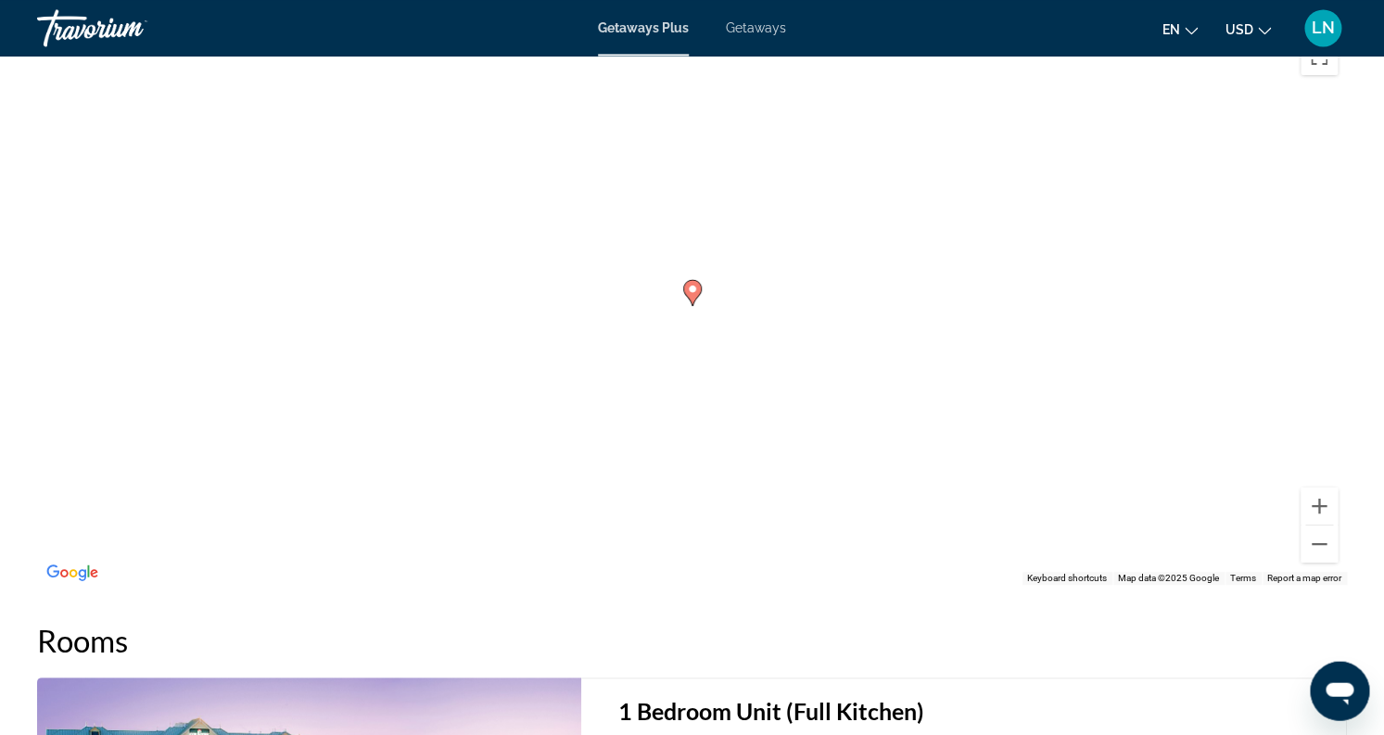
scroll to position [2433, 0]
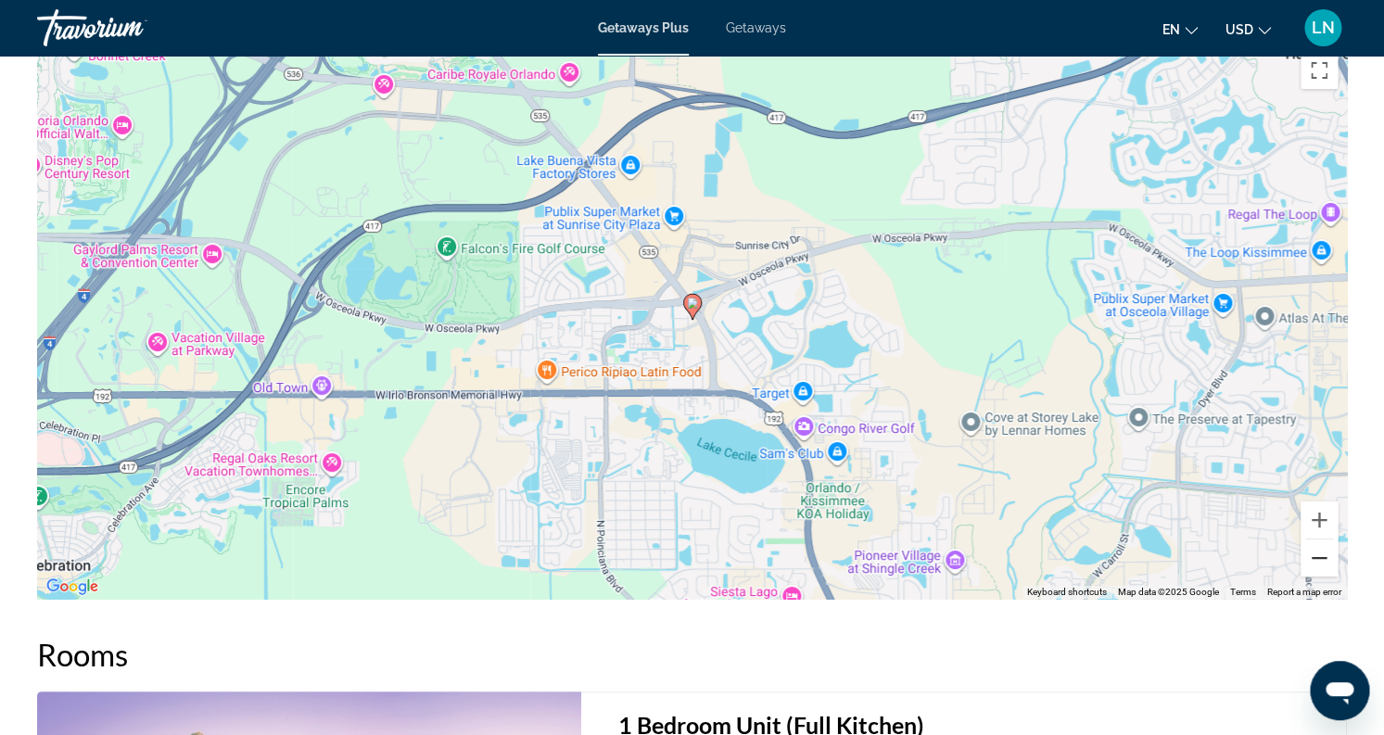
click at [1308, 571] on button "Zoom out" at bounding box center [1318, 557] width 37 height 37
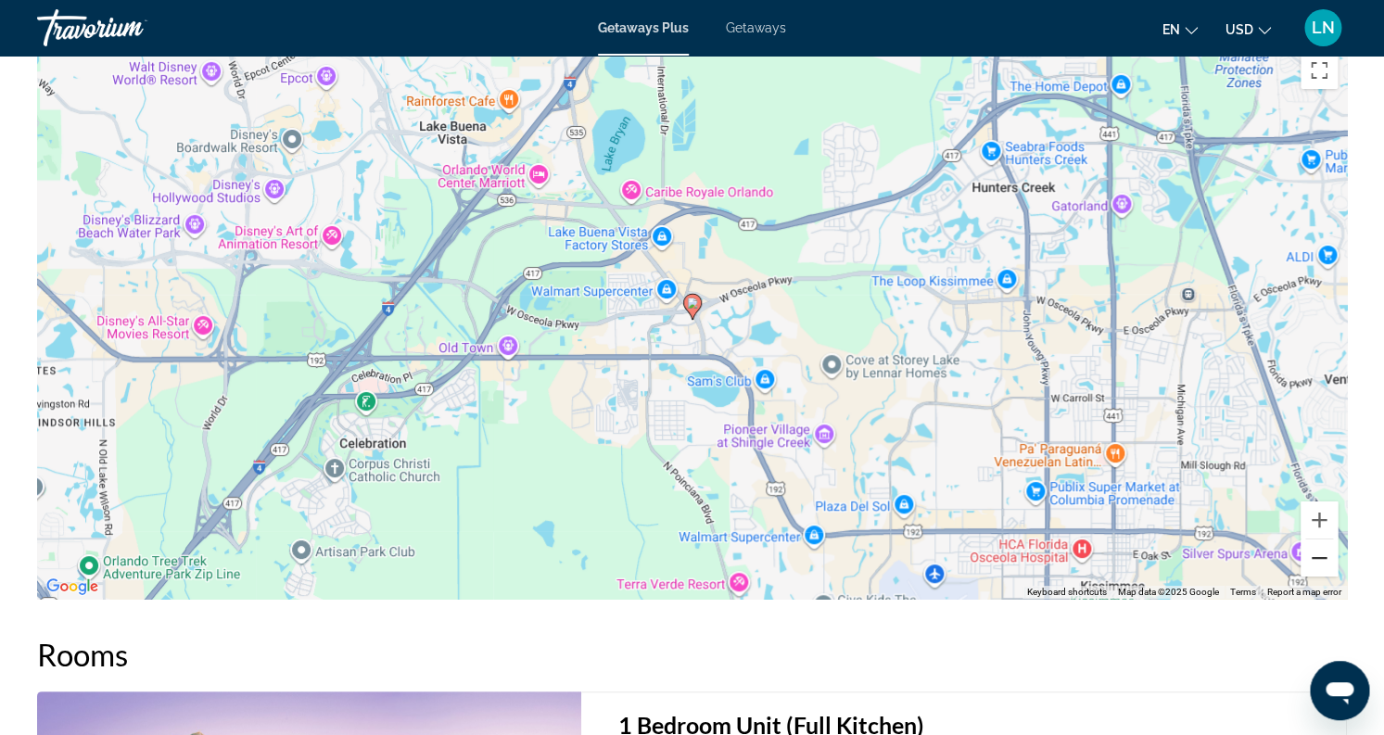
click at [1308, 571] on button "Zoom out" at bounding box center [1318, 557] width 37 height 37
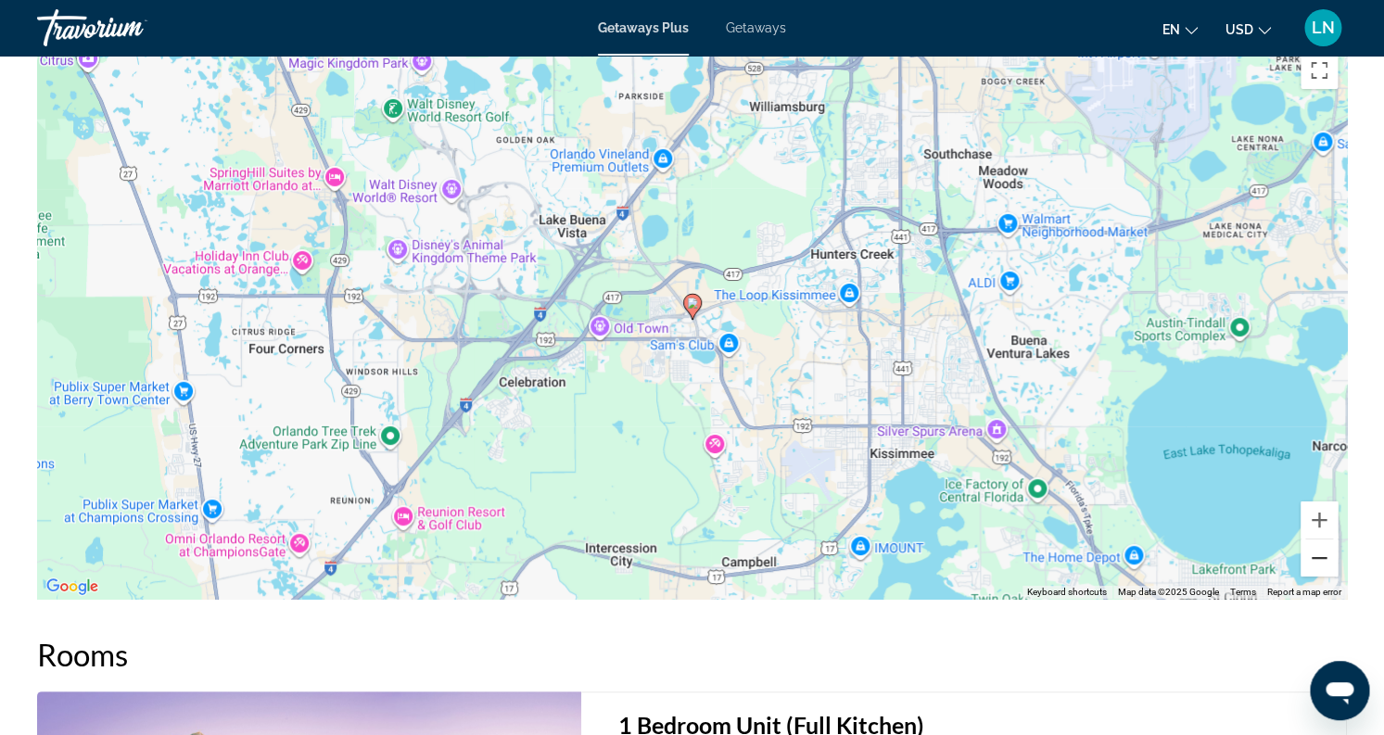
click at [1308, 571] on button "Zoom out" at bounding box center [1318, 557] width 37 height 37
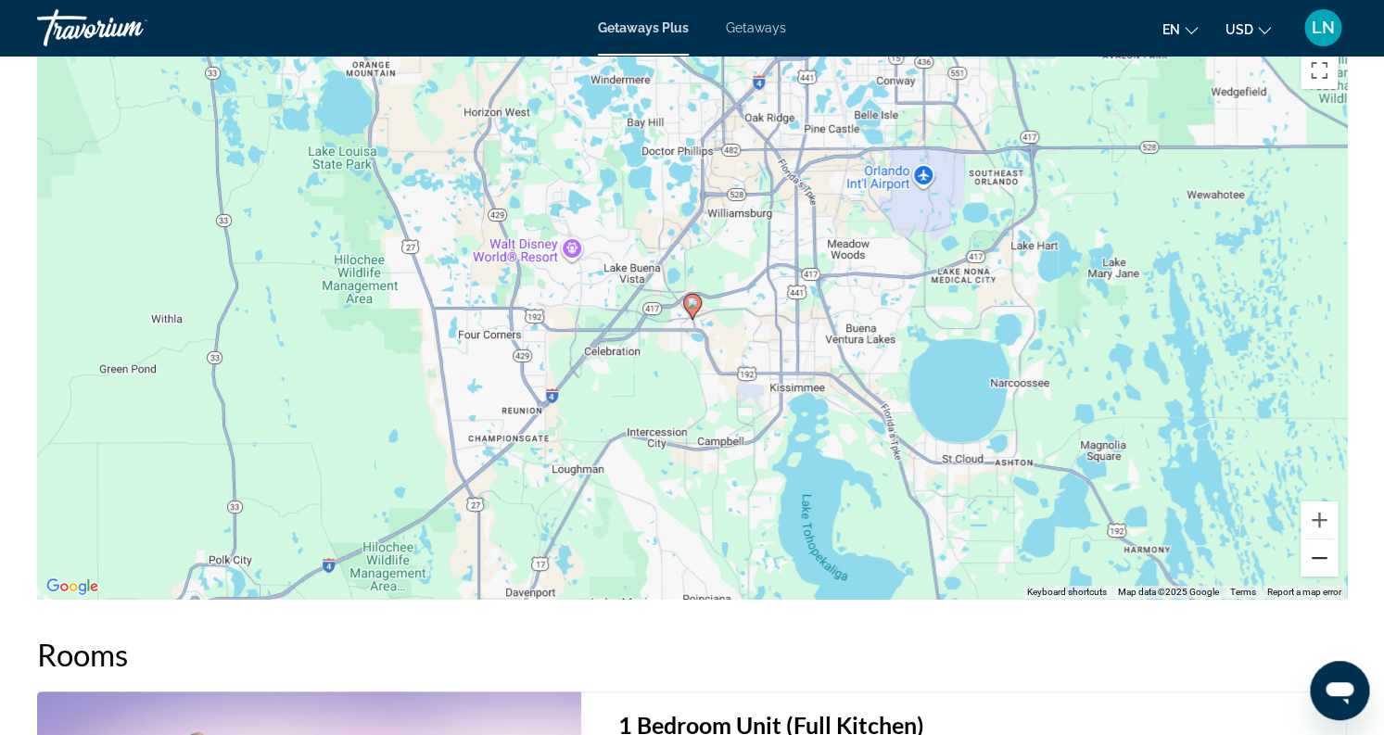
click at [1308, 571] on button "Zoom out" at bounding box center [1318, 557] width 37 height 37
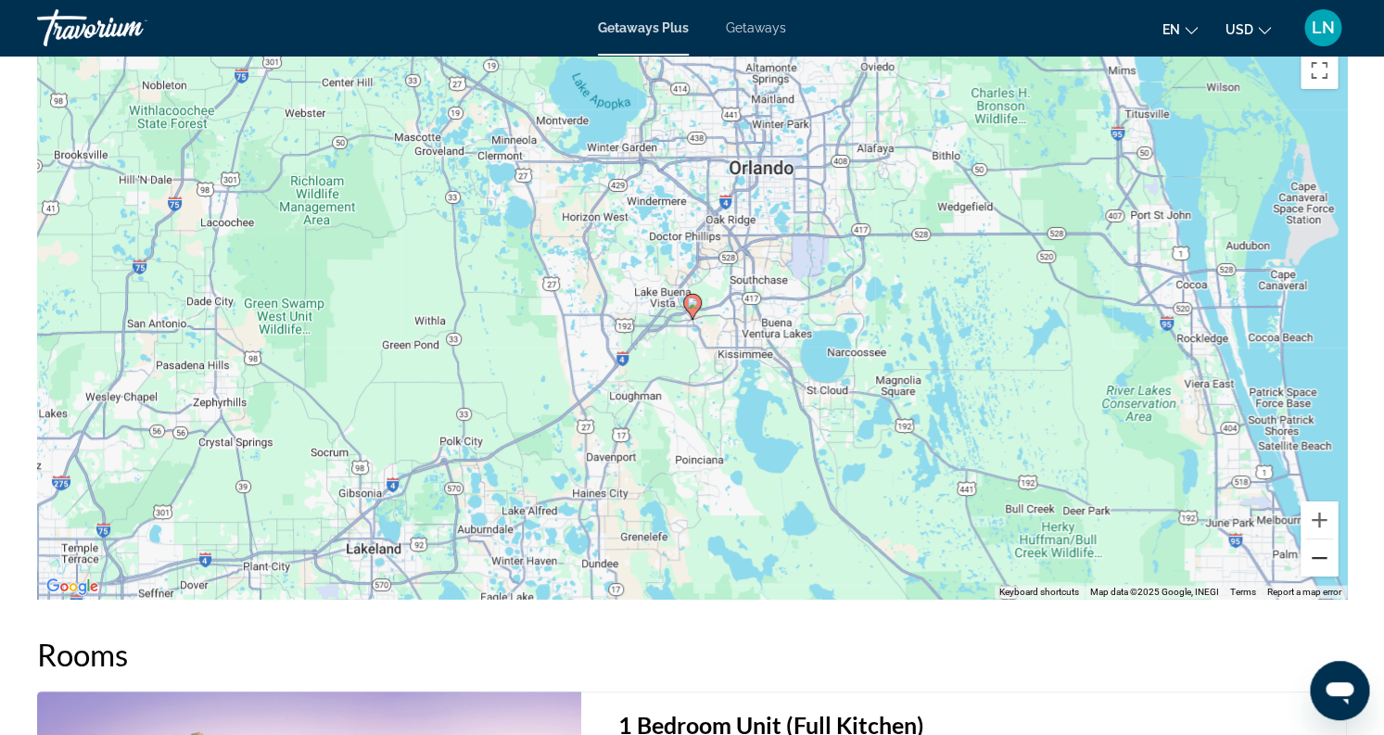
click at [1308, 571] on button "Zoom out" at bounding box center [1318, 557] width 37 height 37
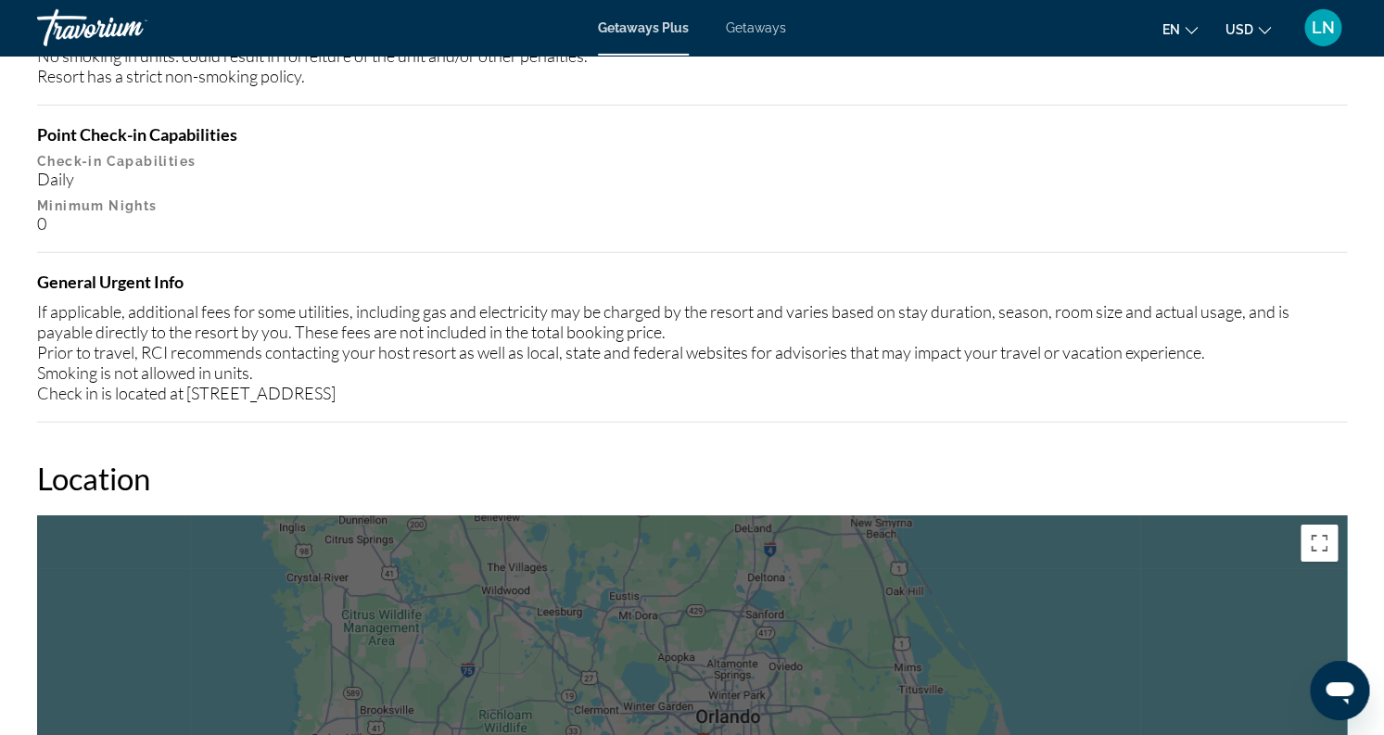
scroll to position [1947, 0]
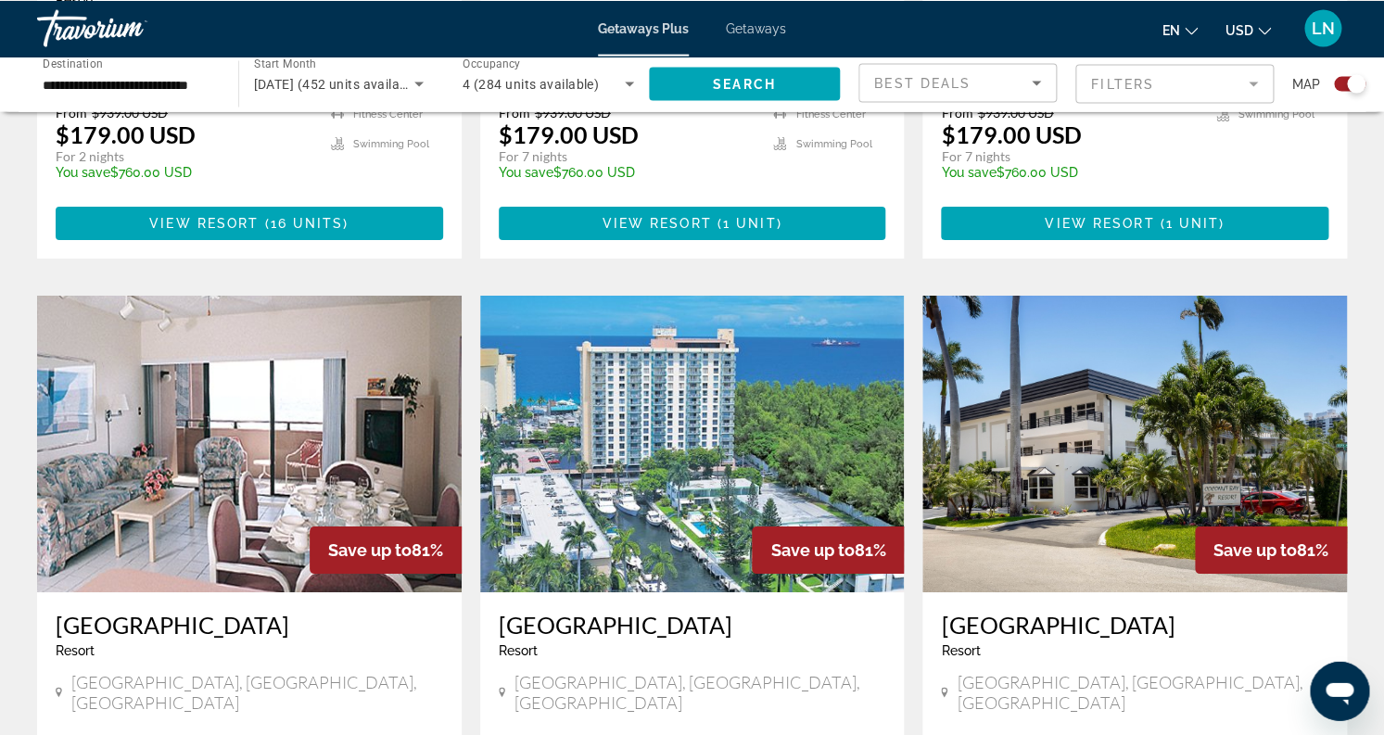
scroll to position [2531, 0]
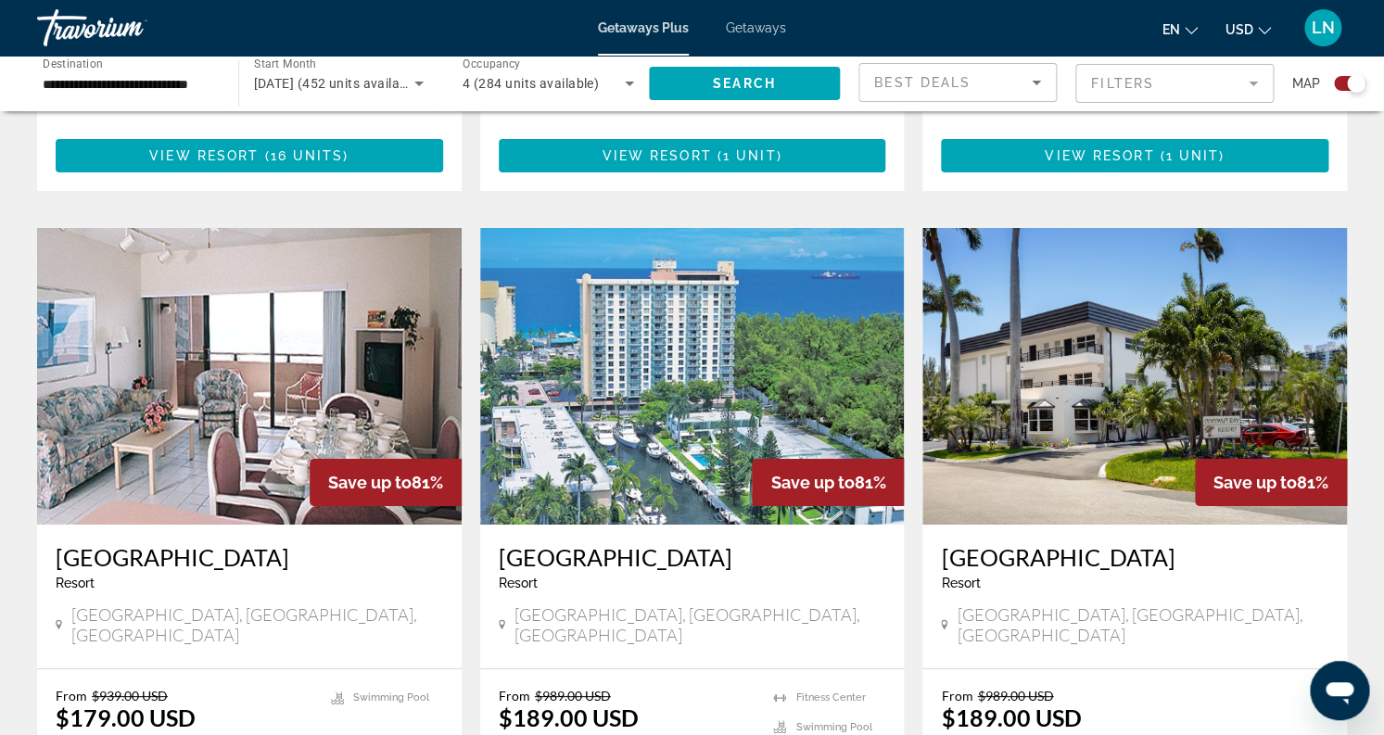
click at [675, 367] on img "Main content" at bounding box center [692, 376] width 425 height 297
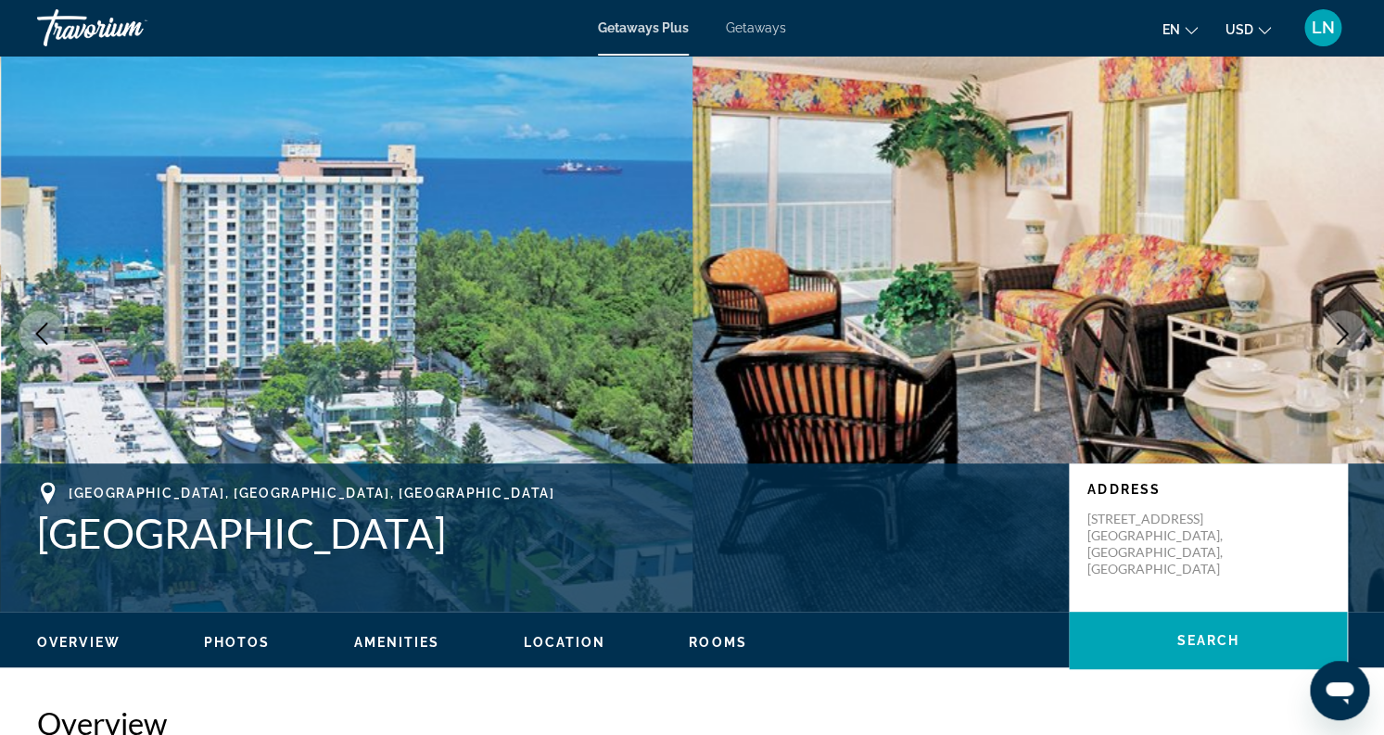
click at [1336, 332] on icon "Next image" at bounding box center [1342, 334] width 22 height 22
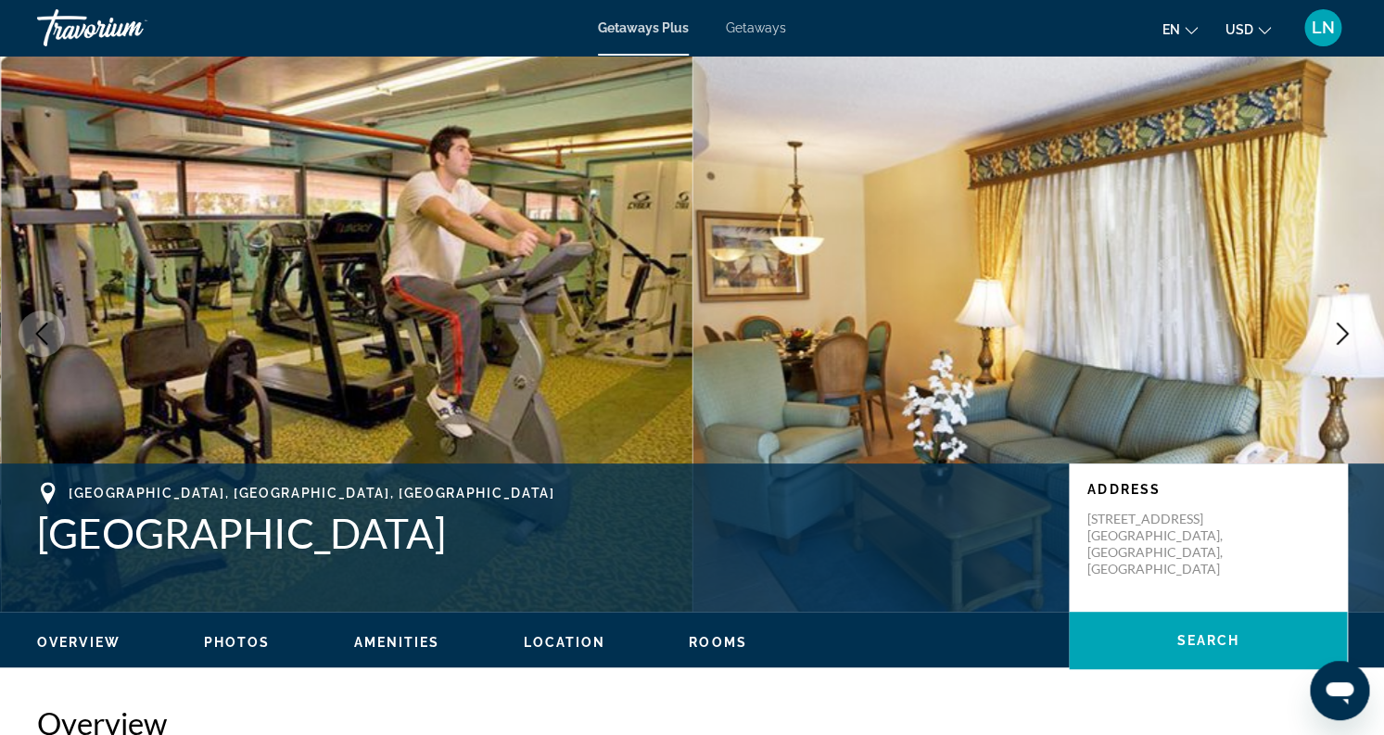
click at [1336, 332] on icon "Next image" at bounding box center [1342, 334] width 22 height 22
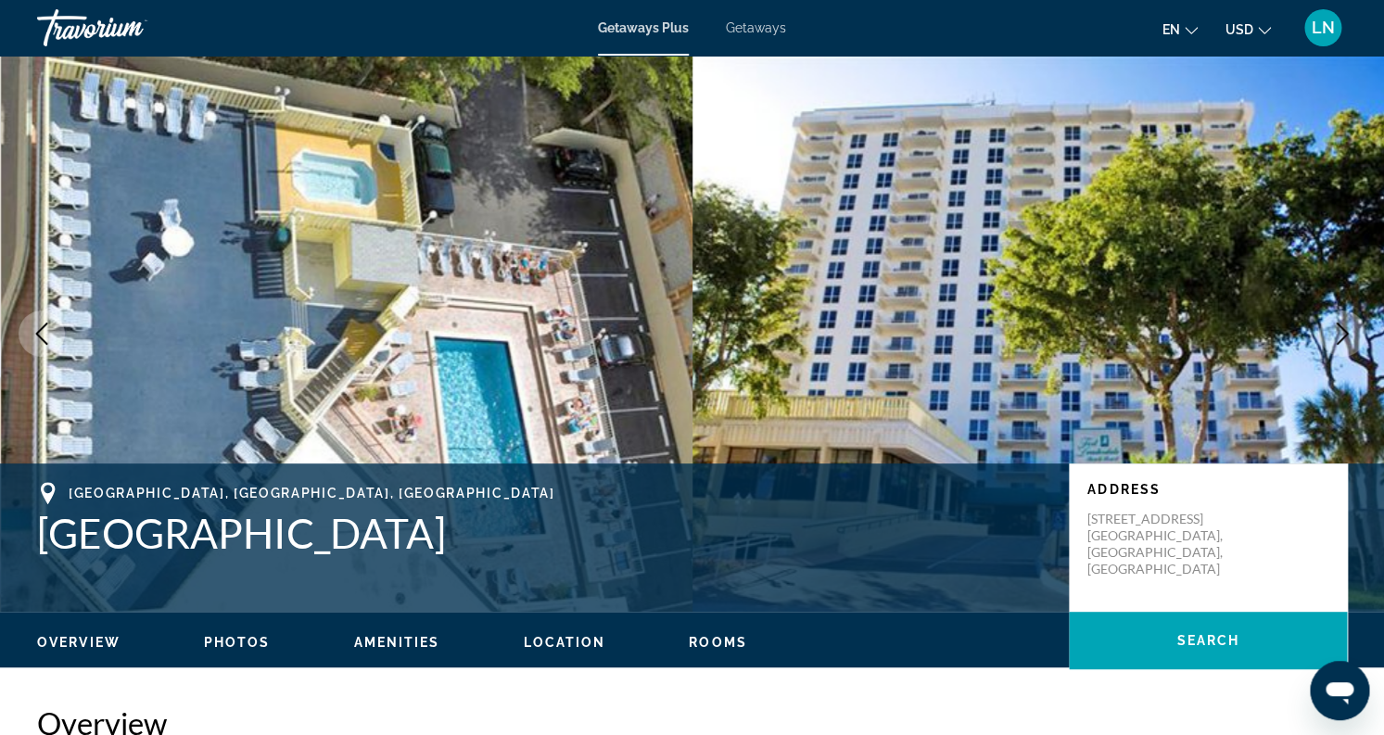
click at [1336, 332] on icon "Next image" at bounding box center [1342, 334] width 22 height 22
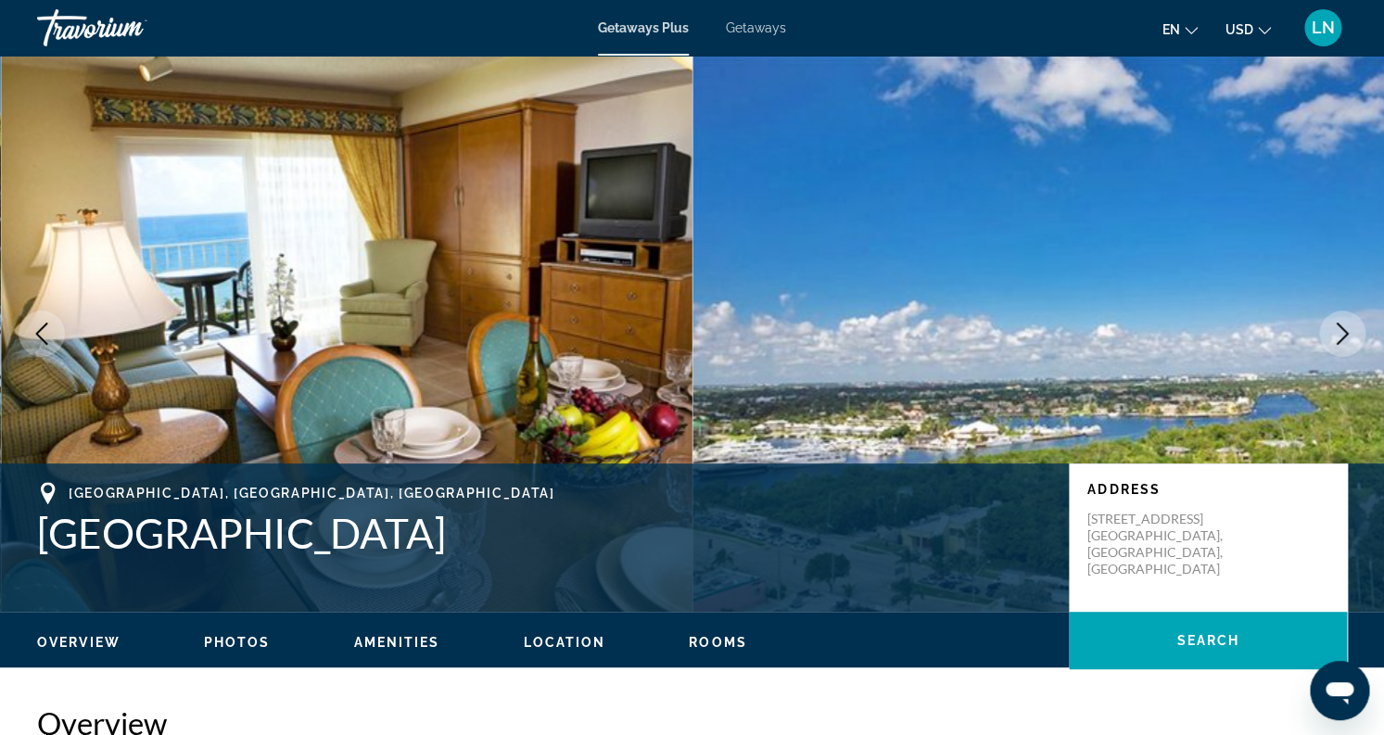
click at [1336, 332] on icon "Next image" at bounding box center [1342, 334] width 22 height 22
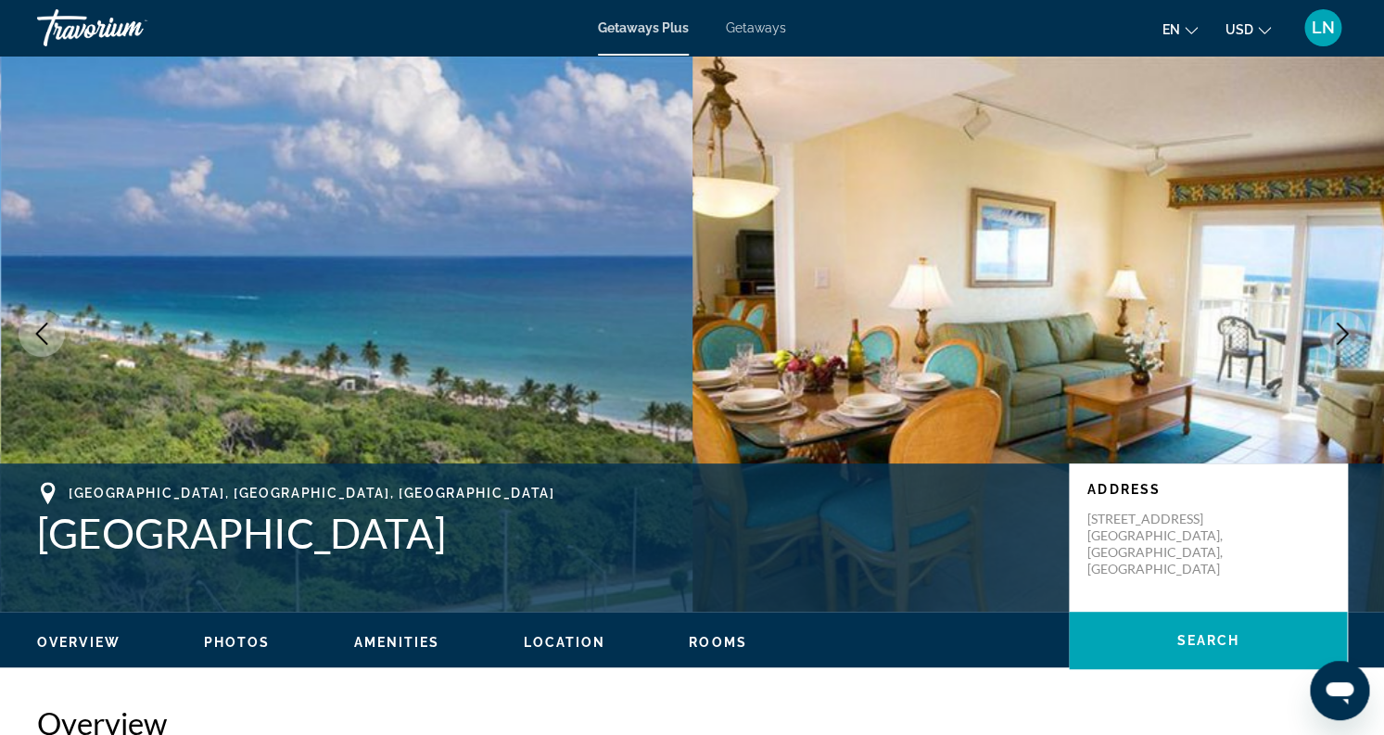
click at [1336, 332] on icon "Next image" at bounding box center [1342, 334] width 22 height 22
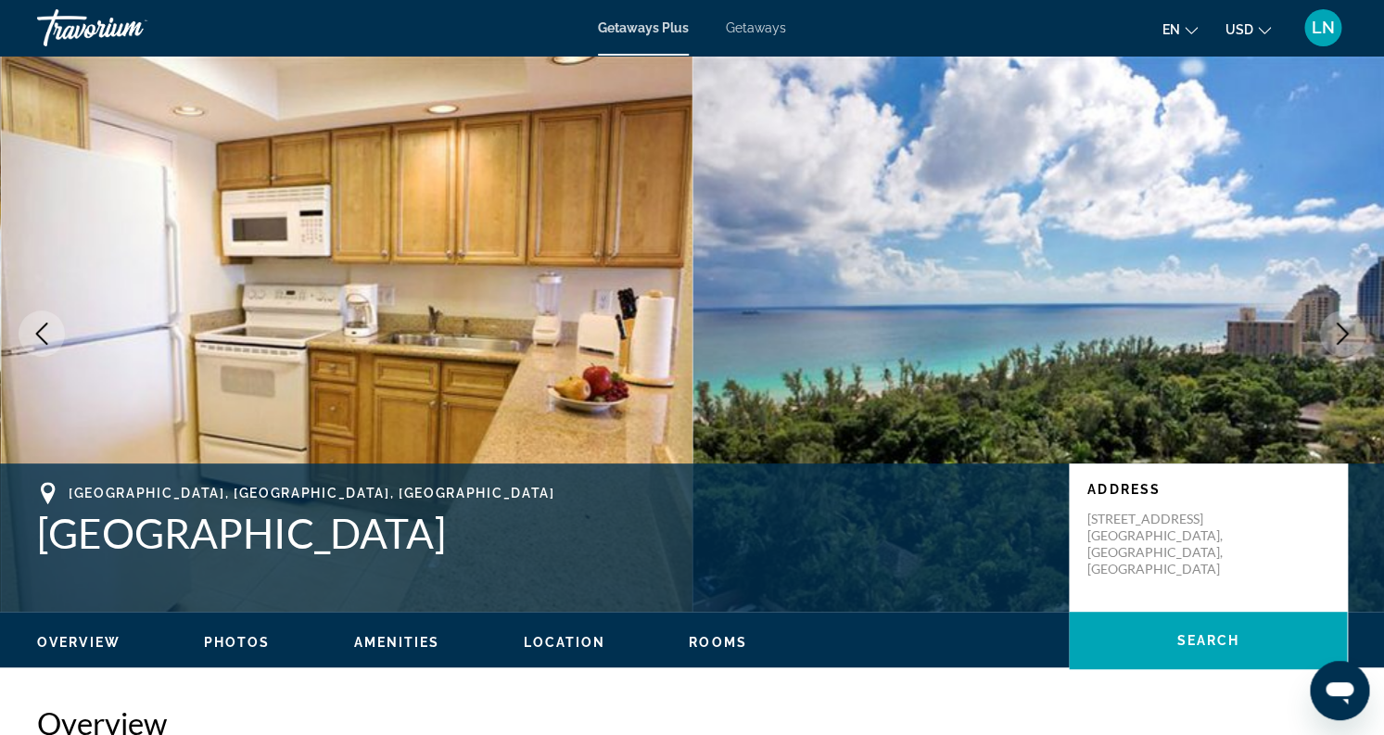
click at [1336, 332] on icon "Next image" at bounding box center [1342, 334] width 22 height 22
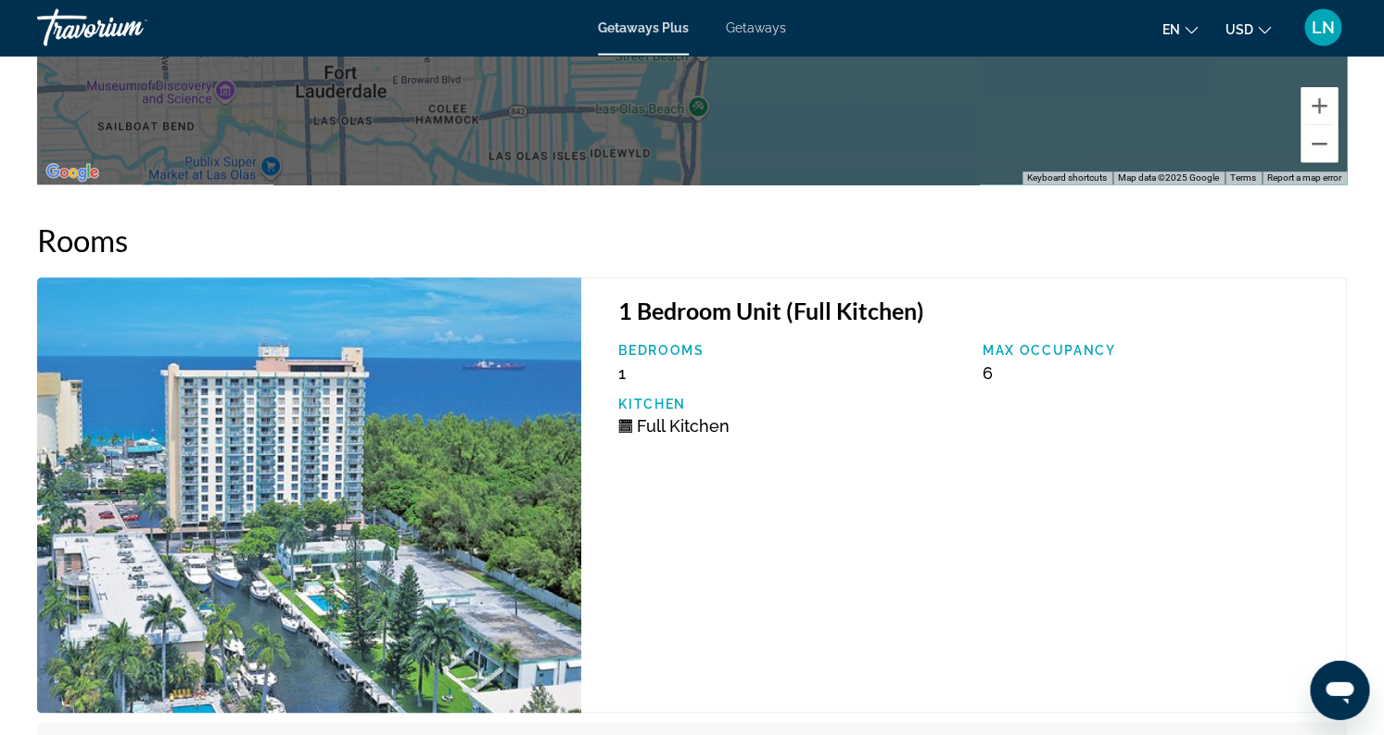
scroll to position [3309, 0]
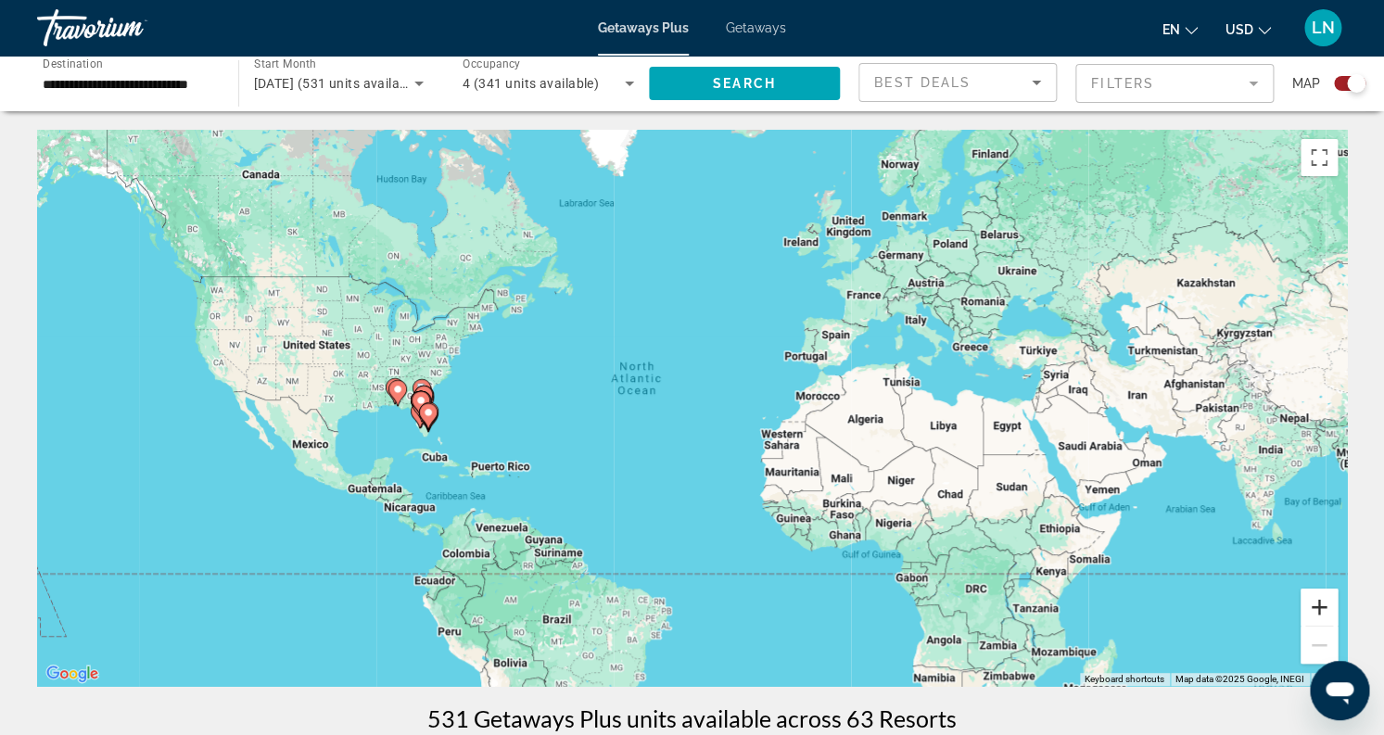
click at [1319, 608] on button "Zoom in" at bounding box center [1318, 607] width 37 height 37
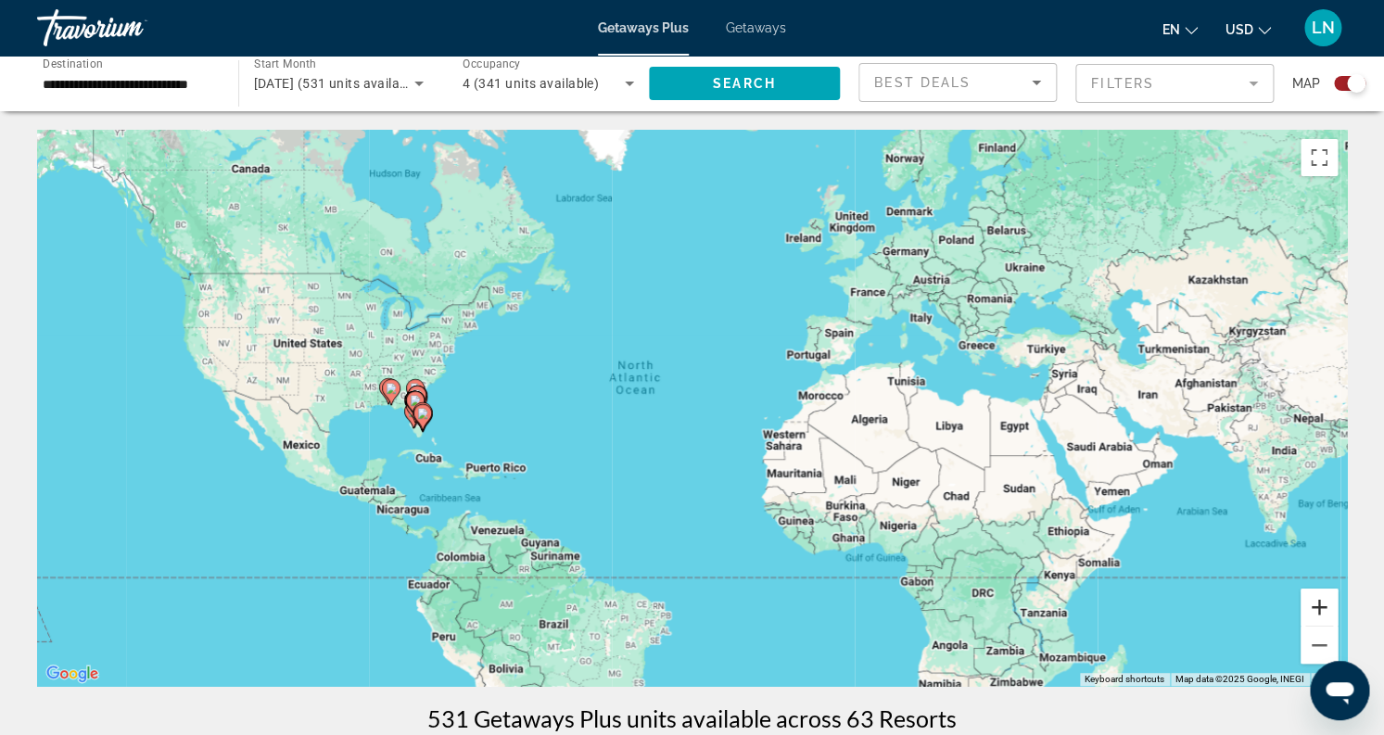
click at [1317, 608] on button "Zoom in" at bounding box center [1318, 607] width 37 height 37
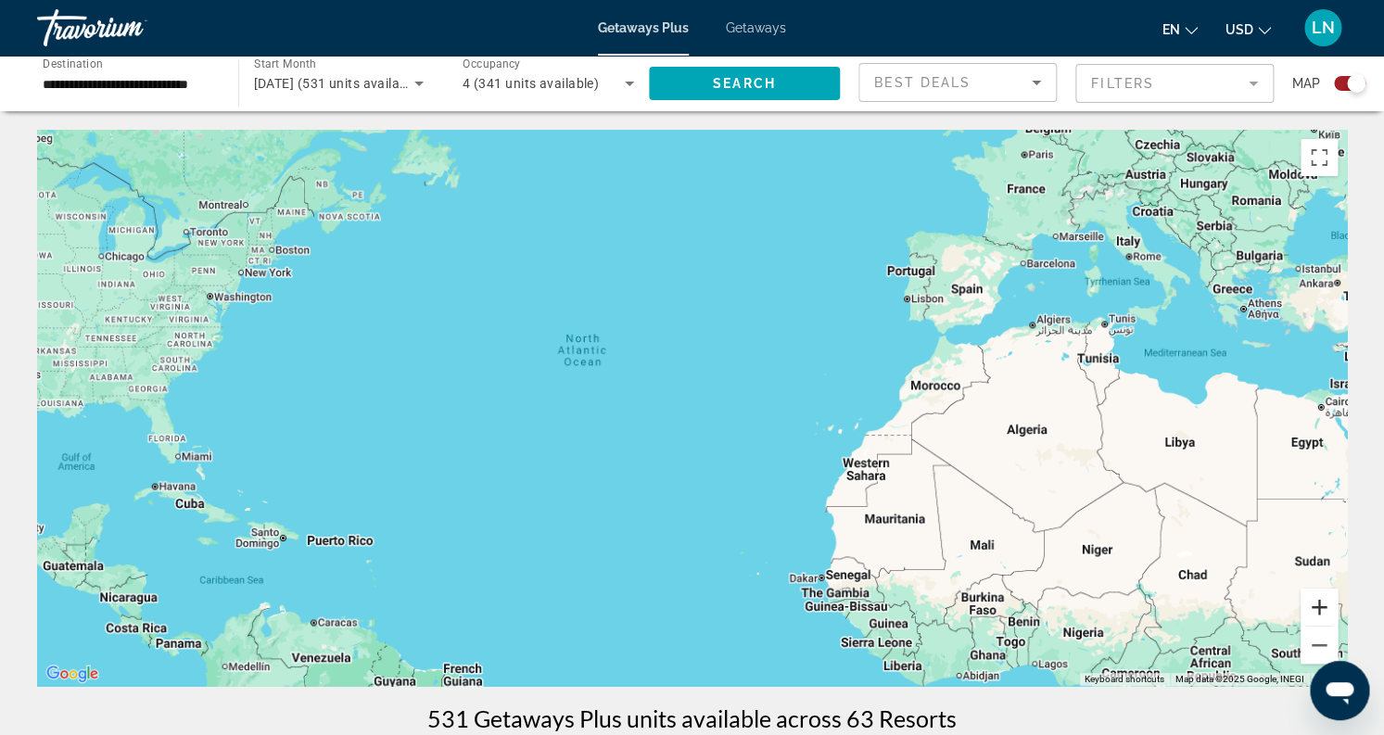
click at [1317, 608] on button "Zoom in" at bounding box center [1318, 607] width 37 height 37
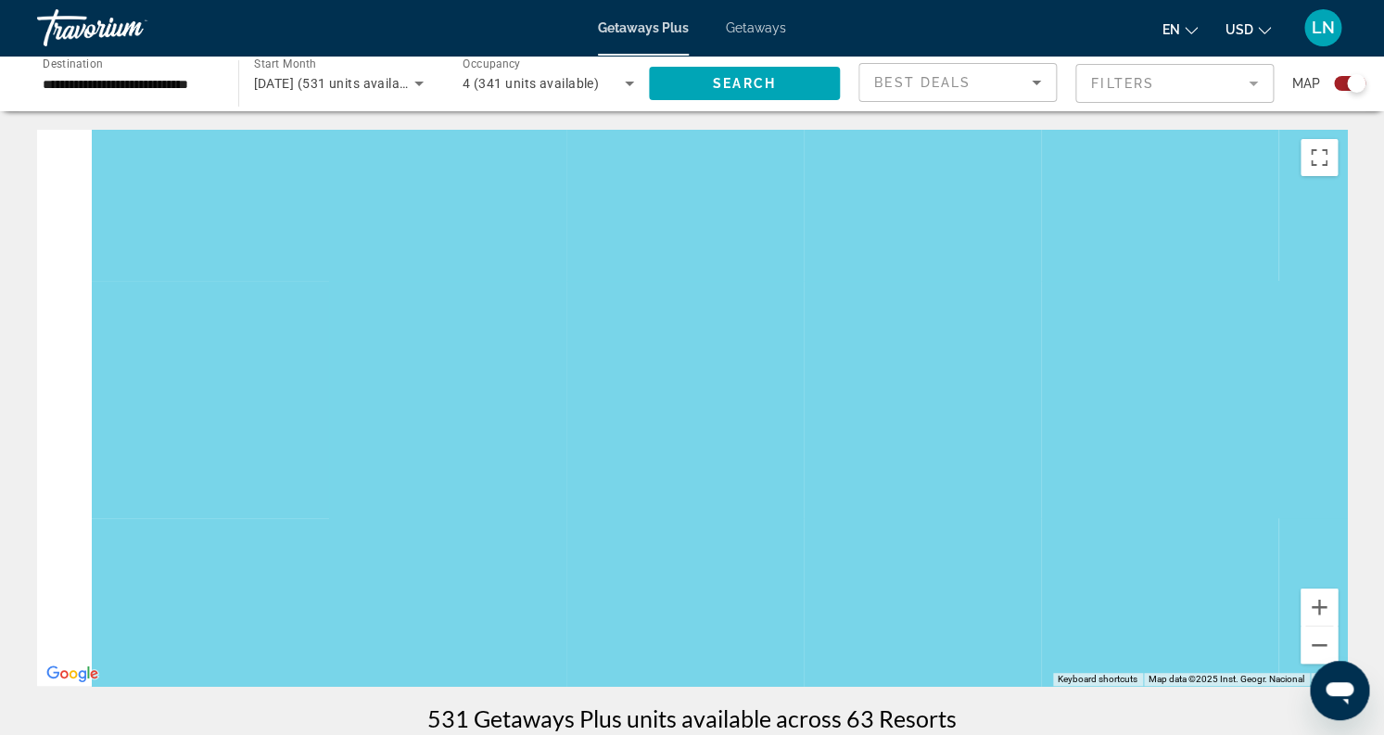
drag, startPoint x: 661, startPoint y: 527, endPoint x: 1574, endPoint y: 387, distance: 923.7
click at [1347, 387] on div "Main content" at bounding box center [692, 408] width 1310 height 556
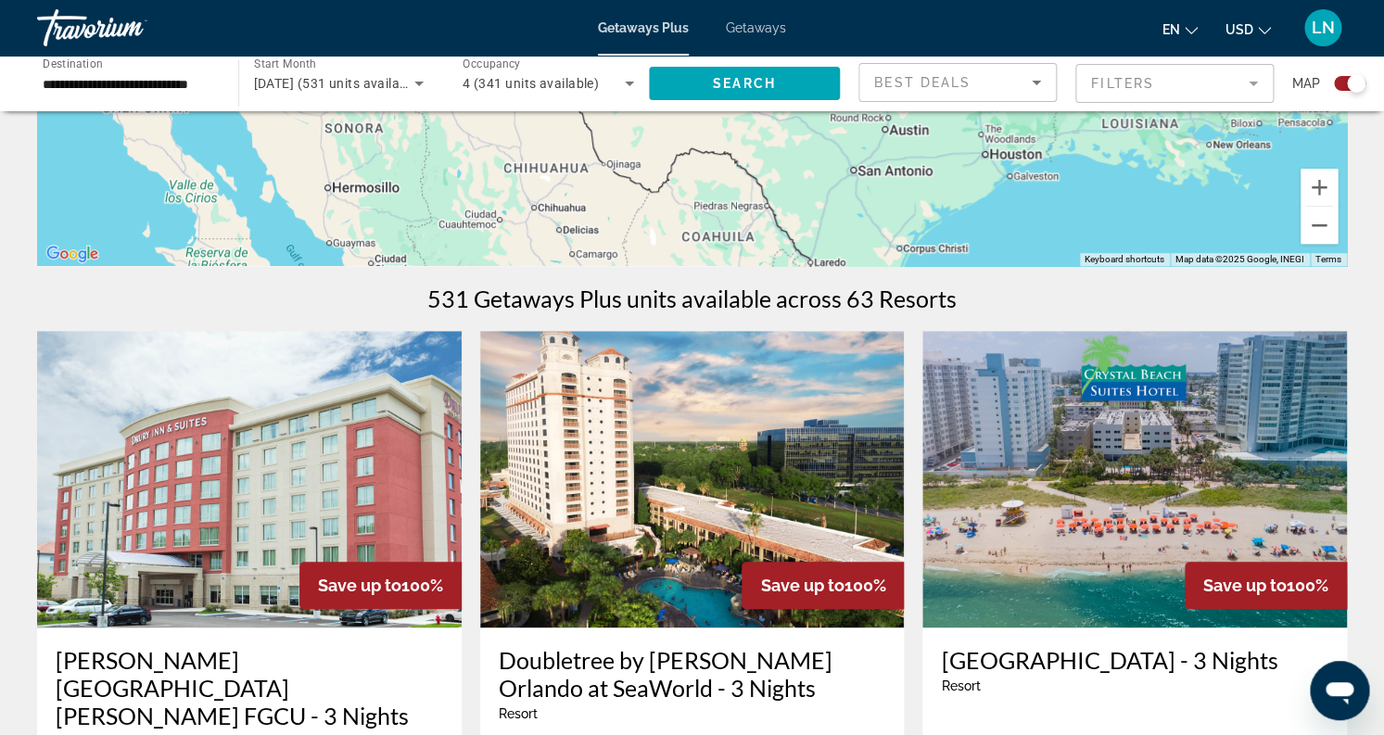
scroll to position [465, 0]
drag, startPoint x: 918, startPoint y: 540, endPoint x: 1361, endPoint y: 750, distance: 490.1
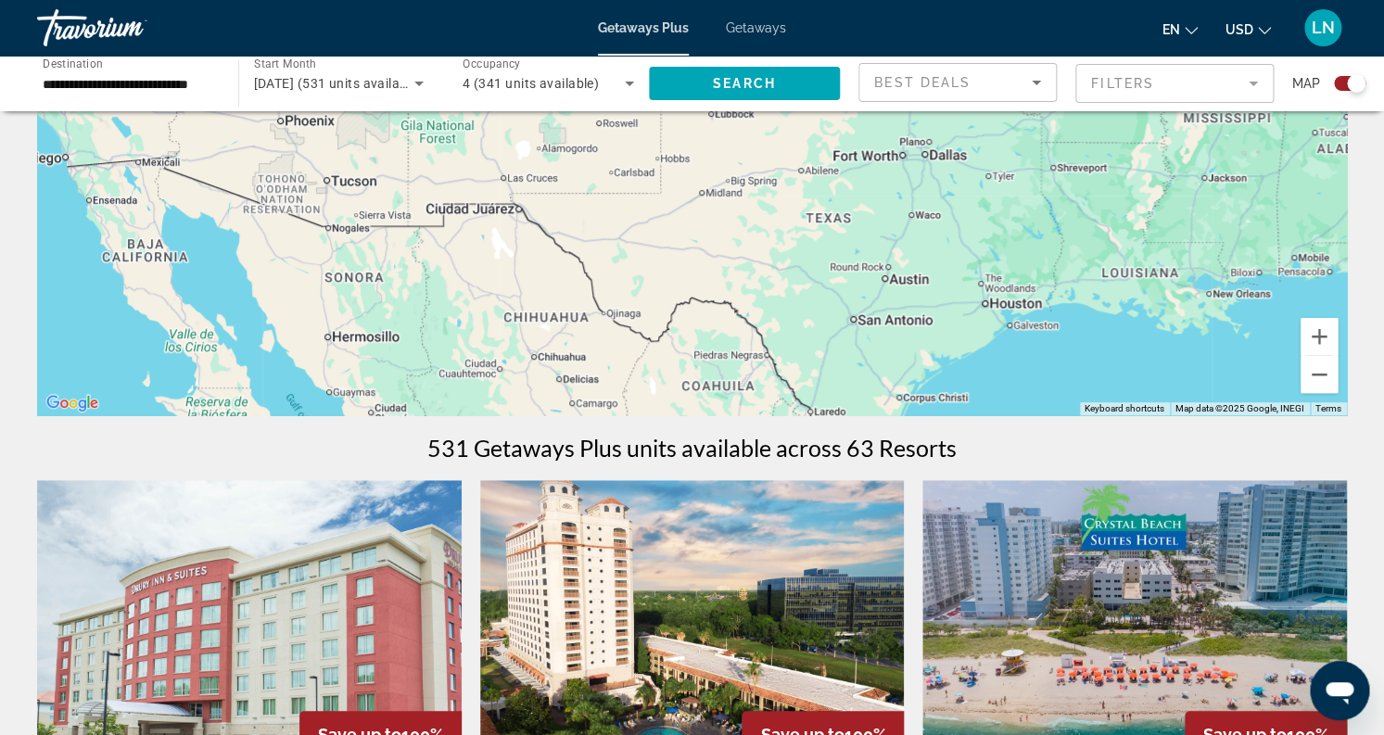
scroll to position [0, 0]
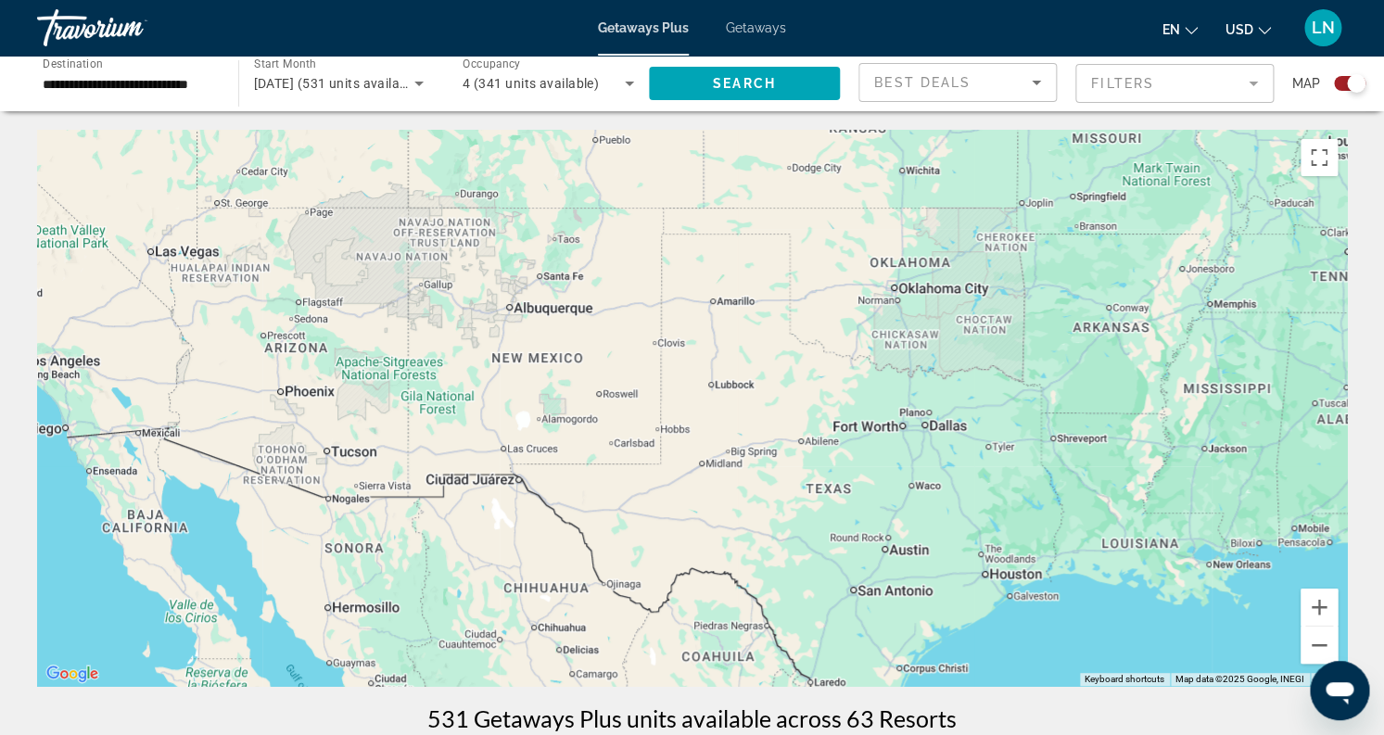
click at [1180, 83] on mat-form-field "Filters" at bounding box center [1174, 83] width 198 height 39
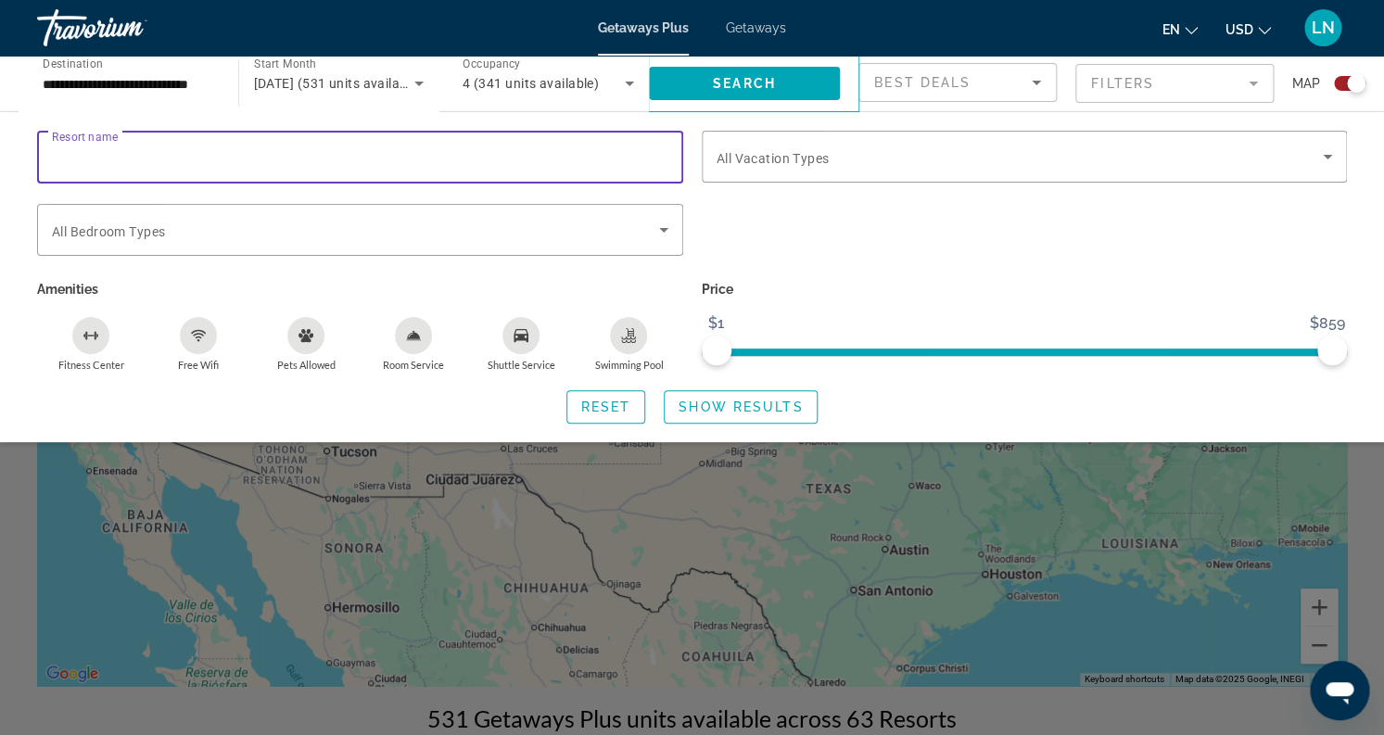
click at [296, 166] on input "Resort name" at bounding box center [360, 157] width 616 height 22
click at [63, 158] on input "*****" at bounding box center [360, 157] width 616 height 22
click at [107, 157] on input "*****" at bounding box center [360, 157] width 616 height 22
type input "*****"
